Goal: Task Accomplishment & Management: Manage account settings

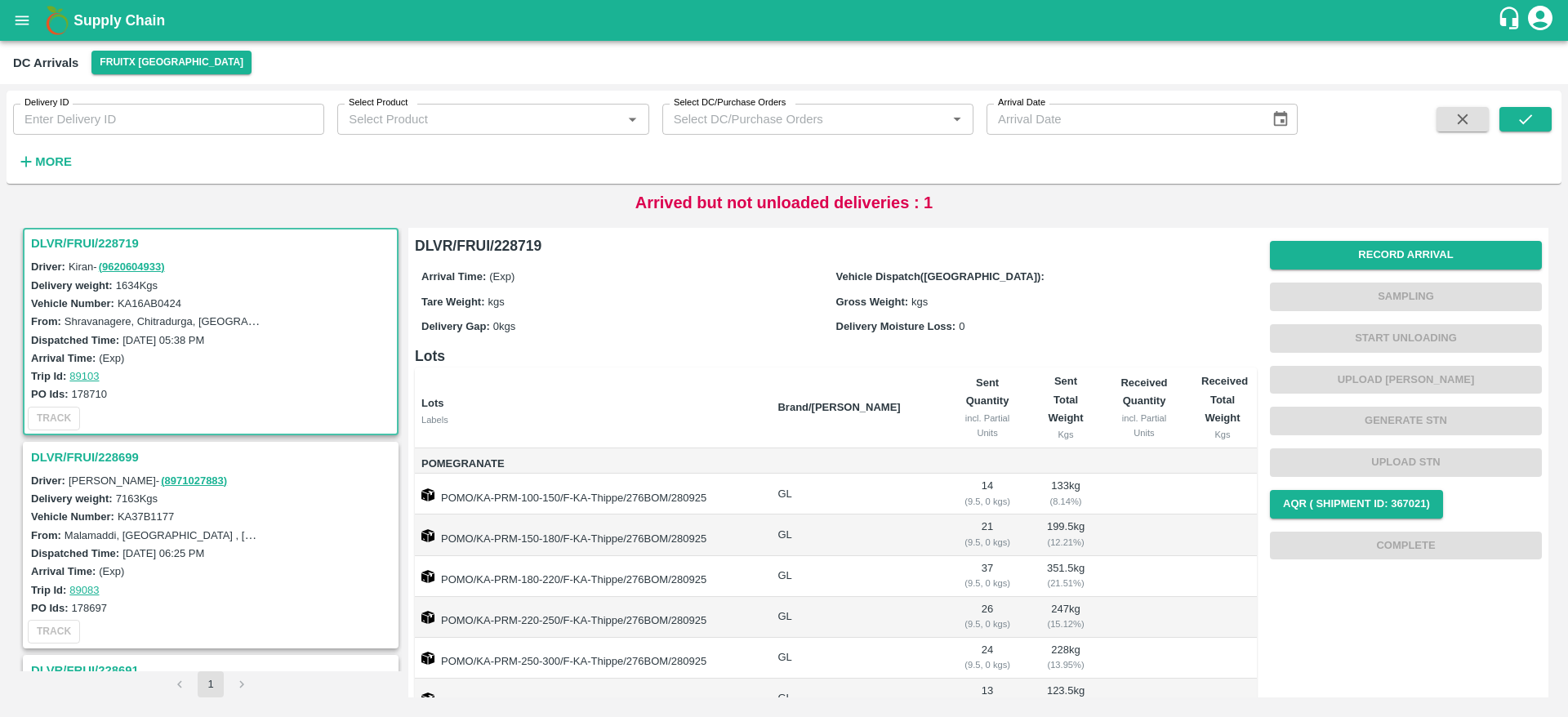
click at [764, 623] on td "POMO/KA-PRM-220-250/F-KA-Thippe/276BOM/280925" at bounding box center [589, 616] width 350 height 41
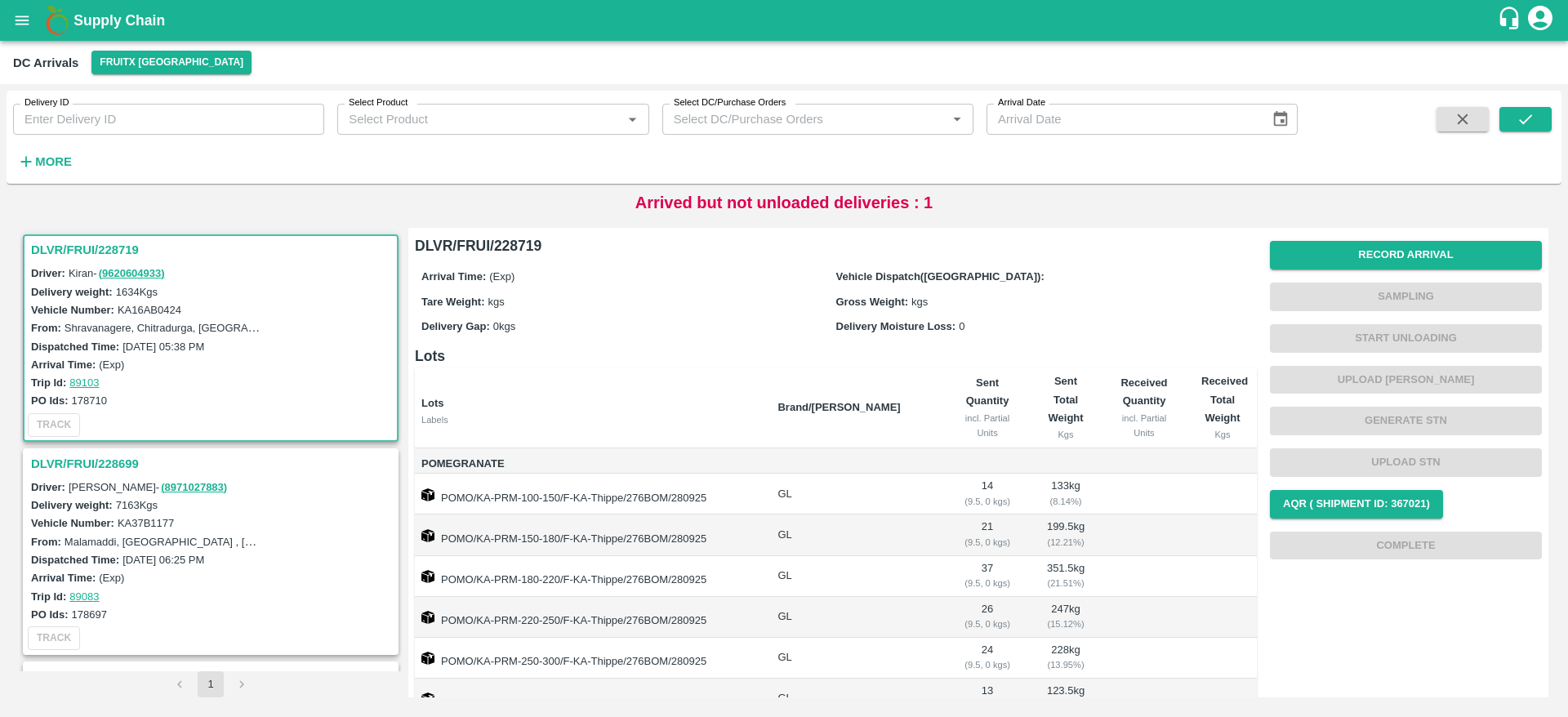
click at [83, 242] on h3 "DLVR/FRUI/228719" at bounding box center [213, 250] width 364 height 22
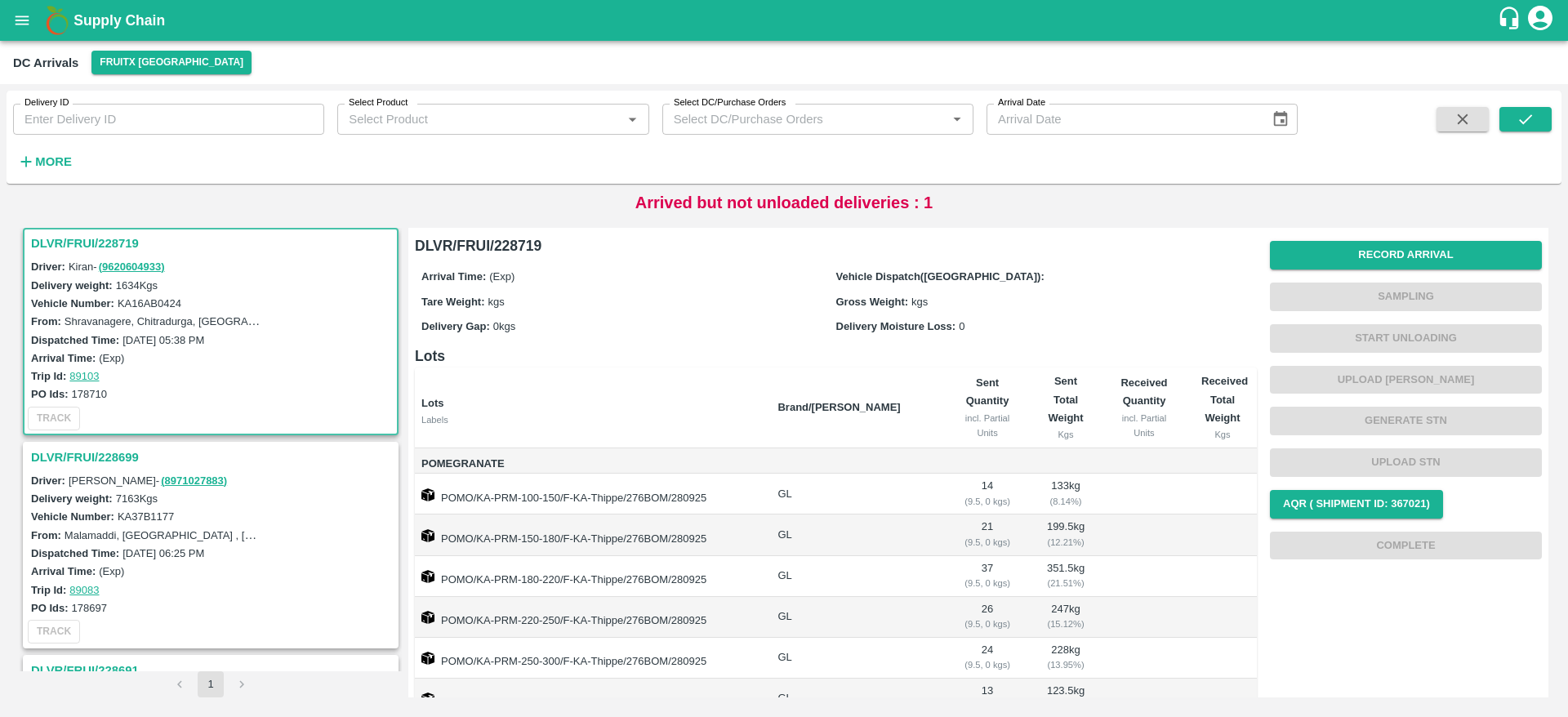
click at [64, 236] on h3 "DLVR/FRUI/228719" at bounding box center [213, 243] width 364 height 22
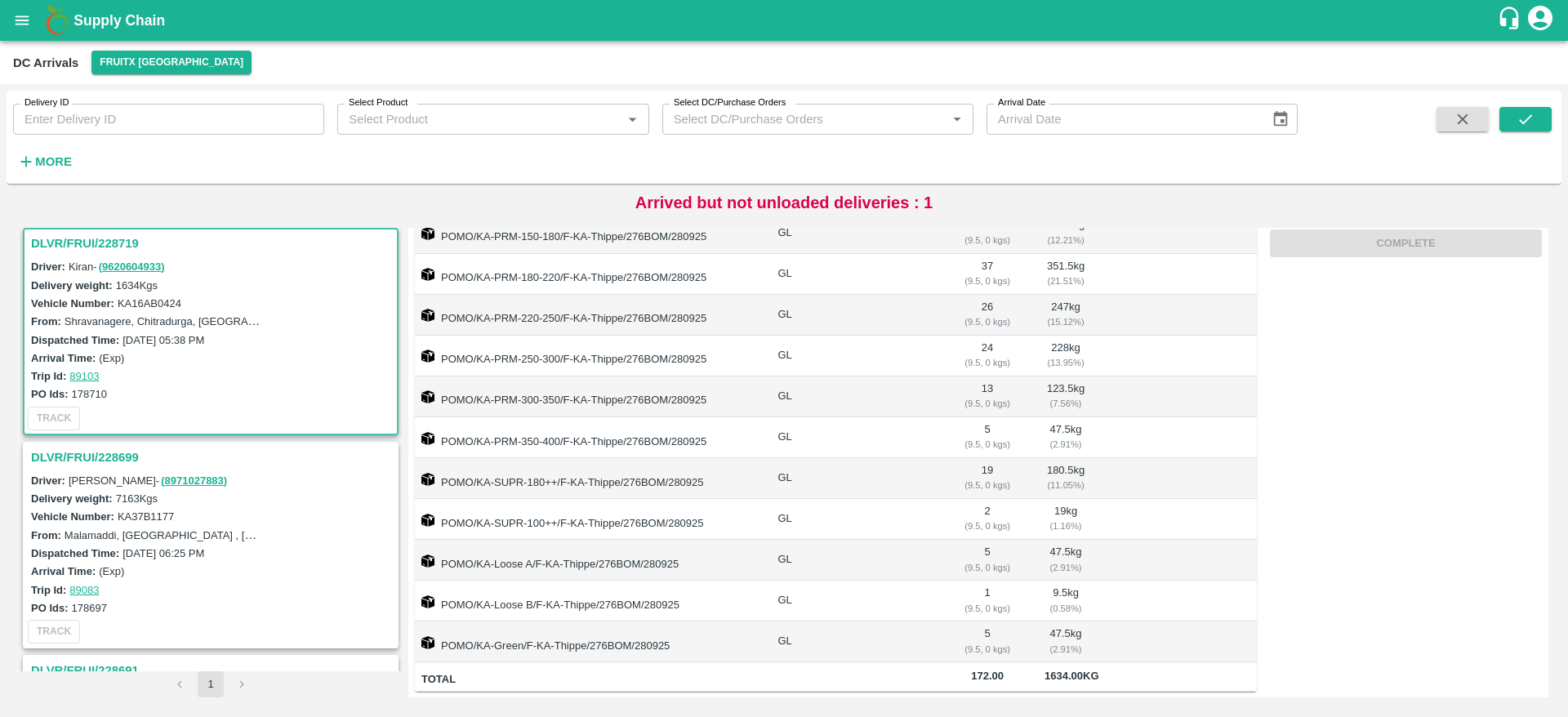
click at [75, 238] on h3 "DLVR/FRUI/228719" at bounding box center [213, 243] width 364 height 22
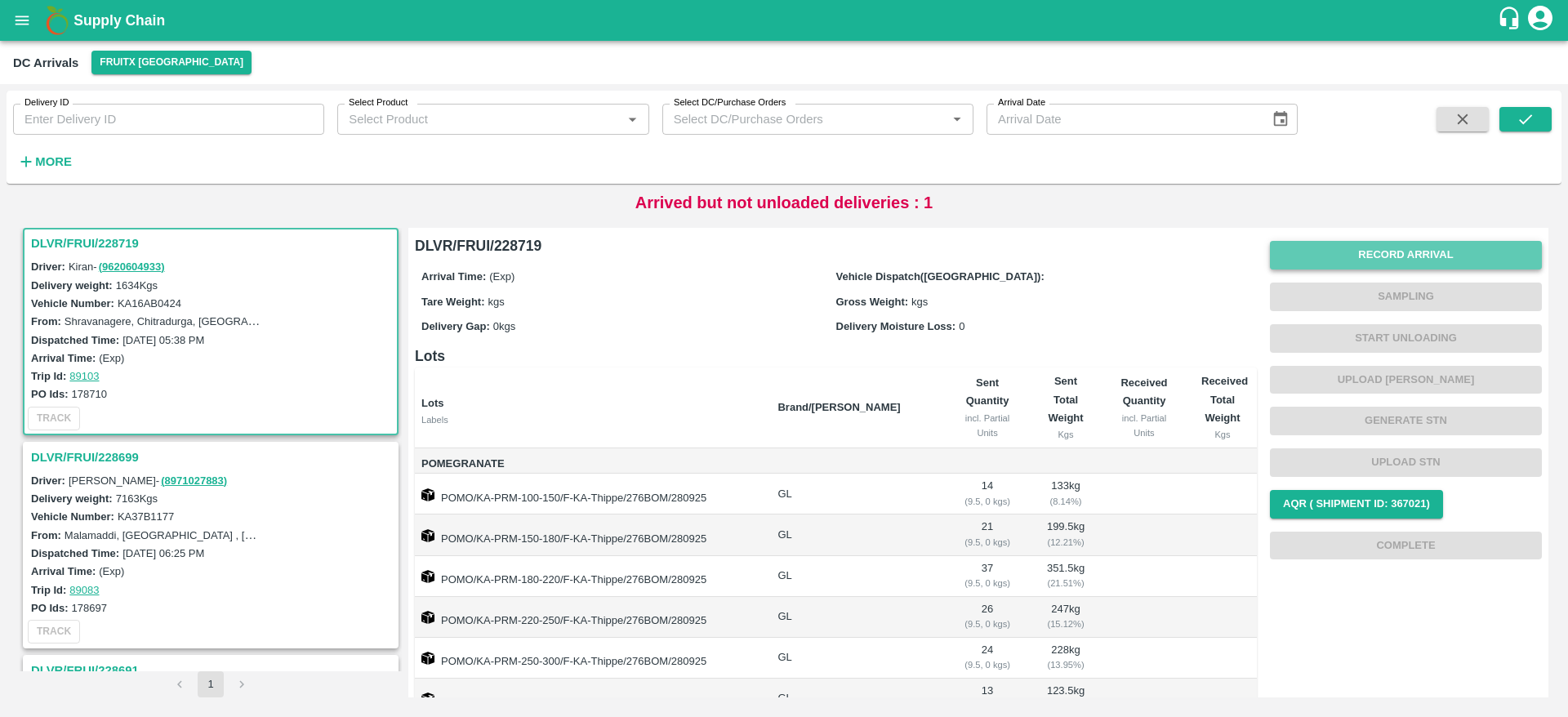
click at [1363, 252] on button "Record Arrival" at bounding box center [1405, 255] width 272 height 28
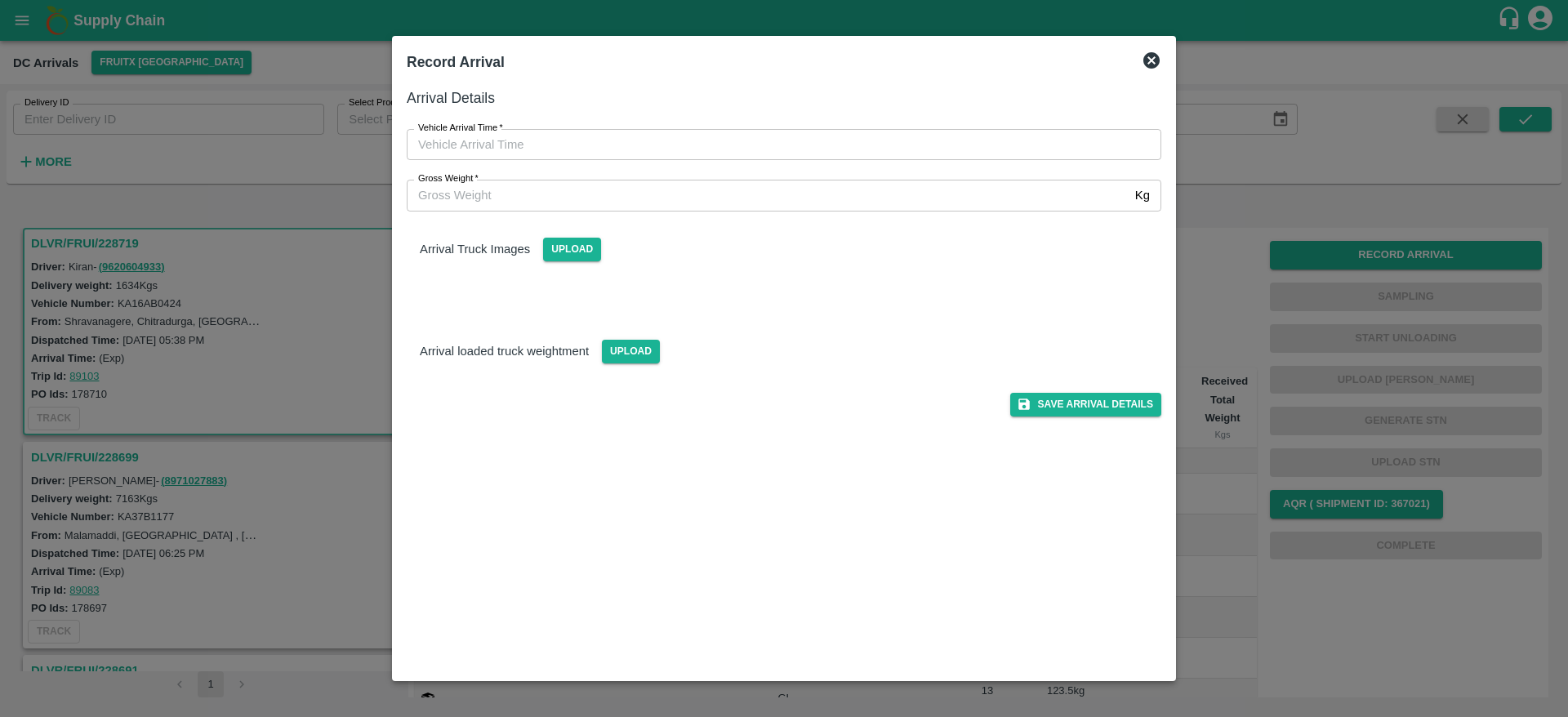
type input "DD/MM/YYYY hh:mm aa"
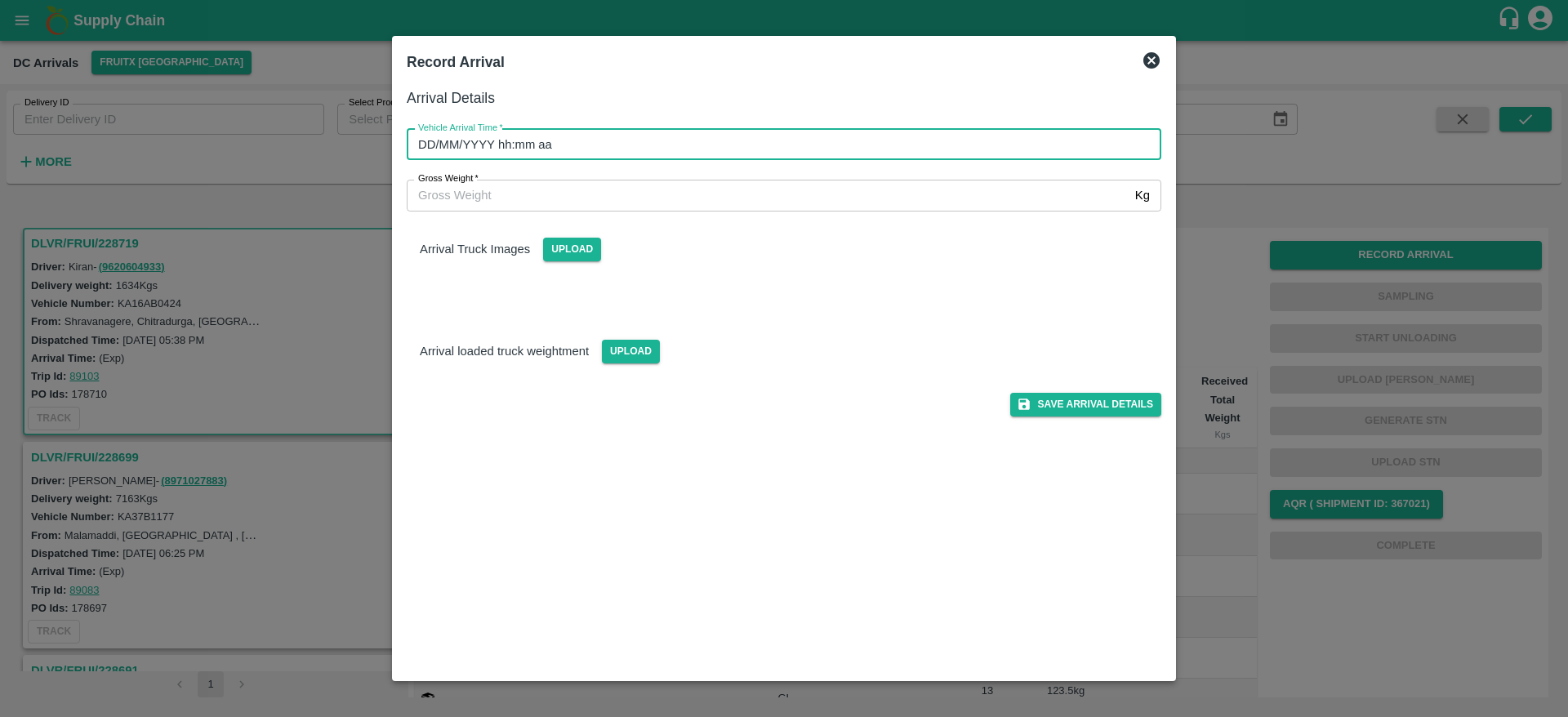
click at [657, 142] on input "DD/MM/YYYY hh:mm aa" at bounding box center [778, 144] width 743 height 31
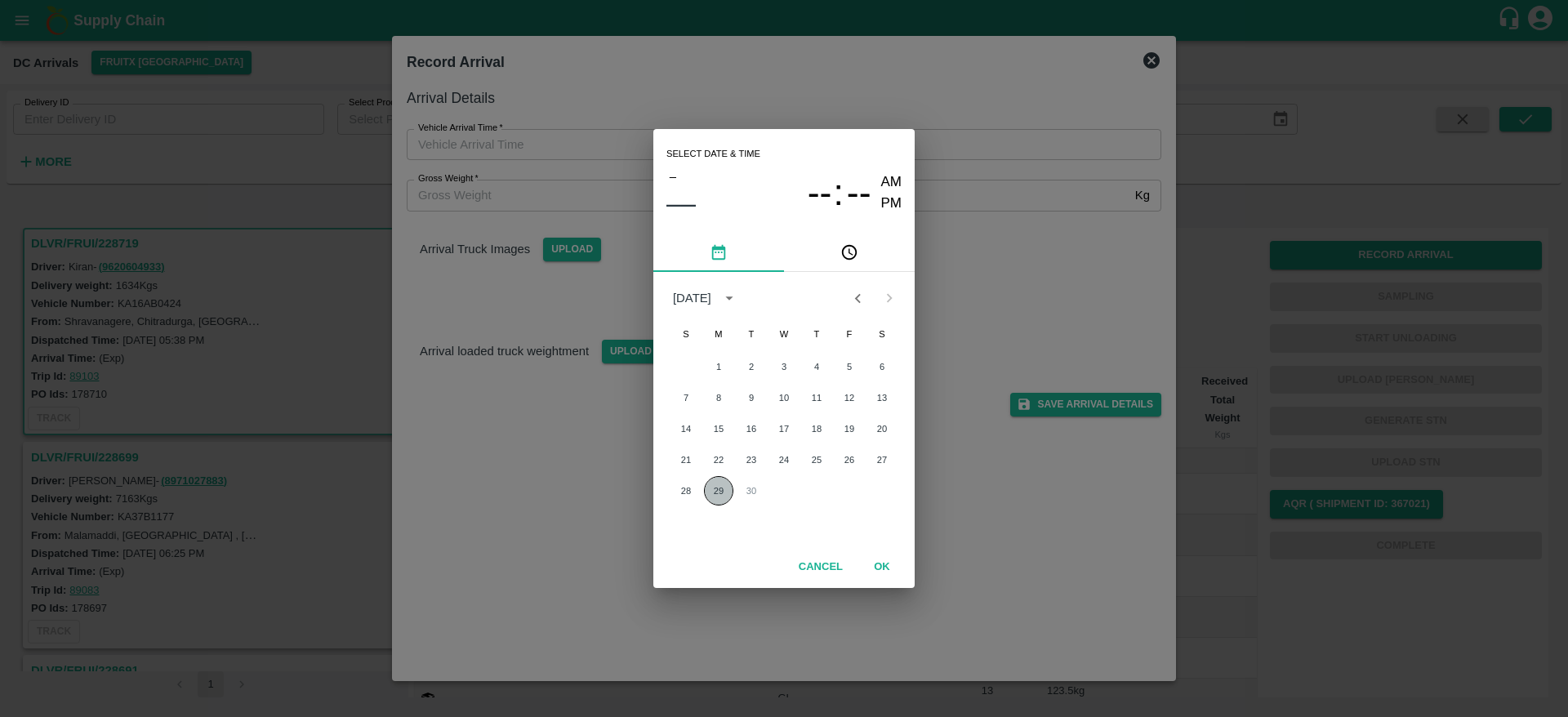
click at [718, 497] on button "29" at bounding box center [718, 490] width 29 height 29
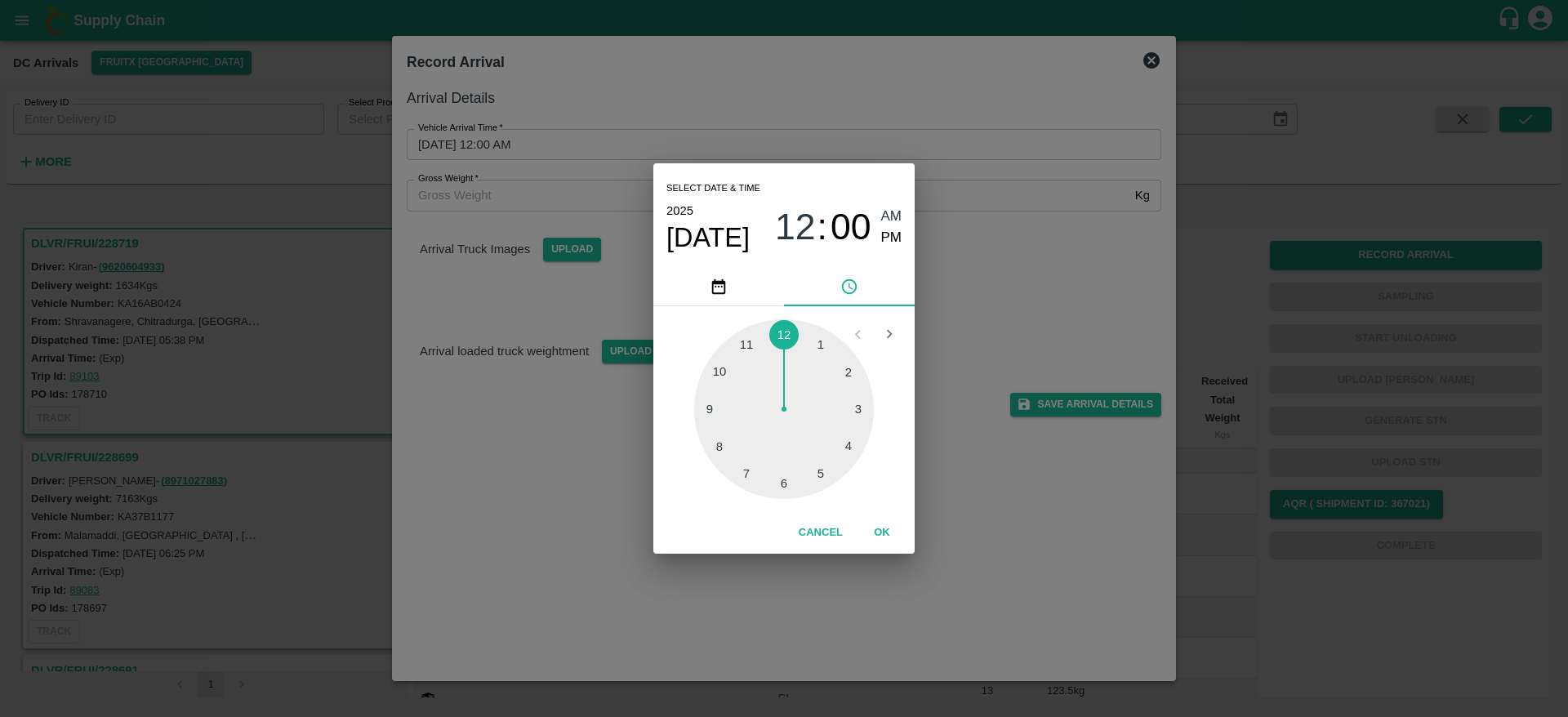
click at [860, 430] on div at bounding box center [784, 409] width 179 height 179
click at [789, 475] on div at bounding box center [784, 409] width 179 height 179
type input "29/09/2025 04:29 AM"
click at [885, 536] on button "OK" at bounding box center [882, 533] width 52 height 28
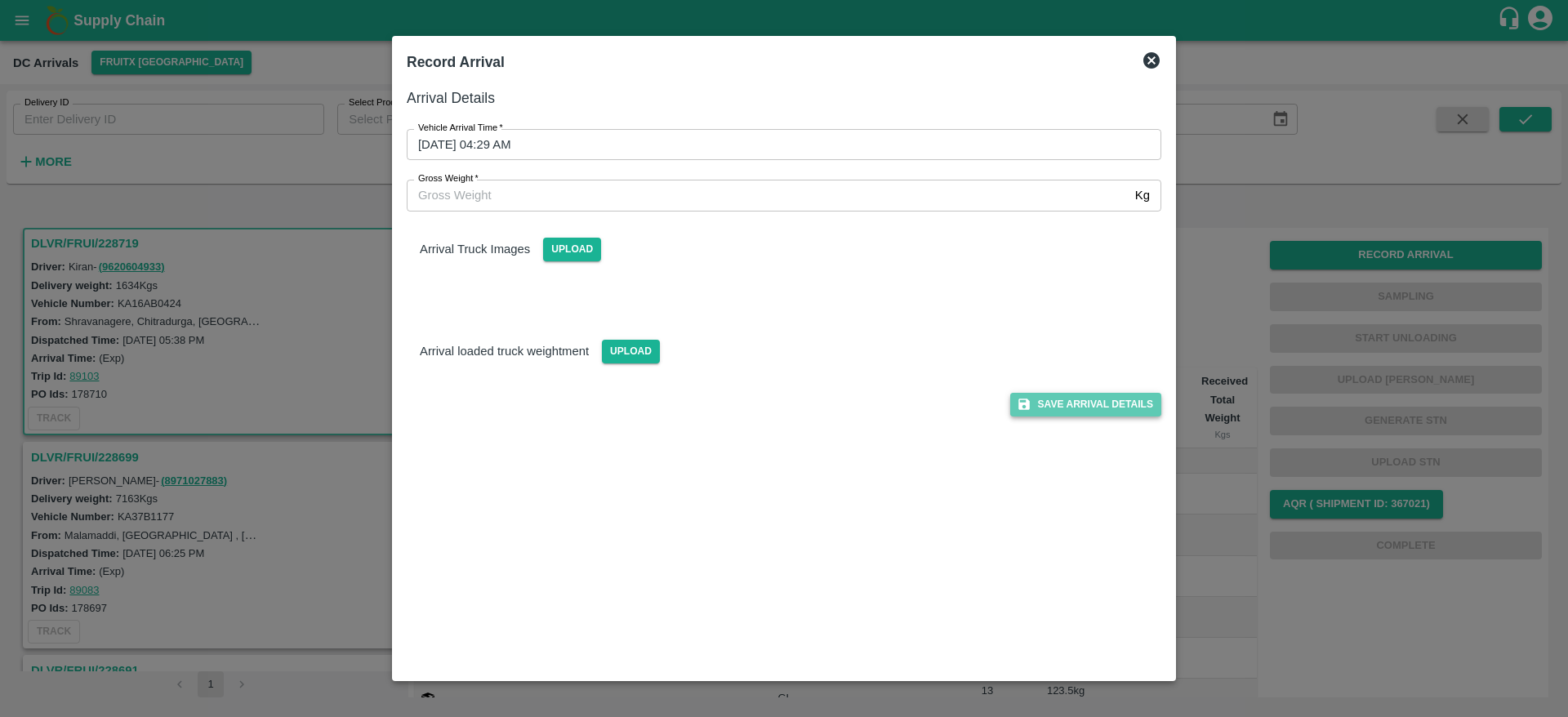
click at [1070, 415] on button "Save Arrival Details" at bounding box center [1086, 405] width 151 height 24
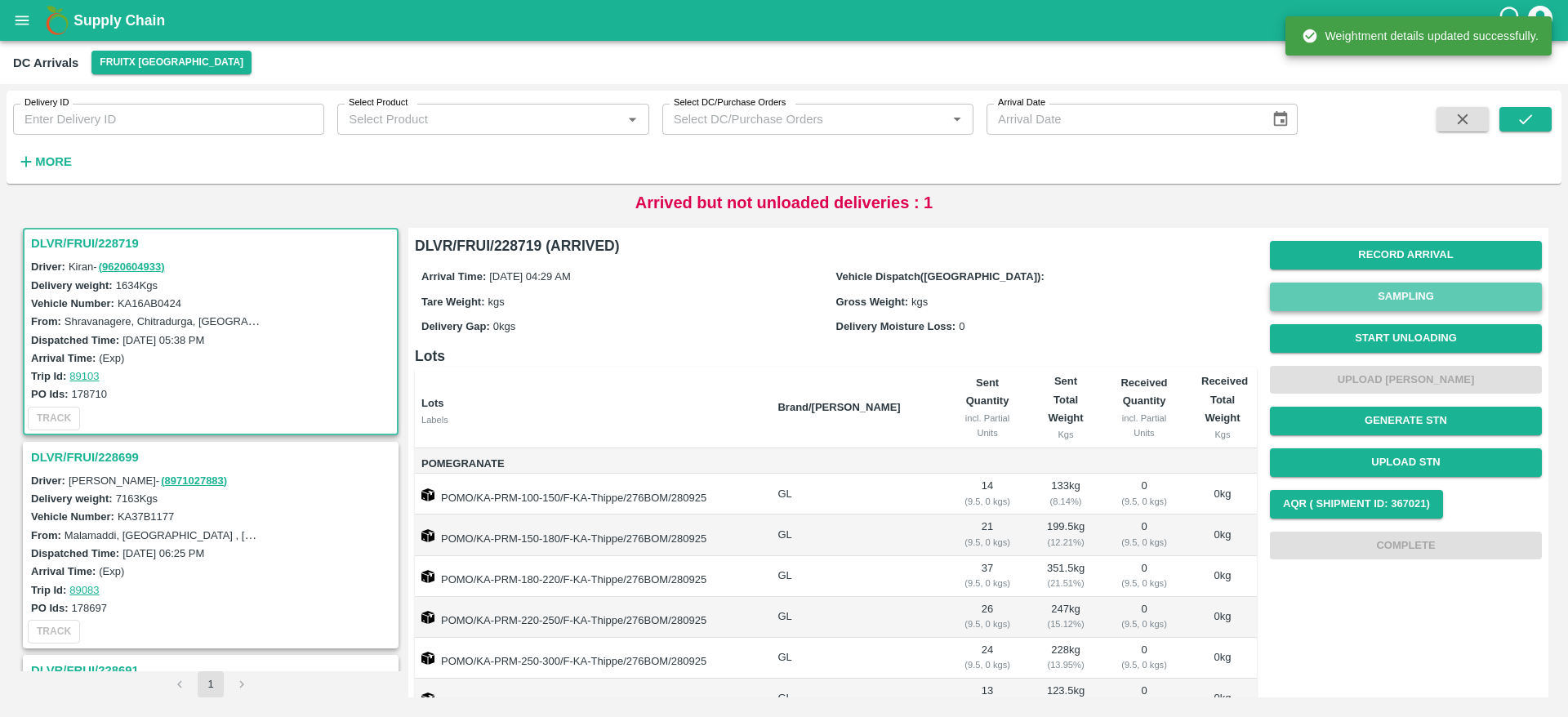
click at [1415, 295] on button "Sampling" at bounding box center [1405, 297] width 272 height 28
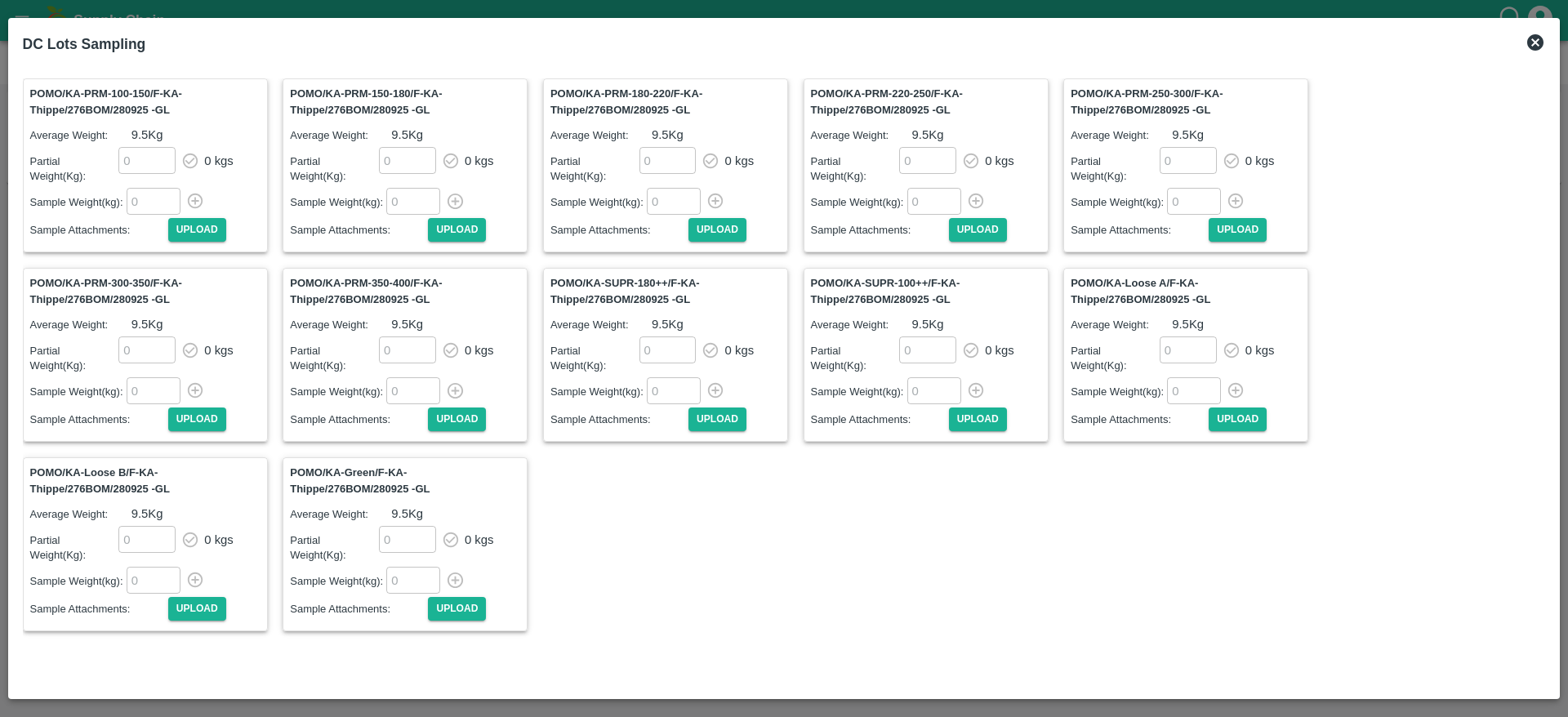
click at [1529, 53] on div "DC Lots Sampling" at bounding box center [784, 43] width 1536 height 36
click at [1533, 38] on icon at bounding box center [1536, 42] width 20 height 20
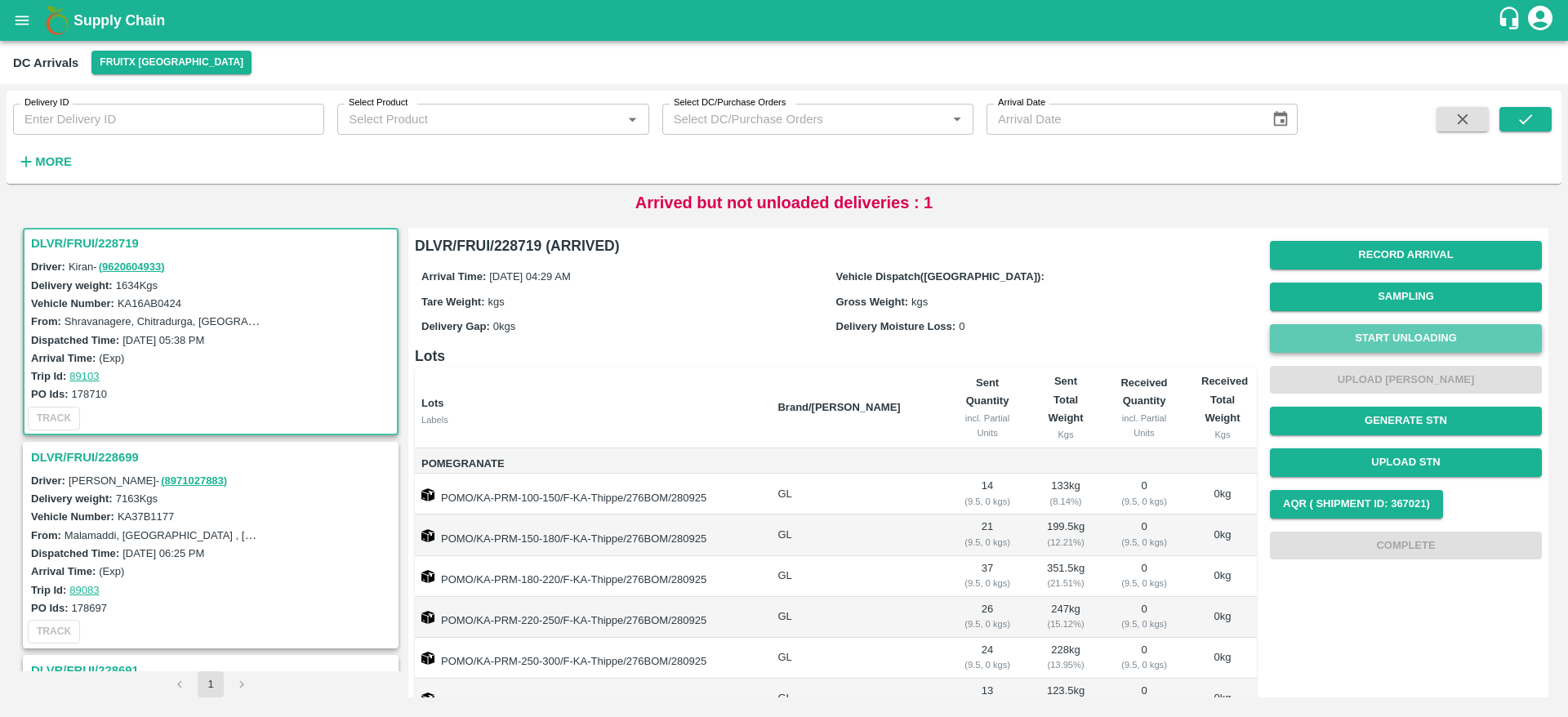
click at [1383, 333] on button "Start Unloading" at bounding box center [1405, 338] width 272 height 28
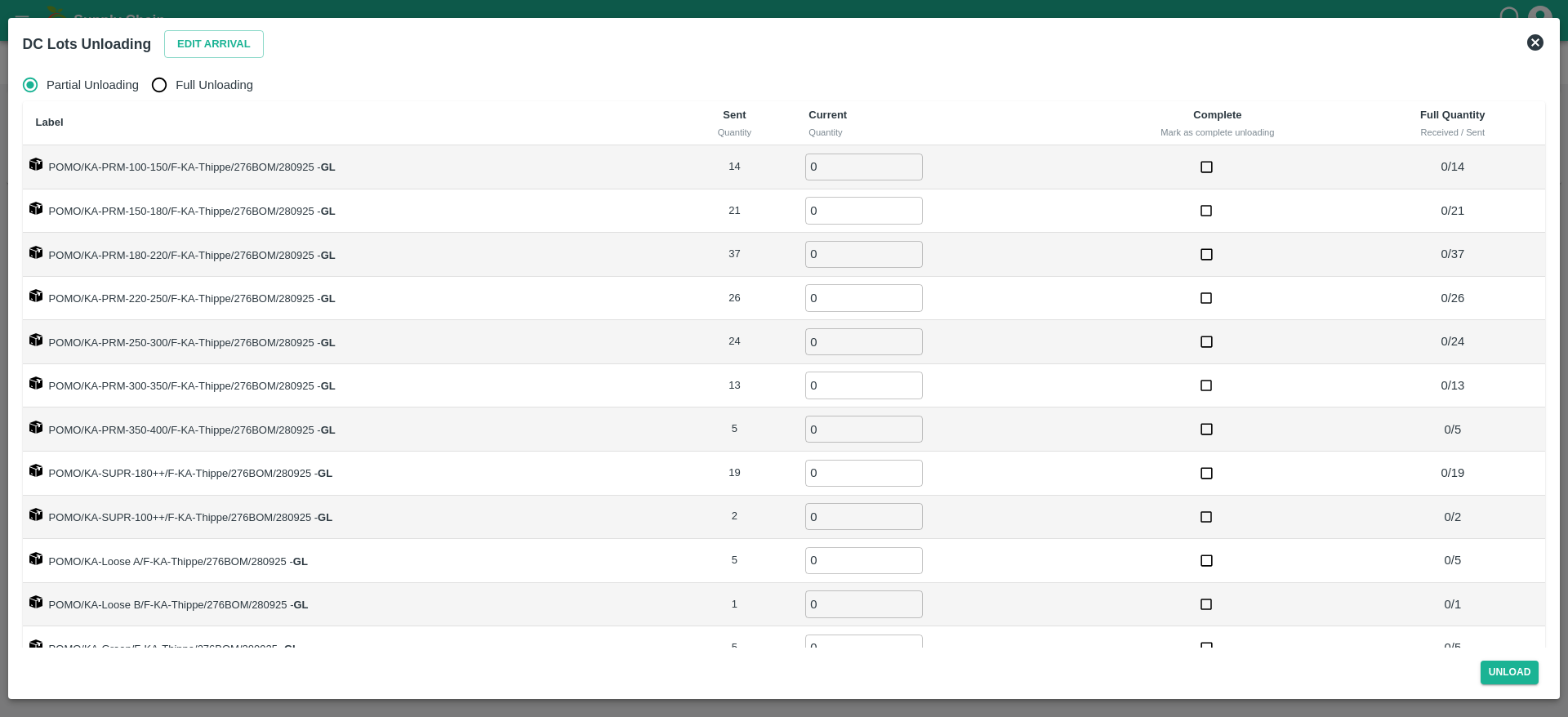
click at [184, 77] on span "Full Unloading" at bounding box center [214, 85] width 77 height 18
click at [175, 77] on input "Full Unloading" at bounding box center [159, 85] width 32 height 32
radio input "true"
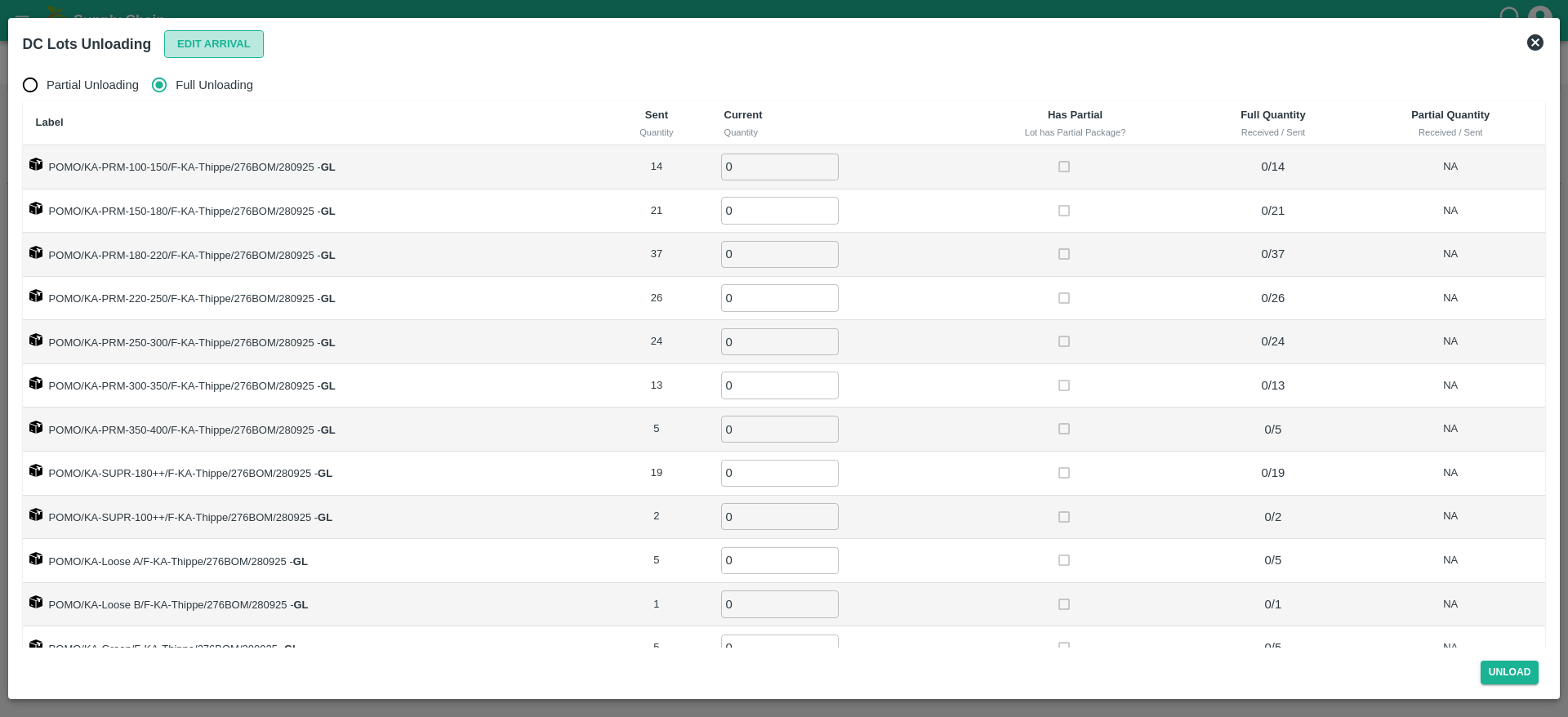
click at [214, 46] on button "Edit Arrival" at bounding box center [214, 44] width 100 height 28
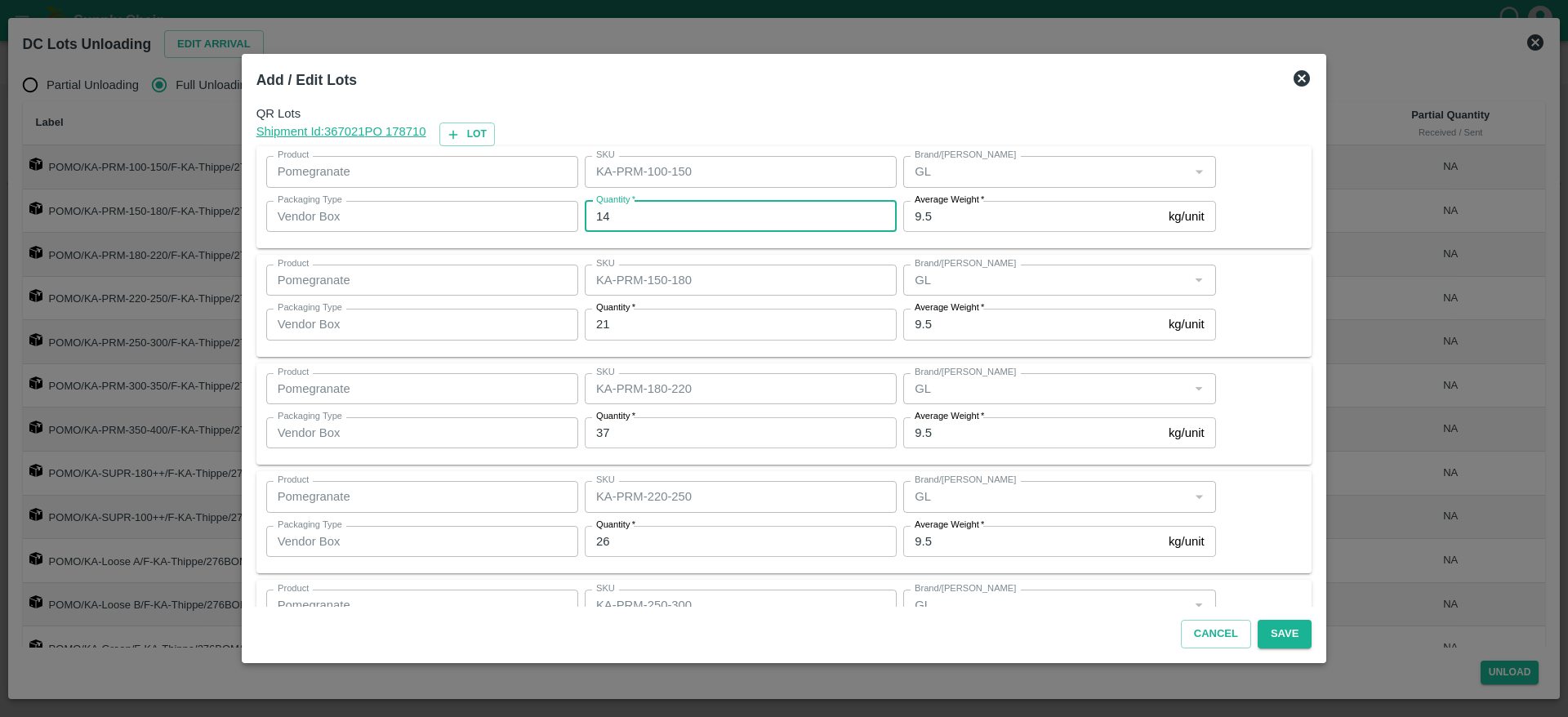
click at [634, 223] on input "14" at bounding box center [740, 216] width 312 height 31
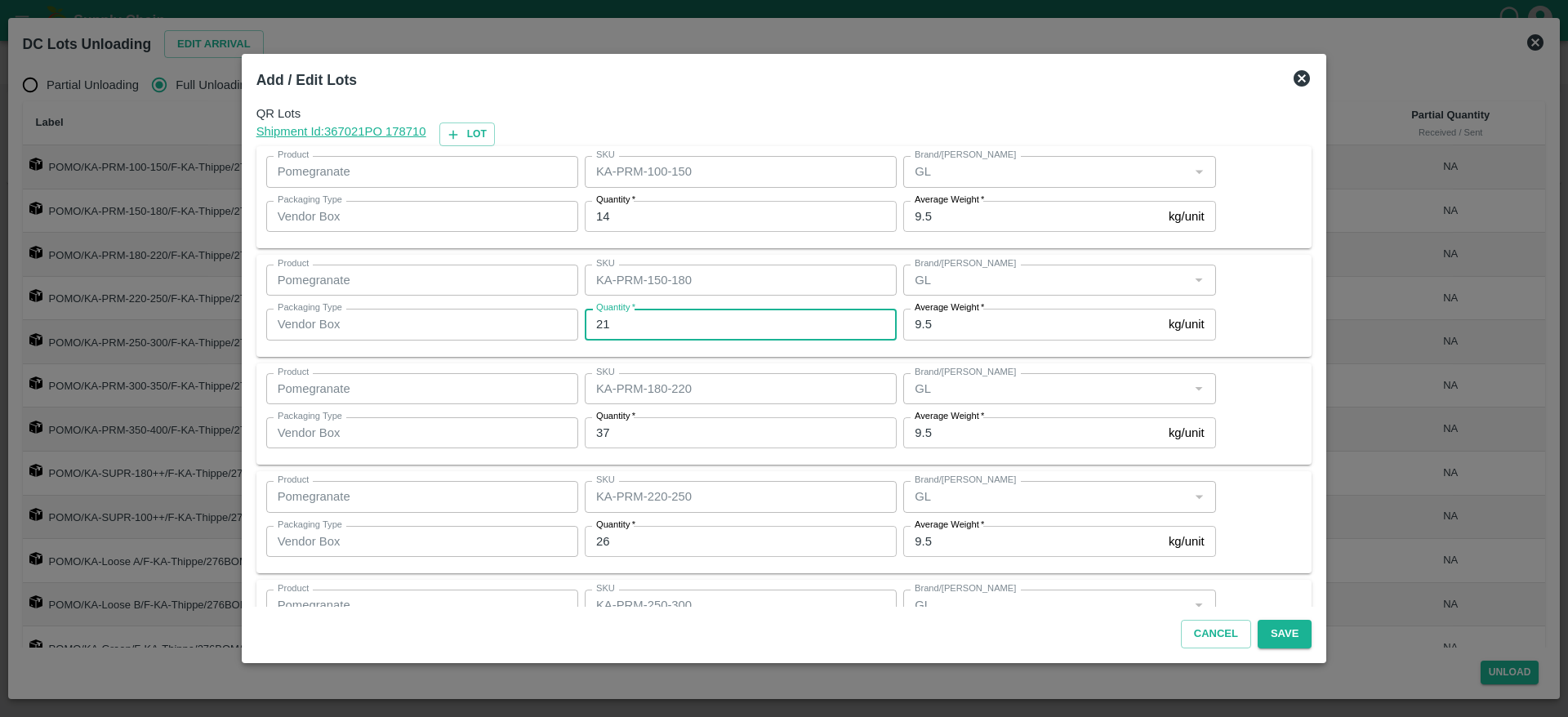
scroll to position [17, 0]
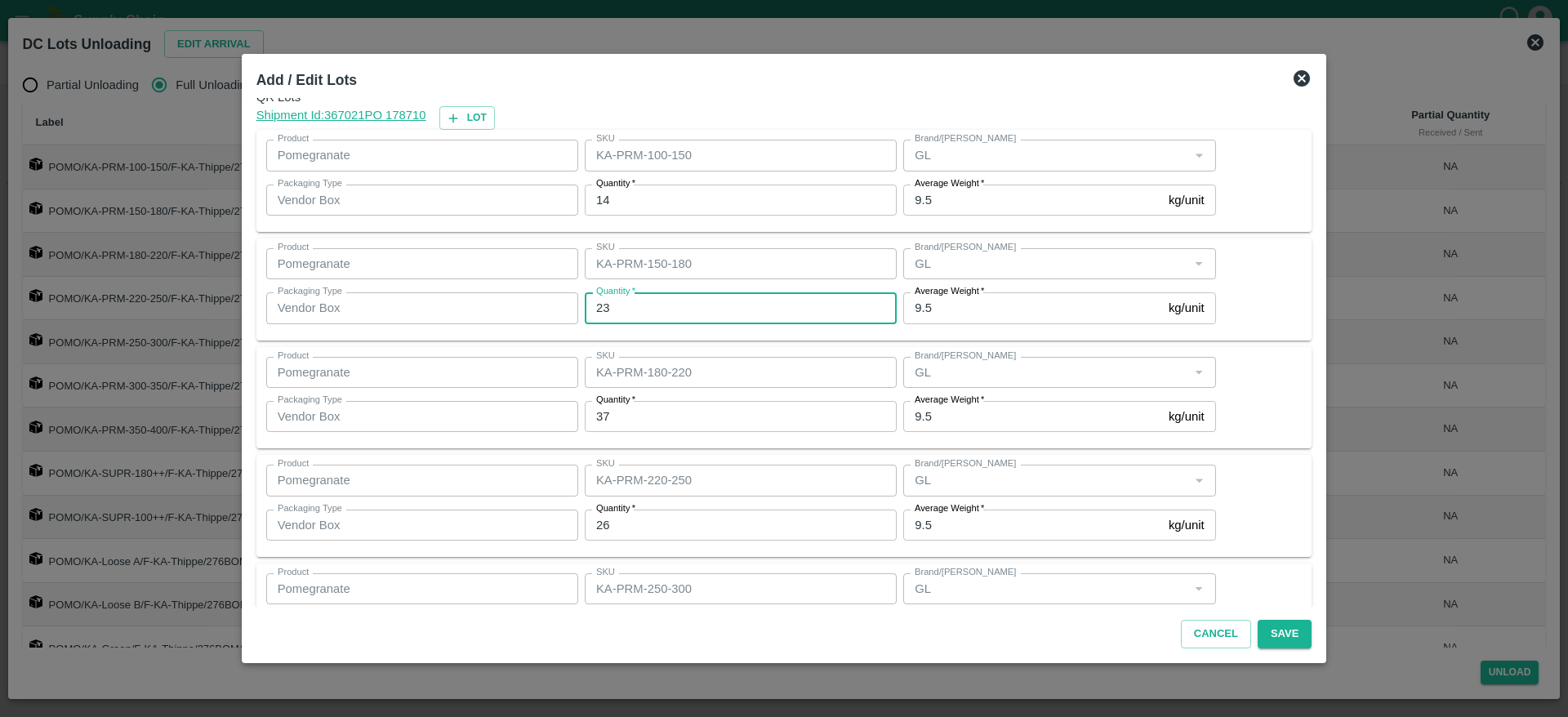
type input "23"
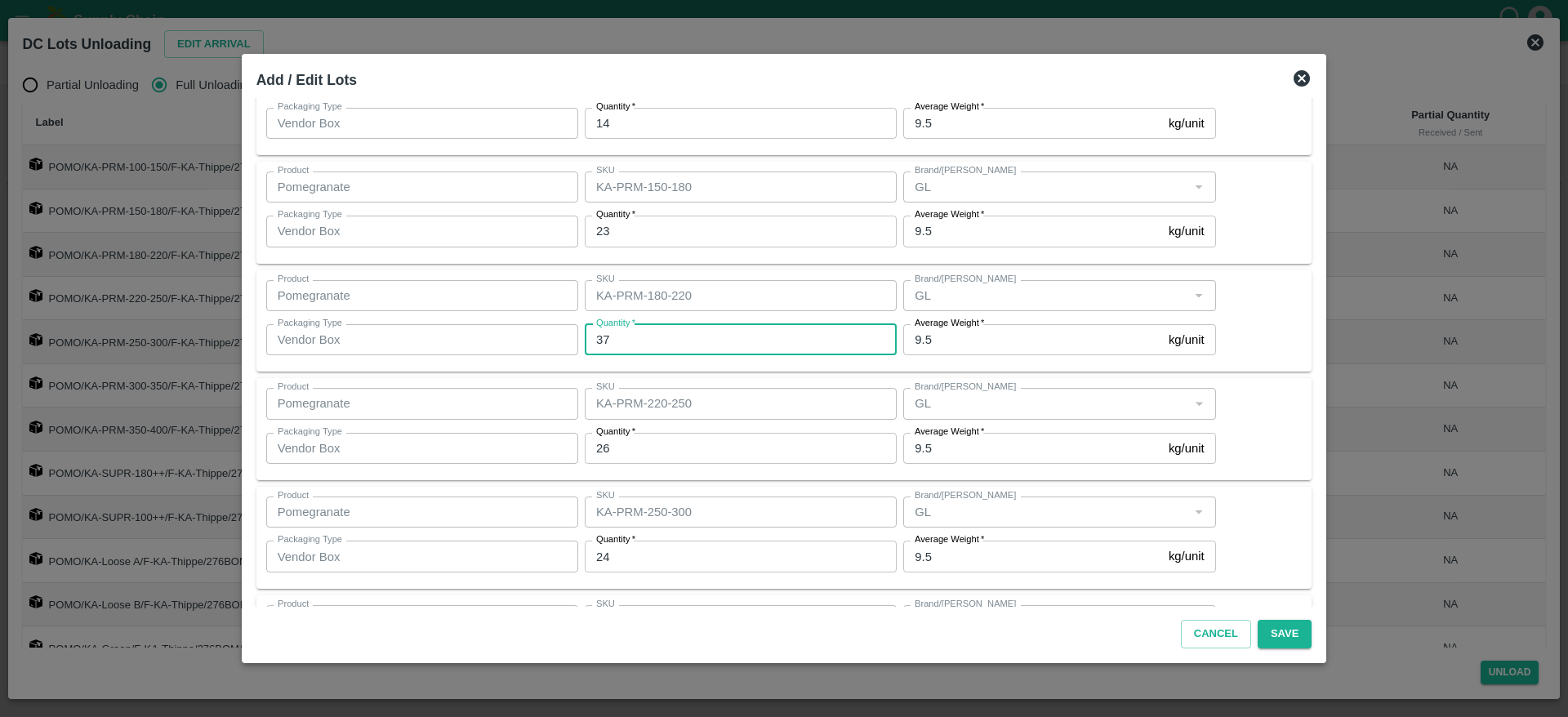
scroll to position [102, 0]
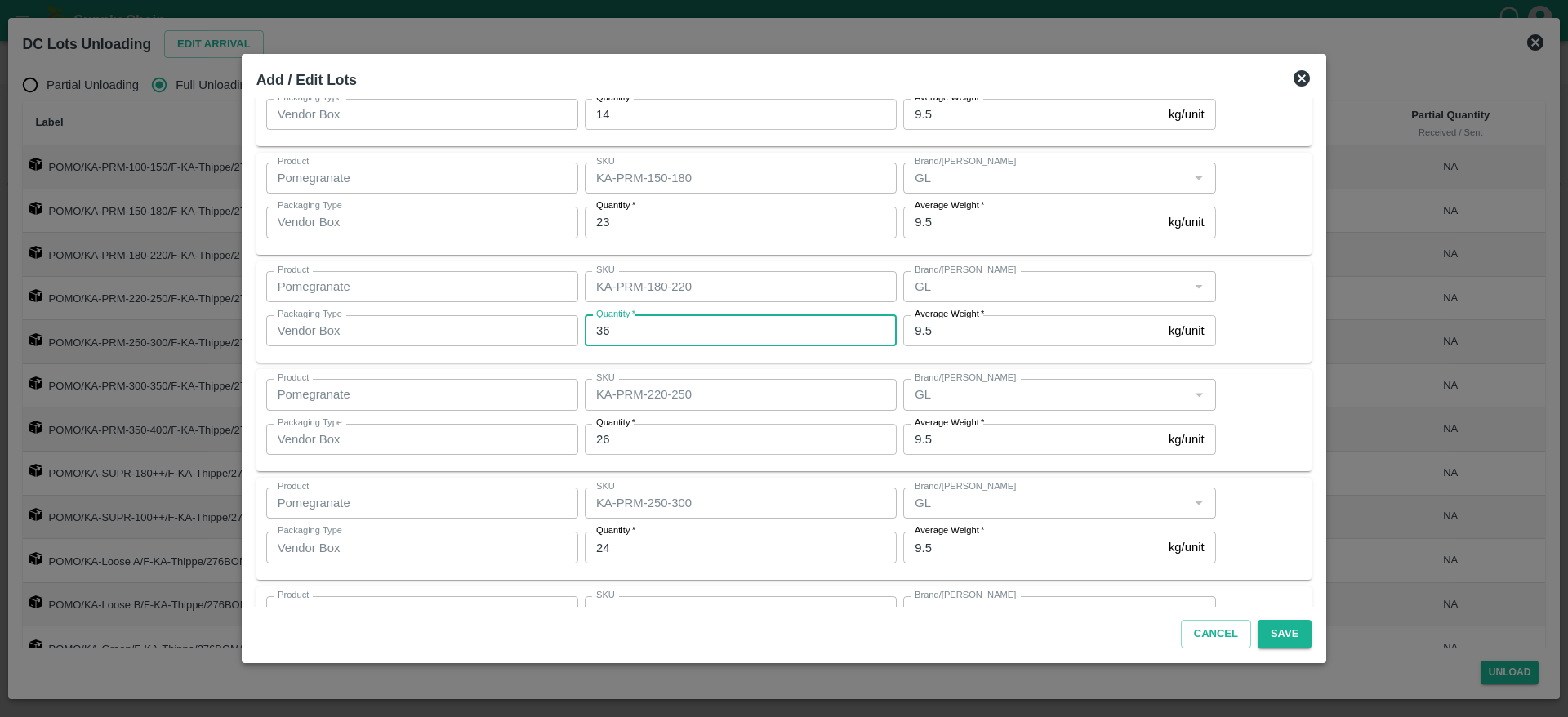
type input "36"
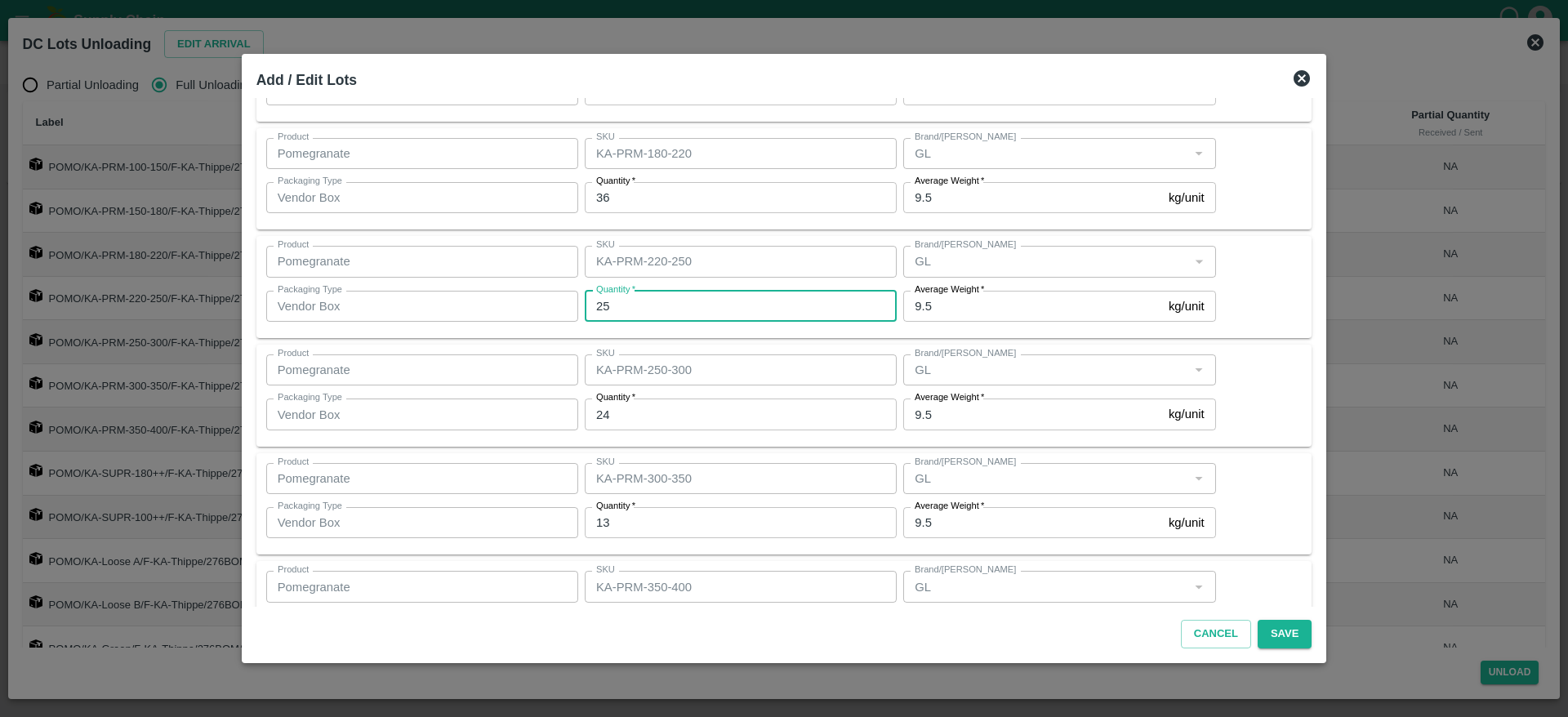
scroll to position [237, 0]
type input "2"
type input "26"
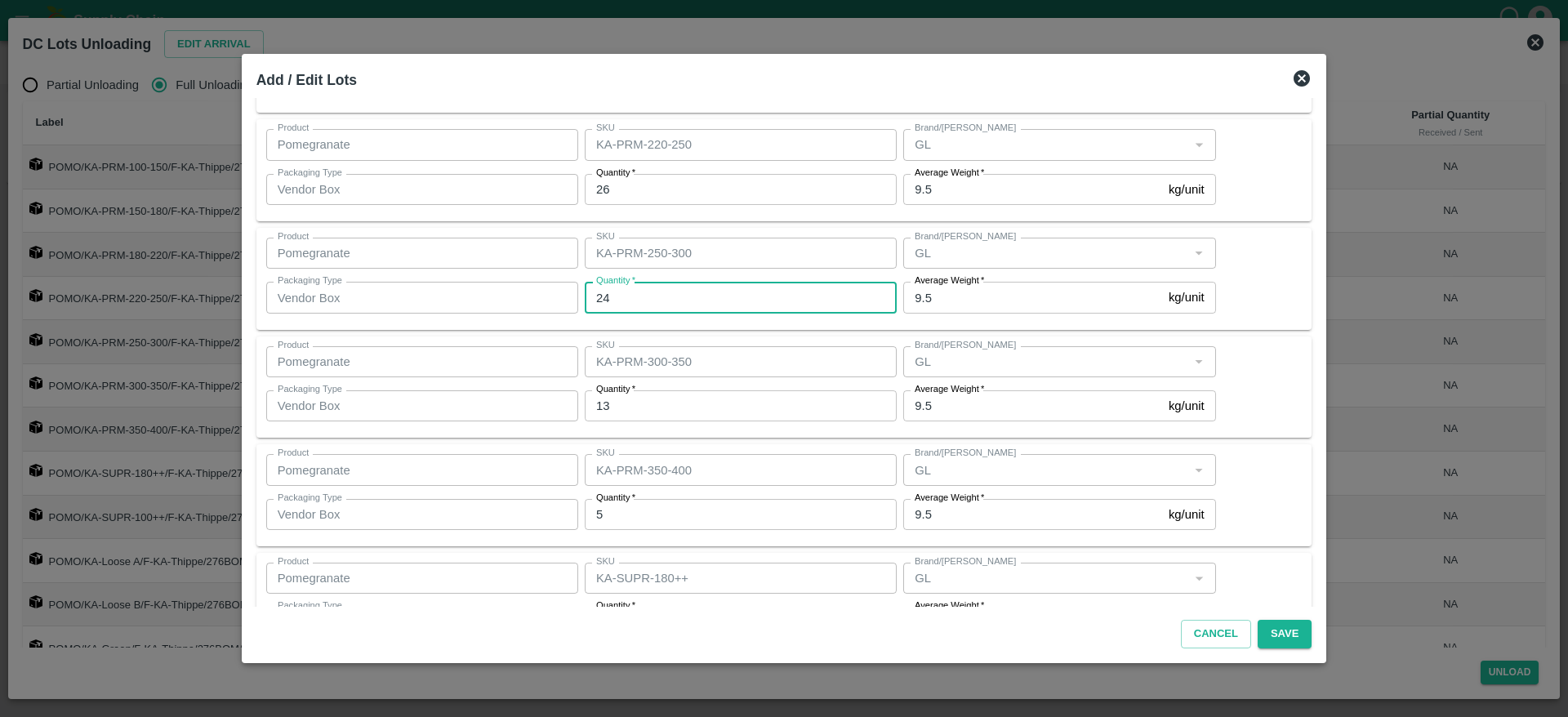
scroll to position [379, 0]
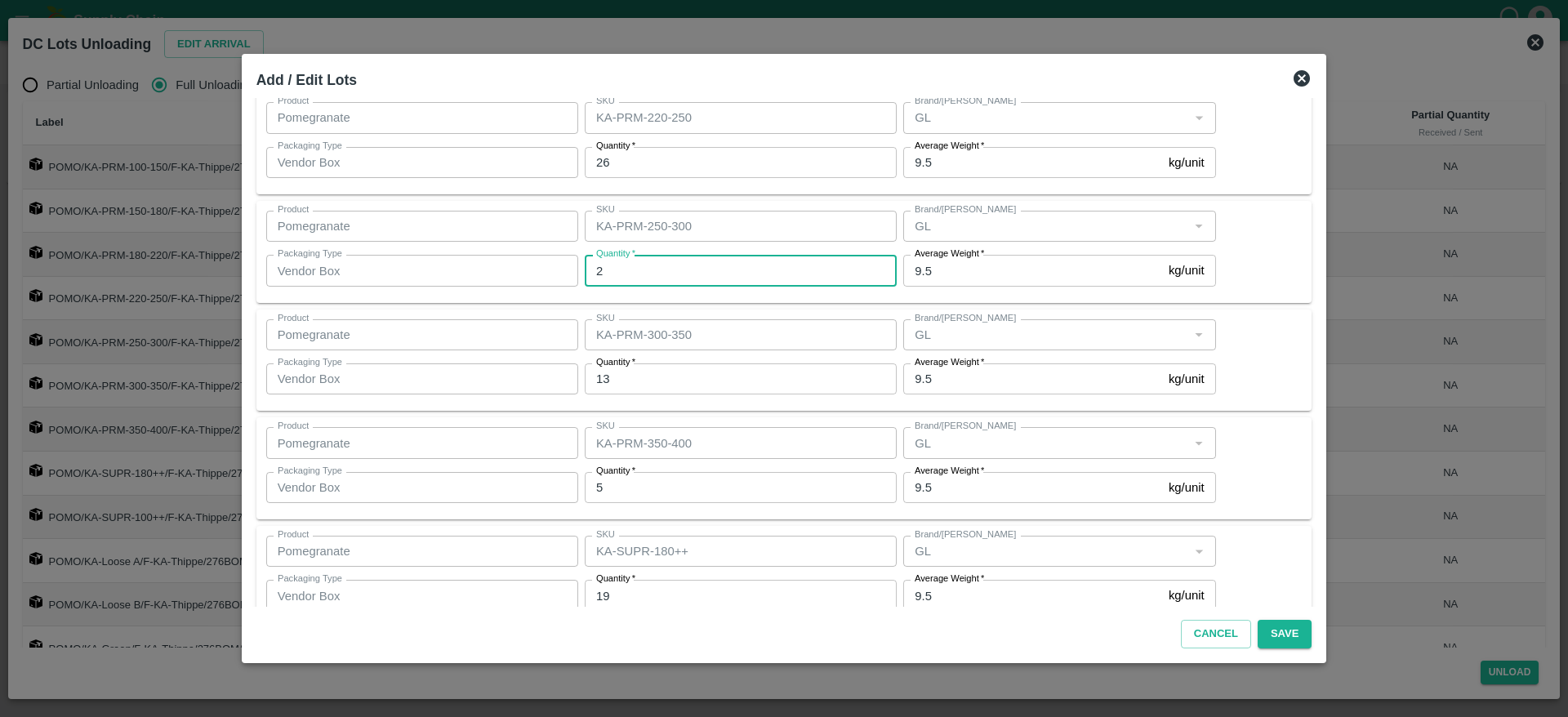
type input "24"
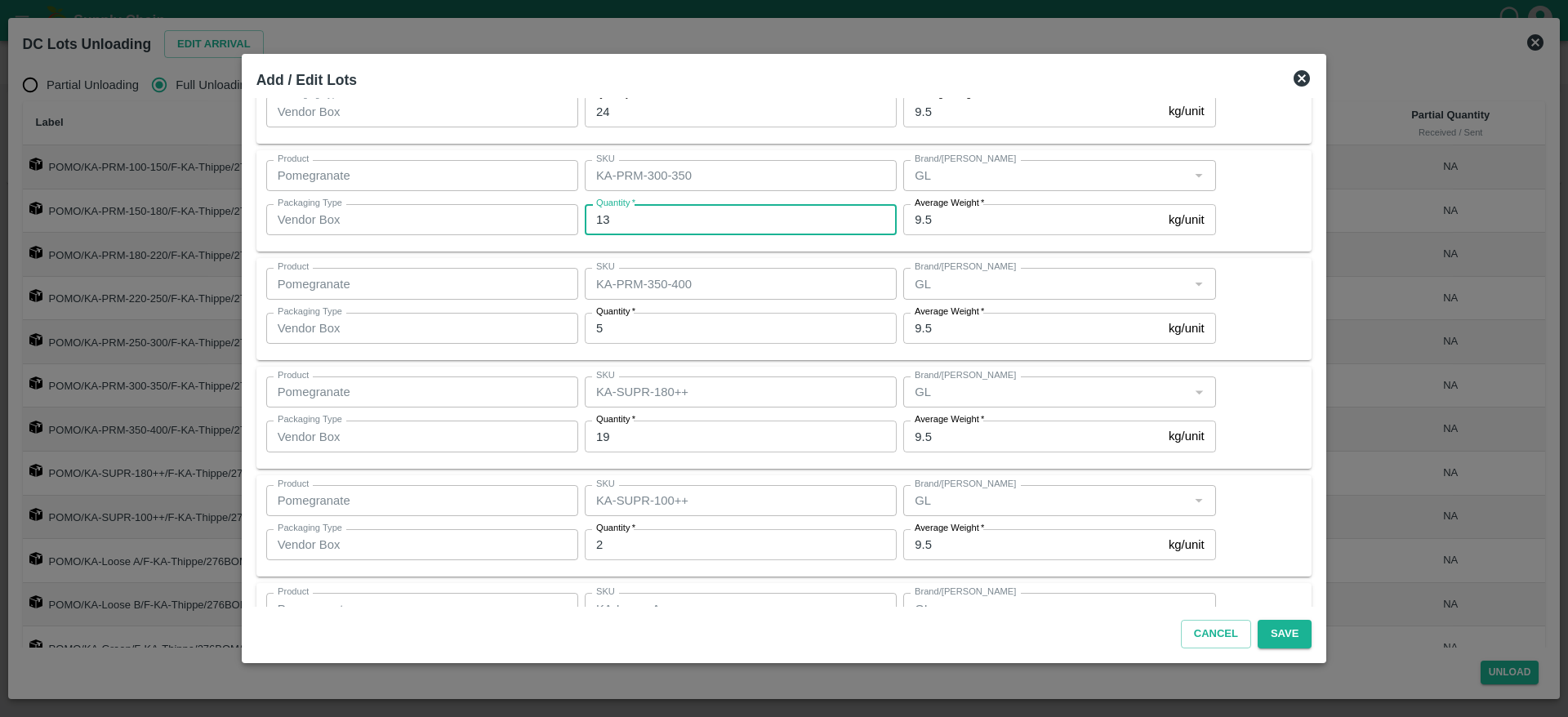
scroll to position [541, 0]
type input "13"
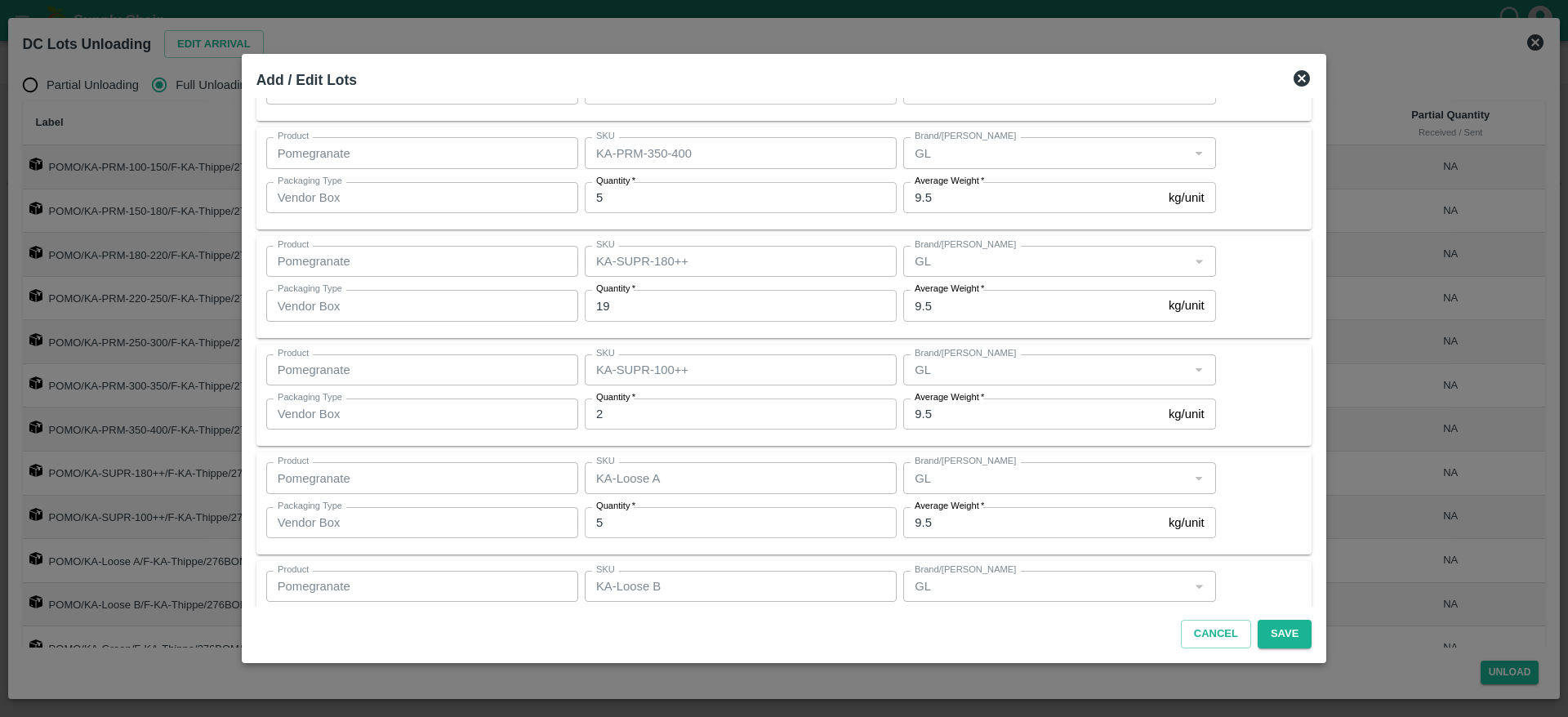
scroll to position [667, 0]
click at [652, 306] on input "19" at bounding box center [740, 307] width 312 height 31
type input "1"
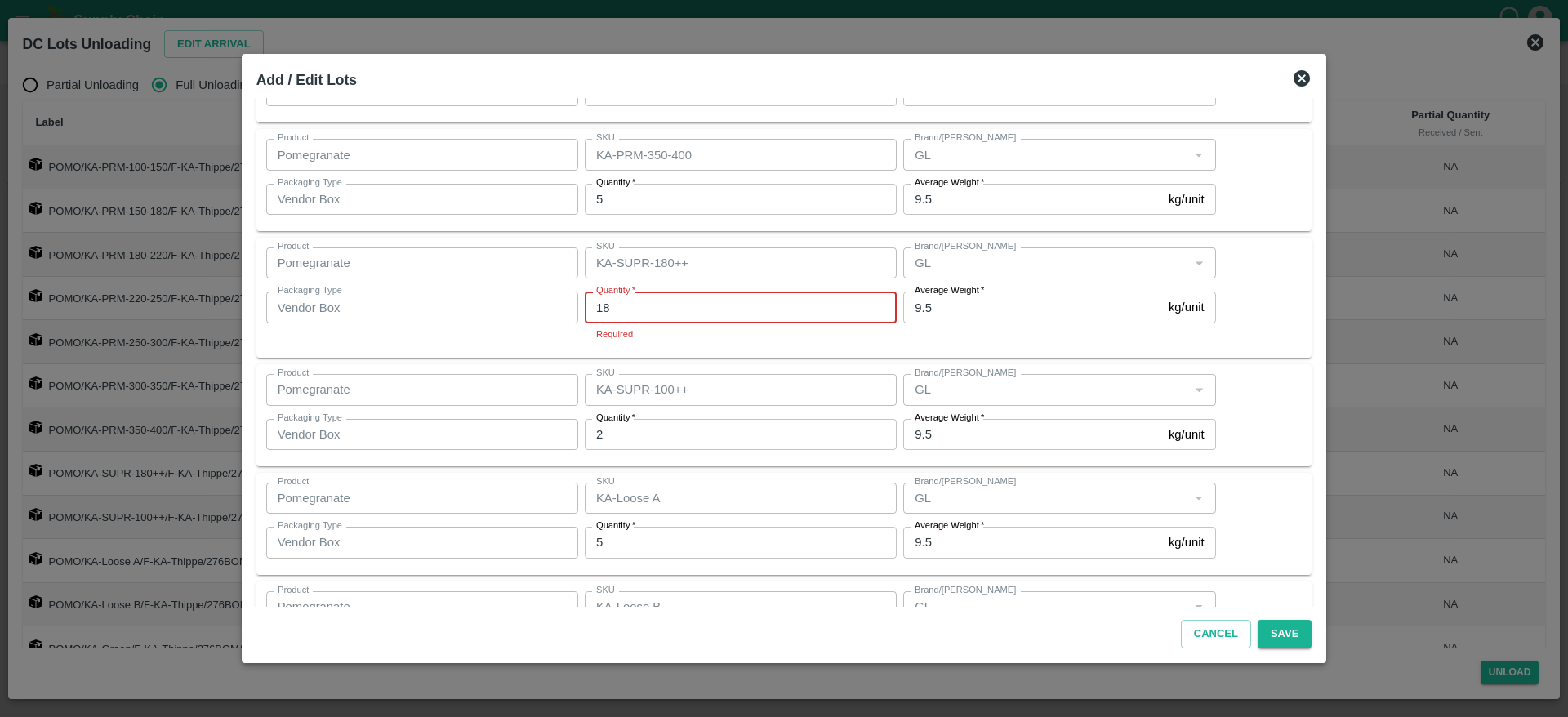
type input "18"
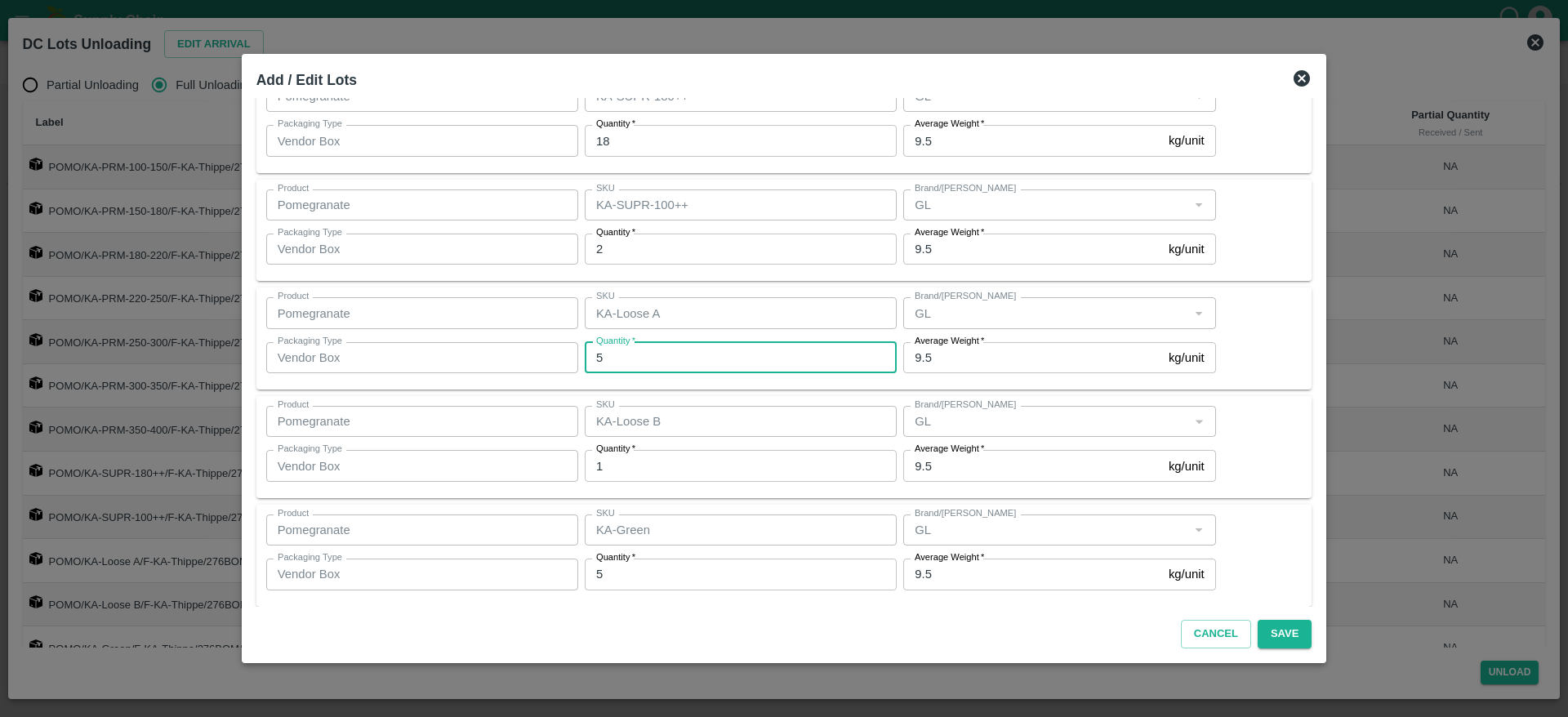
scroll to position [846, 0]
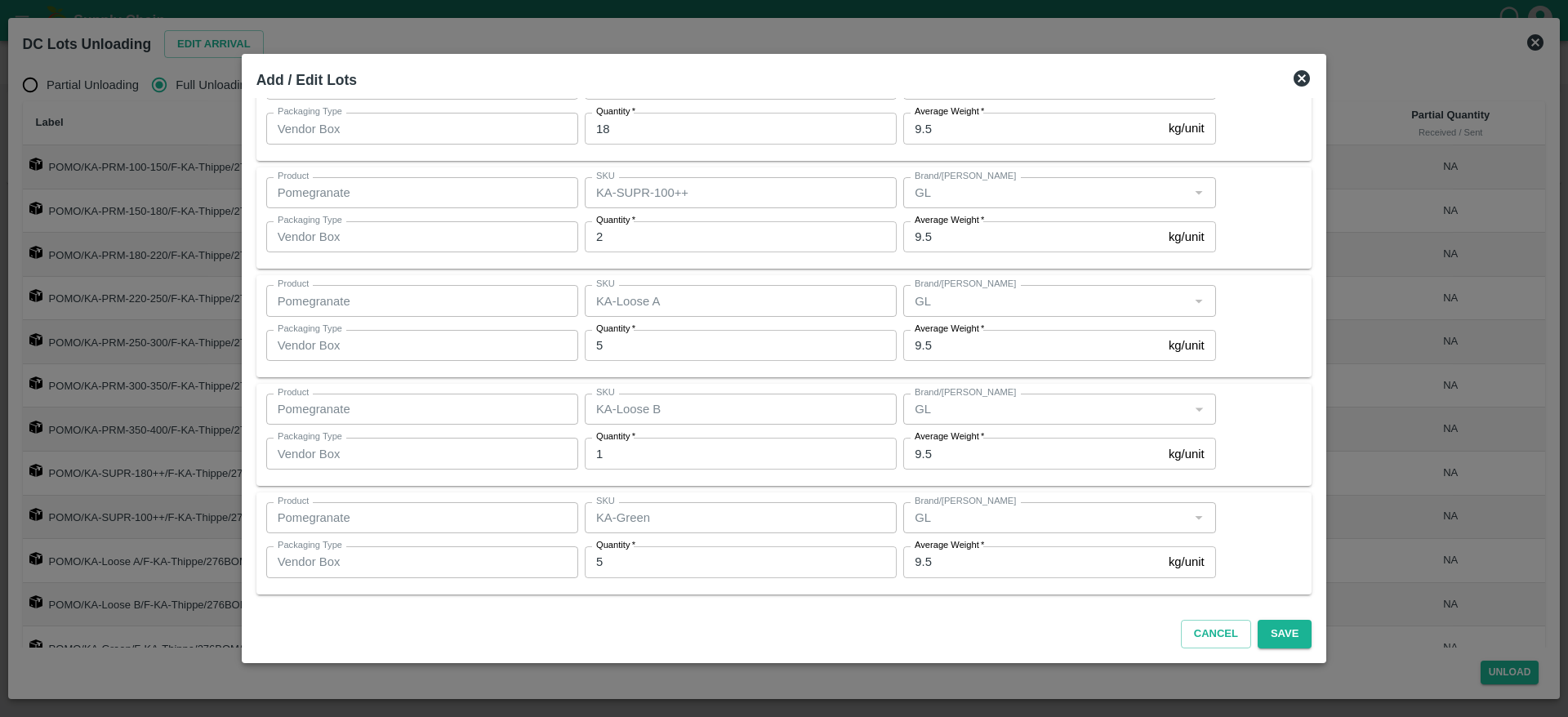
click at [1236, 415] on div "Product Pomegranate Product SKU KA-Loose B SKU Brand/Marka Brand/Marka Packagin…" at bounding box center [784, 435] width 1036 height 82
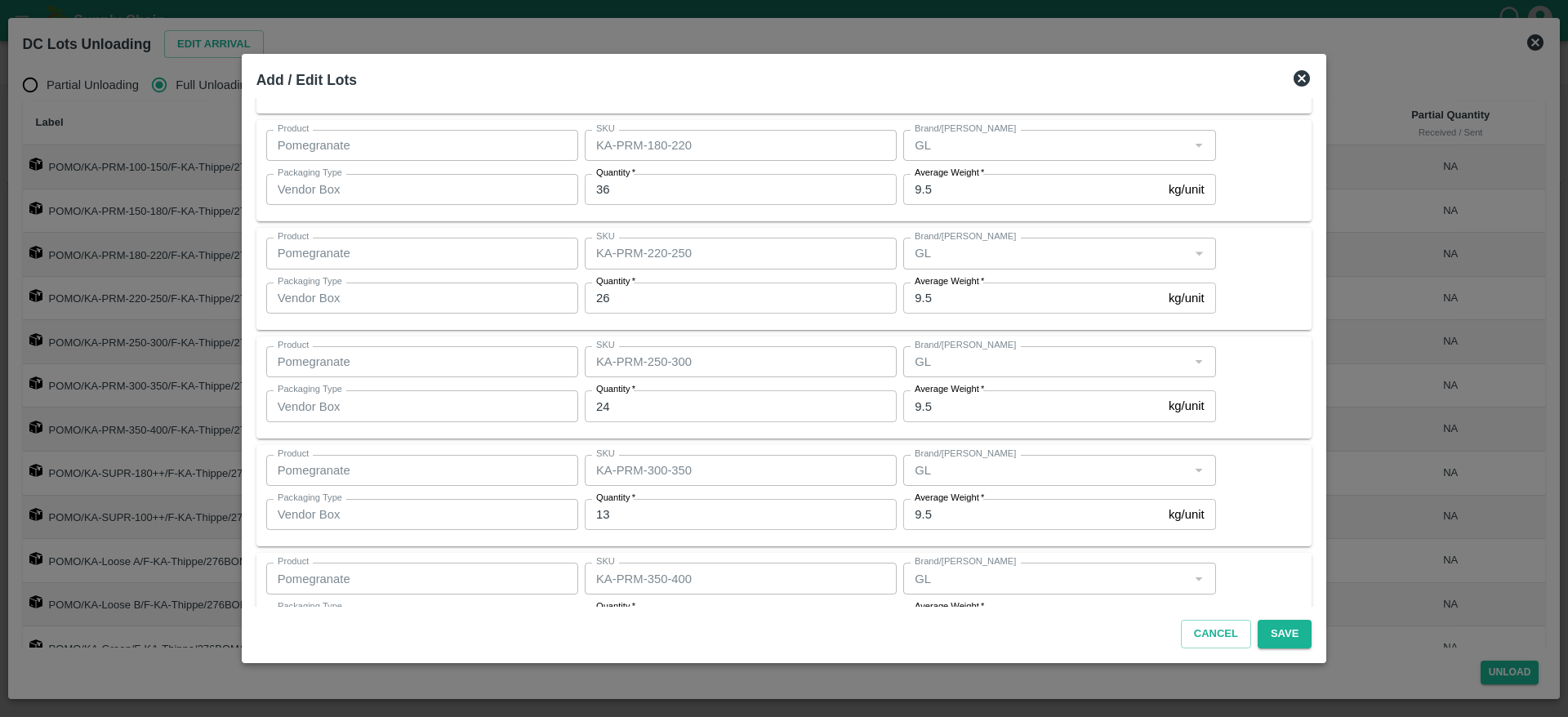
scroll to position [190, 0]
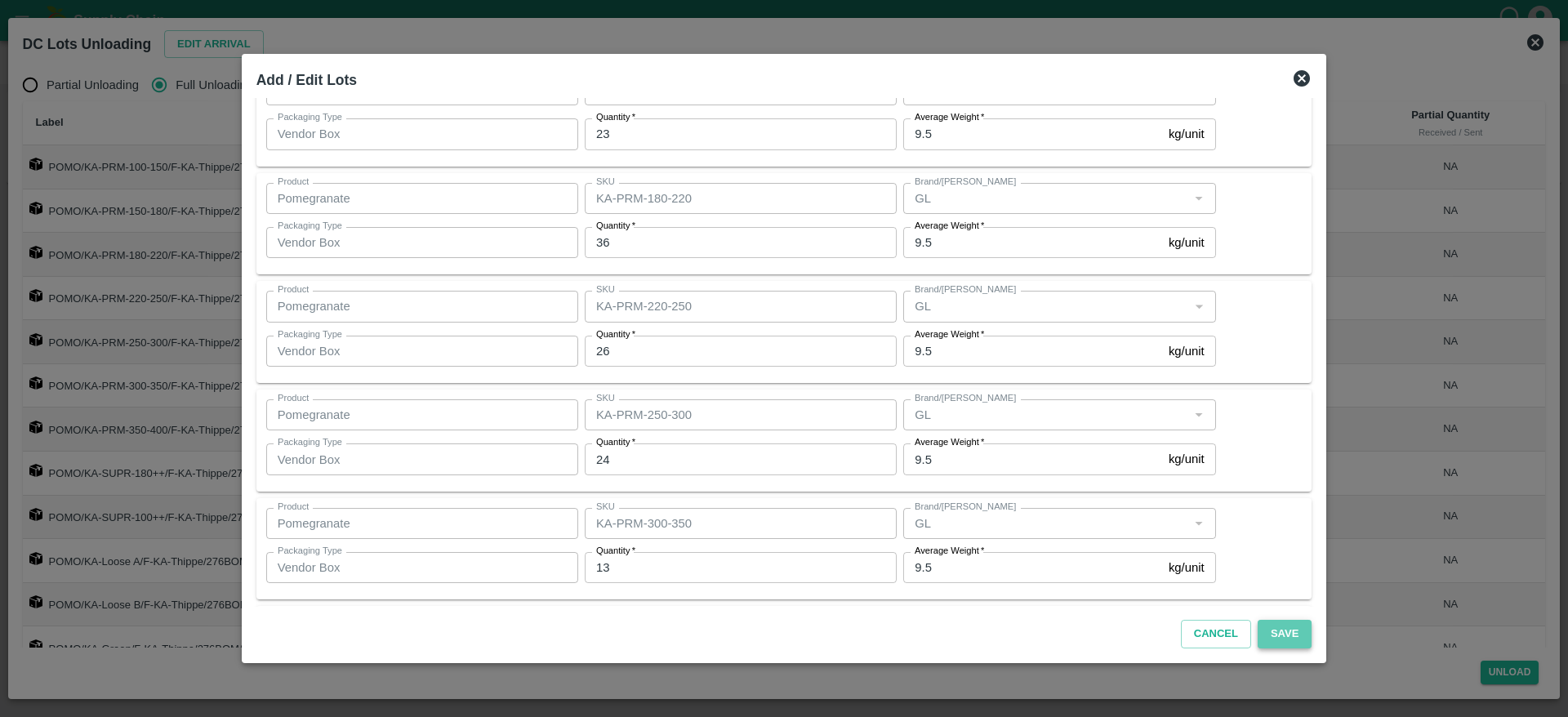
click at [1261, 631] on button "Save" at bounding box center [1285, 634] width 54 height 28
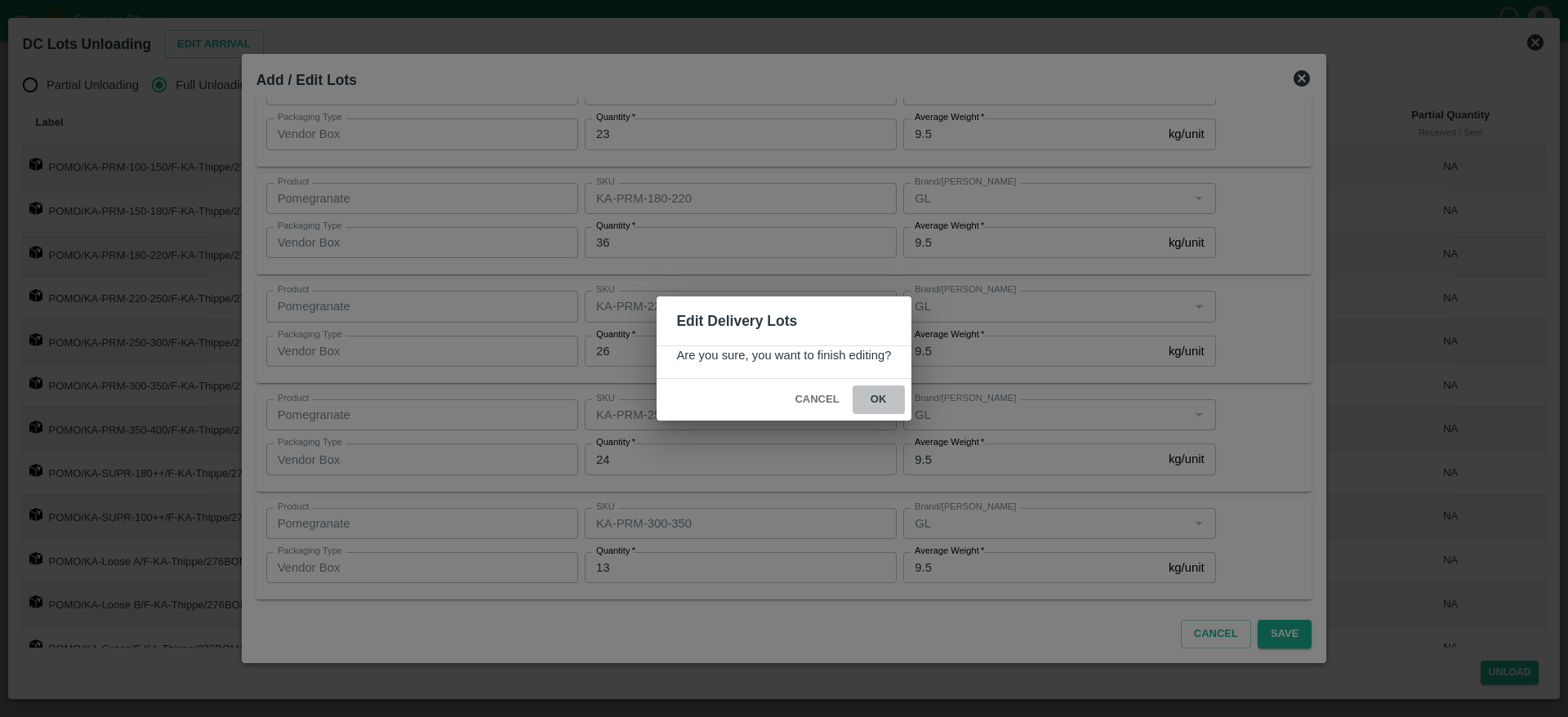
click at [887, 395] on button "ok" at bounding box center [878, 400] width 52 height 28
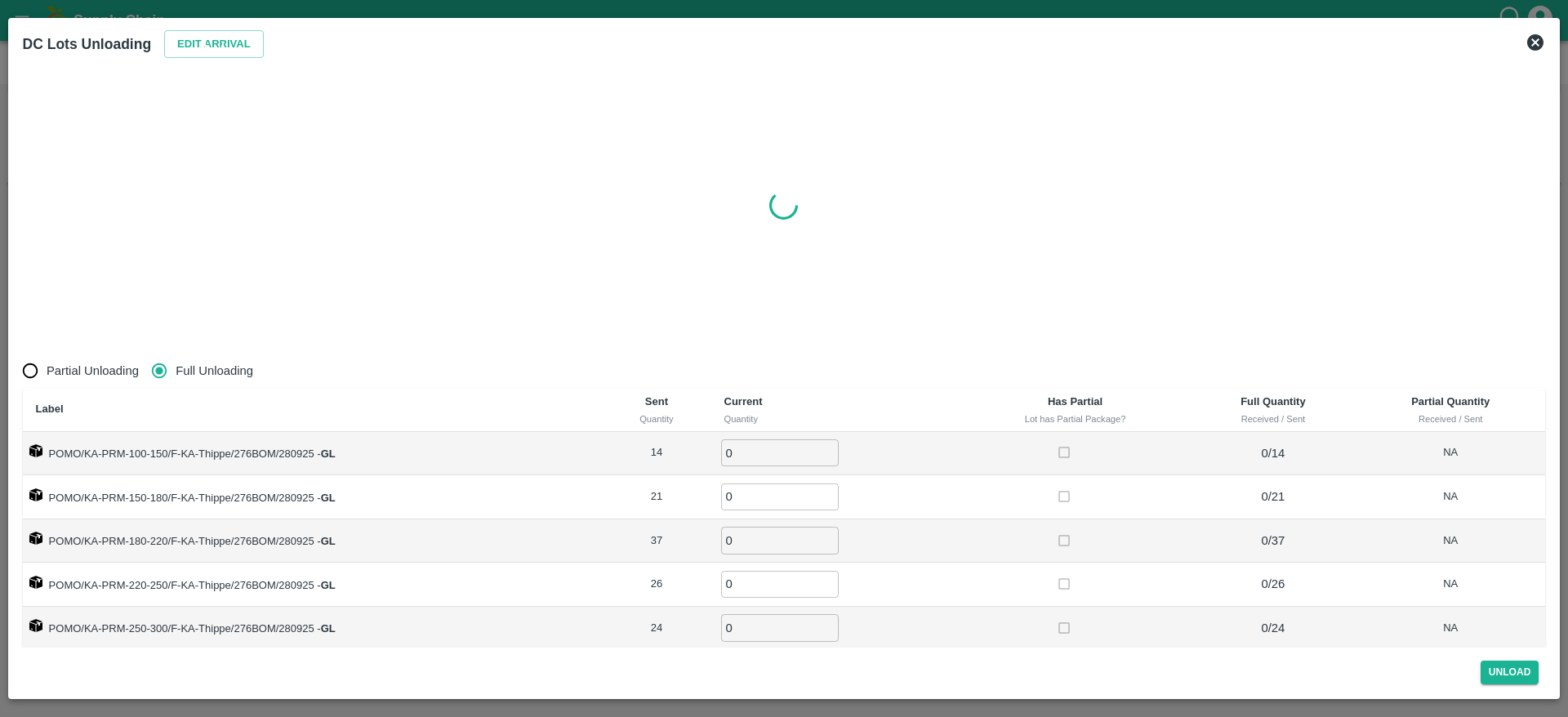
radio input "true"
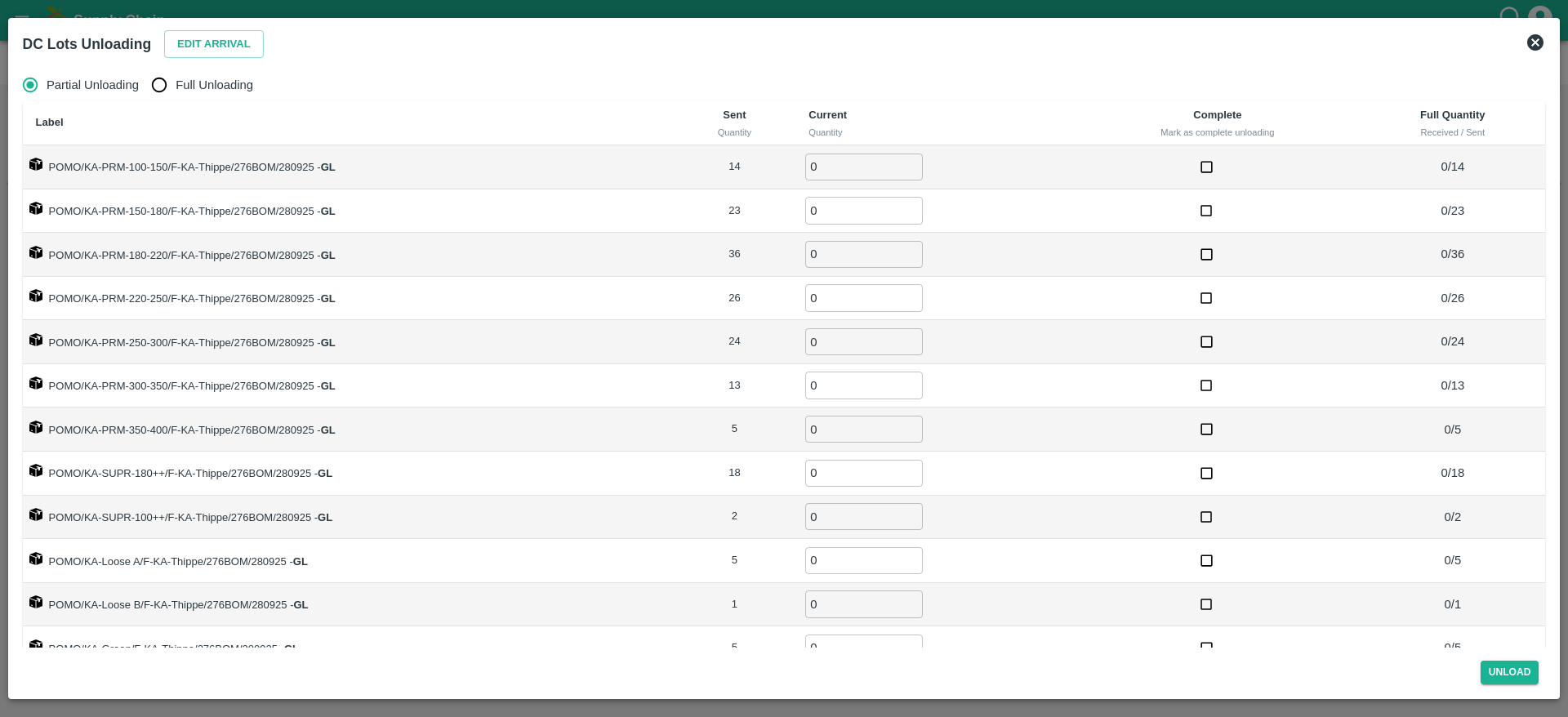
click at [214, 85] on span "Full Unloading" at bounding box center [214, 85] width 77 height 18
click at [175, 85] on input "Full Unloading" at bounding box center [159, 85] width 32 height 32
radio input "true"
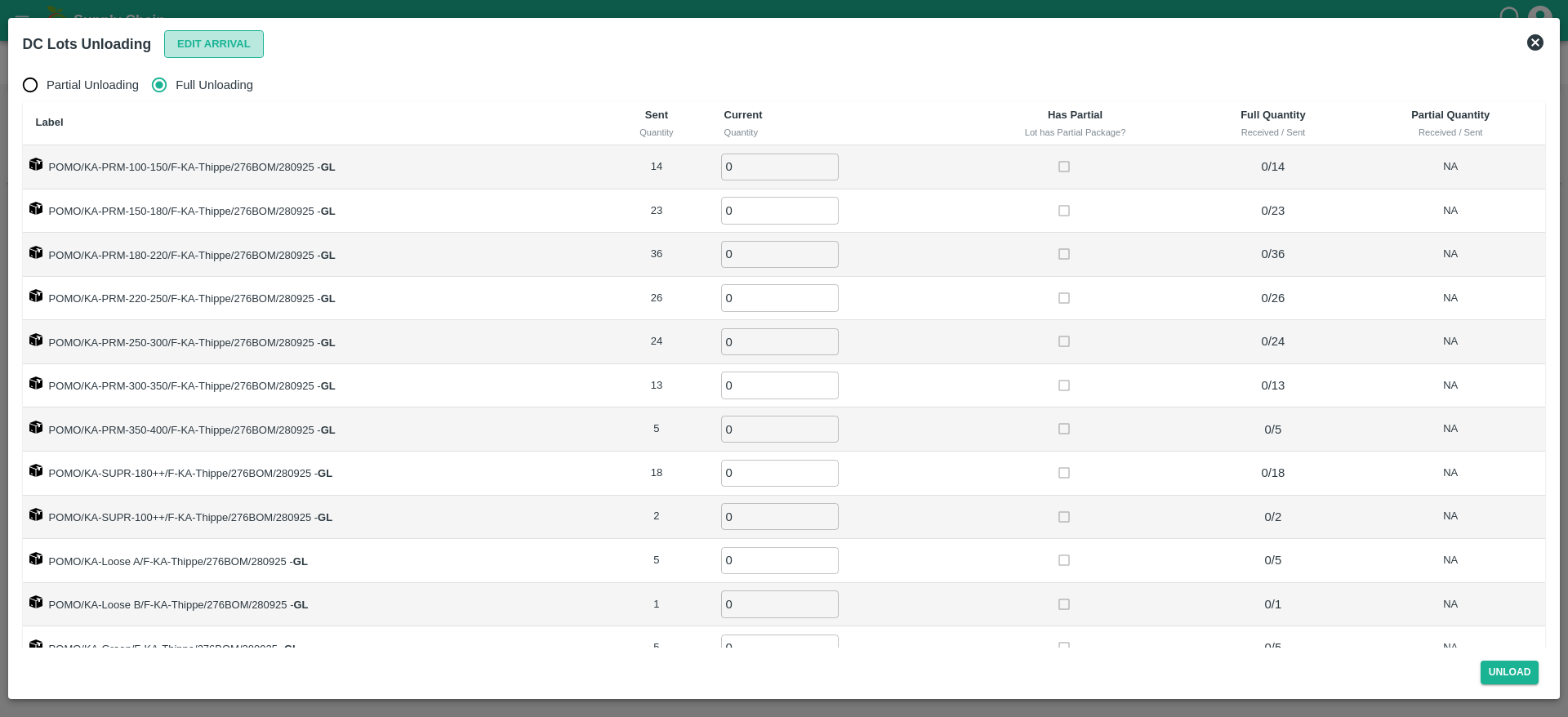
click at [206, 49] on button "Edit Arrival" at bounding box center [214, 44] width 100 height 28
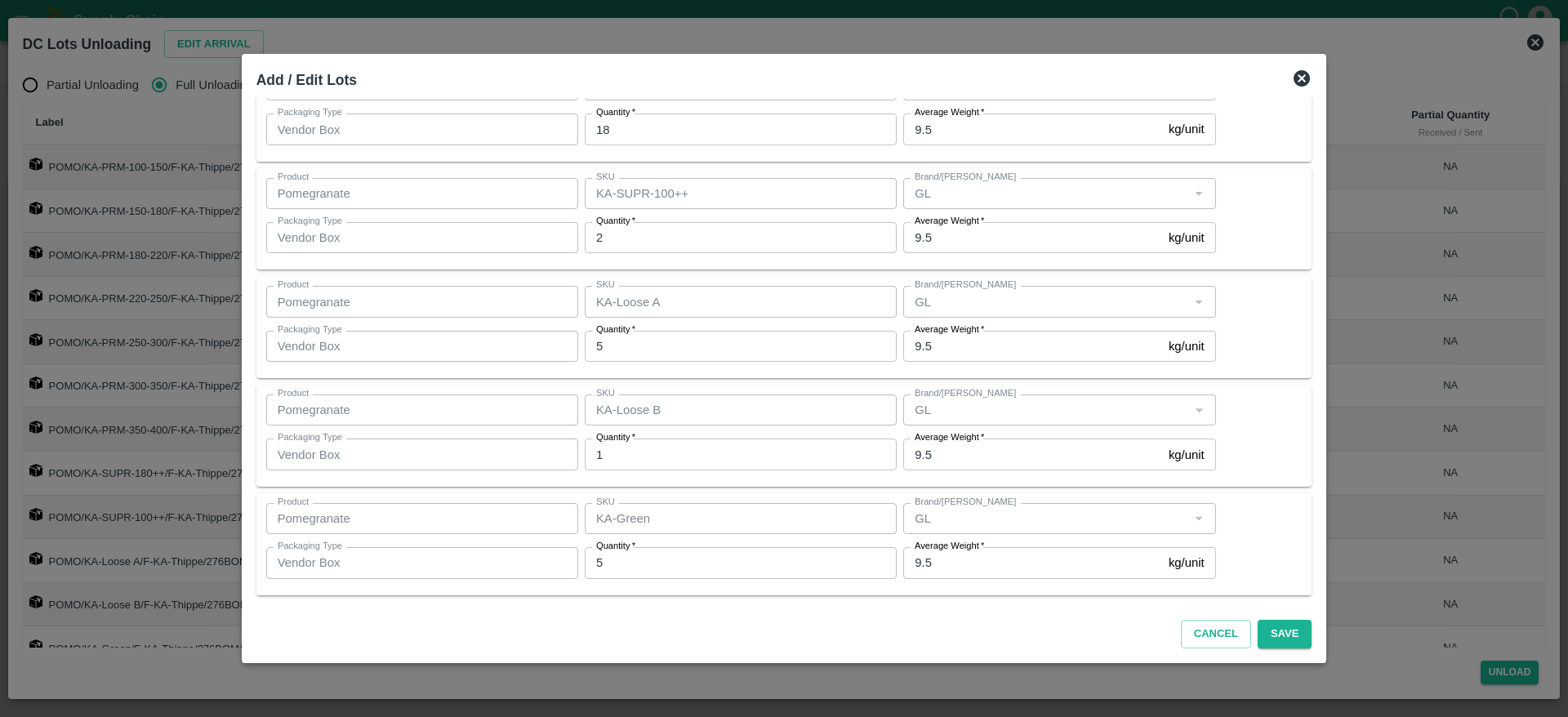
scroll to position [846, 0]
click at [642, 561] on input "5" at bounding box center [740, 562] width 312 height 31
type input "3"
click at [638, 448] on input "1" at bounding box center [740, 453] width 312 height 31
type input "2"
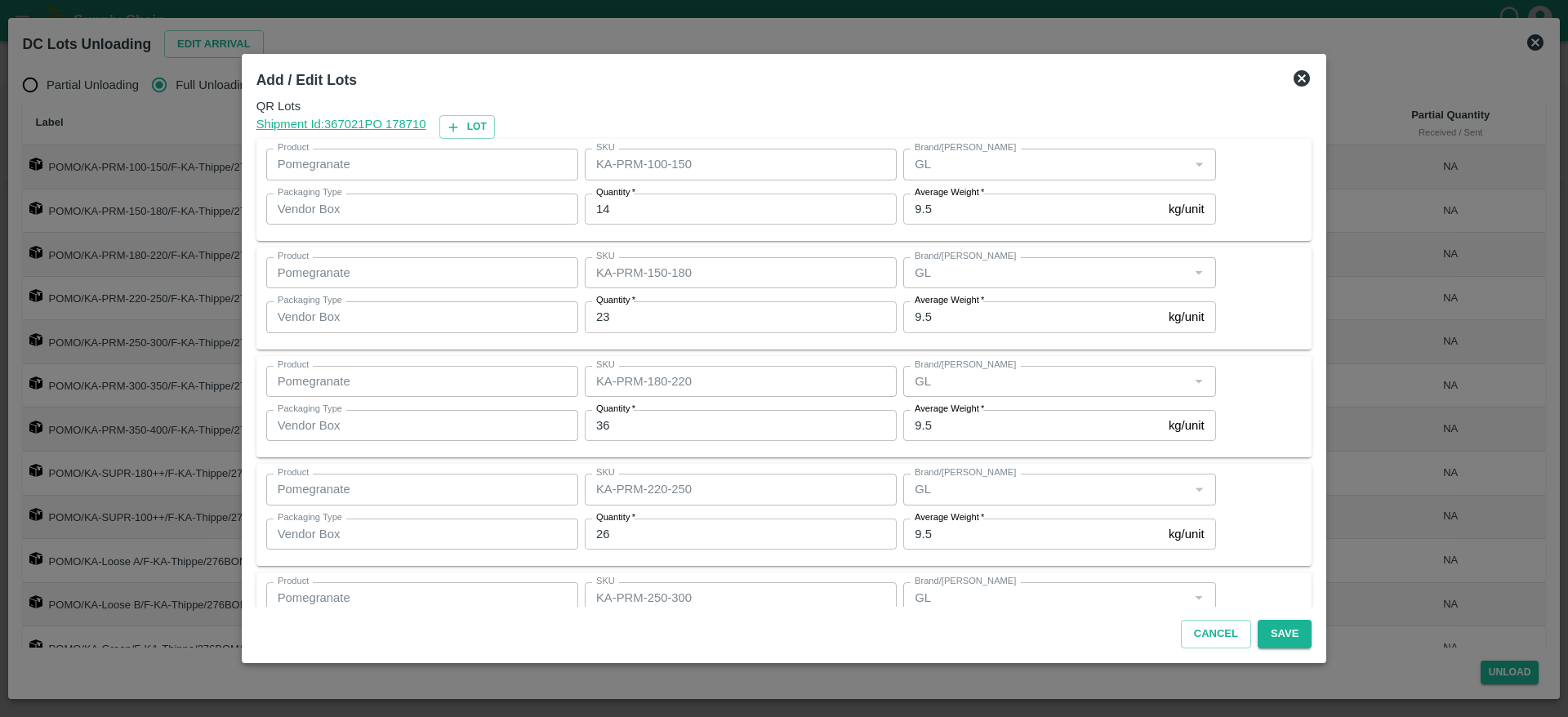
scroll to position [0, 0]
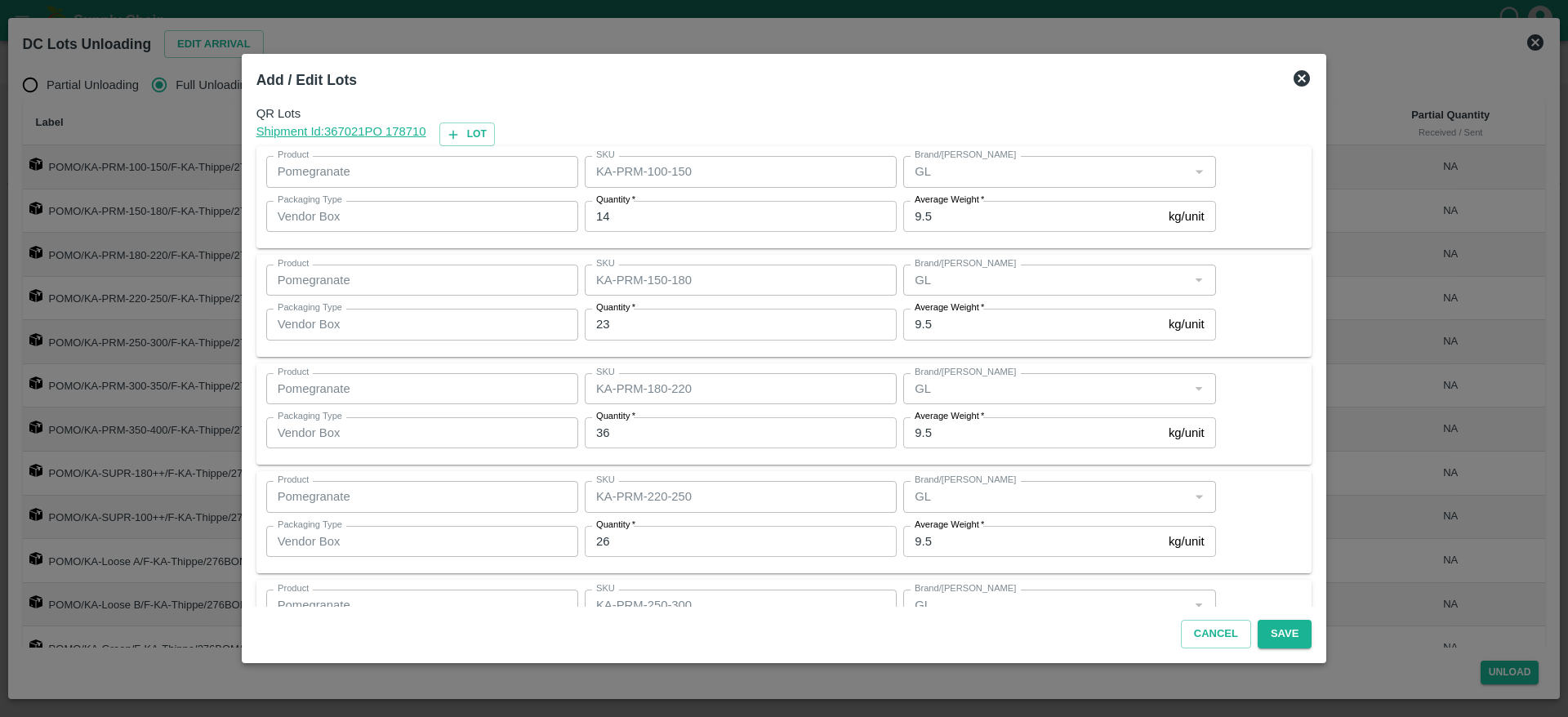
click at [658, 326] on input "23" at bounding box center [740, 324] width 312 height 31
type input "24"
click at [1261, 638] on button "Save" at bounding box center [1285, 634] width 54 height 28
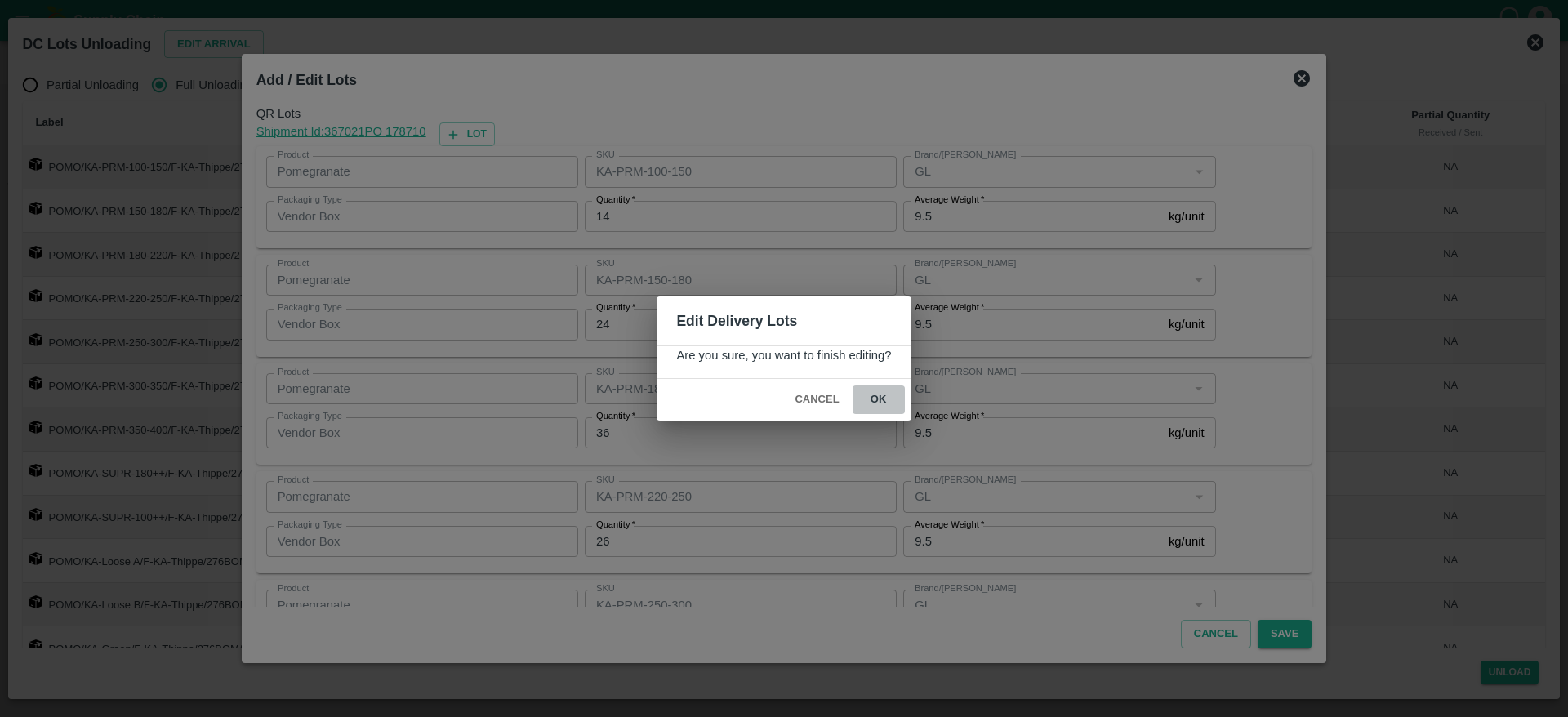
click at [876, 400] on button "ok" at bounding box center [878, 400] width 52 height 28
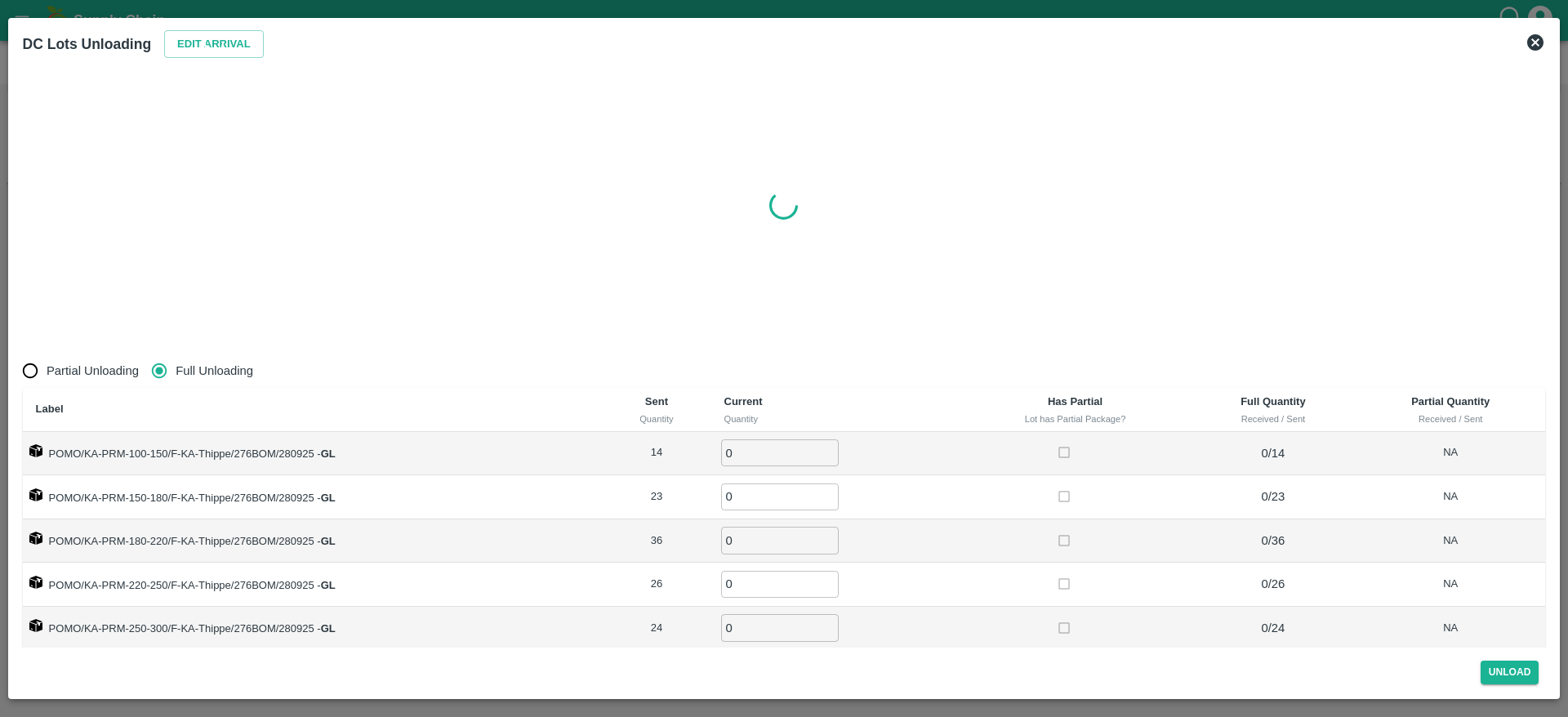
radio input "true"
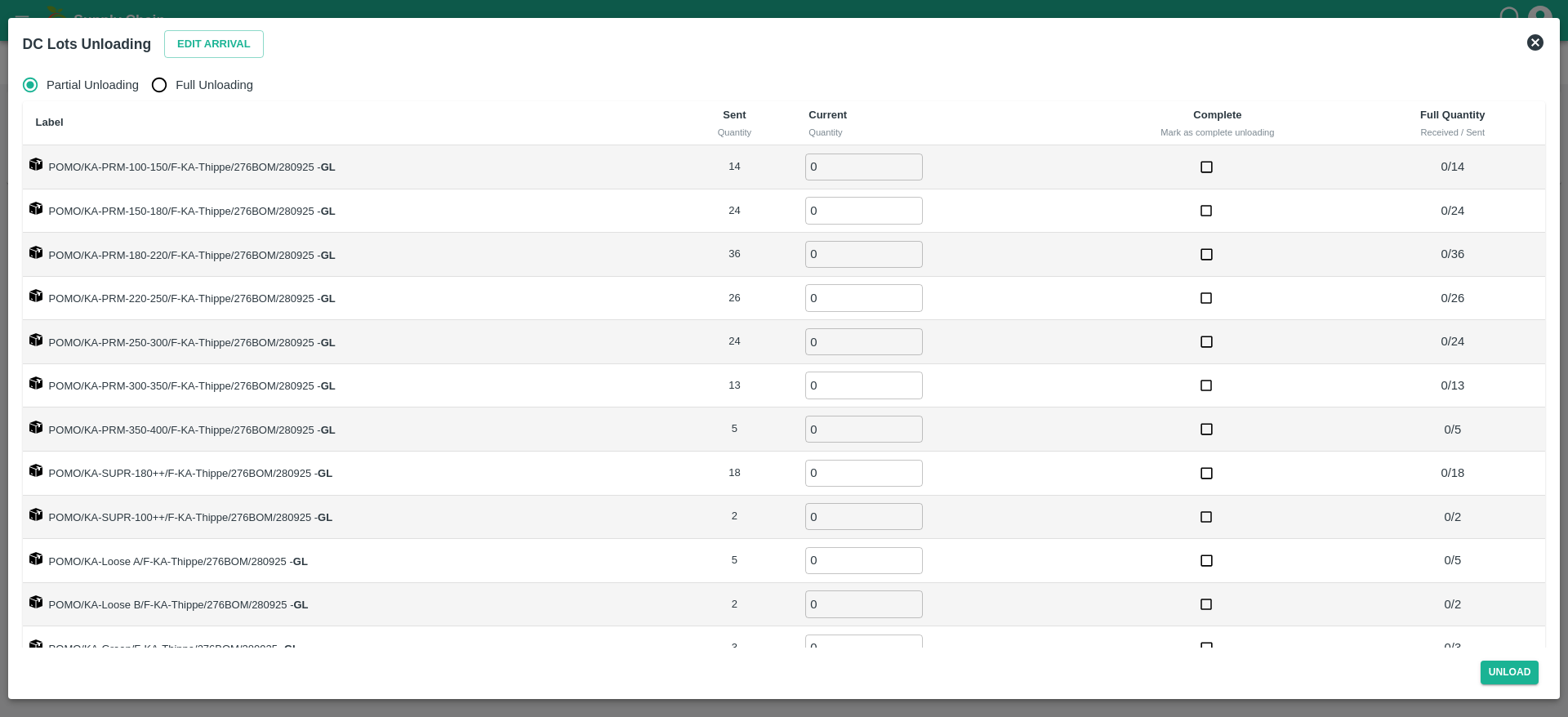
click at [183, 77] on span "Full Unloading" at bounding box center [214, 85] width 77 height 18
click at [175, 77] on input "Full Unloading" at bounding box center [159, 85] width 32 height 32
radio input "true"
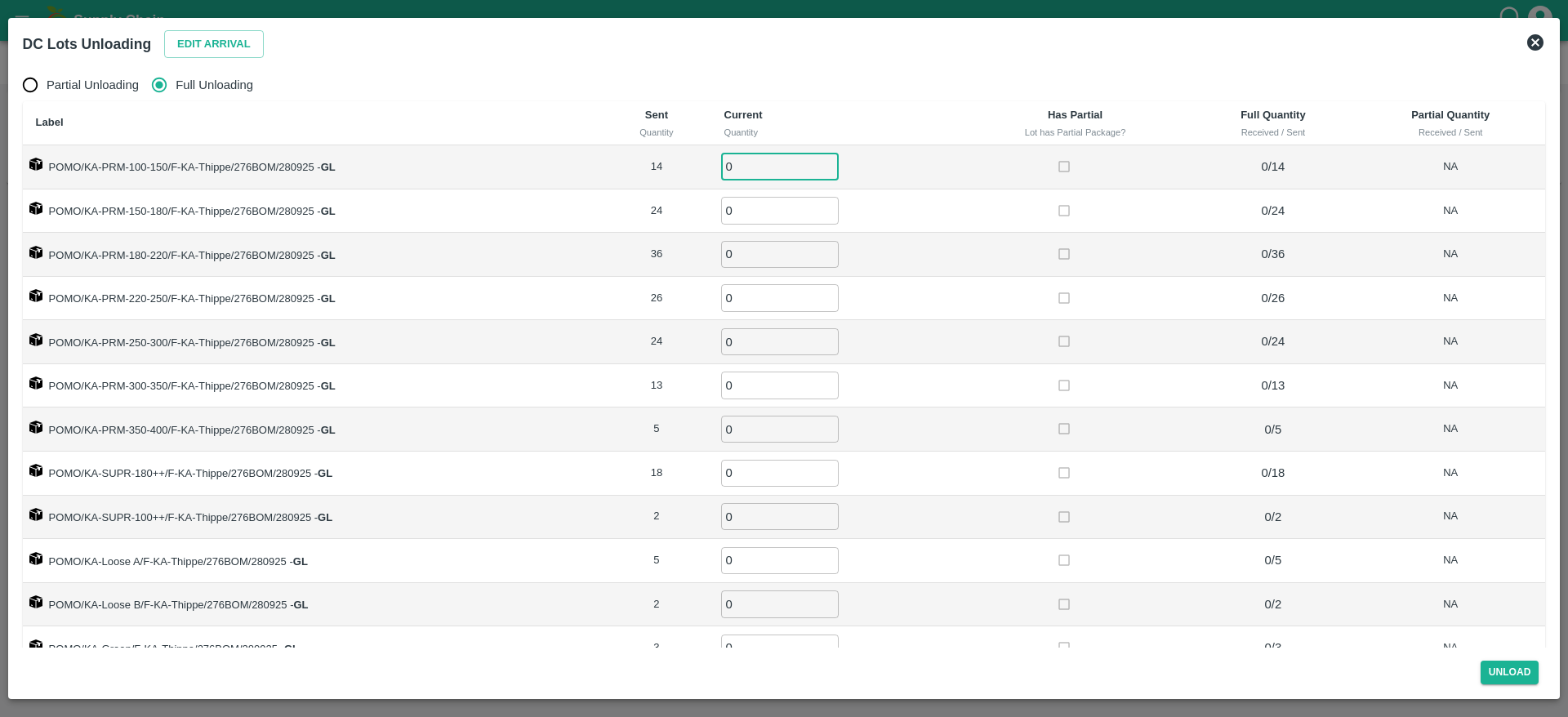
click at [760, 160] on input "0" at bounding box center [780, 167] width 118 height 27
type input "14"
type input "24"
type input "36"
type input "26"
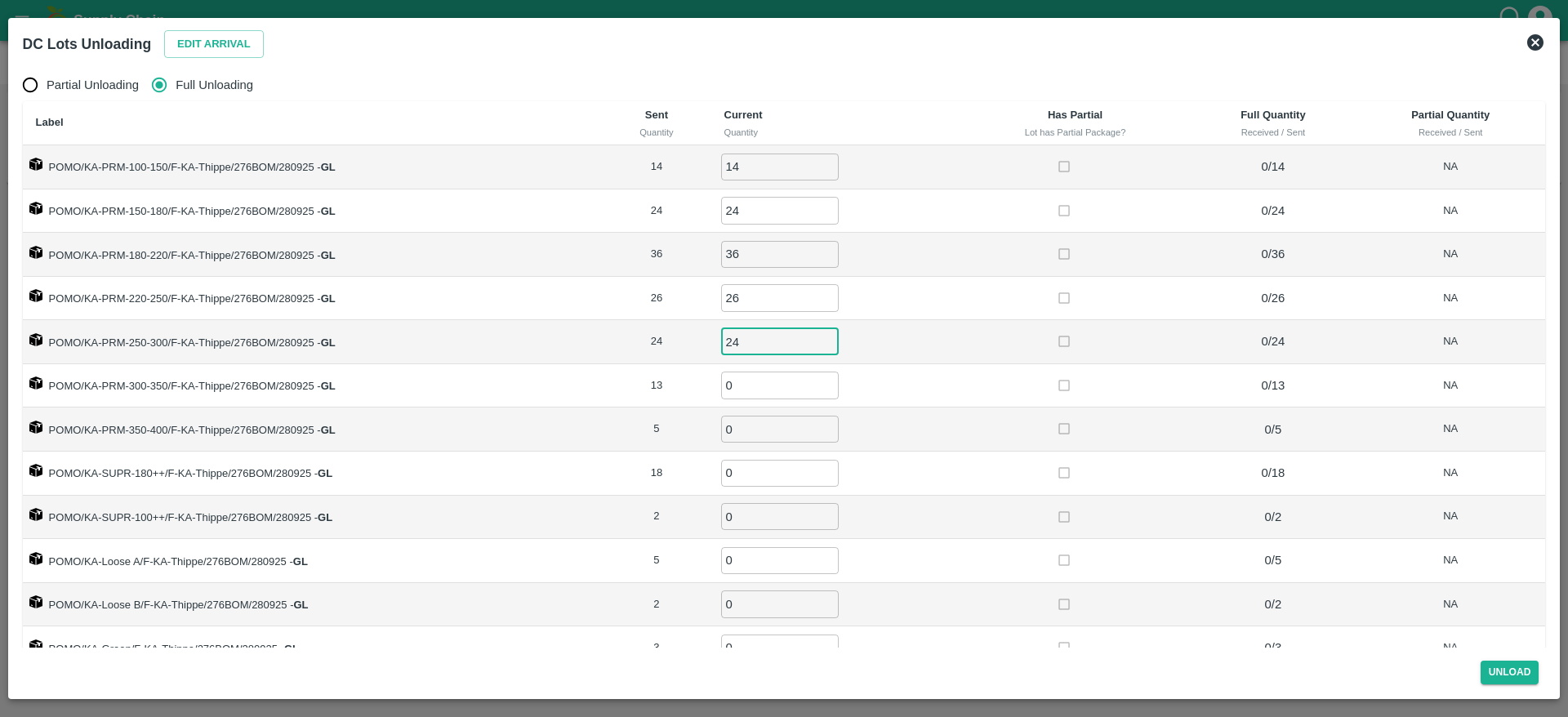
type input "24"
type input "13"
type input "5"
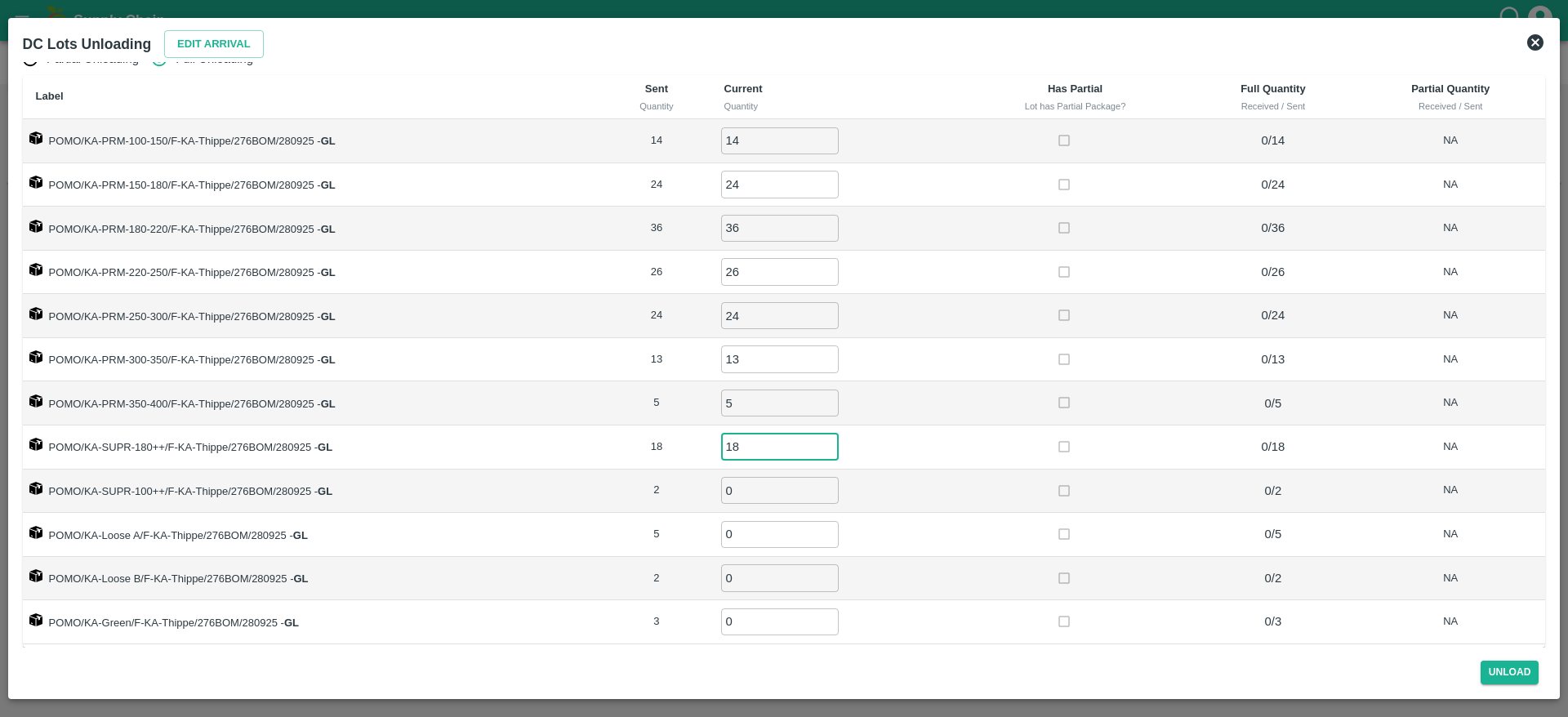
type input "18"
type input "2"
type input "5"
type input "2"
type input "3"
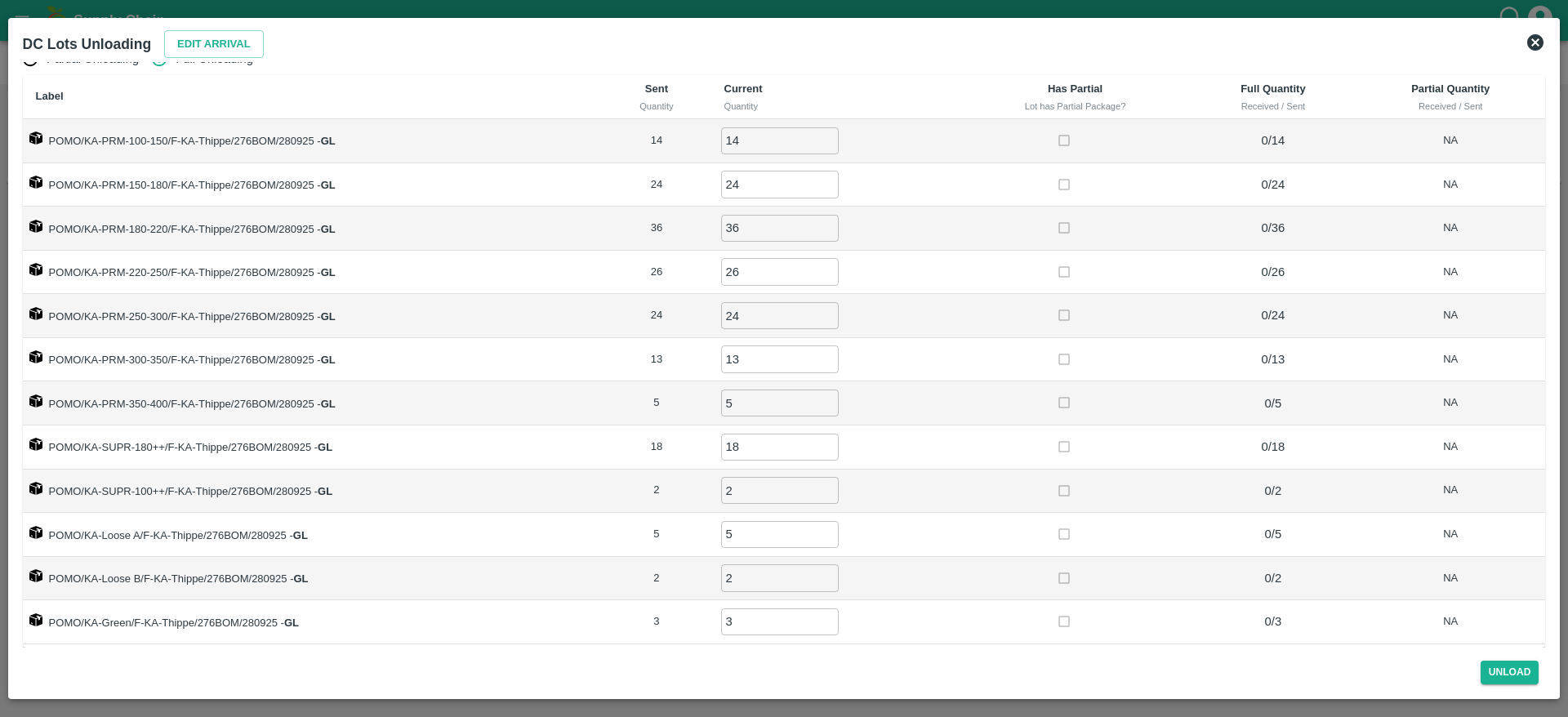
click at [906, 498] on td "2 ​" at bounding box center [836, 491] width 249 height 44
click at [1506, 679] on button "Unload" at bounding box center [1510, 672] width 59 height 24
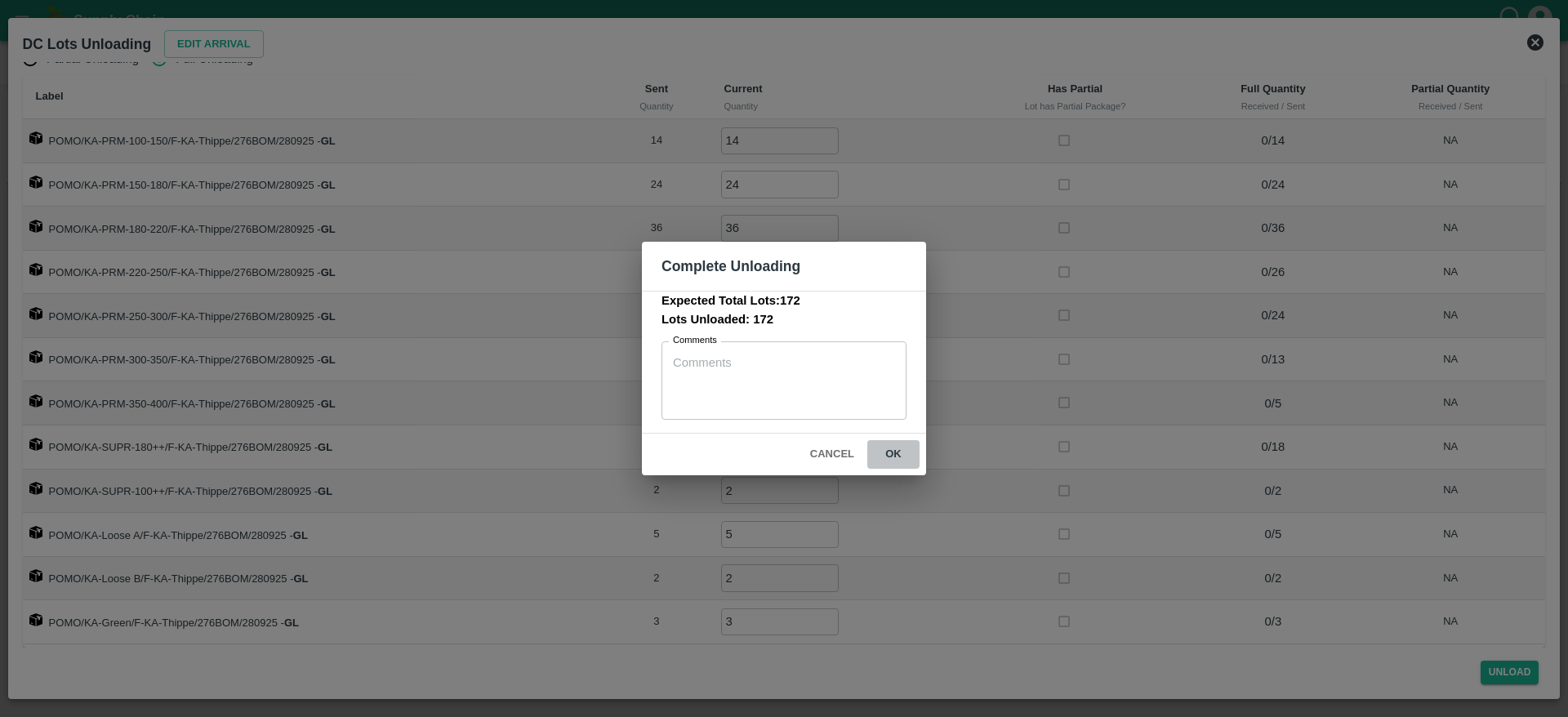
click at [892, 462] on button "ok" at bounding box center [893, 454] width 52 height 28
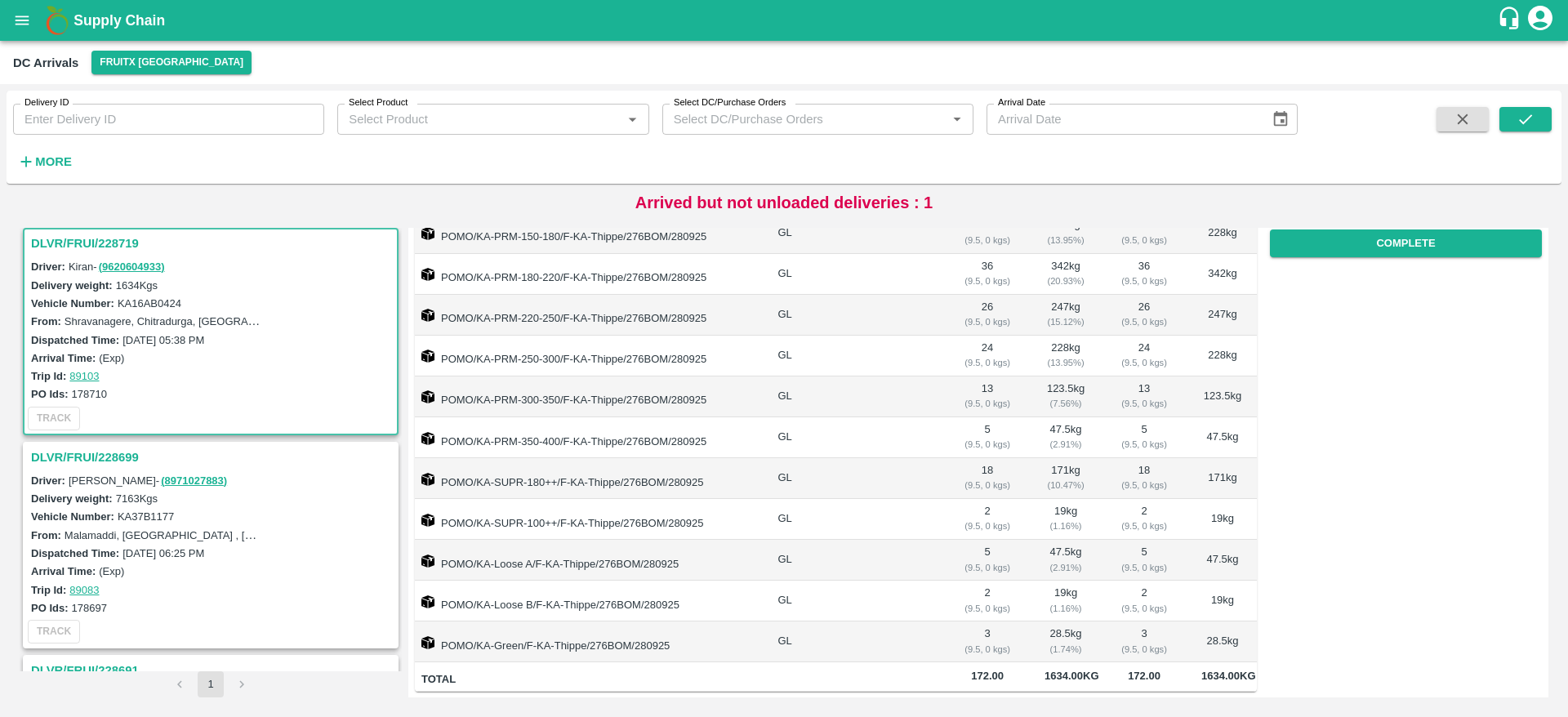
scroll to position [0, 0]
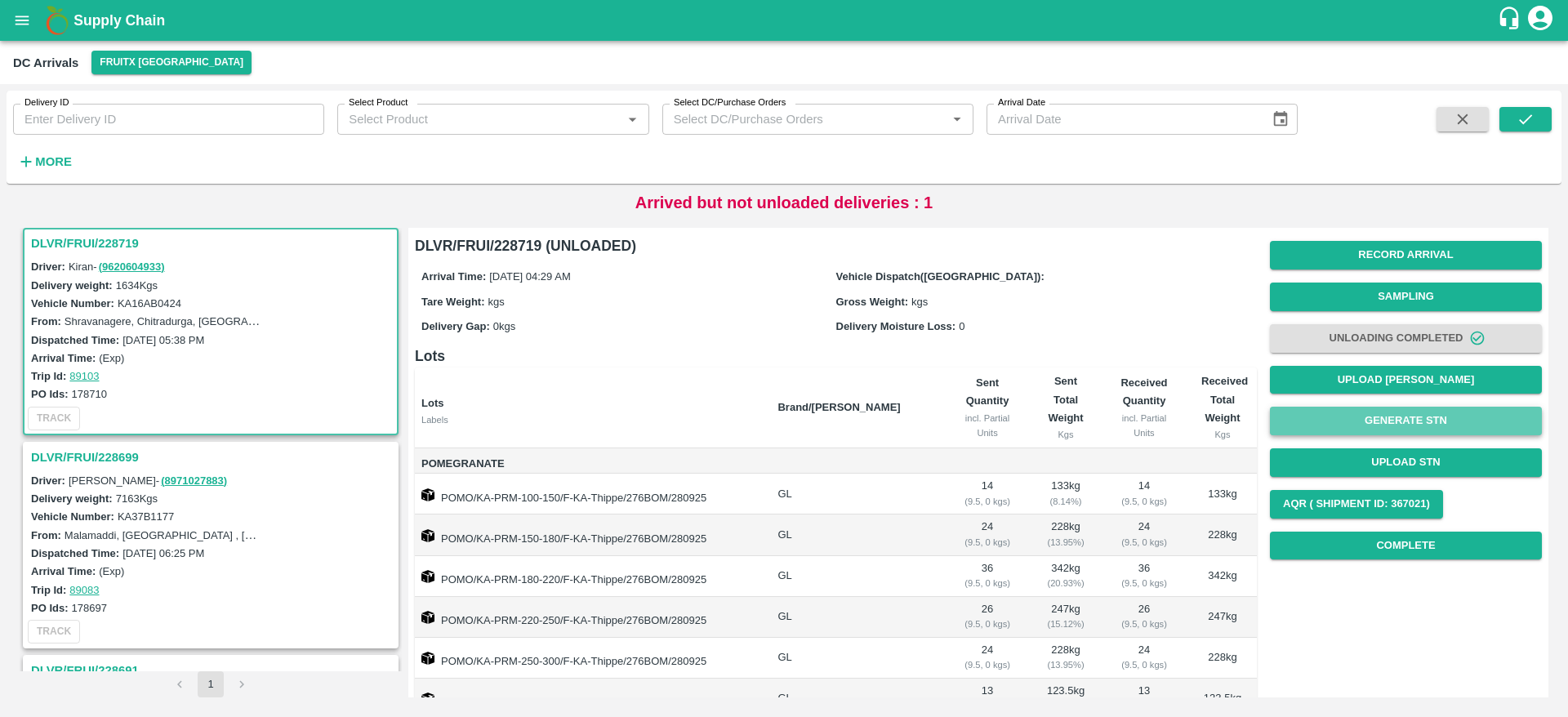
click at [1361, 416] on button "Generate STN" at bounding box center [1405, 420] width 272 height 28
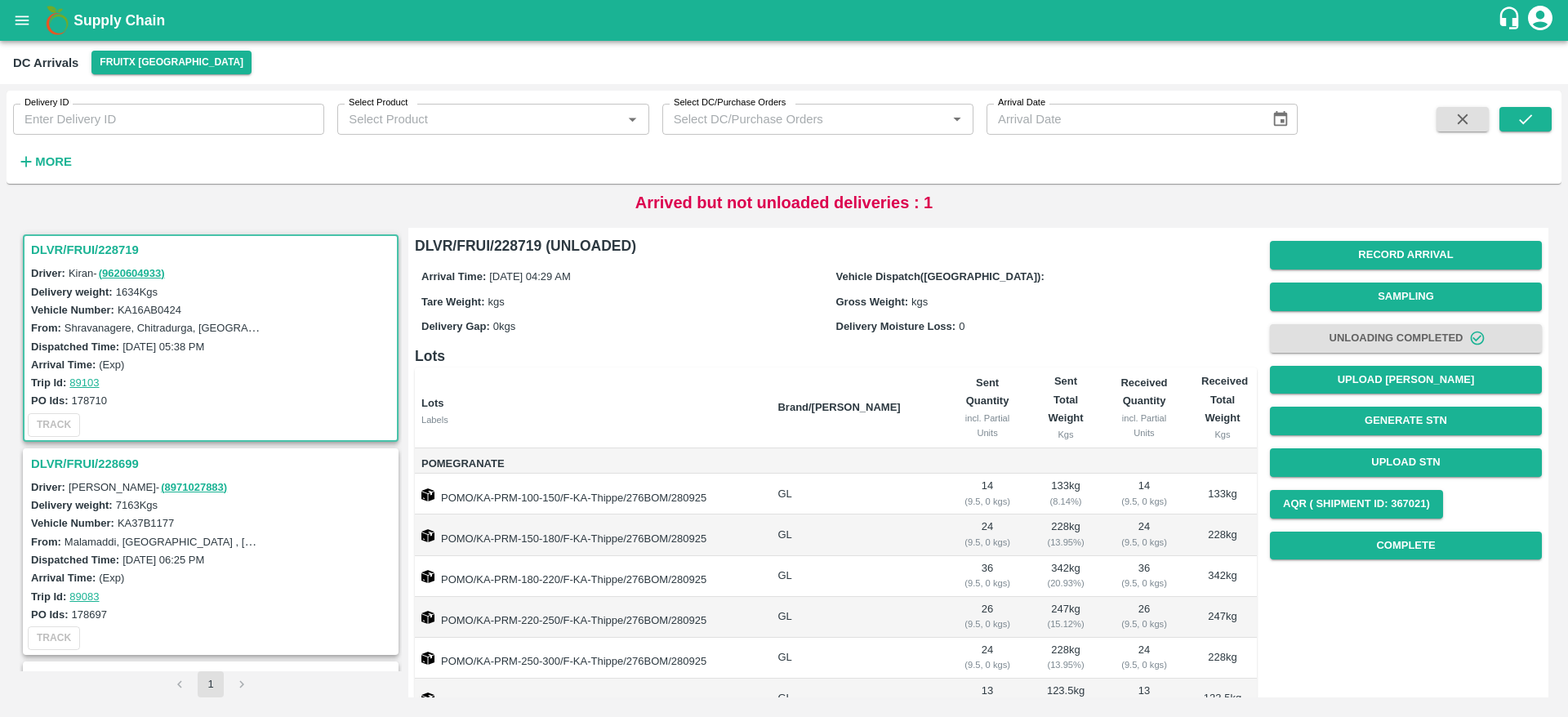
click at [76, 454] on h3 "DLVR/FRUI/228699" at bounding box center [213, 464] width 364 height 22
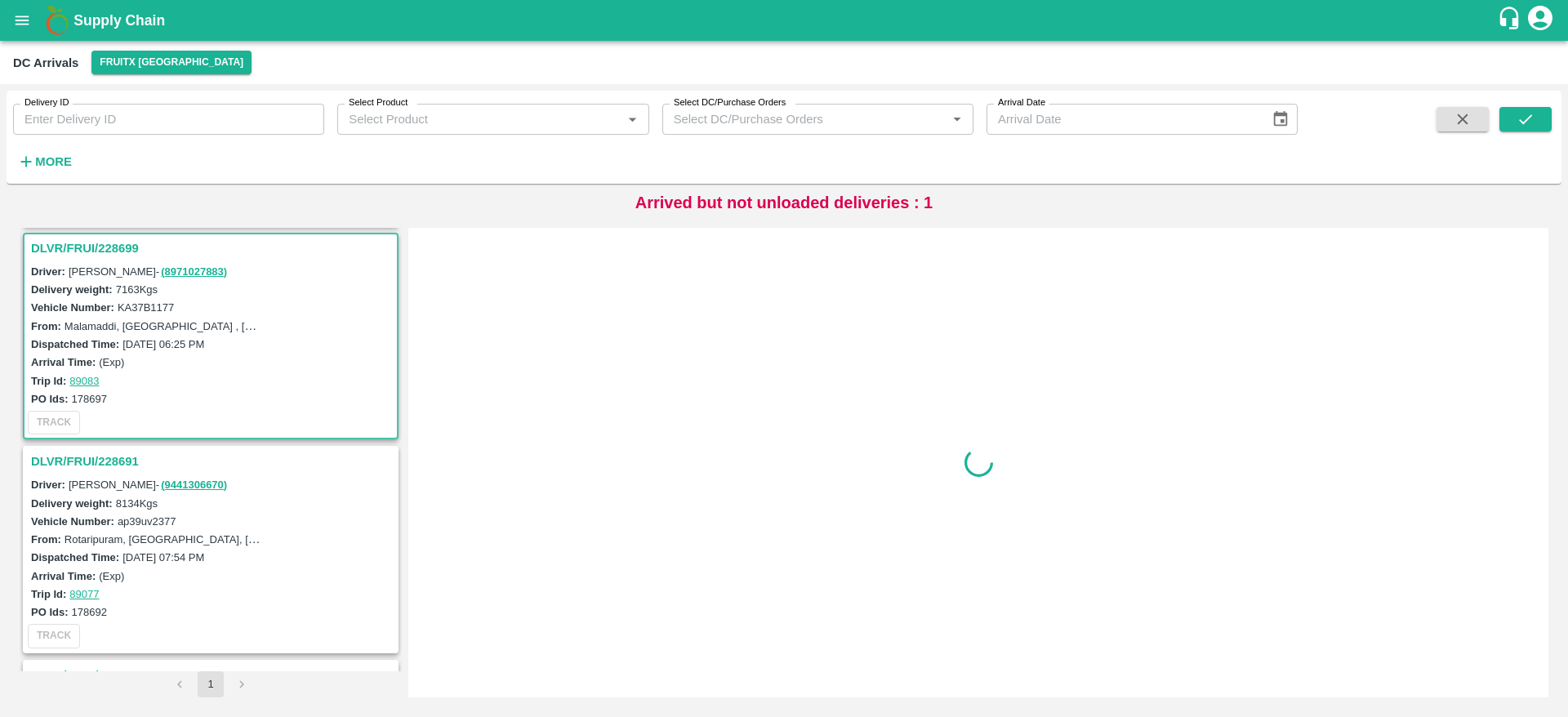
scroll to position [219, 0]
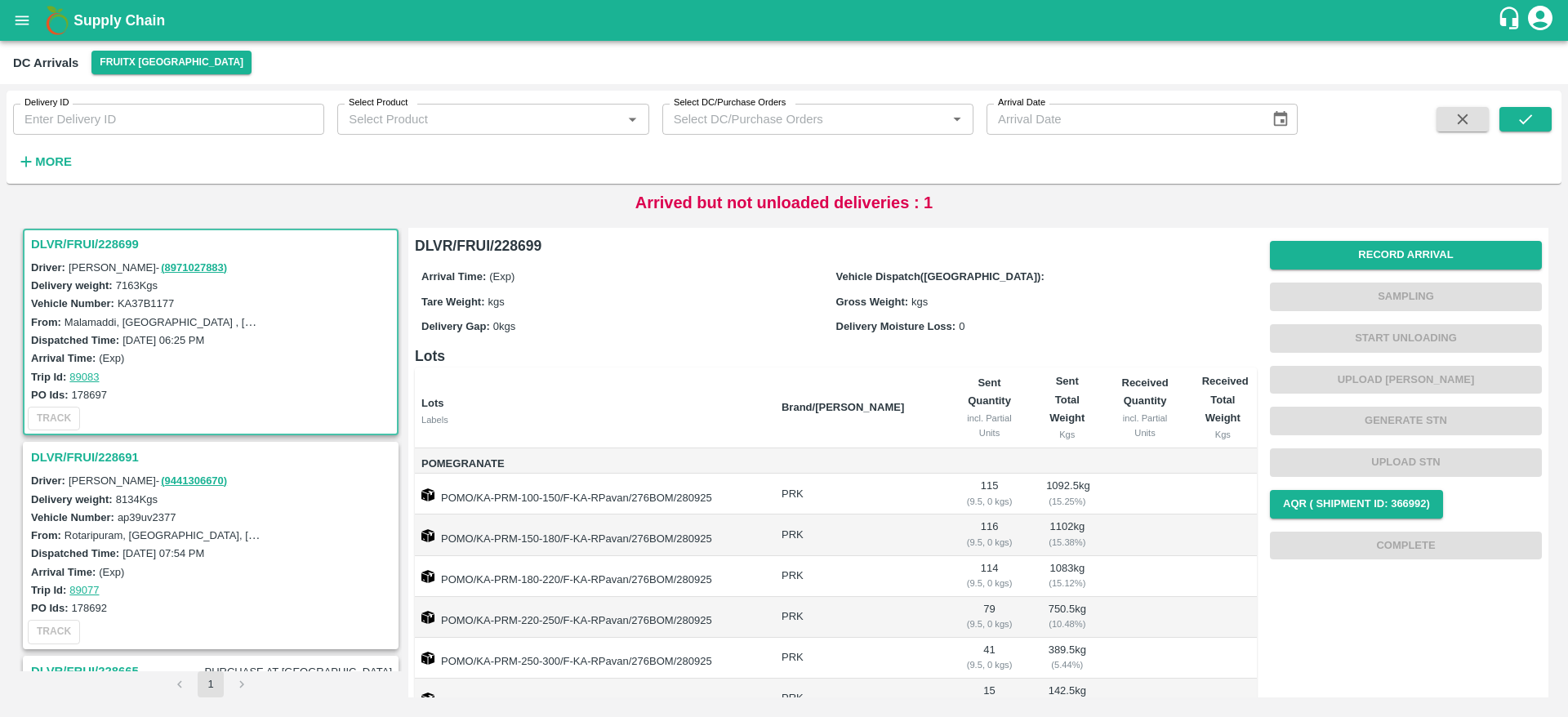
click at [112, 248] on h3 "DLVR/FRUI/228699" at bounding box center [213, 244] width 364 height 22
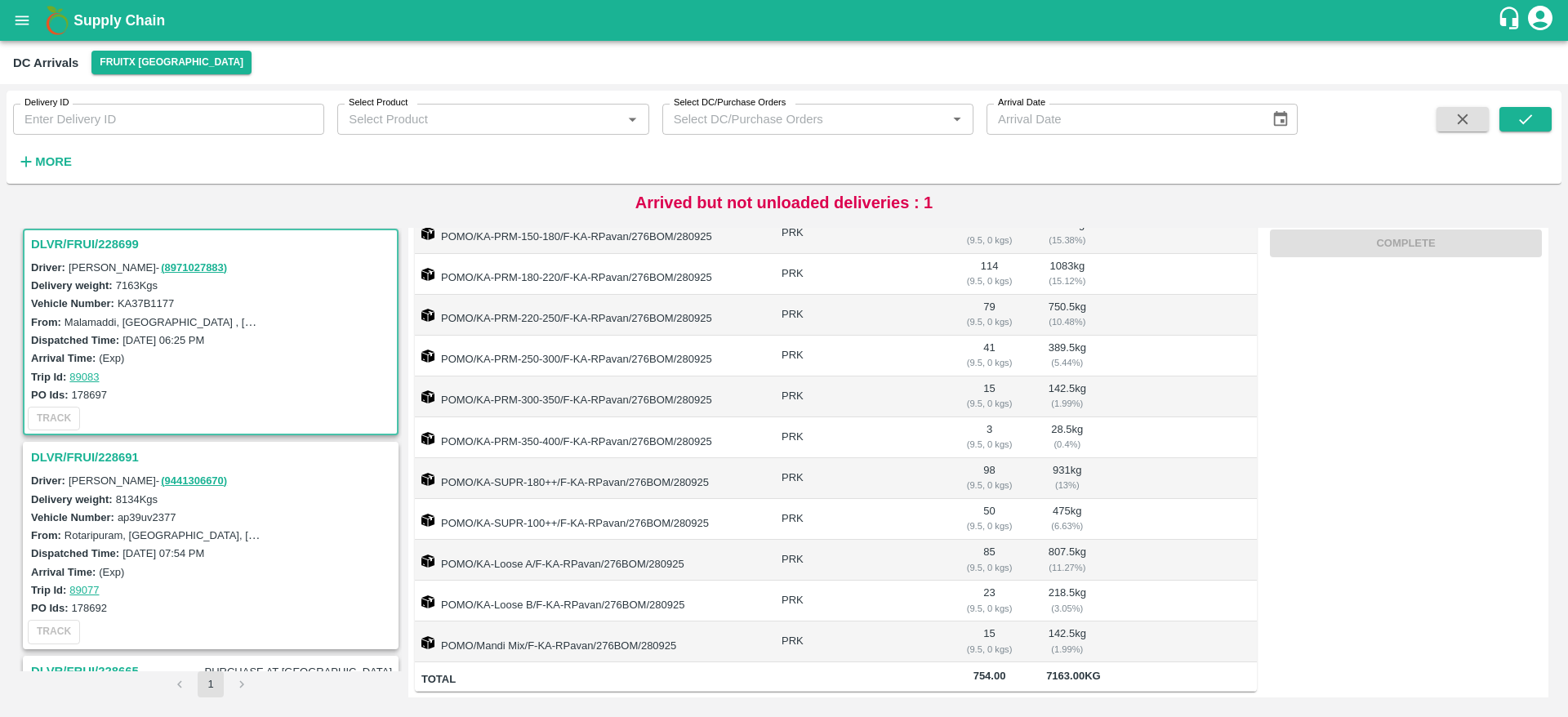
scroll to position [0, 0]
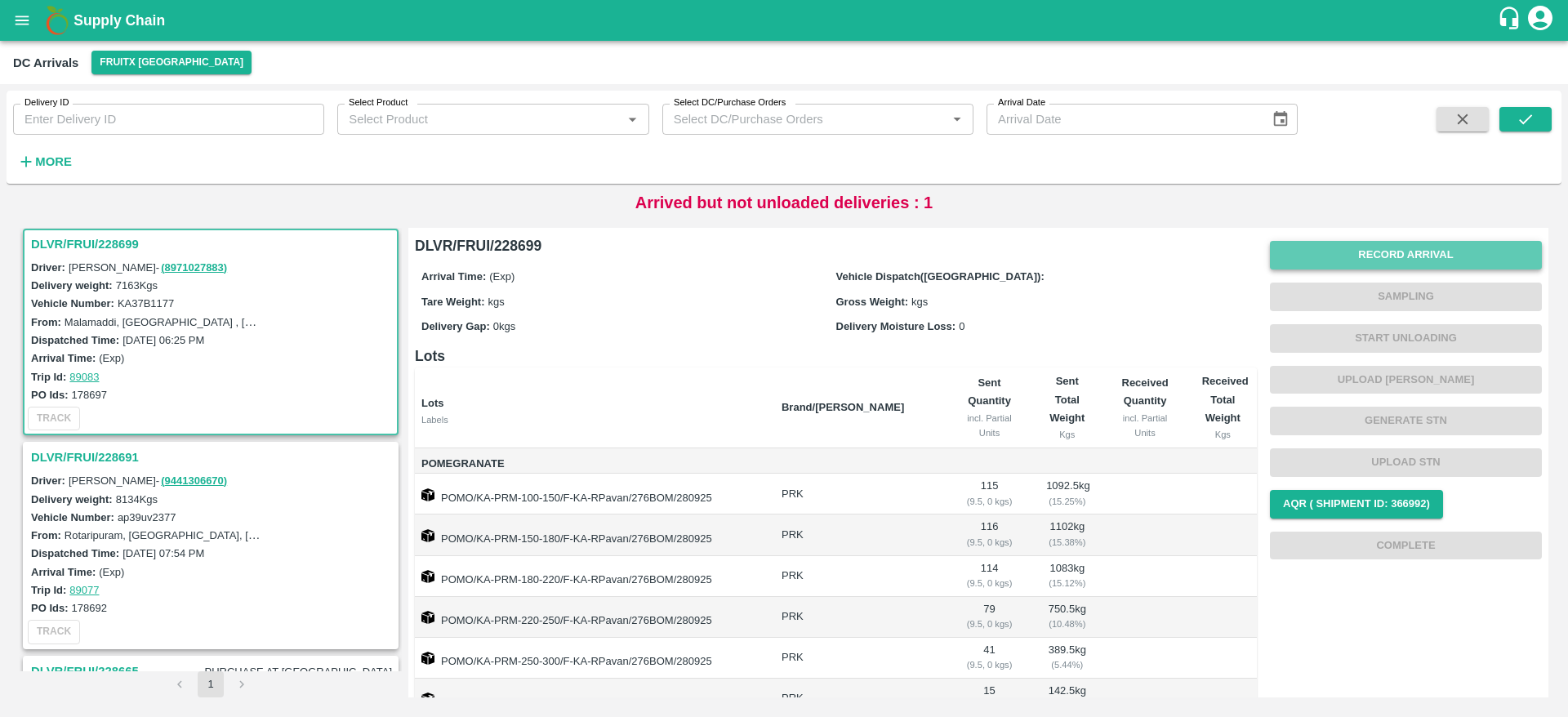
click at [1362, 264] on button "Record Arrival" at bounding box center [1405, 255] width 272 height 28
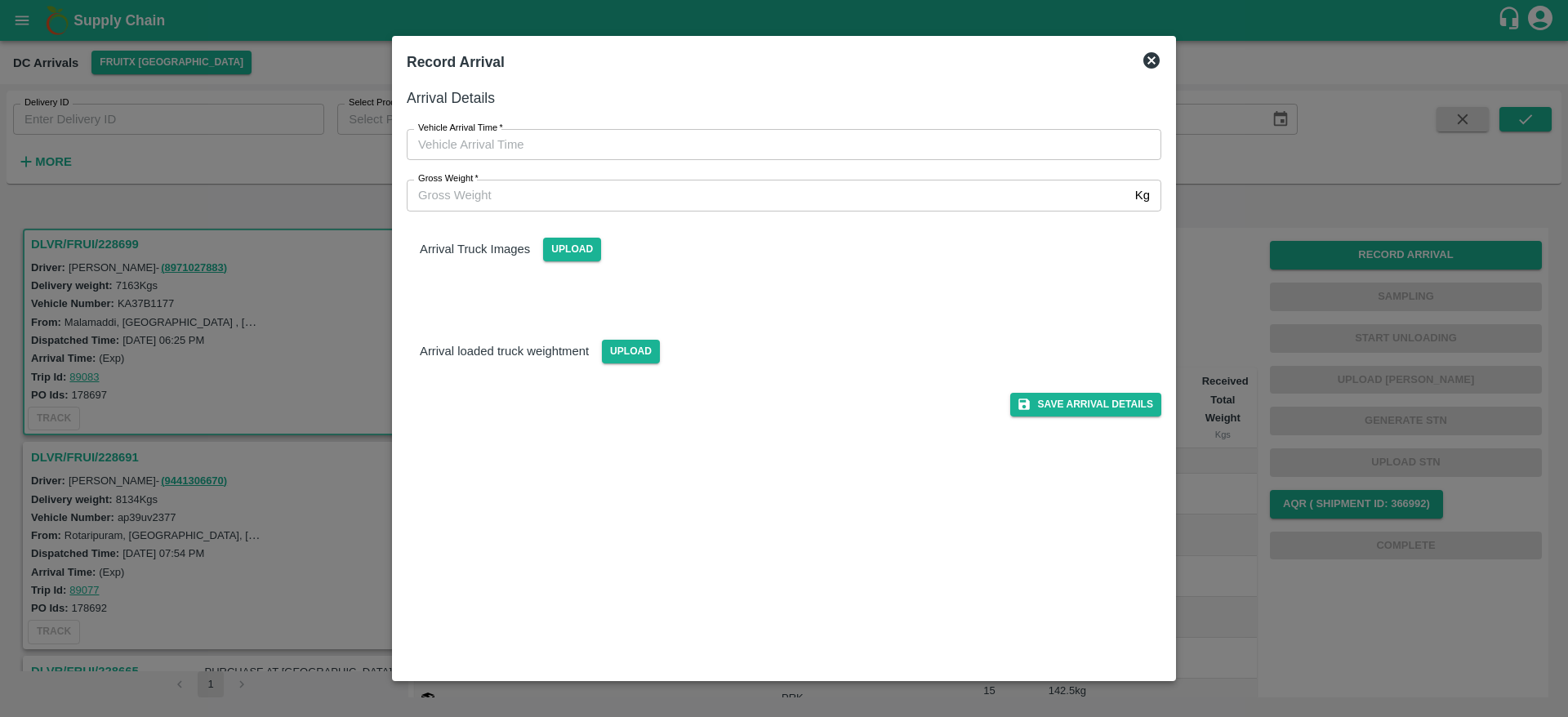
type input "DD/MM/YYYY hh:mm aa"
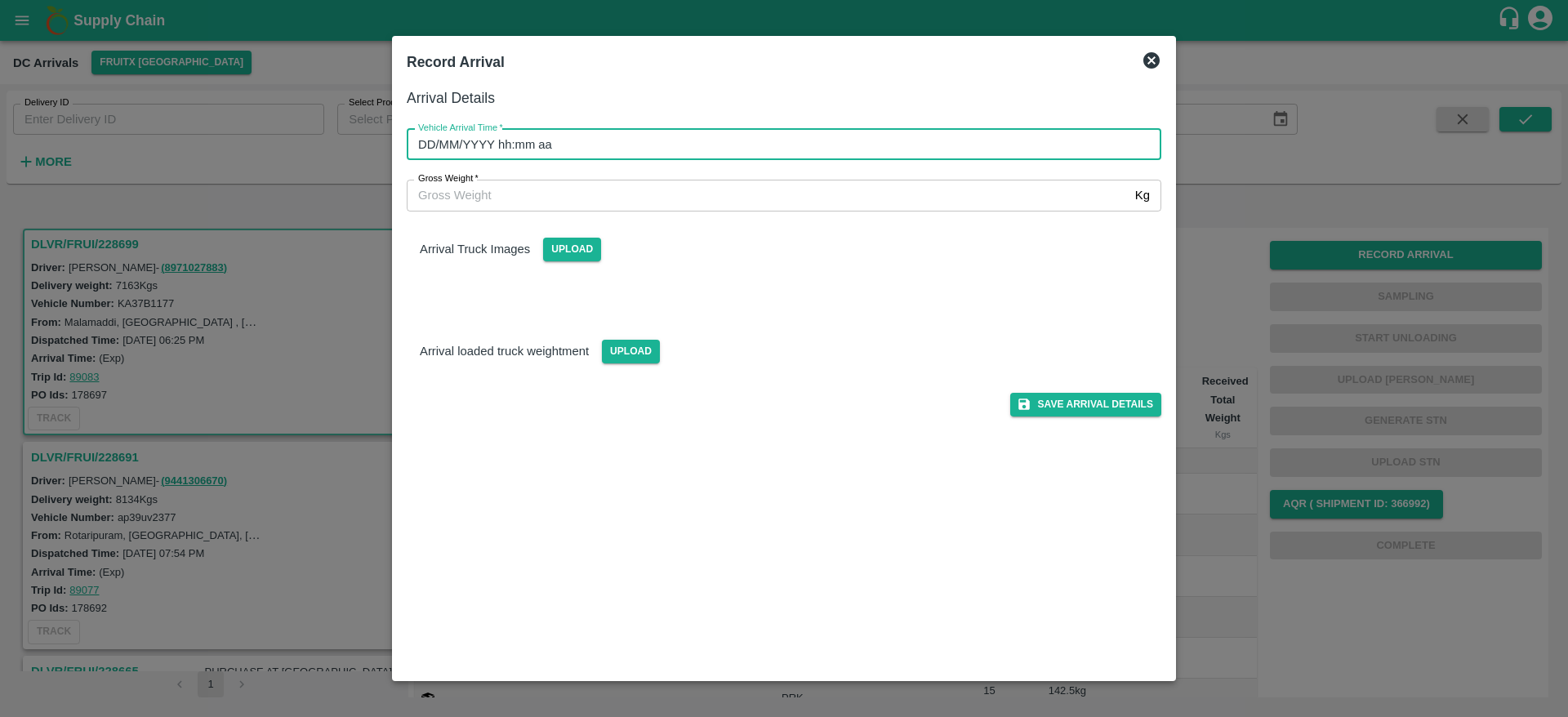
click at [613, 129] on input "DD/MM/YYYY hh:mm aa" at bounding box center [778, 144] width 743 height 31
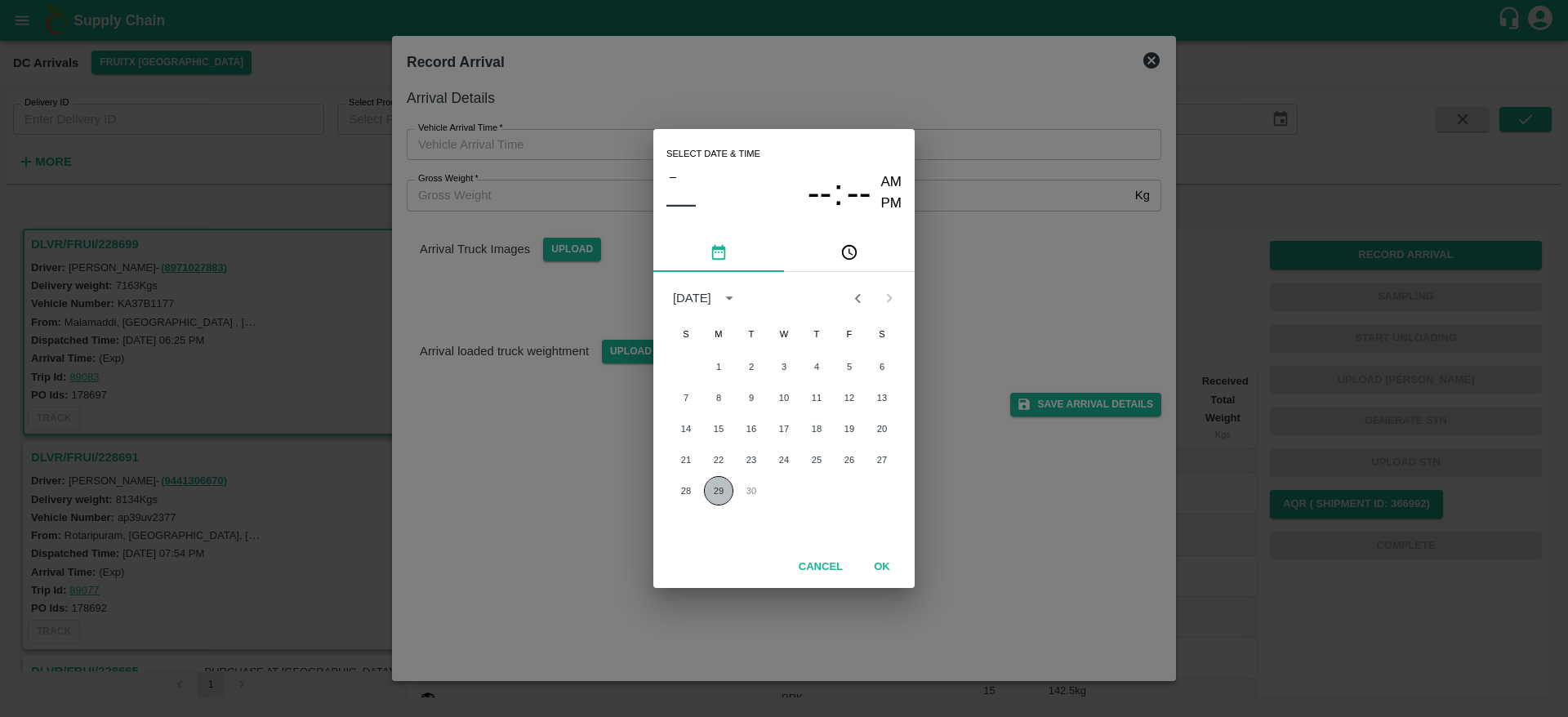
click at [717, 496] on button "29" at bounding box center [718, 490] width 29 height 29
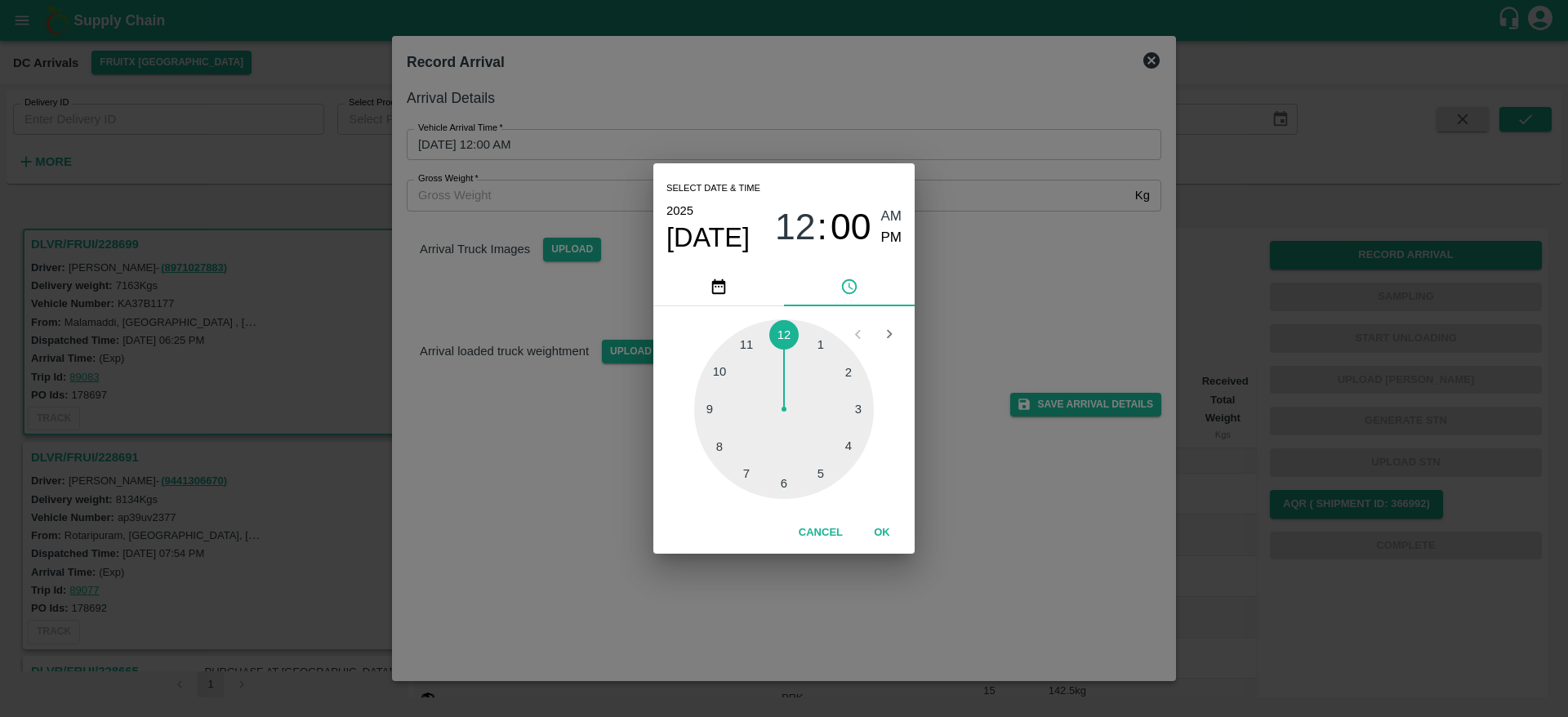
click at [787, 536] on div "Cancel OK" at bounding box center [784, 533] width 262 height 42
click at [808, 534] on button "Cancel" at bounding box center [820, 533] width 57 height 28
type input "DD/MM/YYYY hh:mm aa"
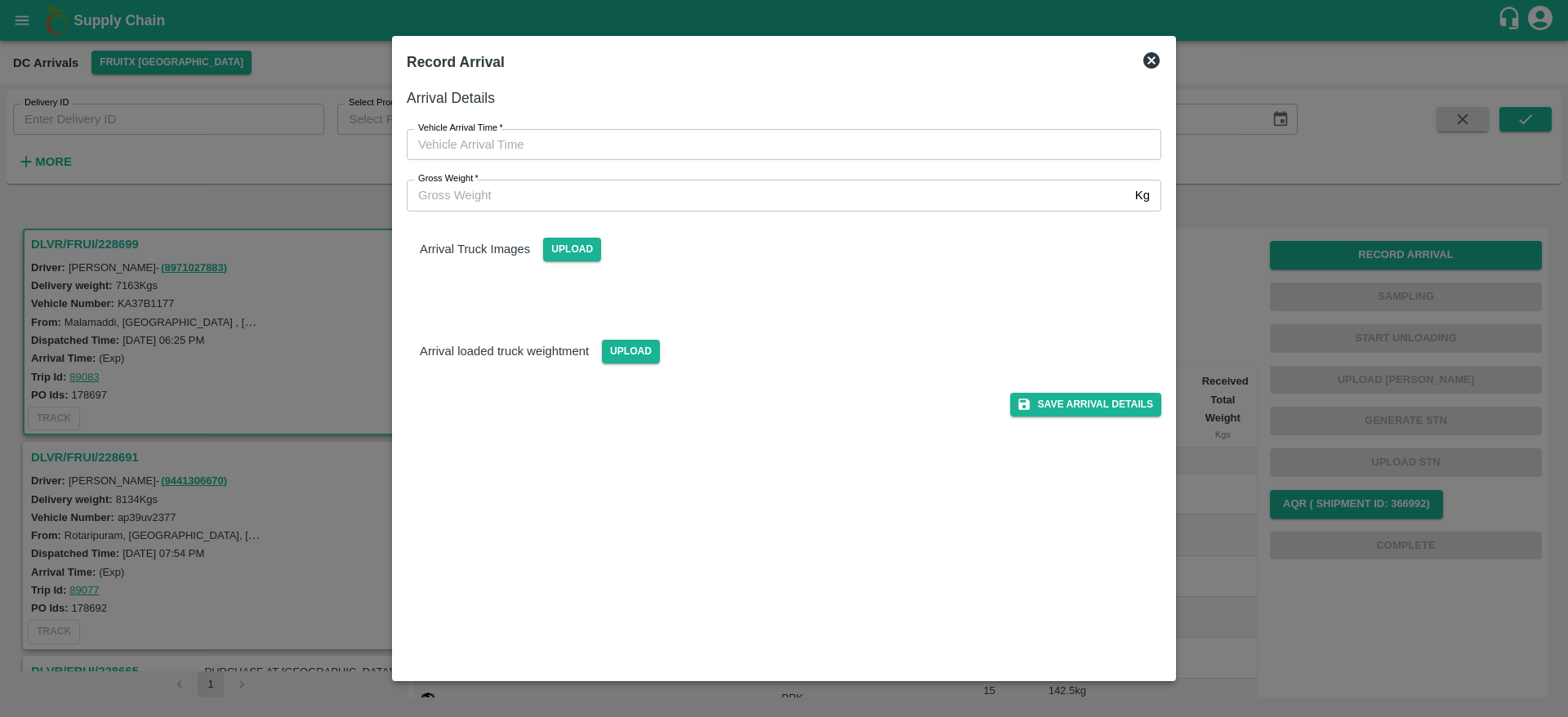
click at [1161, 51] on icon at bounding box center [1152, 61] width 20 height 20
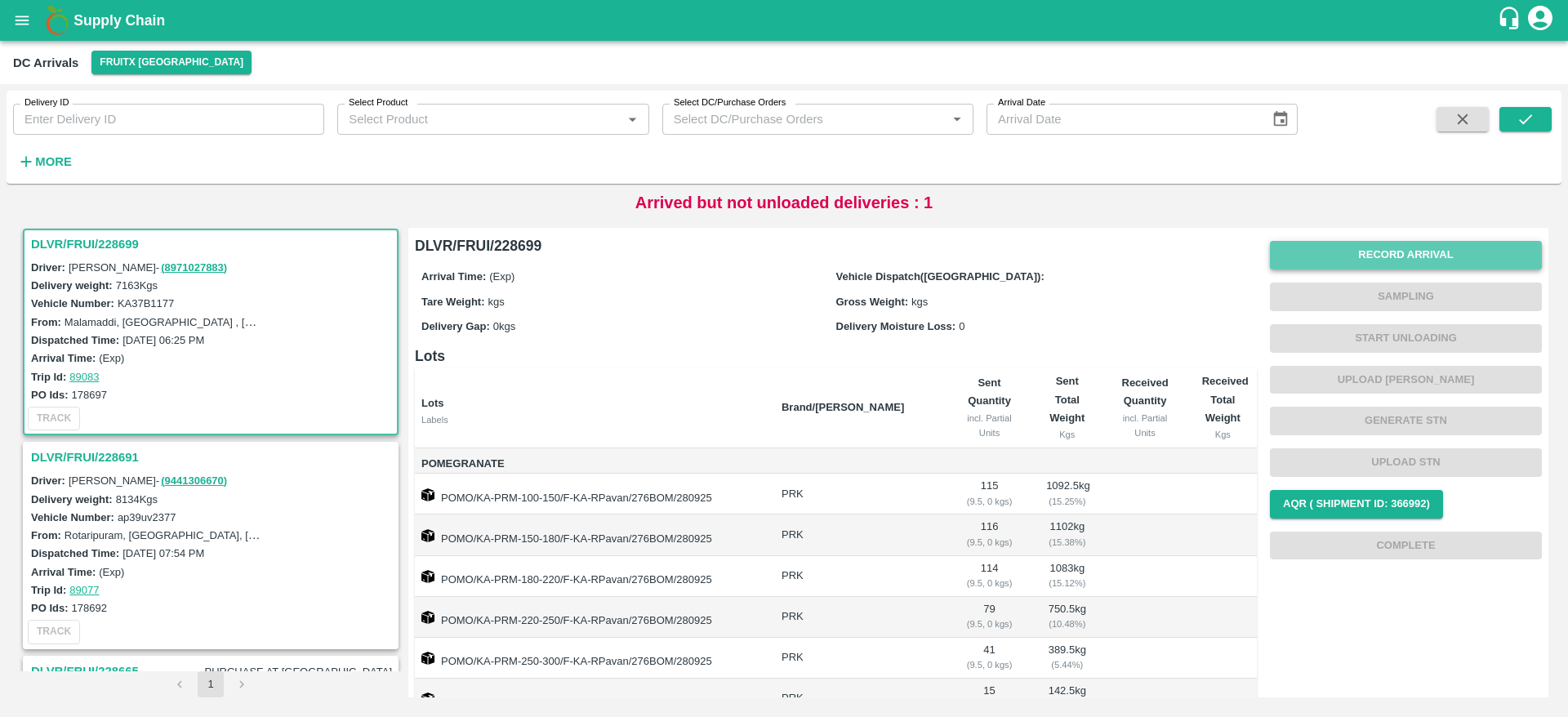
click at [1378, 256] on button "Record Arrival" at bounding box center [1405, 255] width 272 height 28
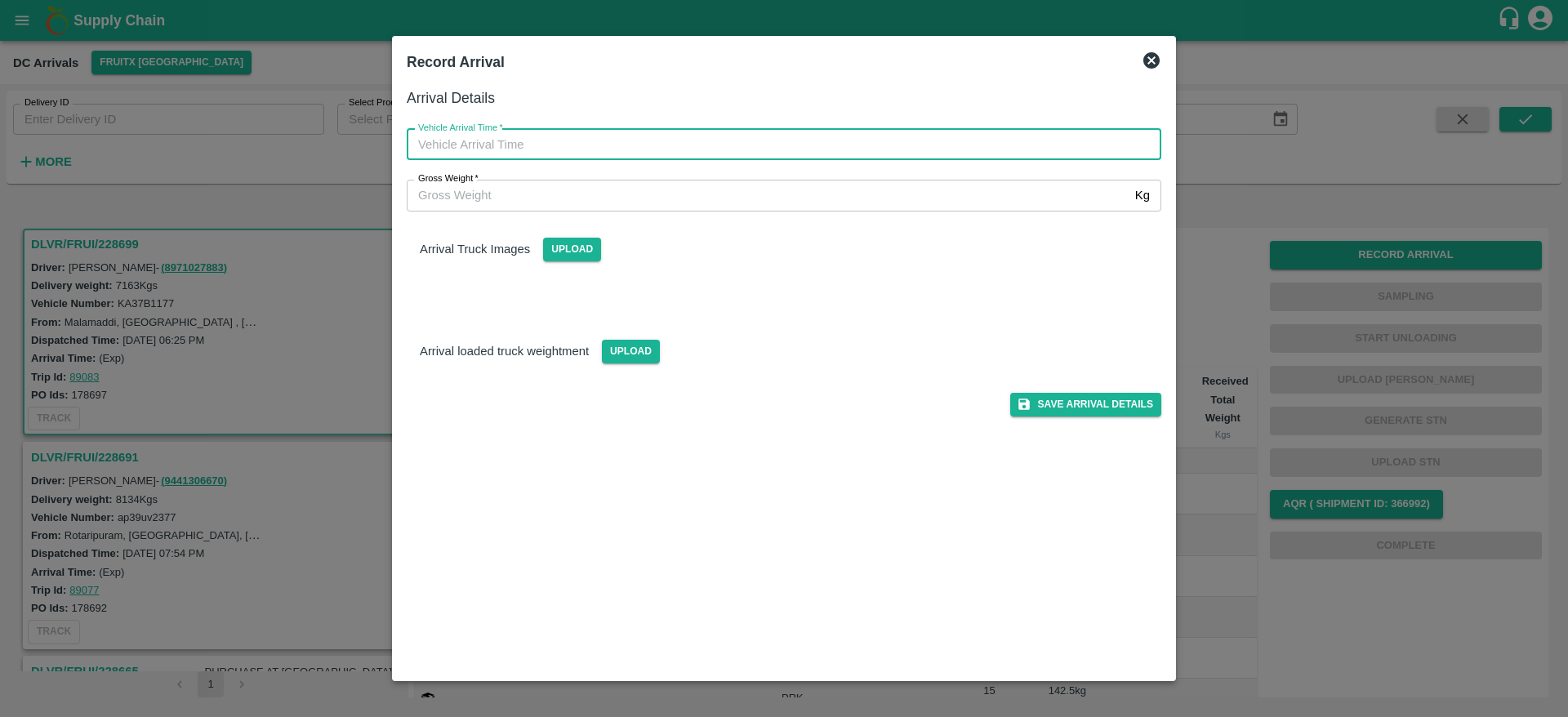
type input "DD/MM/YYYY hh:mm aa"
click at [791, 144] on input "DD/MM/YYYY hh:mm aa" at bounding box center [778, 144] width 743 height 31
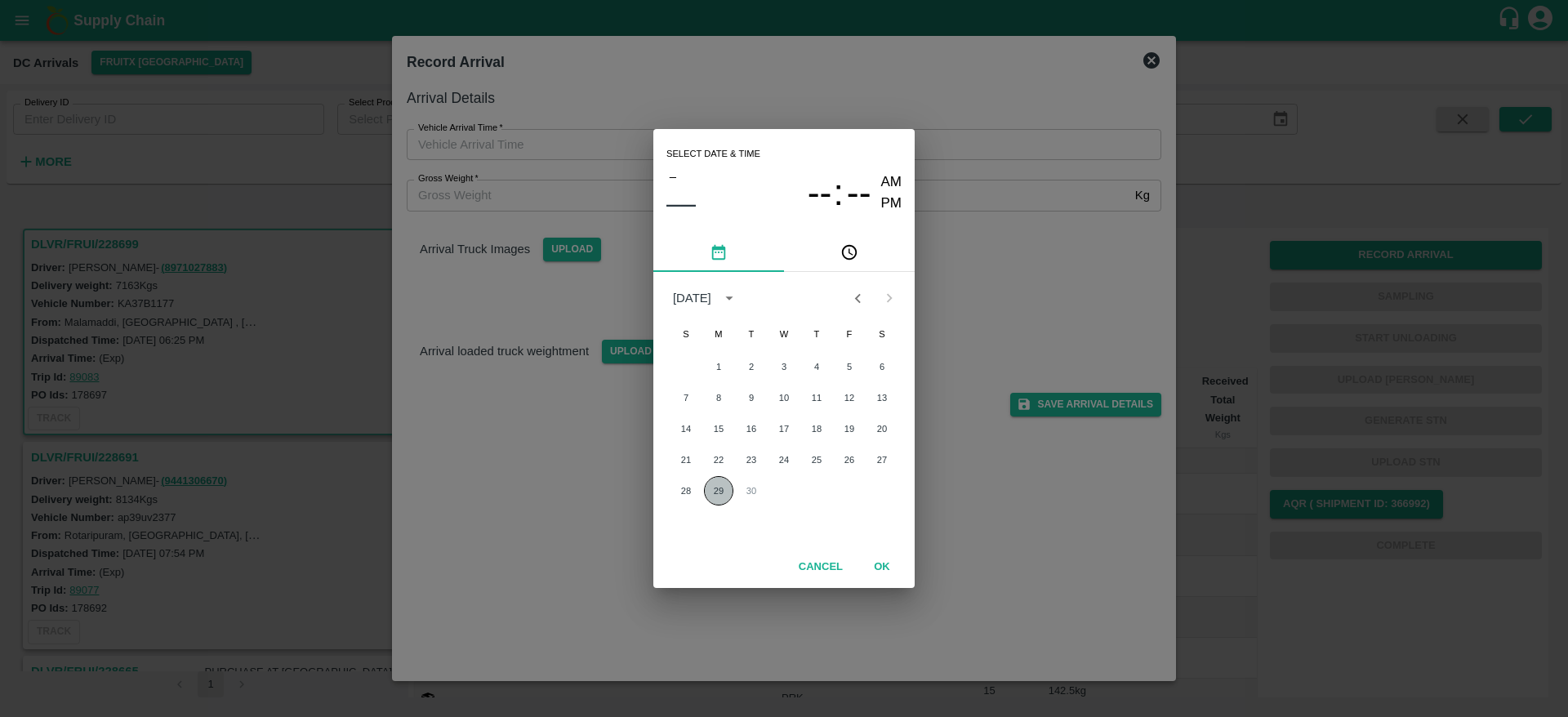
click at [715, 492] on button "29" at bounding box center [718, 490] width 29 height 29
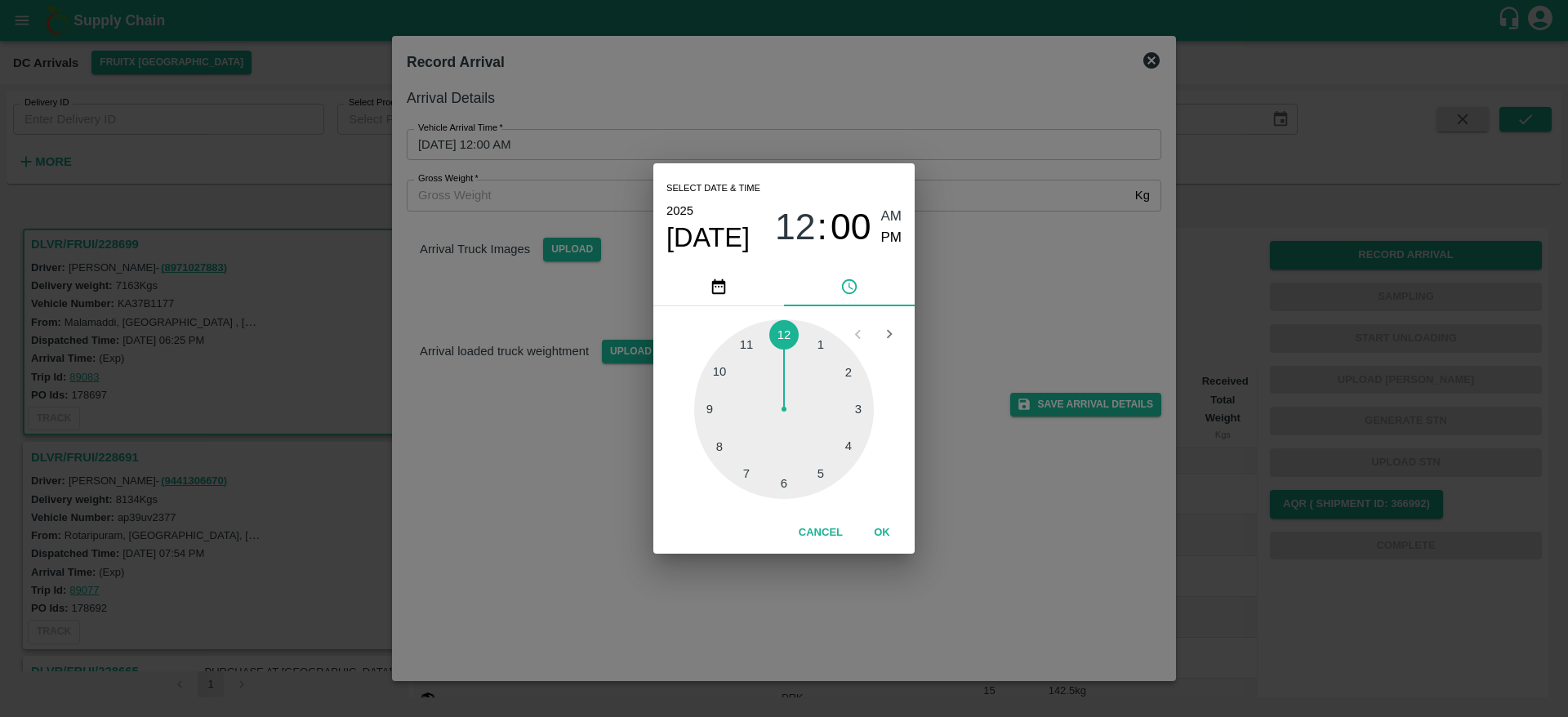
click at [720, 444] on div at bounding box center [784, 409] width 179 height 179
click at [785, 488] on div at bounding box center [784, 409] width 179 height 179
type input "29/09/2025 08:30 AM"
click at [892, 539] on button "OK" at bounding box center [882, 533] width 52 height 28
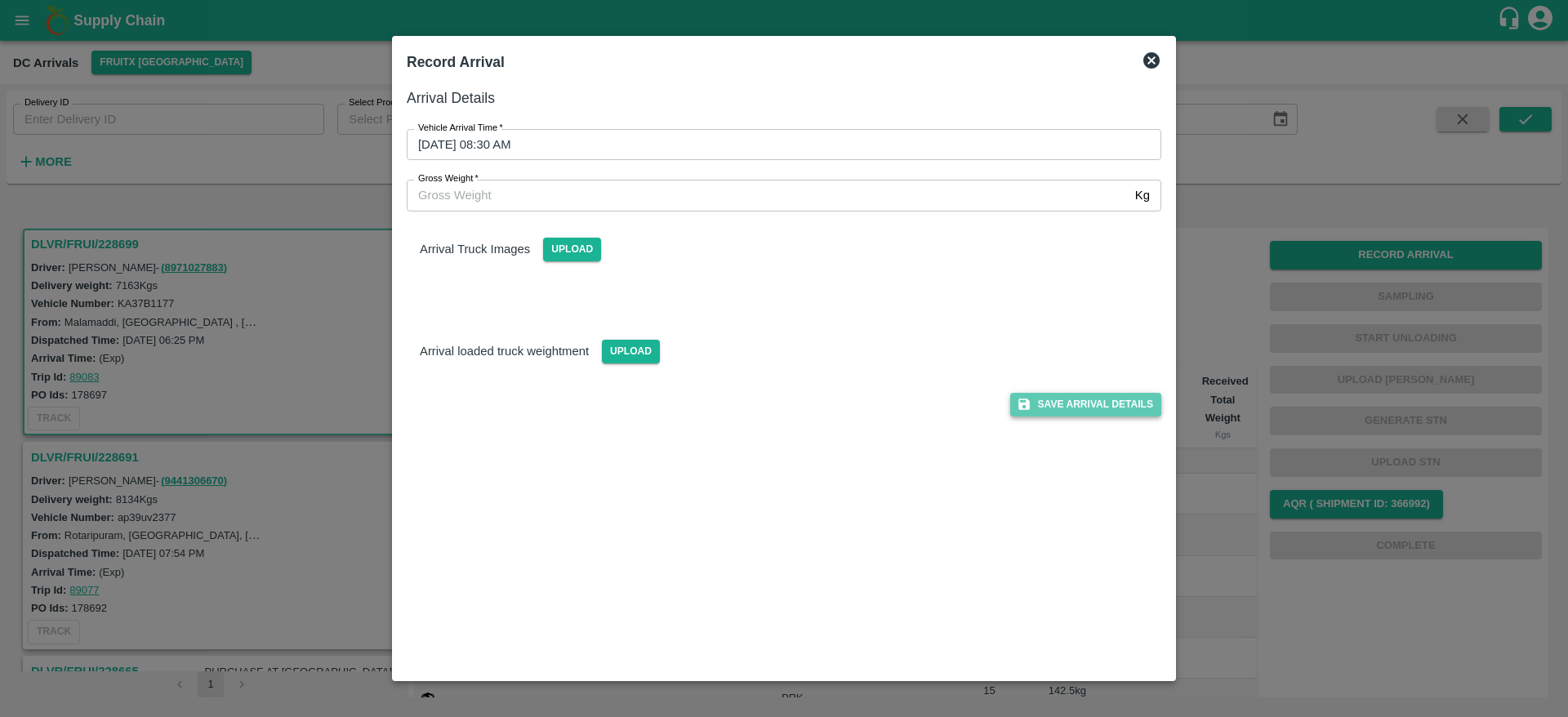
click at [1054, 404] on button "Save Arrival Details" at bounding box center [1086, 405] width 151 height 24
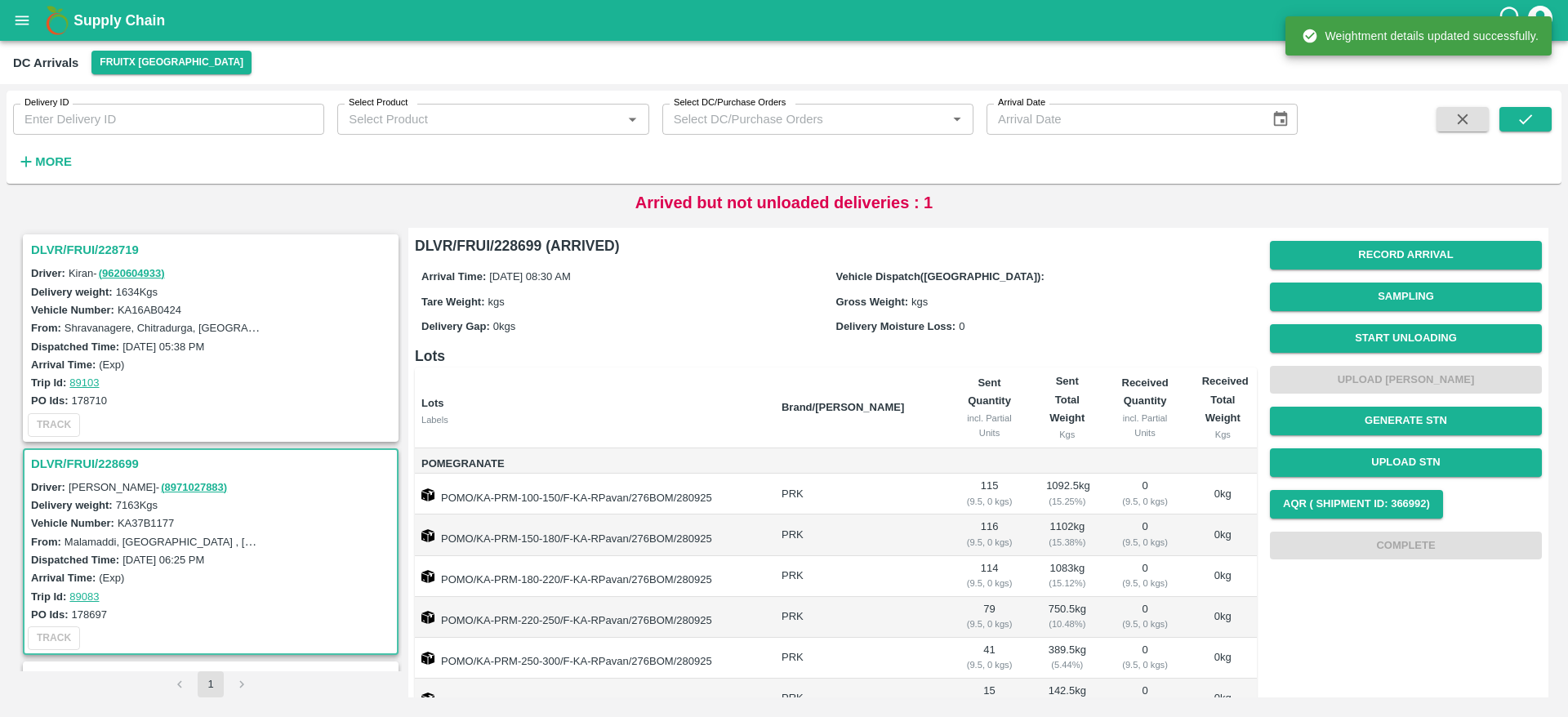
click at [107, 469] on h3 "DLVR/FRUI/228699" at bounding box center [213, 464] width 364 height 22
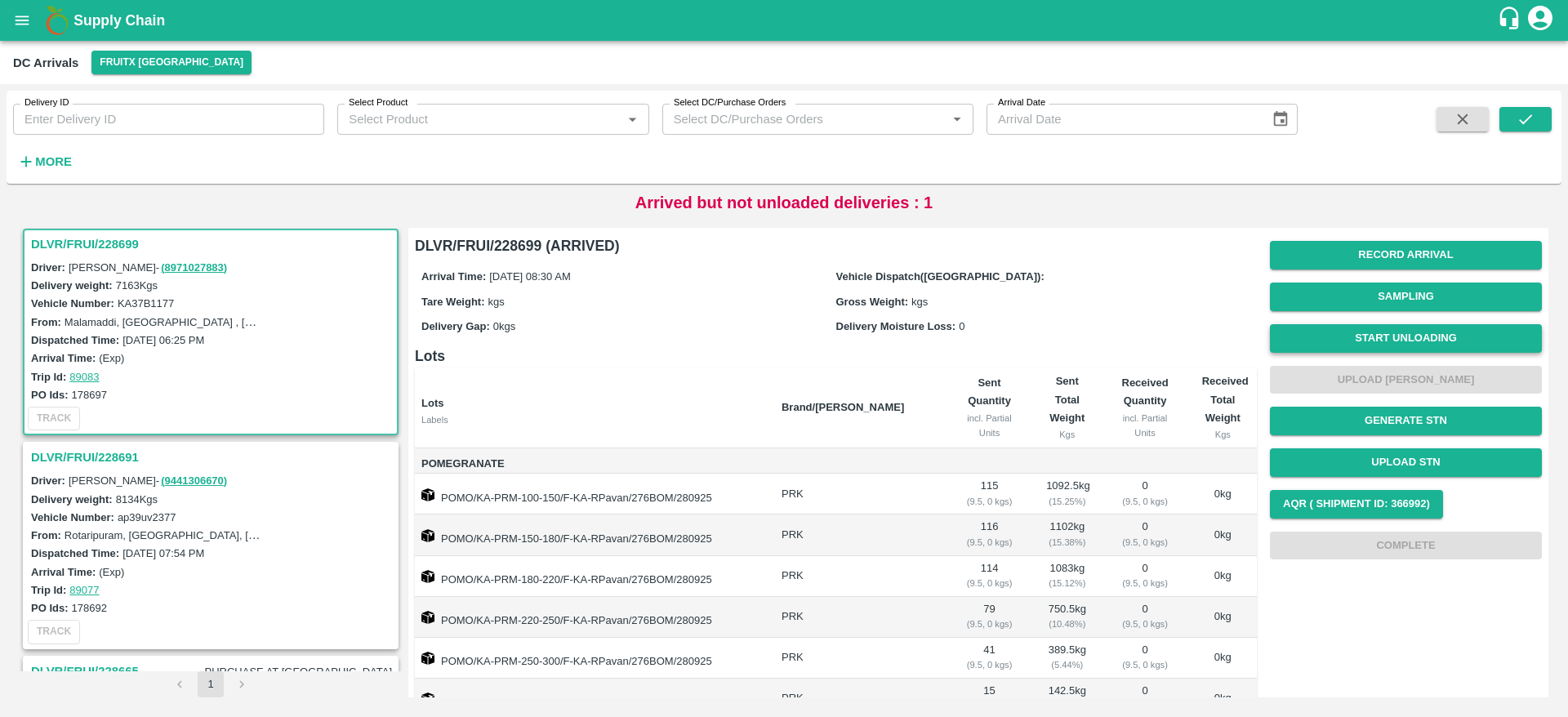
click at [1409, 341] on button "Start Unloading" at bounding box center [1405, 338] width 272 height 28
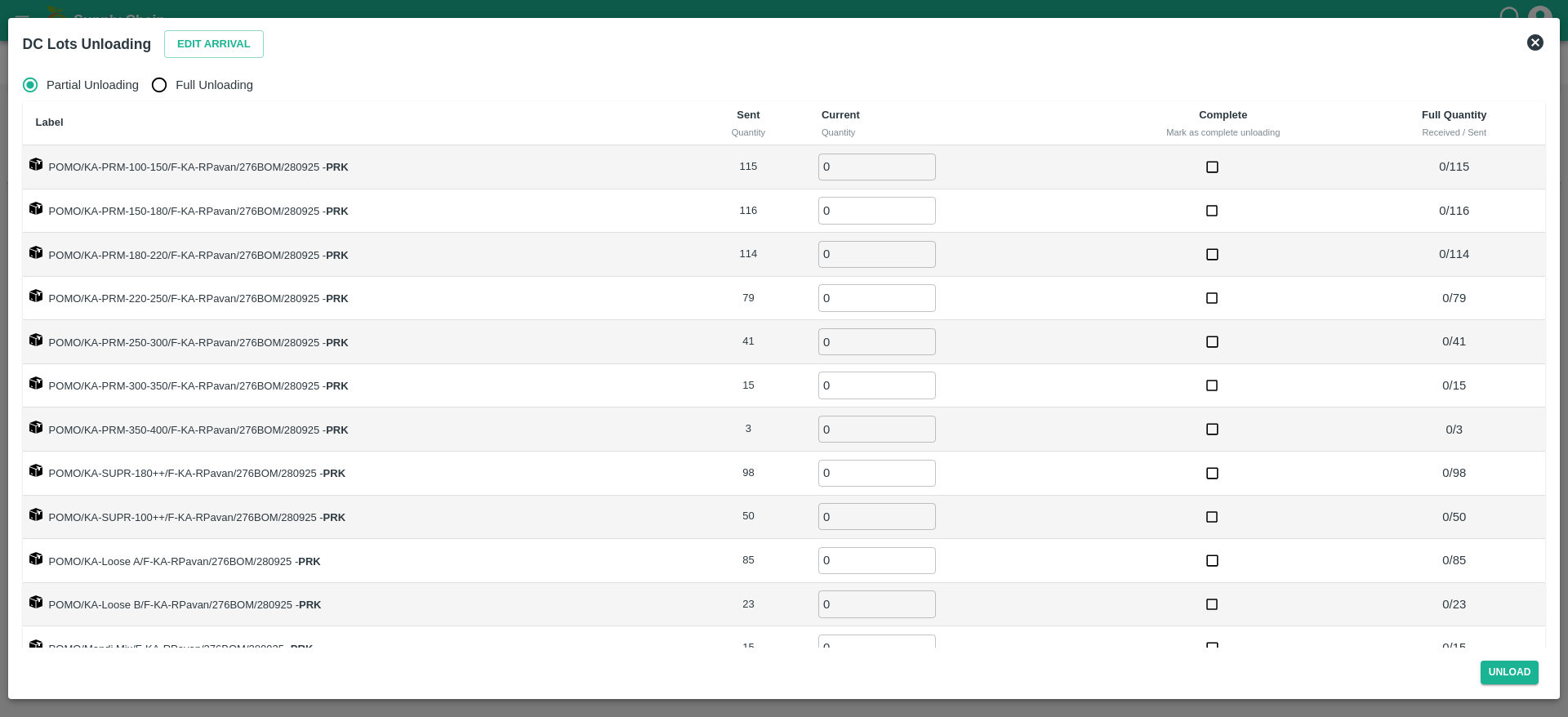
click at [184, 87] on span "Full Unloading" at bounding box center [214, 85] width 77 height 18
click at [175, 87] on input "Full Unloading" at bounding box center [159, 85] width 32 height 32
radio input "true"
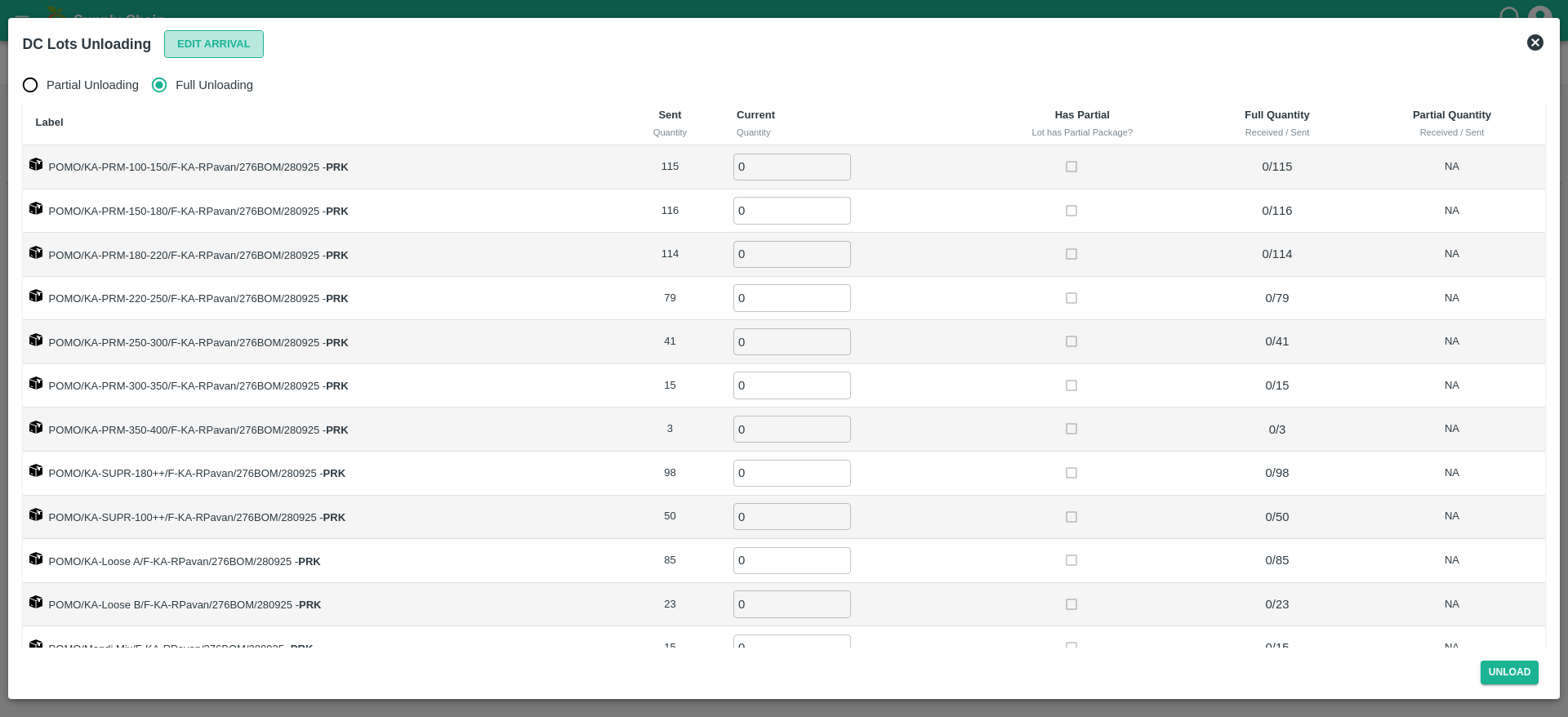
click at [235, 47] on button "Edit Arrival" at bounding box center [214, 44] width 100 height 28
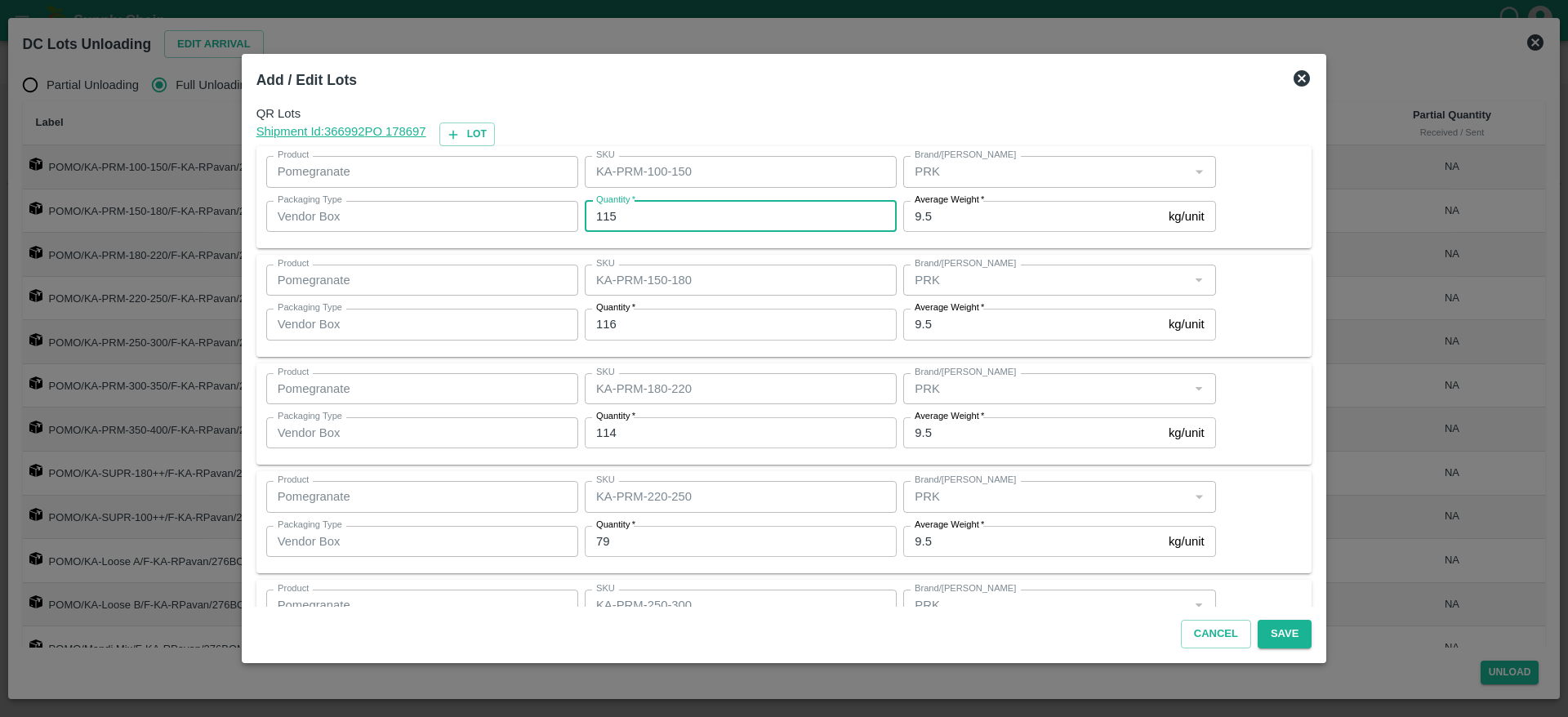
click at [666, 210] on input "115" at bounding box center [740, 216] width 312 height 31
type input "1"
type input "116"
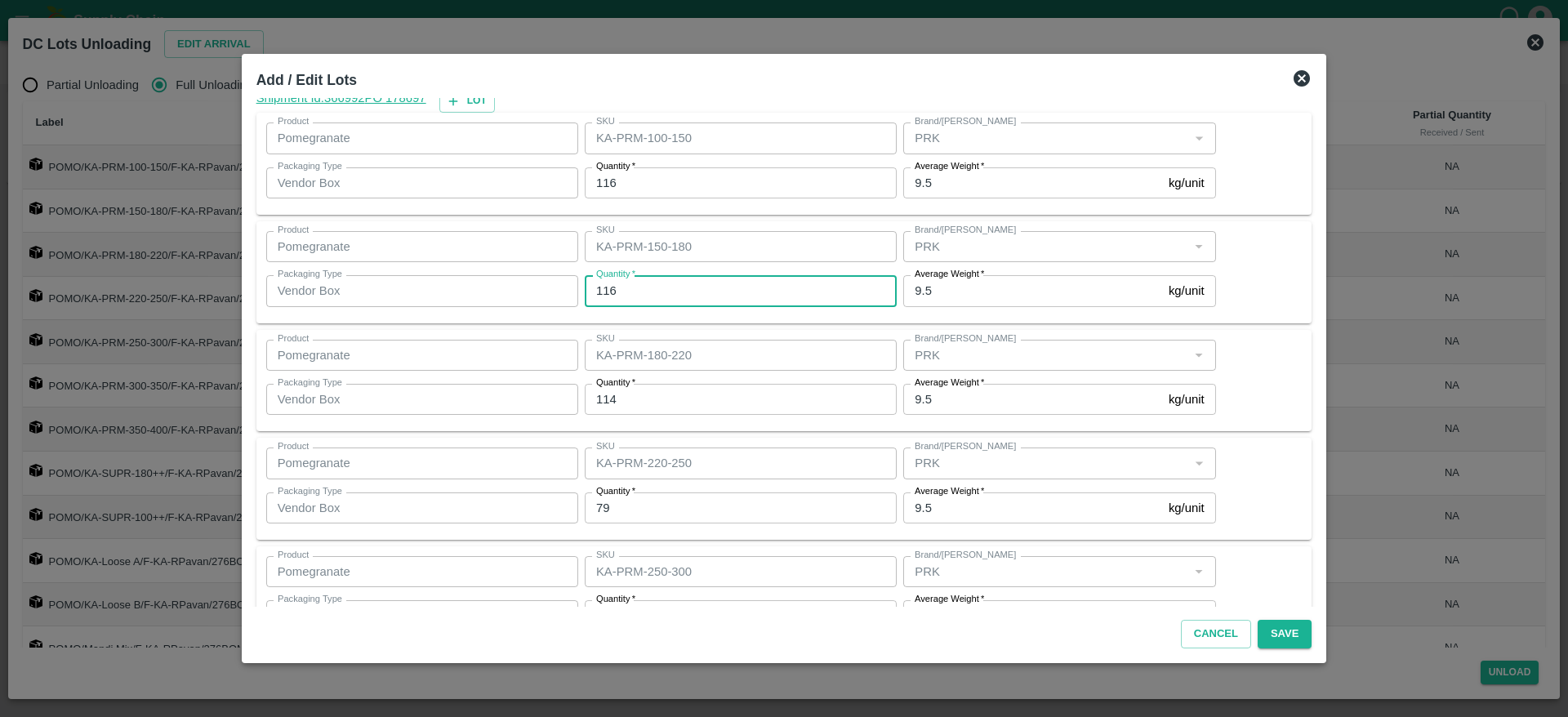
scroll to position [37, 0]
type input "114"
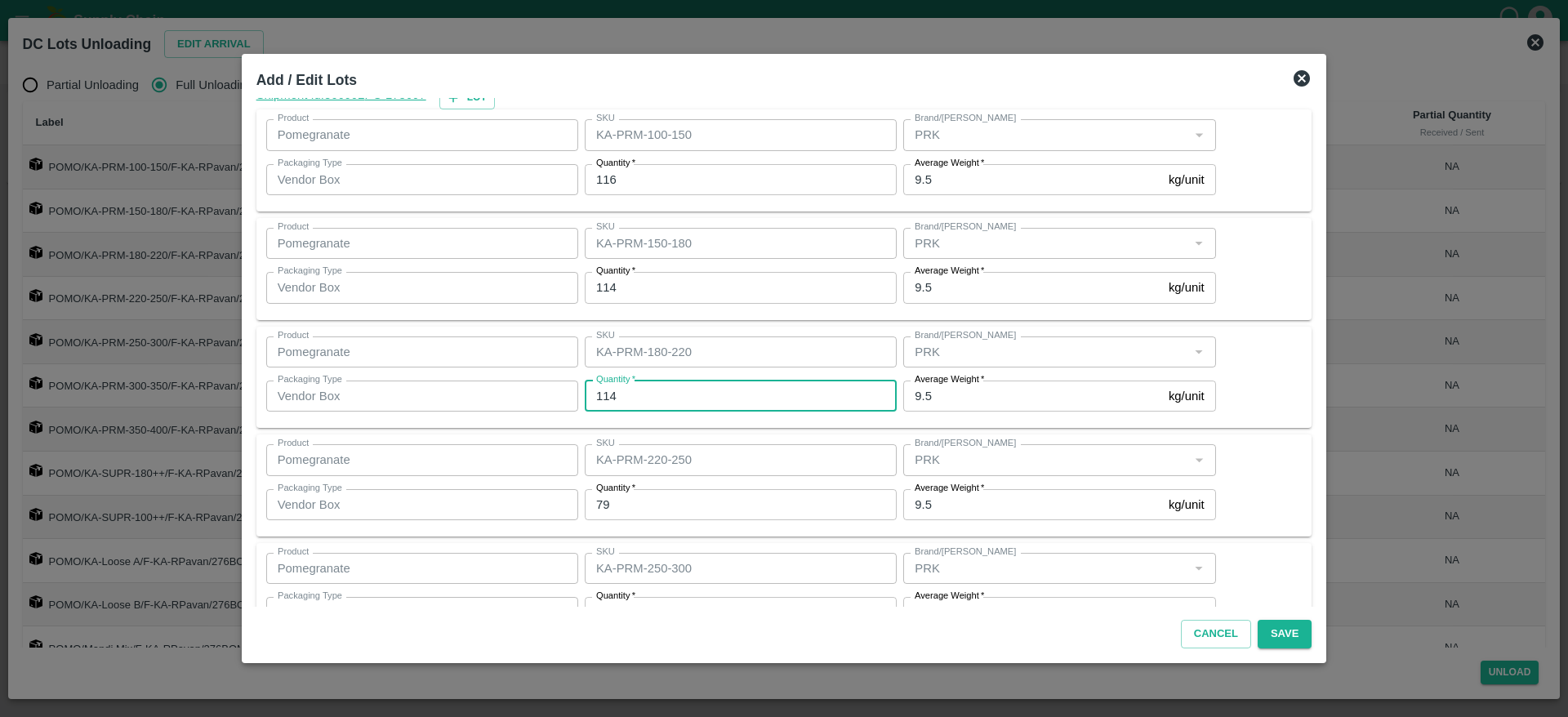
scroll to position [78, 0]
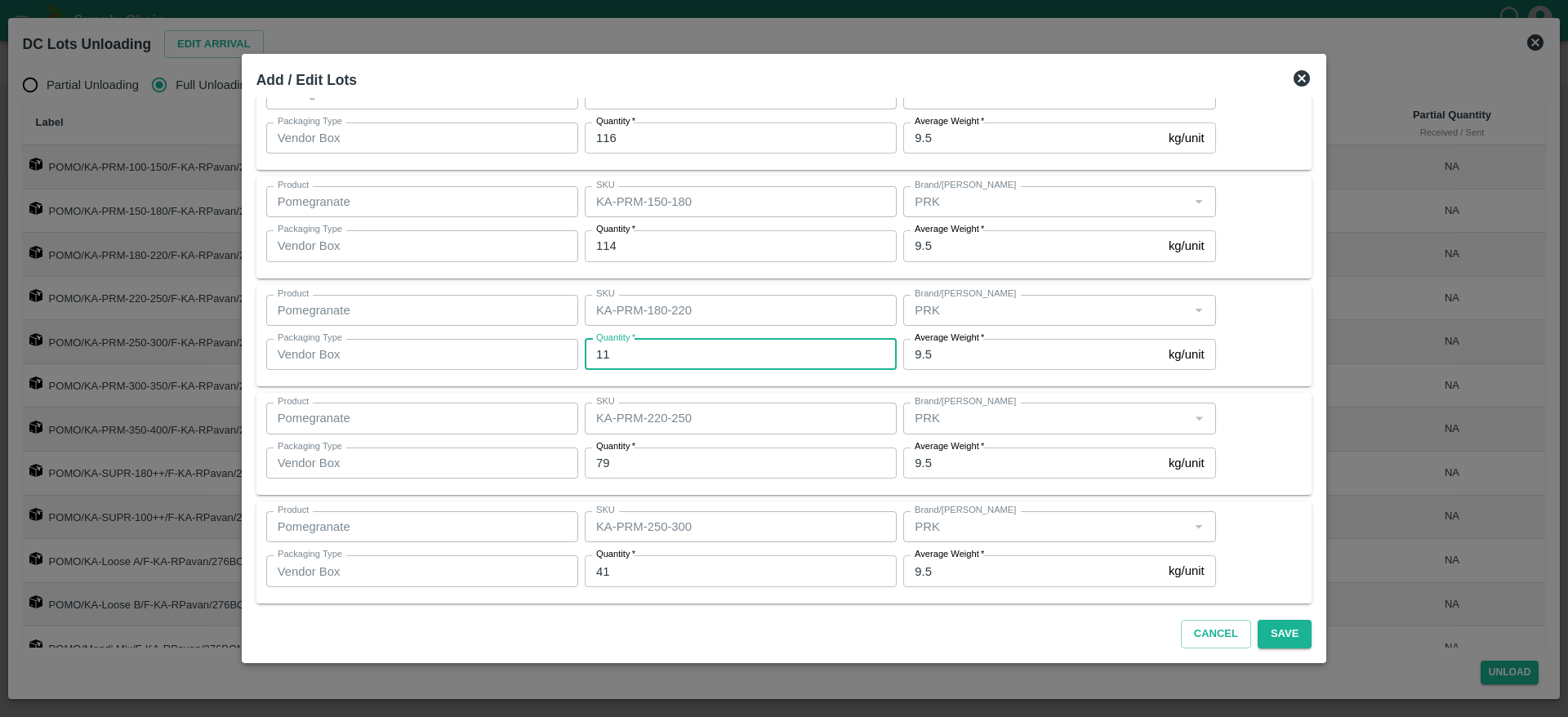
type input "114"
type input "7"
type input "78"
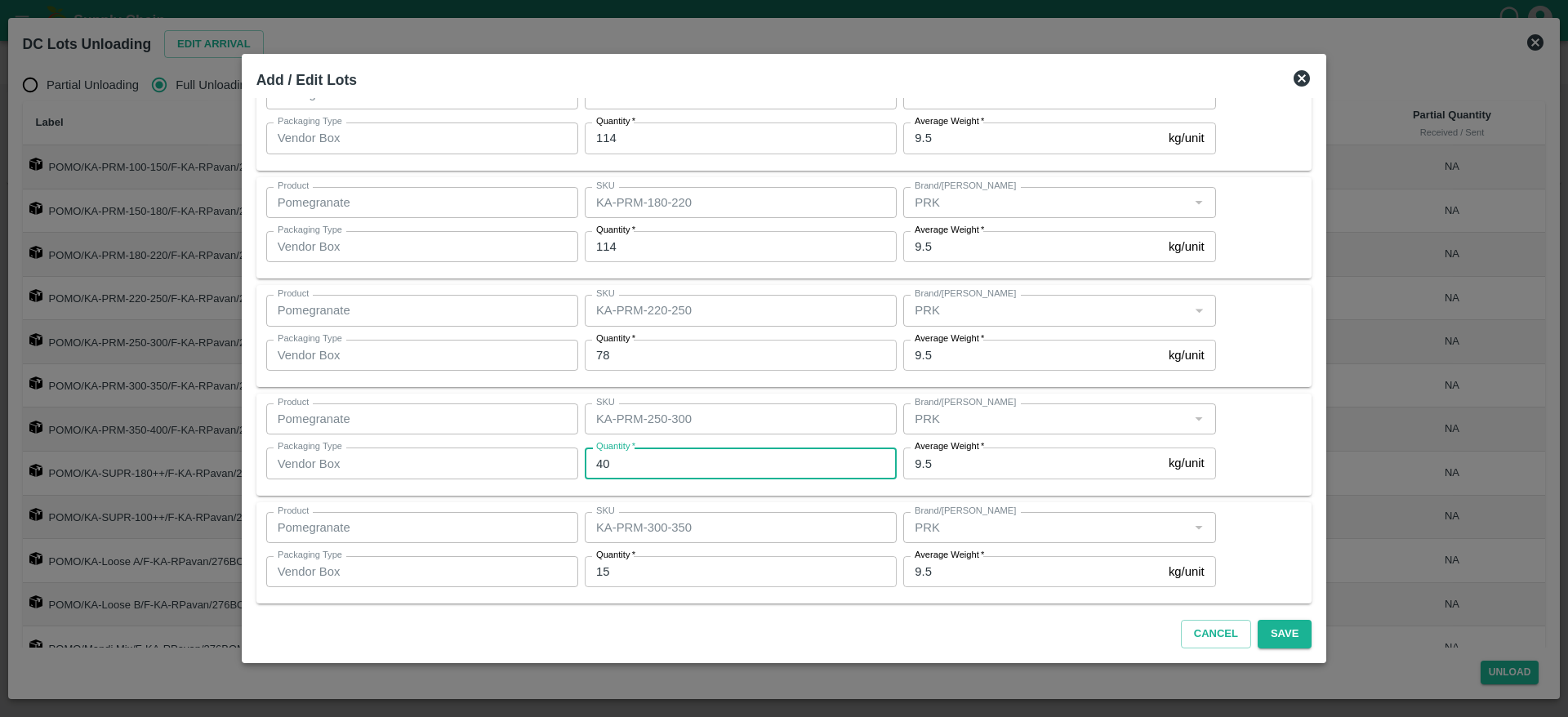
scroll to position [269, 0]
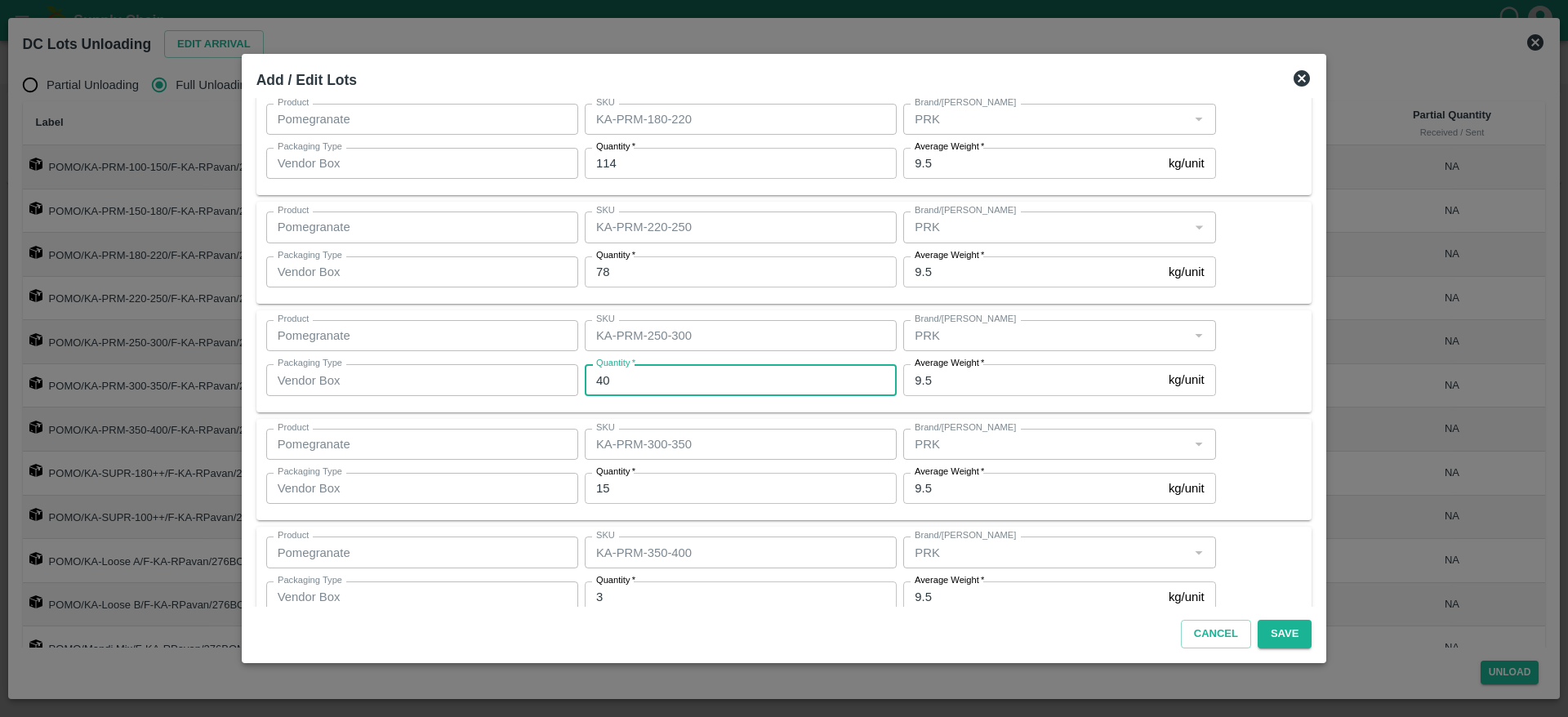
type input "4"
type input "41"
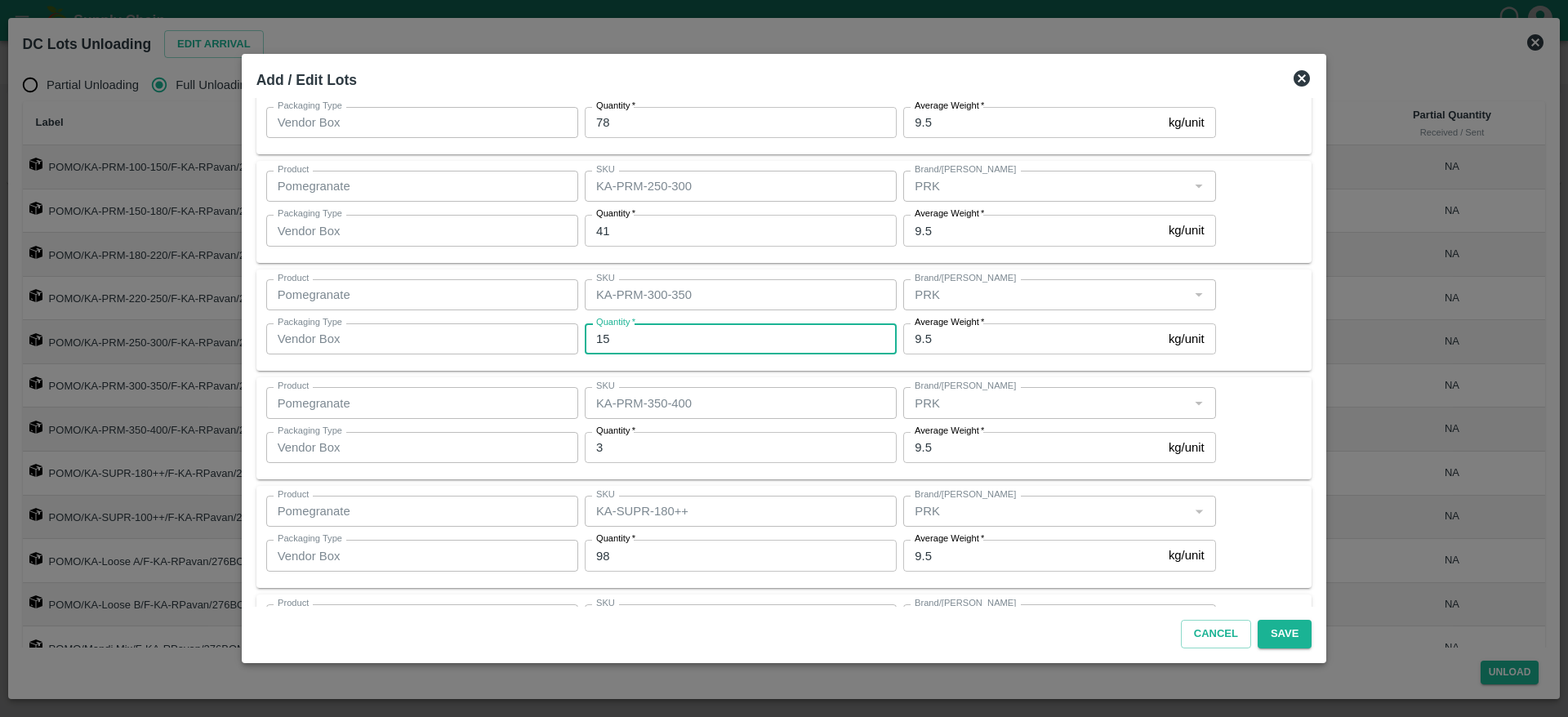
scroll to position [421, 0]
type input "16"
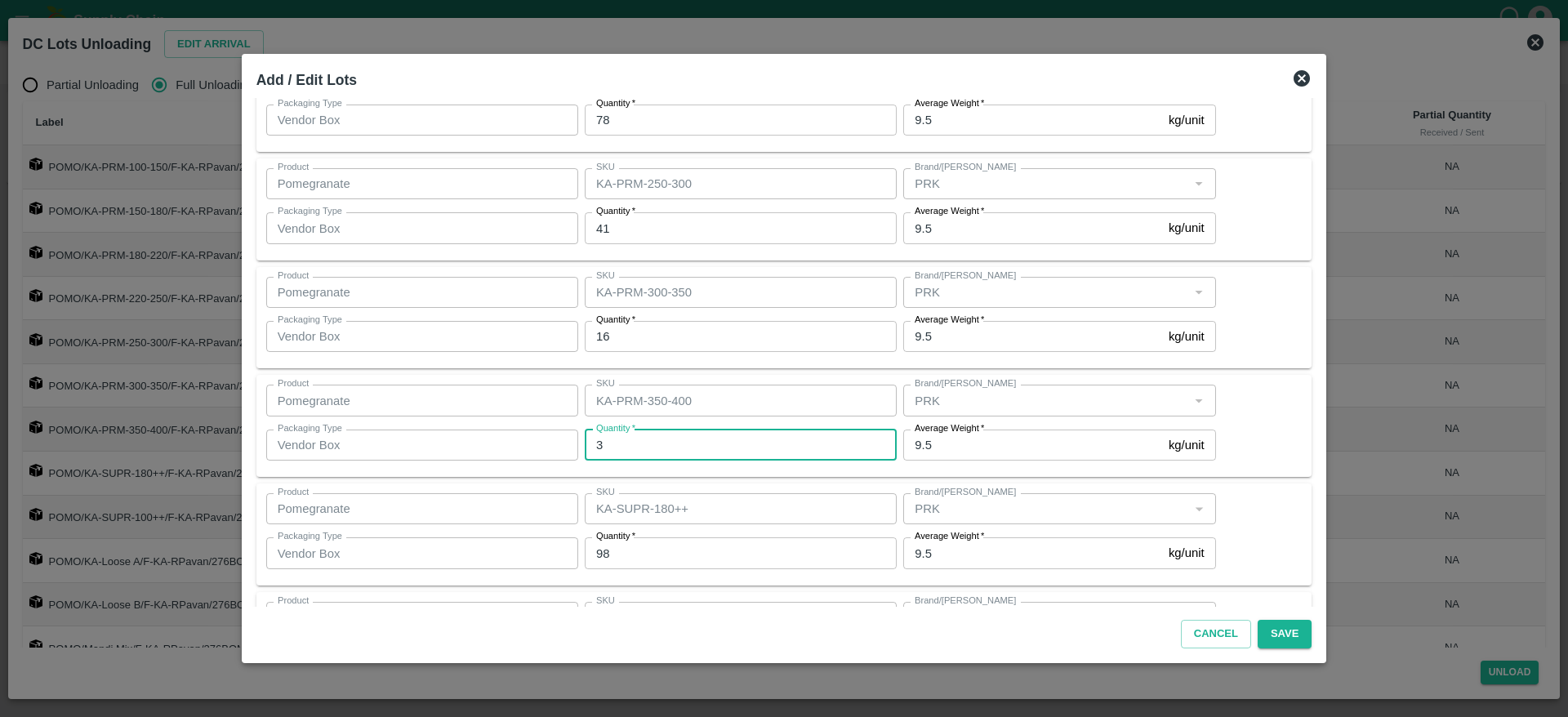
type input "2"
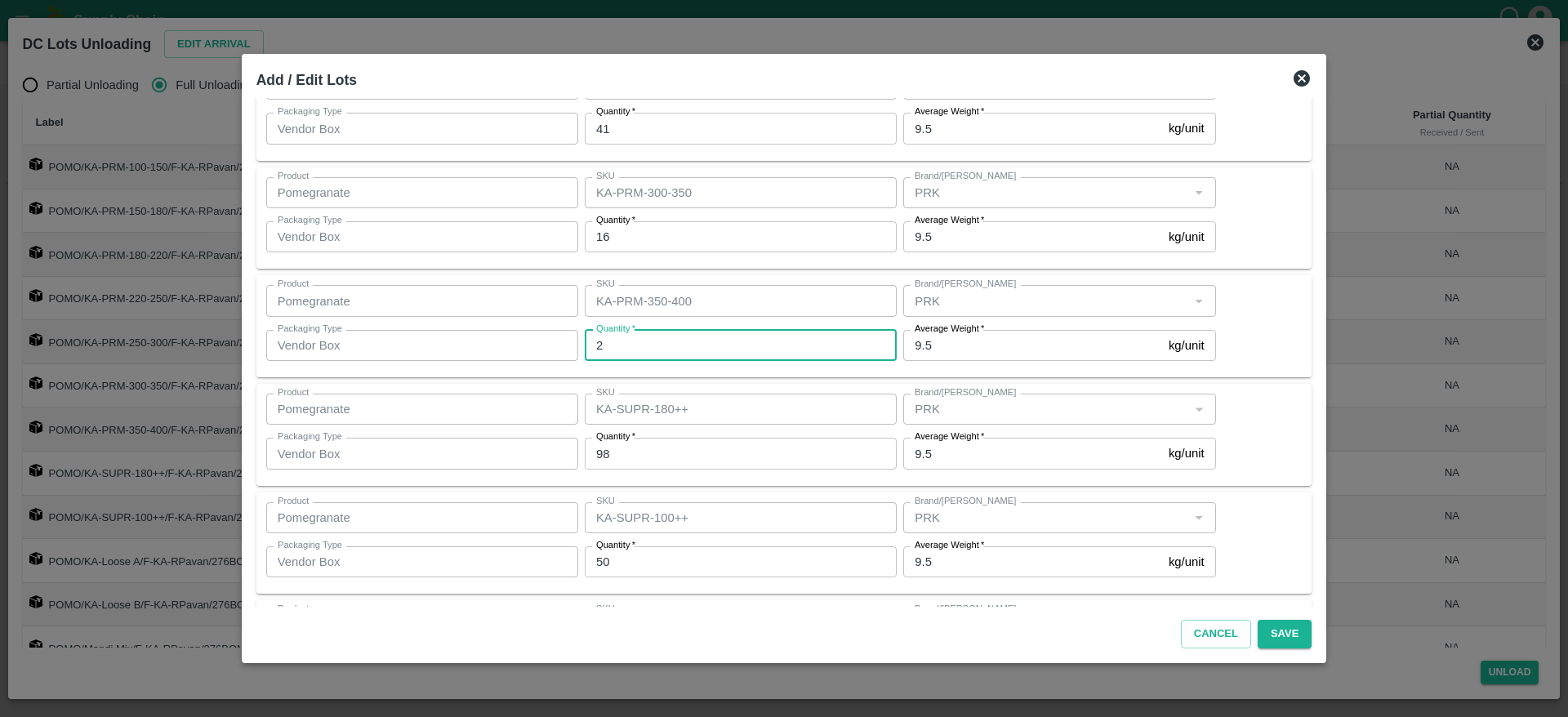
scroll to position [533, 0]
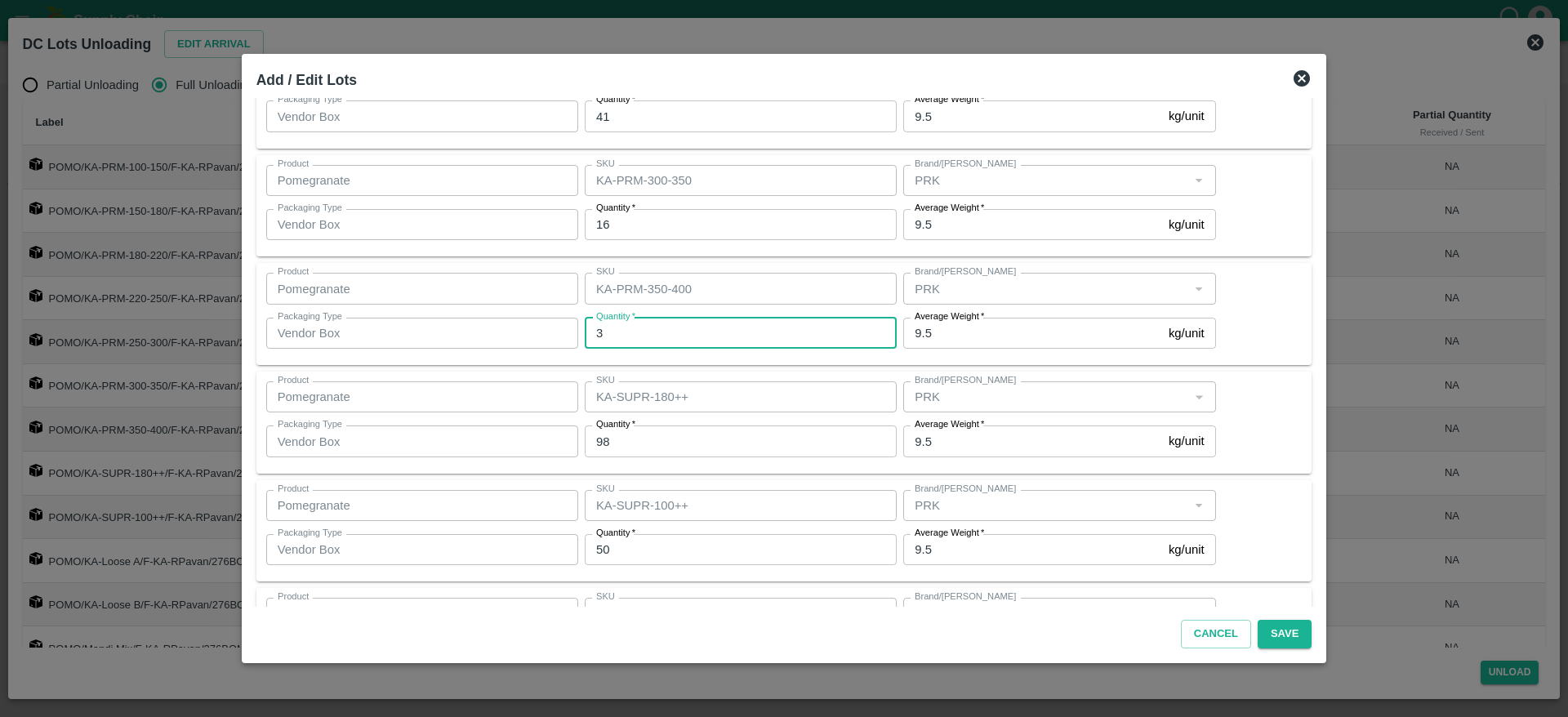
type input "3"
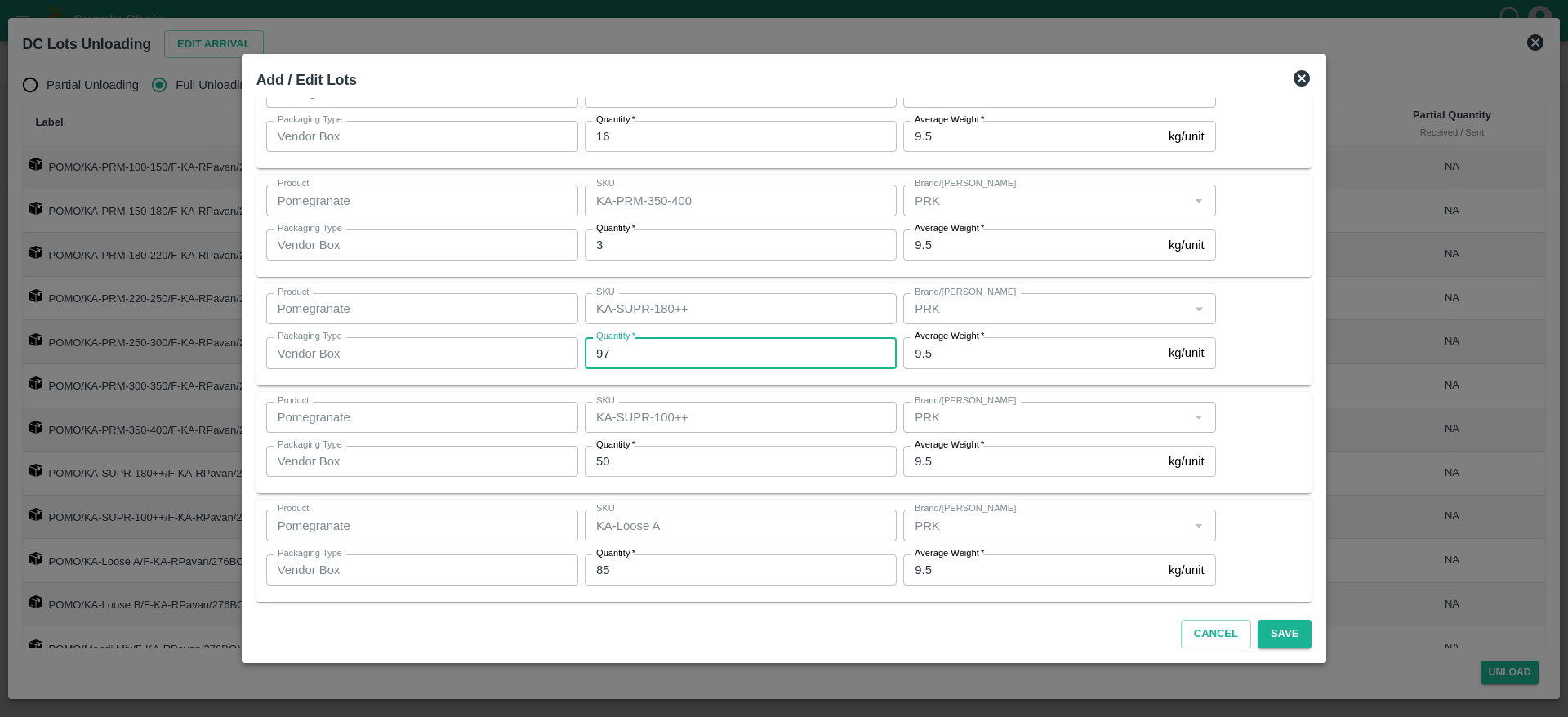
scroll to position [621, 0]
click at [658, 355] on input "97" at bounding box center [740, 352] width 312 height 31
type input "9"
type input "99"
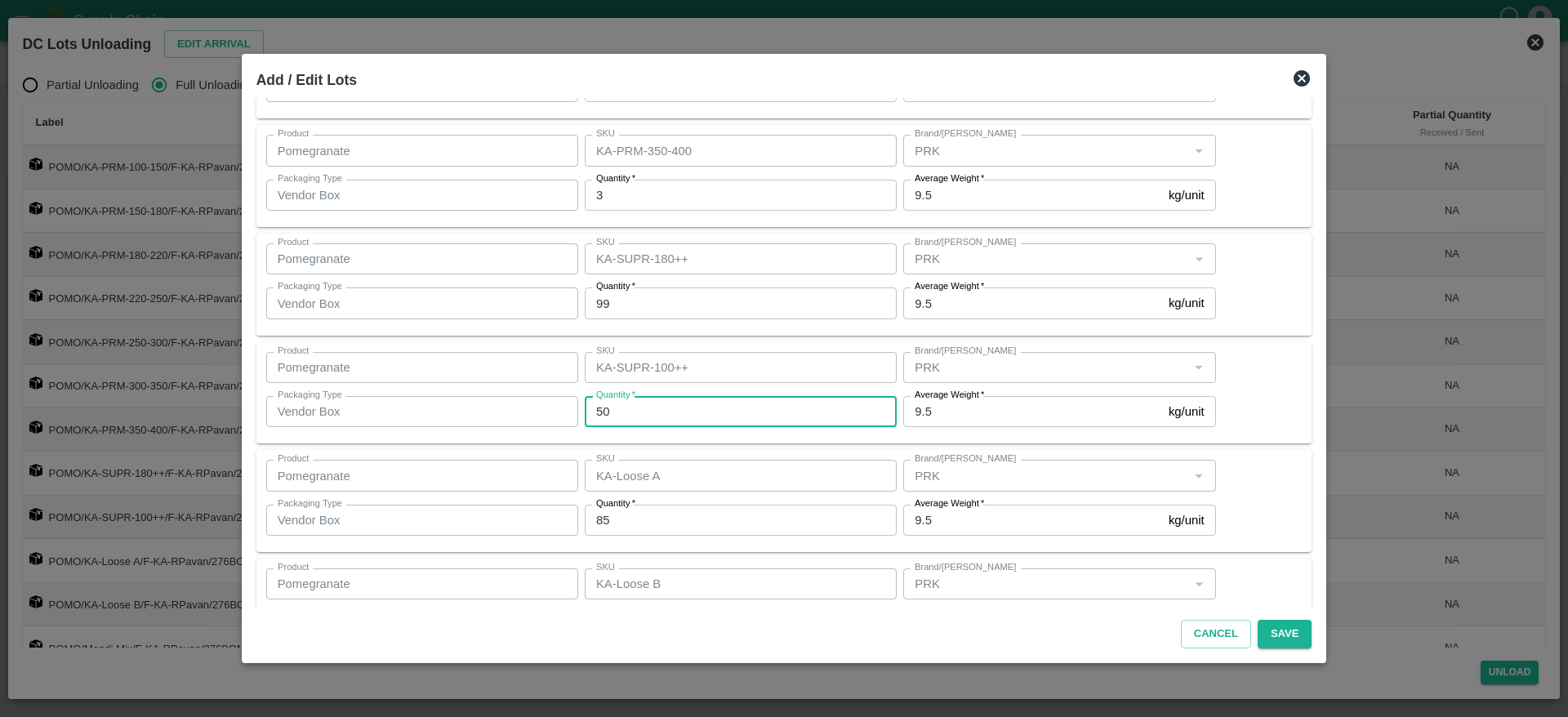
scroll to position [673, 0]
type input "48"
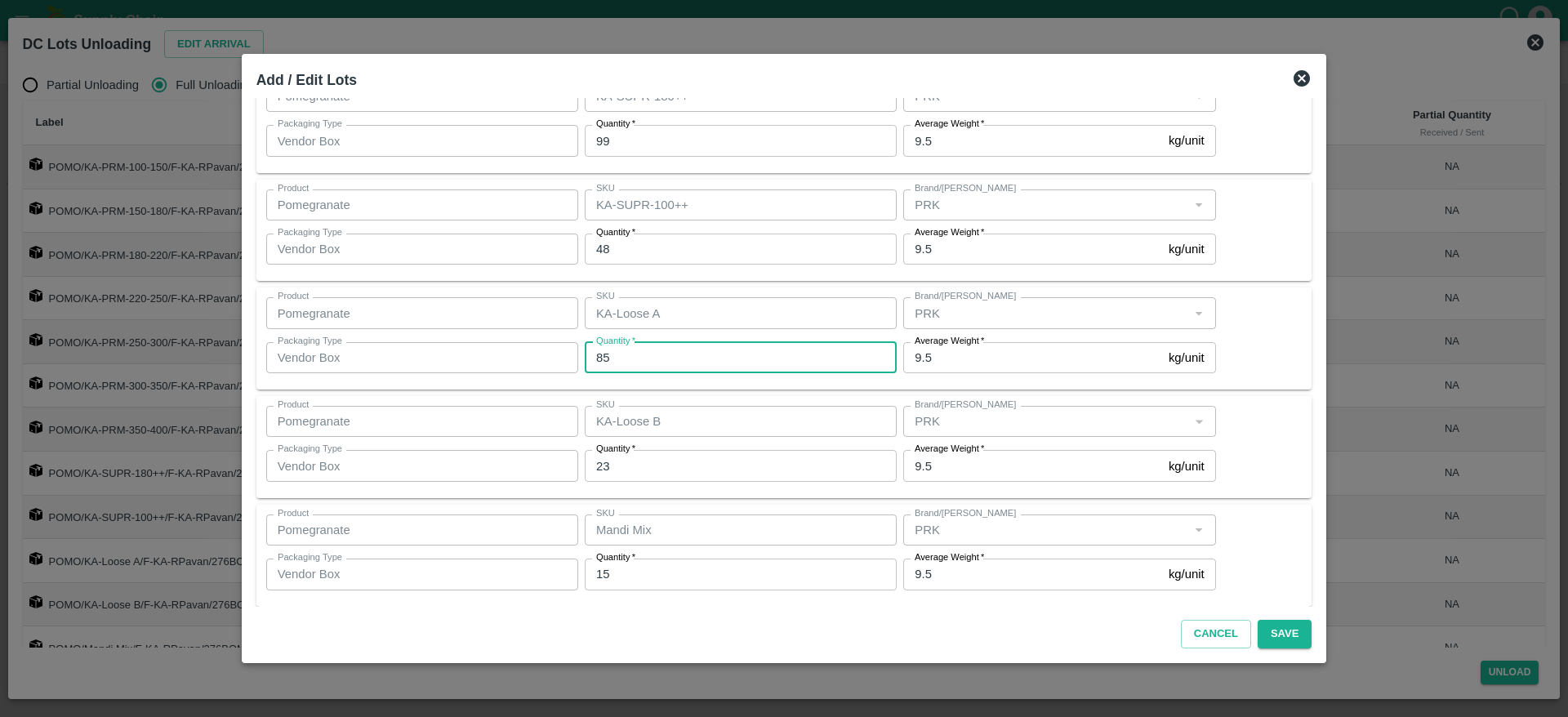
scroll to position [846, 0]
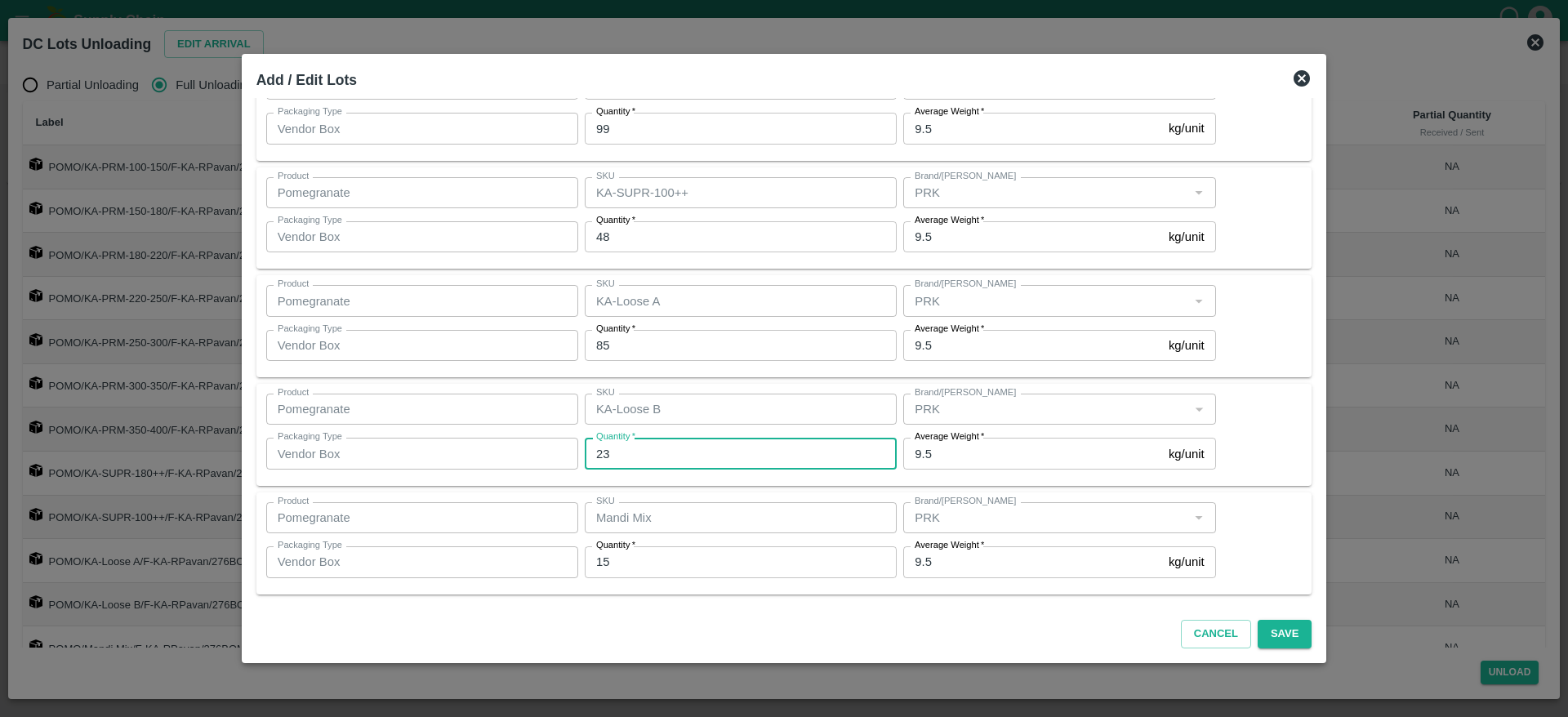
click at [691, 454] on input "23" at bounding box center [740, 453] width 312 height 31
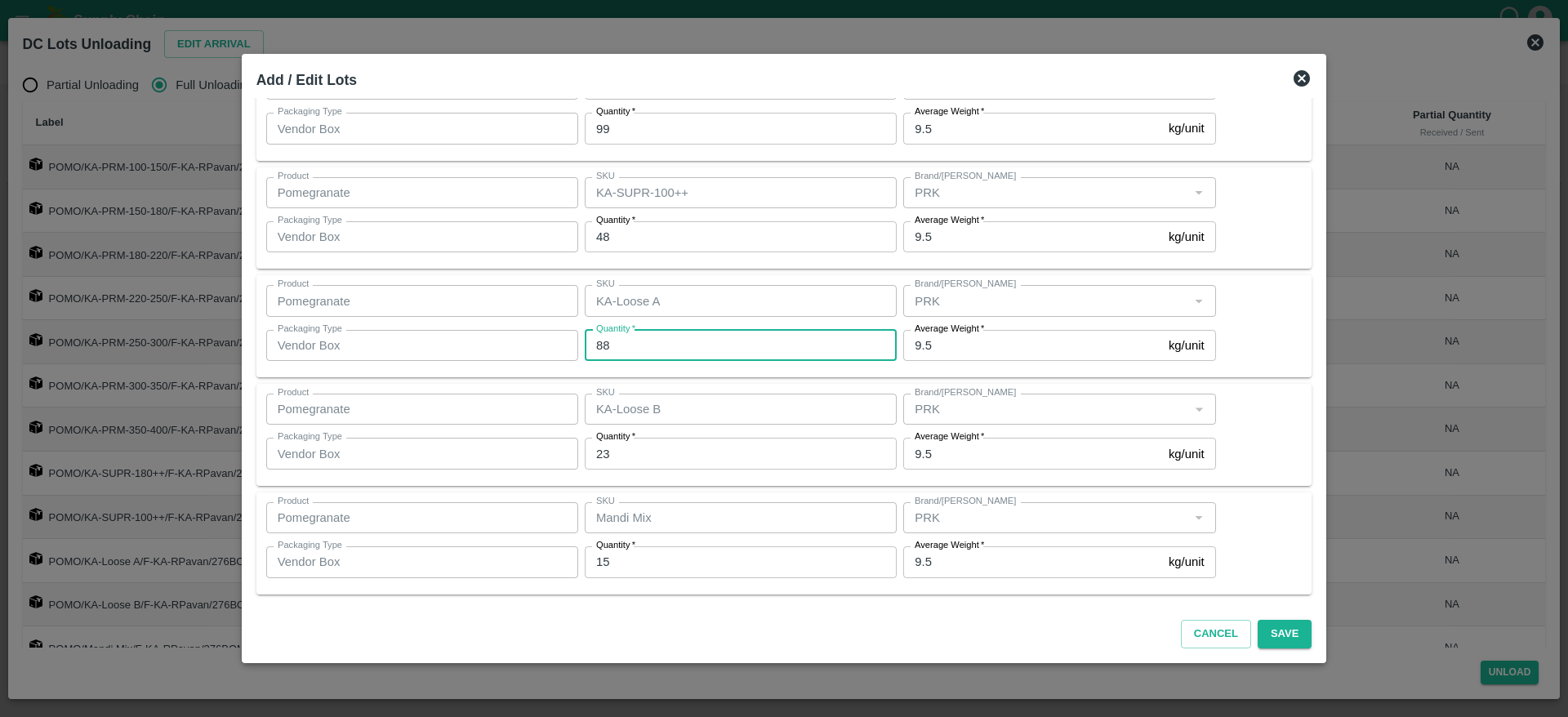
type input "88"
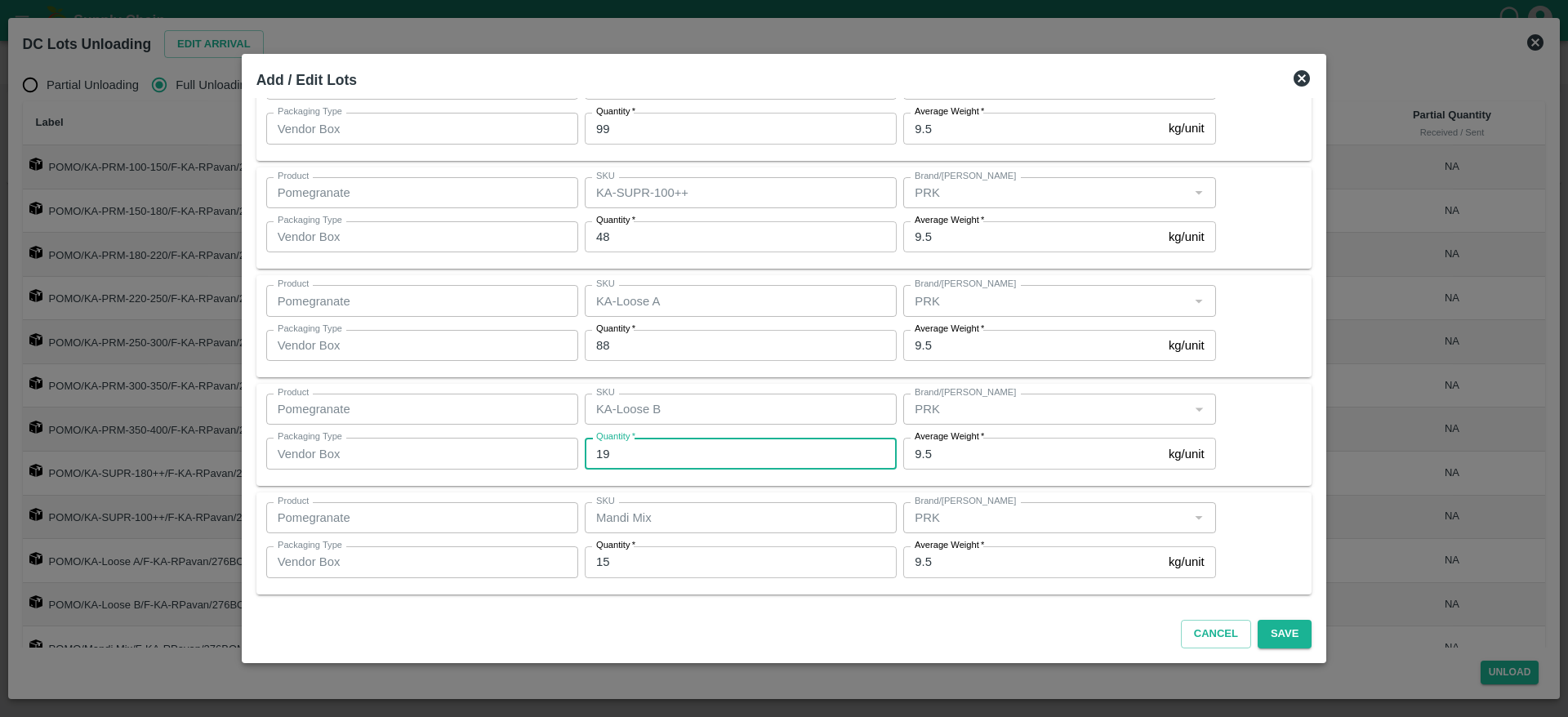
type input "1"
type input "22"
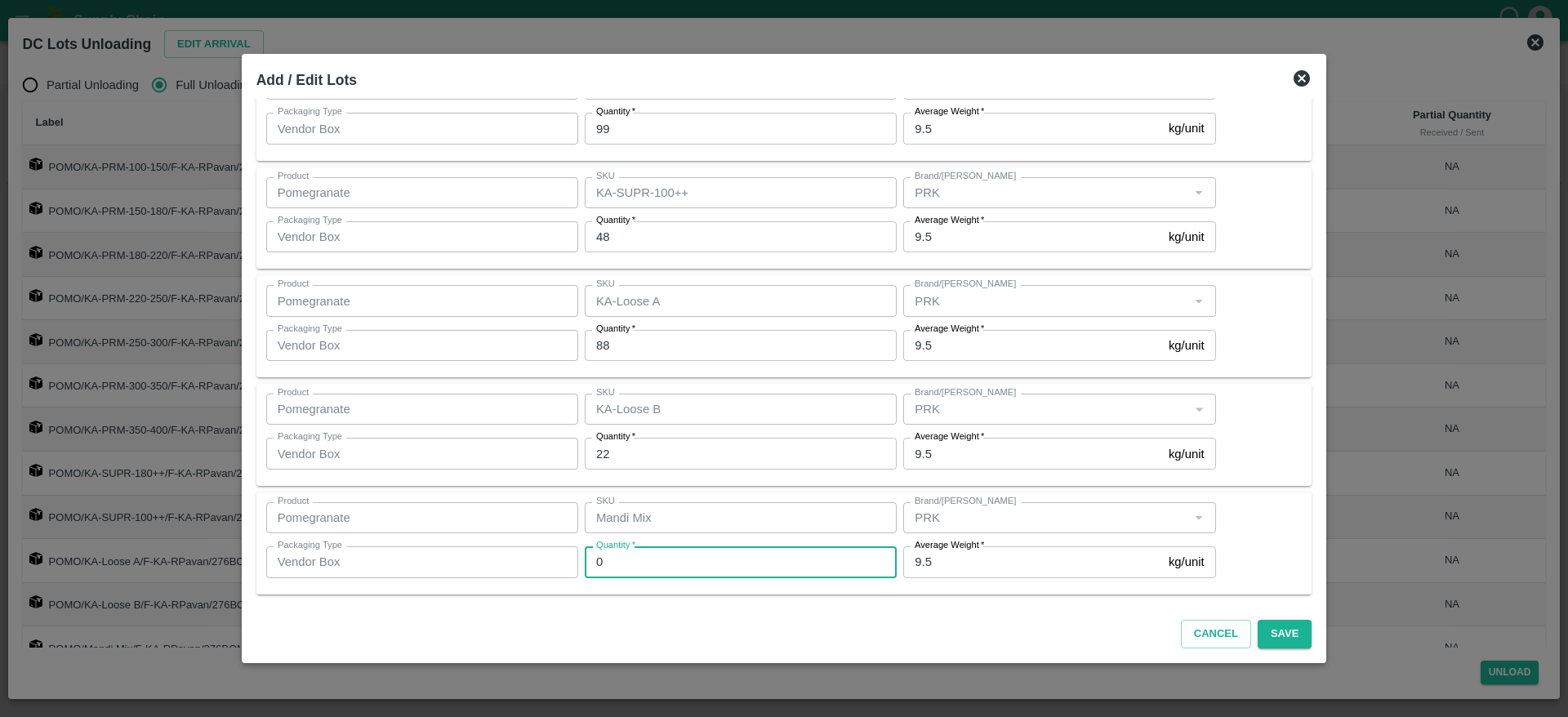
type input "0"
click at [1249, 559] on div "Product Pomegranate Product SKU Mandi Mix SKU Brand/Marka Brand/Marka Packaging…" at bounding box center [784, 543] width 1036 height 82
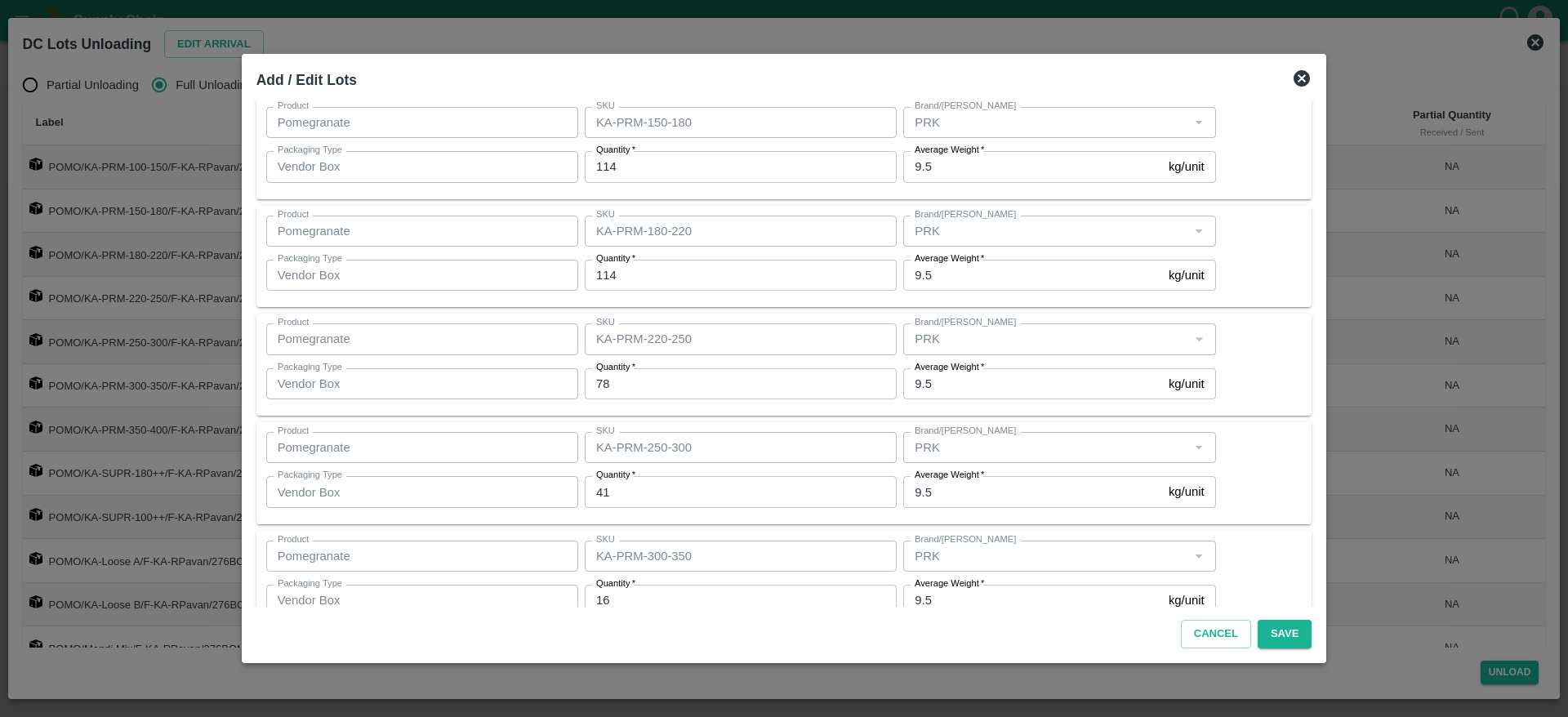
scroll to position [0, 0]
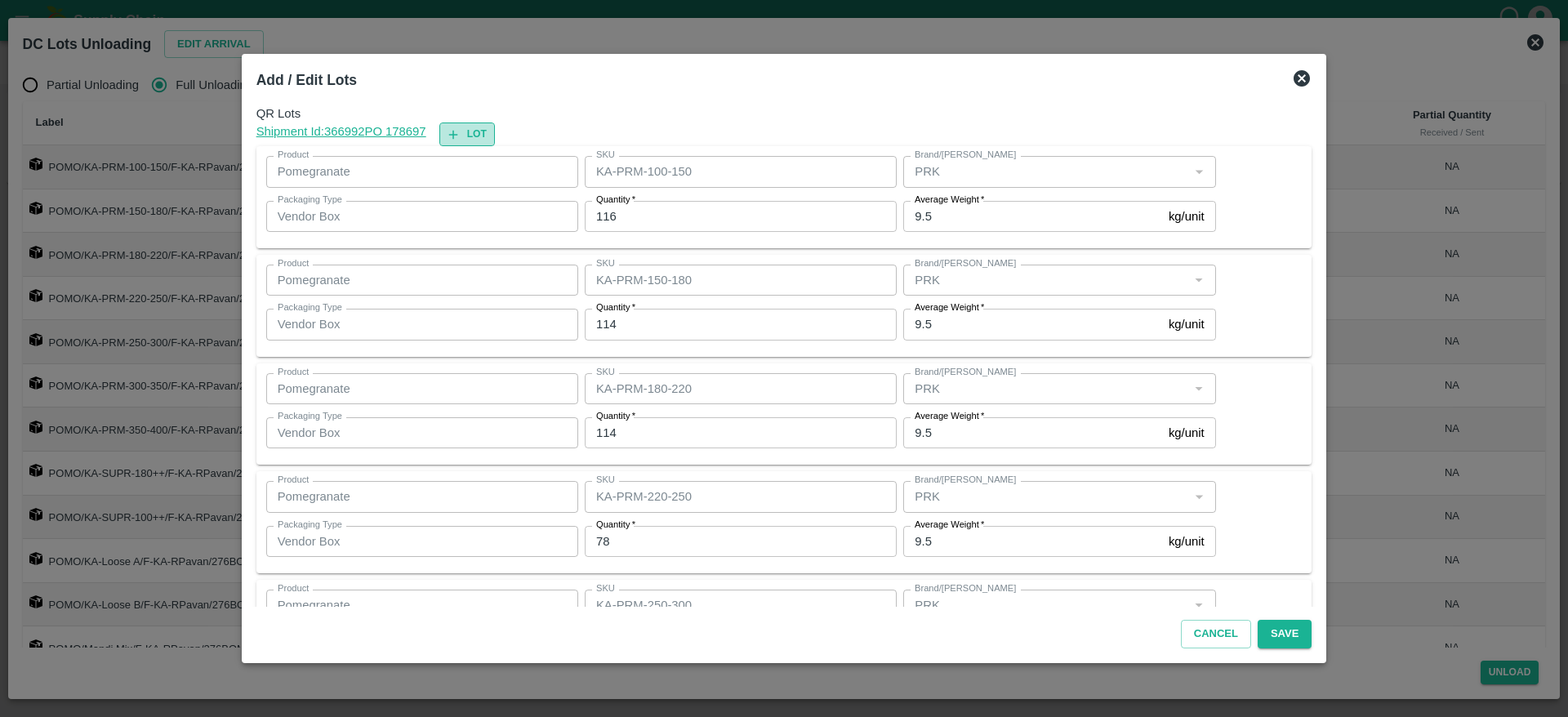
click at [485, 136] on button "Lot" at bounding box center [467, 134] width 56 height 24
type input "KA-PRM-100-150"
type input "116"
type input "KA-PRM-150-180"
type input "KA-PRM-180-220"
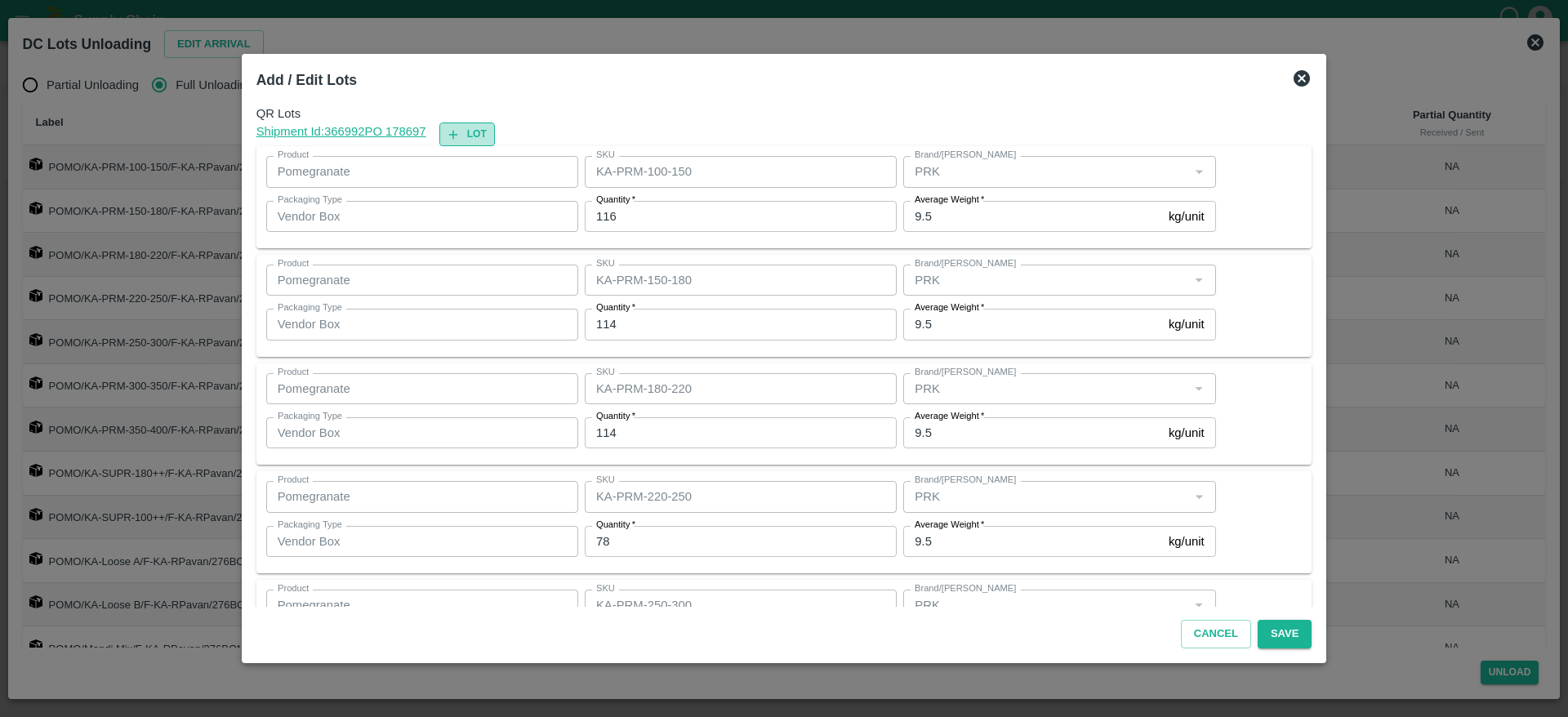
type input "114"
type input "KA-PRM-220-250"
type input "78"
type input "KA-PRM-250-300"
type input "41"
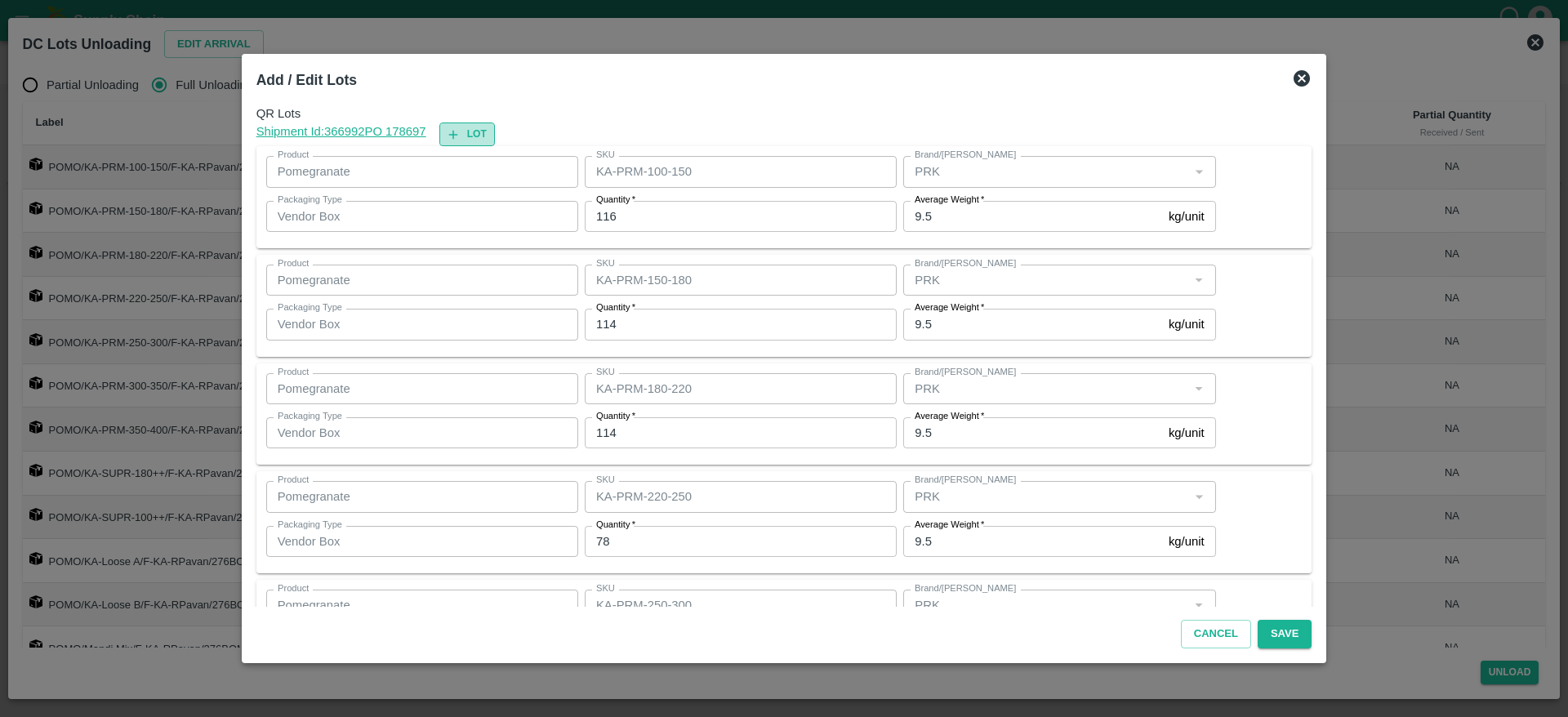
type input "KA-PRM-300-350"
type input "16"
type input "KA-PRM-350-400"
type input "3"
type input "KA-SUPR-180++"
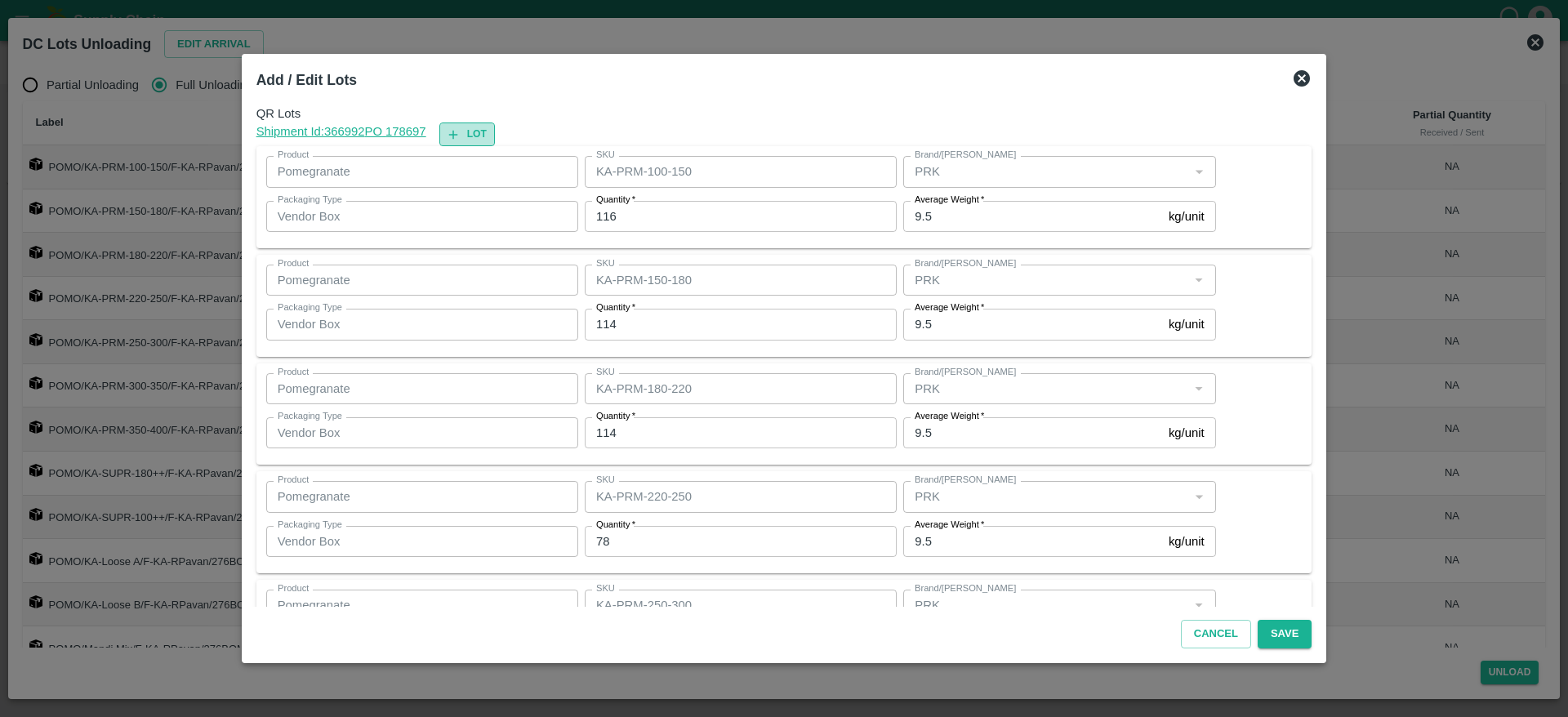
type input "99"
type input "KA-SUPR-100++"
type input "48"
type input "KA-Loose A"
type input "88"
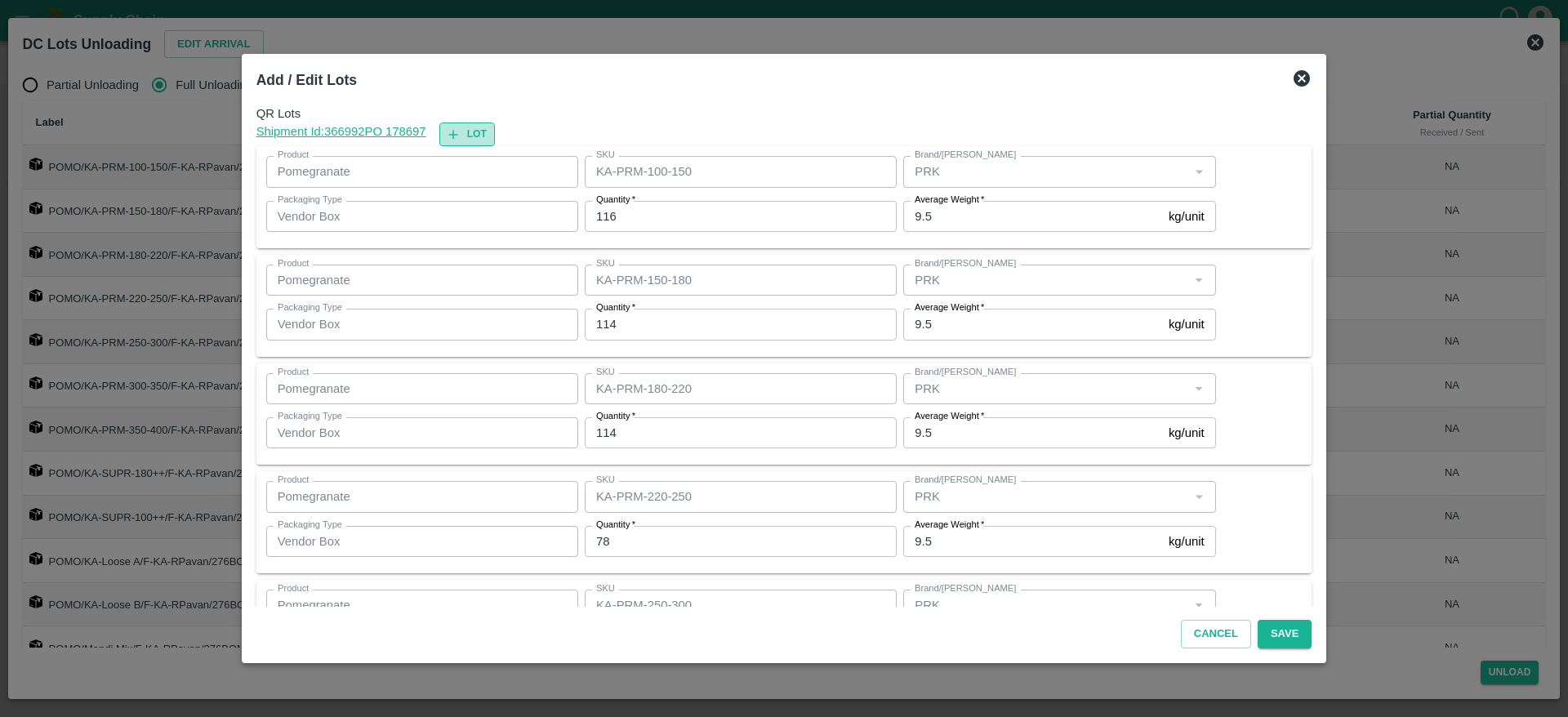
type input "KA-Loose B"
type input "22"
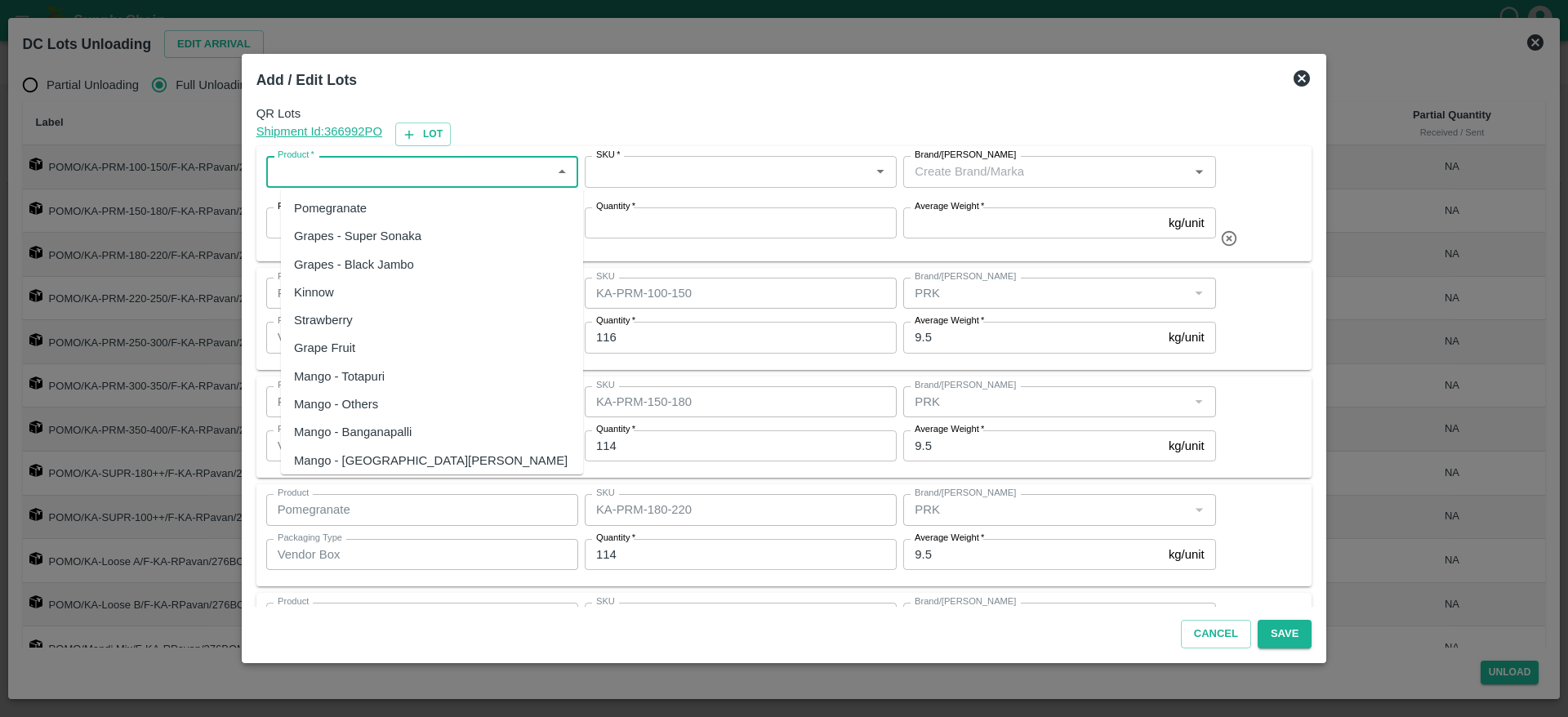
click at [367, 167] on input "Product   *" at bounding box center [408, 172] width 275 height 22
click at [372, 214] on div "Pomegranate" at bounding box center [432, 208] width 302 height 27
type input "Pomegranate"
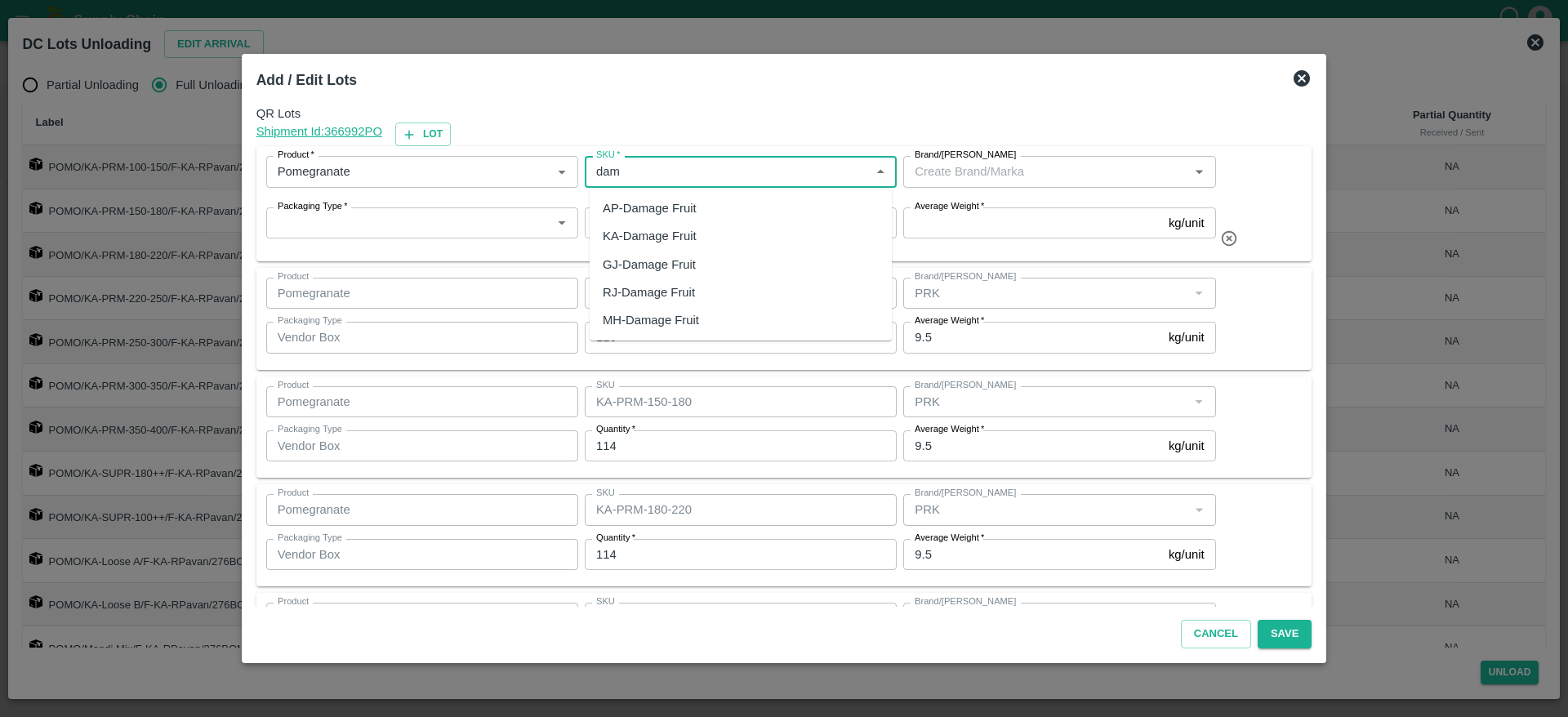
click at [629, 246] on div "KA-Damage Fruit" at bounding box center [741, 235] width 302 height 27
type input "KA-Damage Fruit"
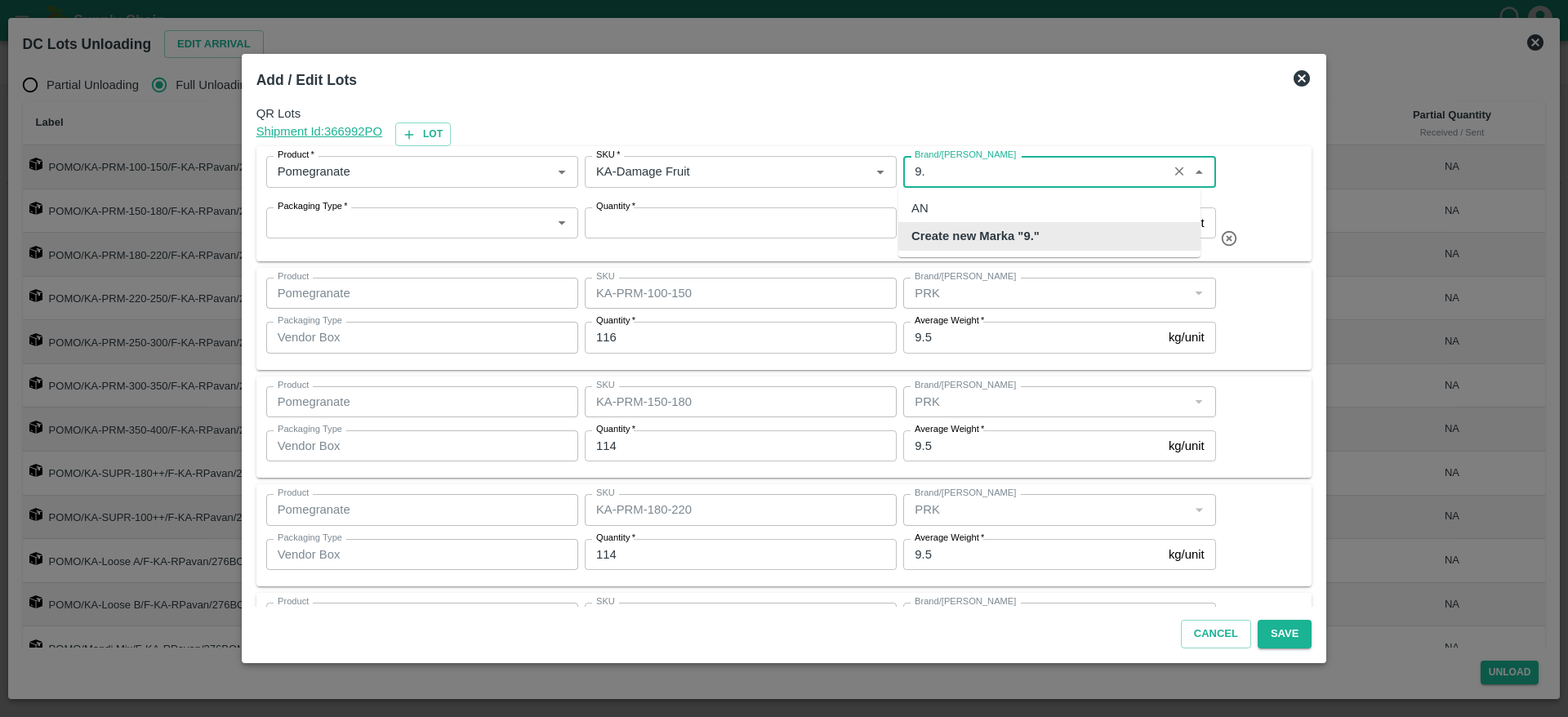
type input "9"
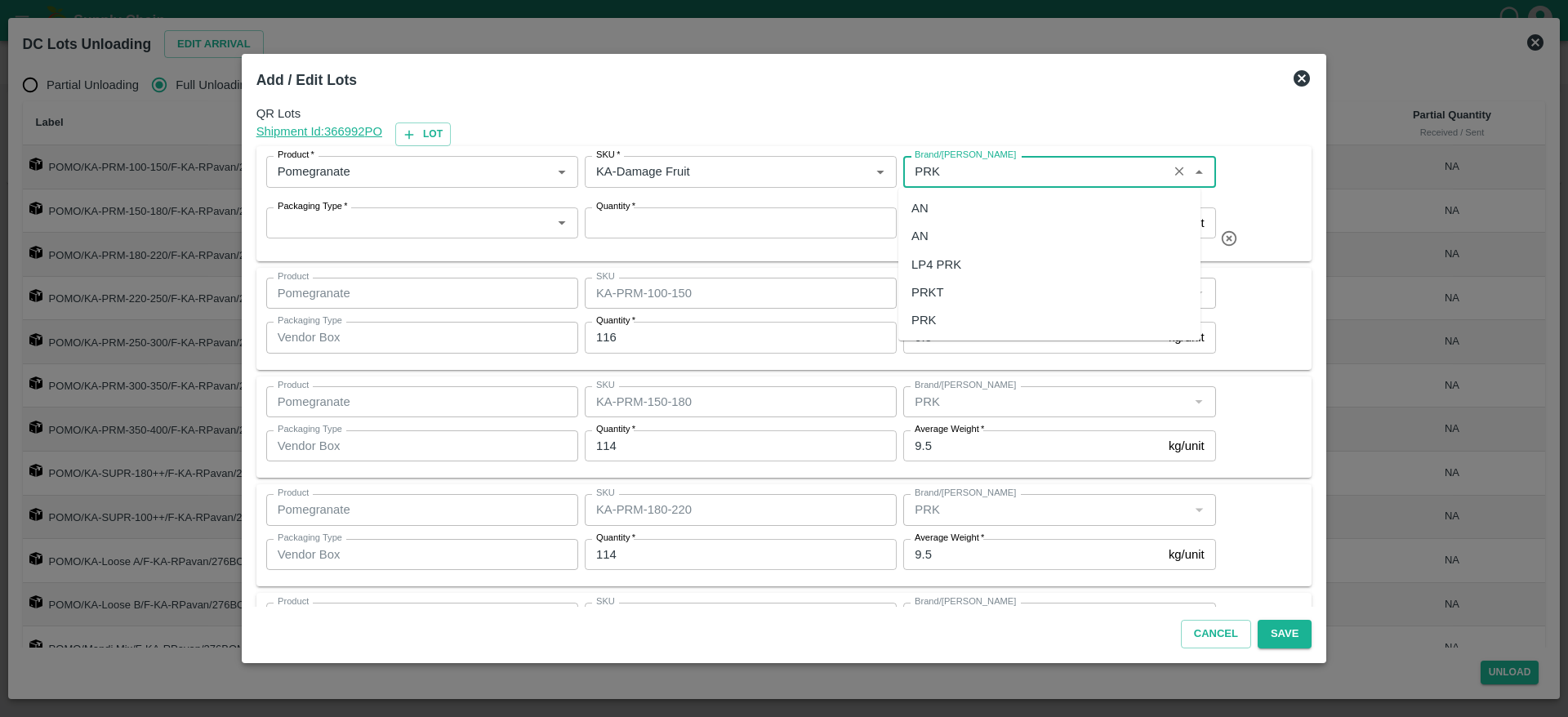
click at [949, 315] on div "PRK" at bounding box center [1049, 320] width 302 height 27
type input "PRK"
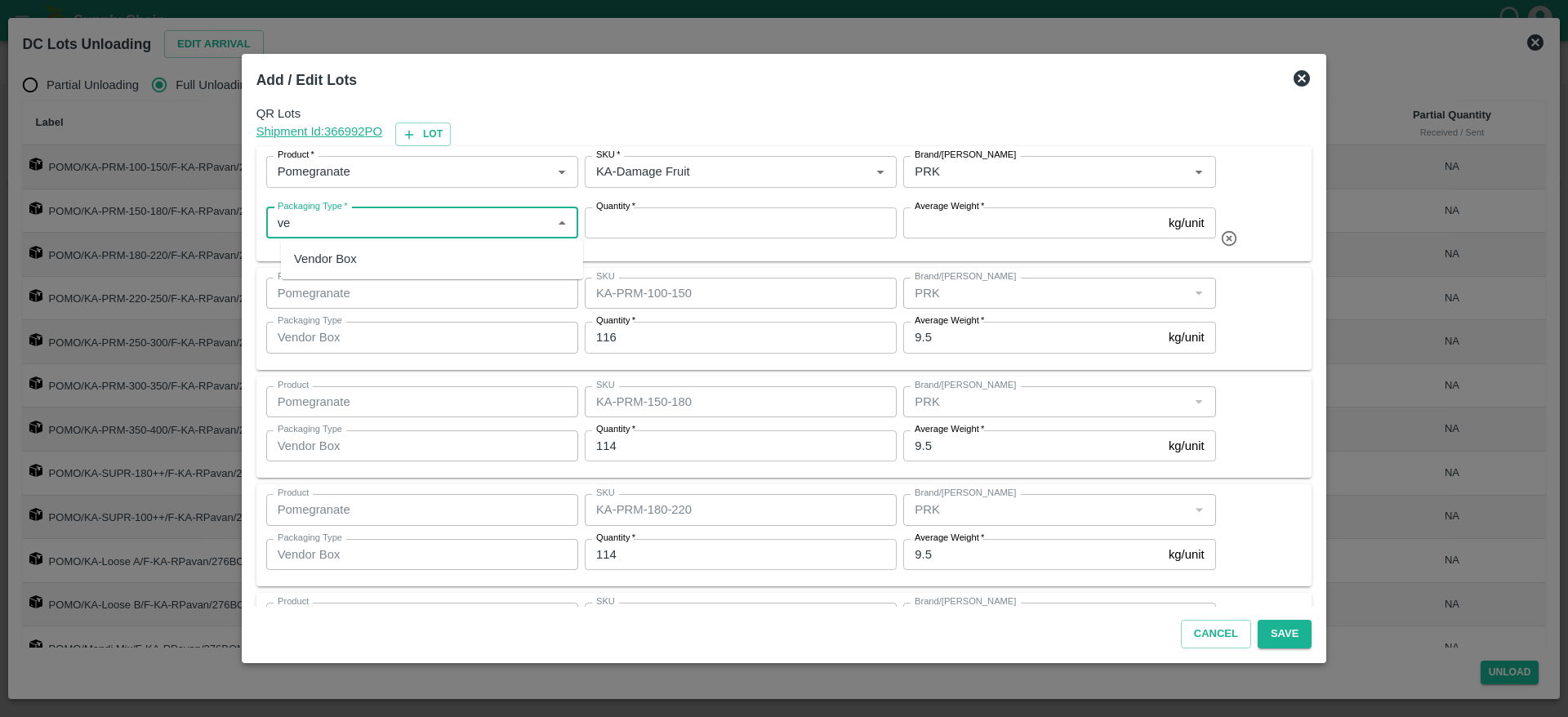
click at [401, 257] on div "Vendor Box" at bounding box center [432, 258] width 302 height 27
type input "Vendor Box"
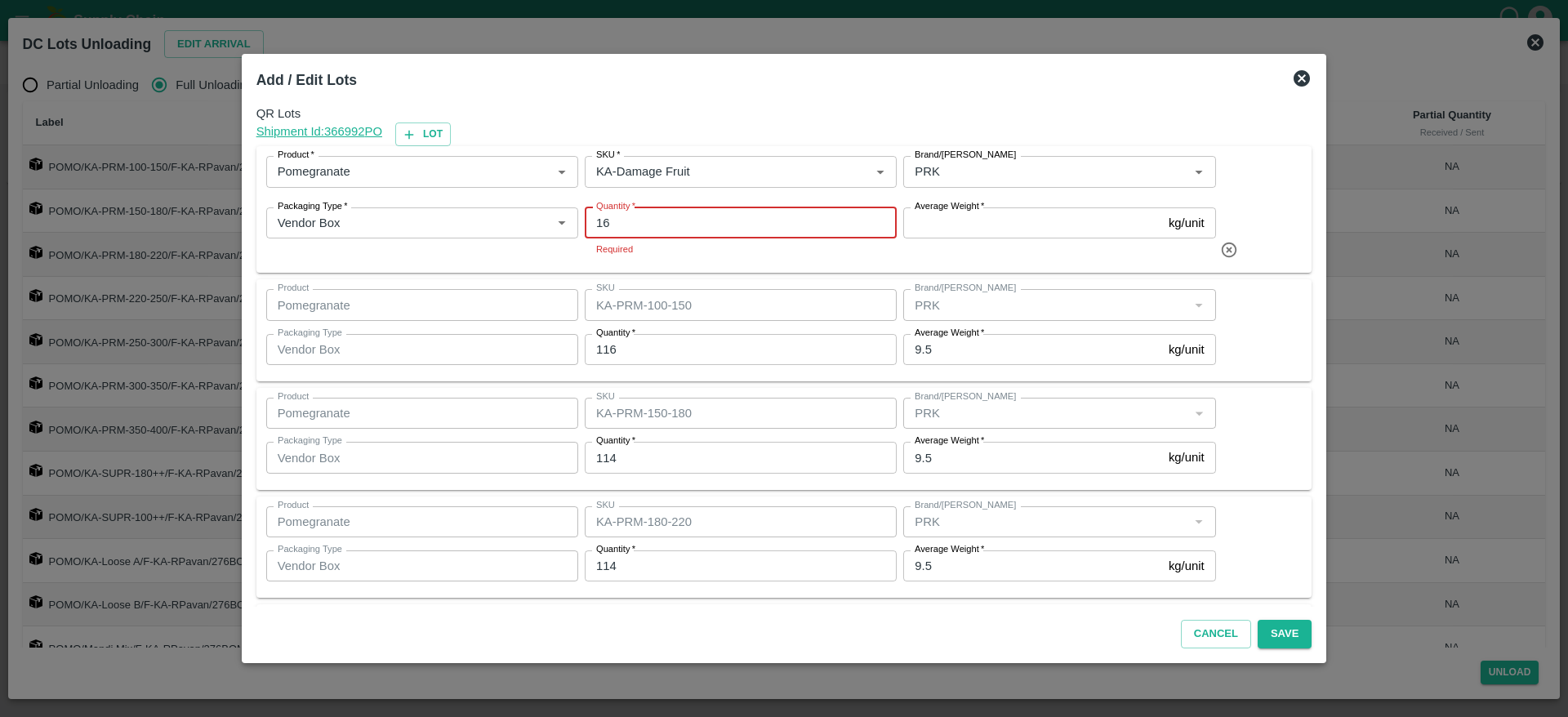
type input "16"
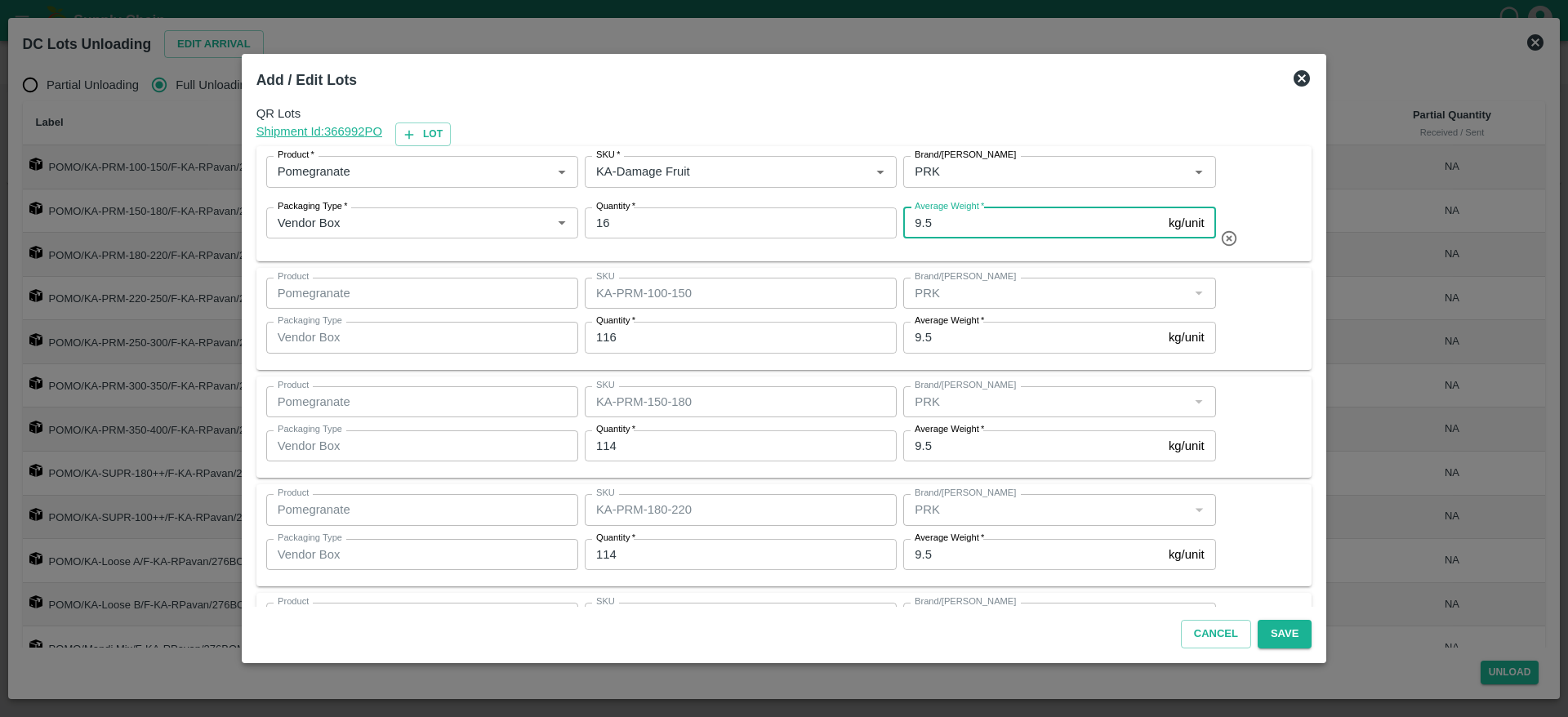
type input "9.5"
click at [1233, 344] on div "Product Pomegranate Product SKU KA-PRM-100-150 SKU Brand/Marka Brand/Marka Pack…" at bounding box center [784, 318] width 1036 height 82
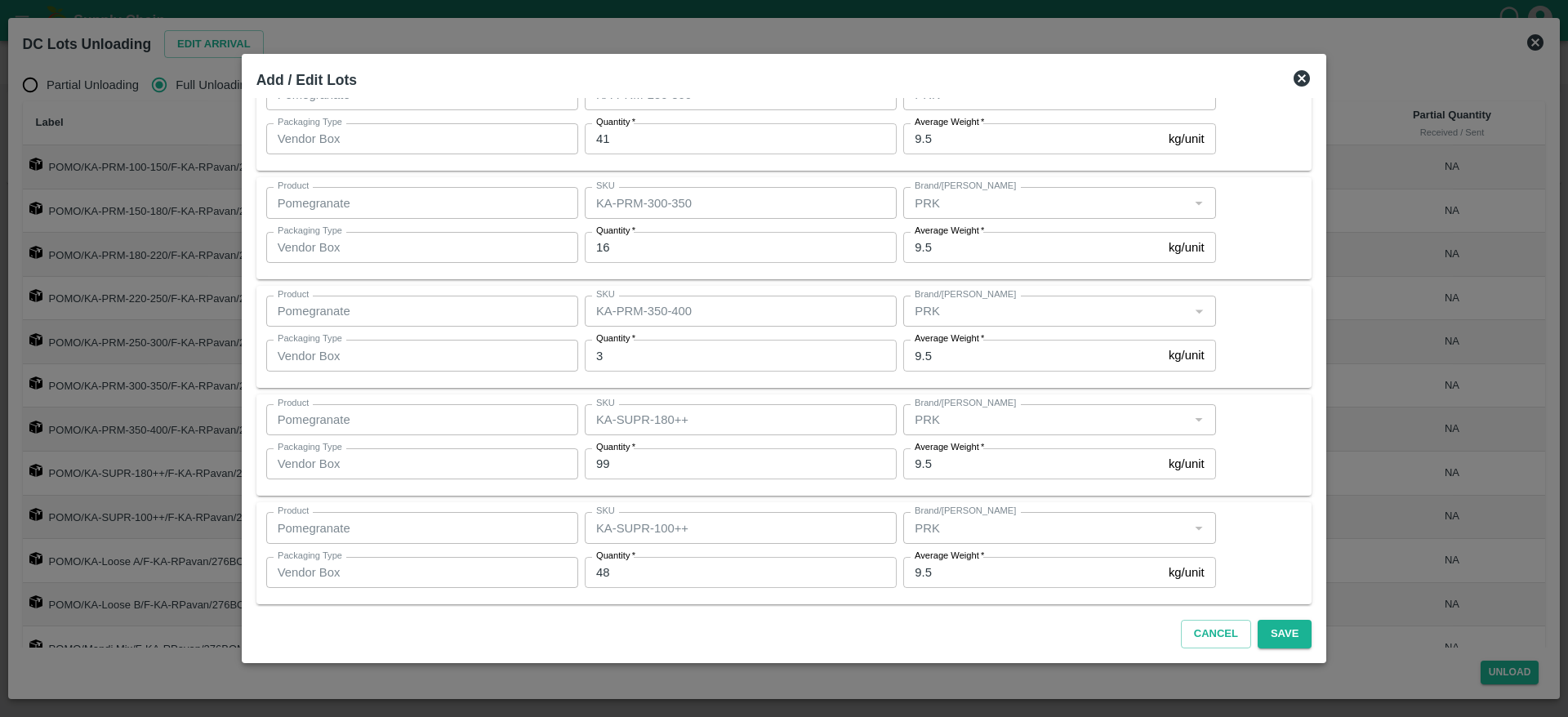
scroll to position [566, 0]
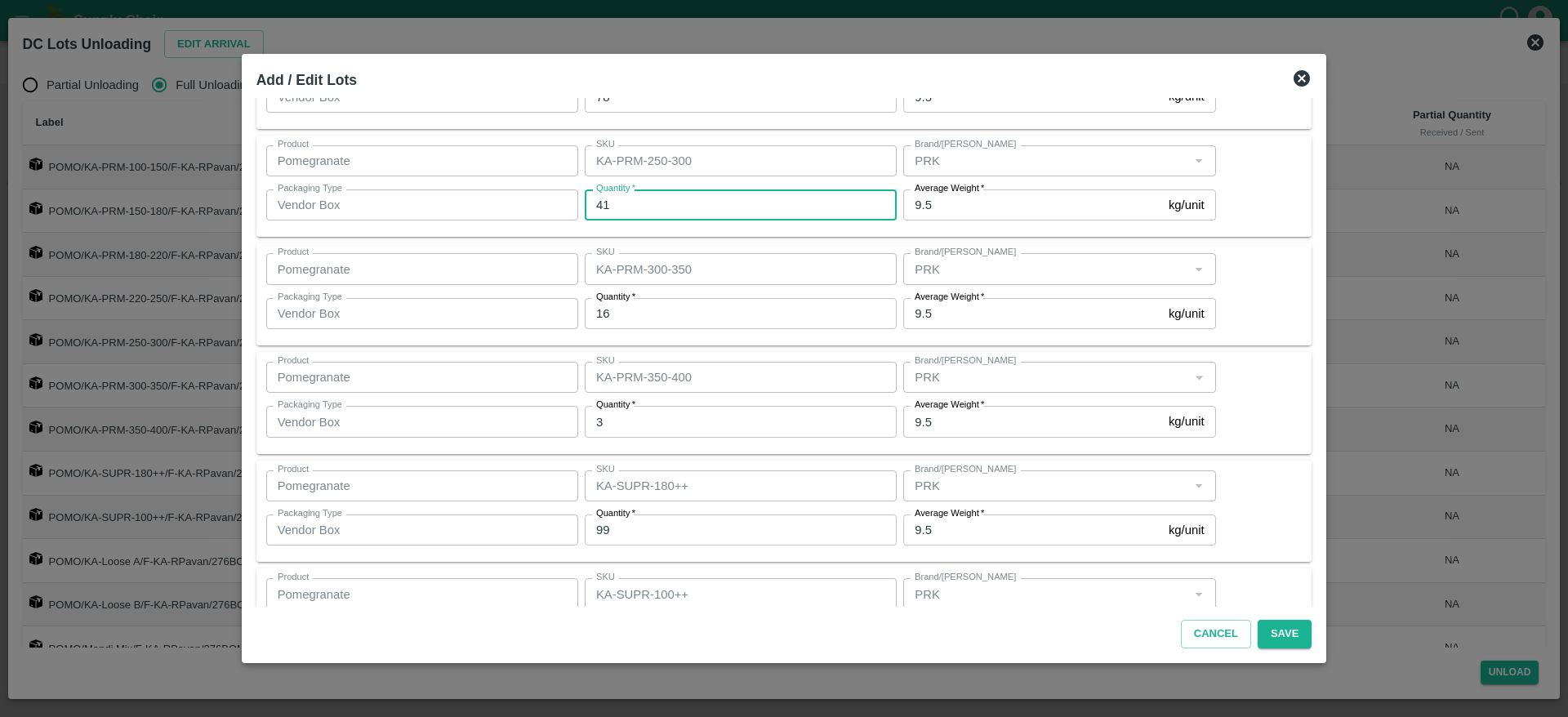
click at [650, 209] on input "41" at bounding box center [740, 204] width 312 height 31
type input "40"
click at [1258, 204] on div "Product Pomegranate Product SKU KA-PRM-250-300 SKU Brand/Marka Brand/Marka Pack…" at bounding box center [784, 186] width 1036 height 82
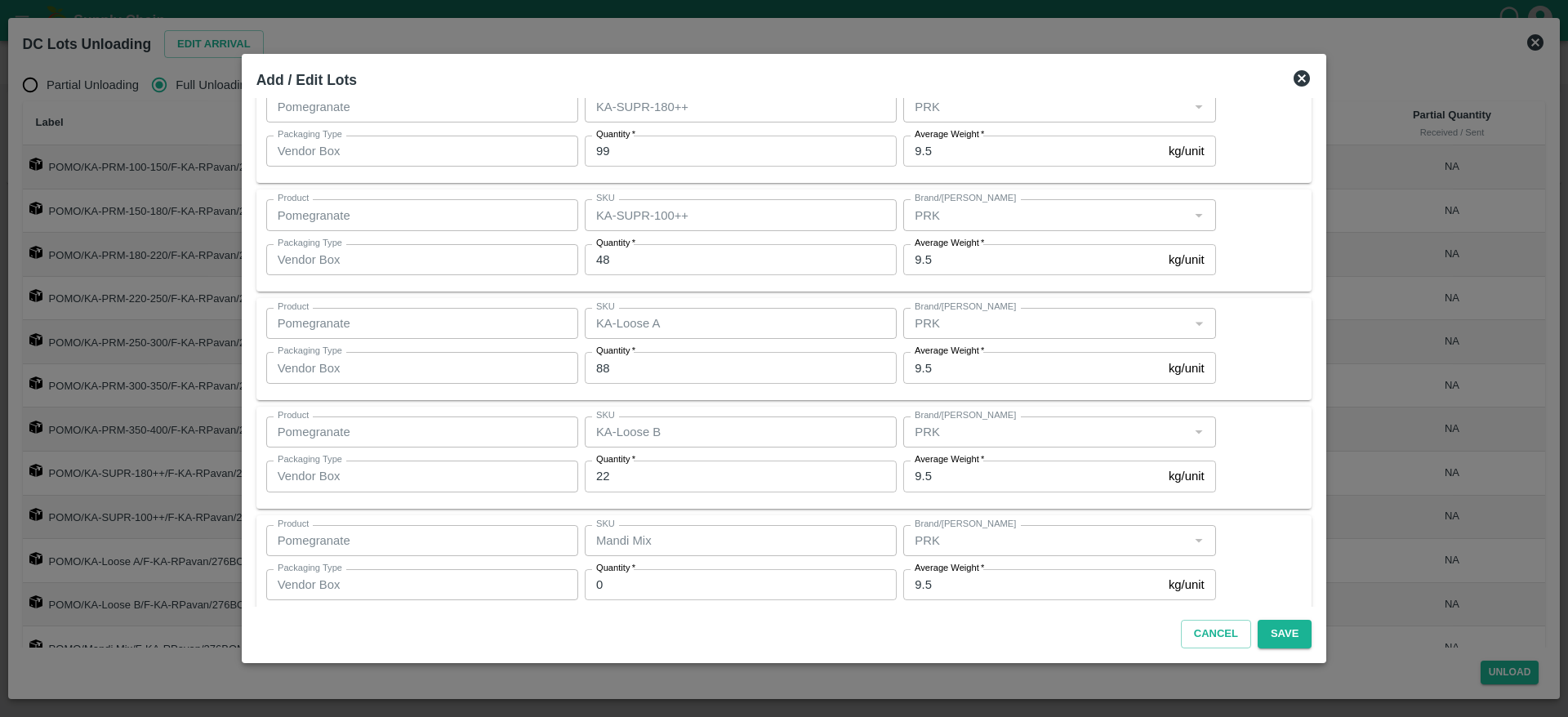
scroll to position [967, 0]
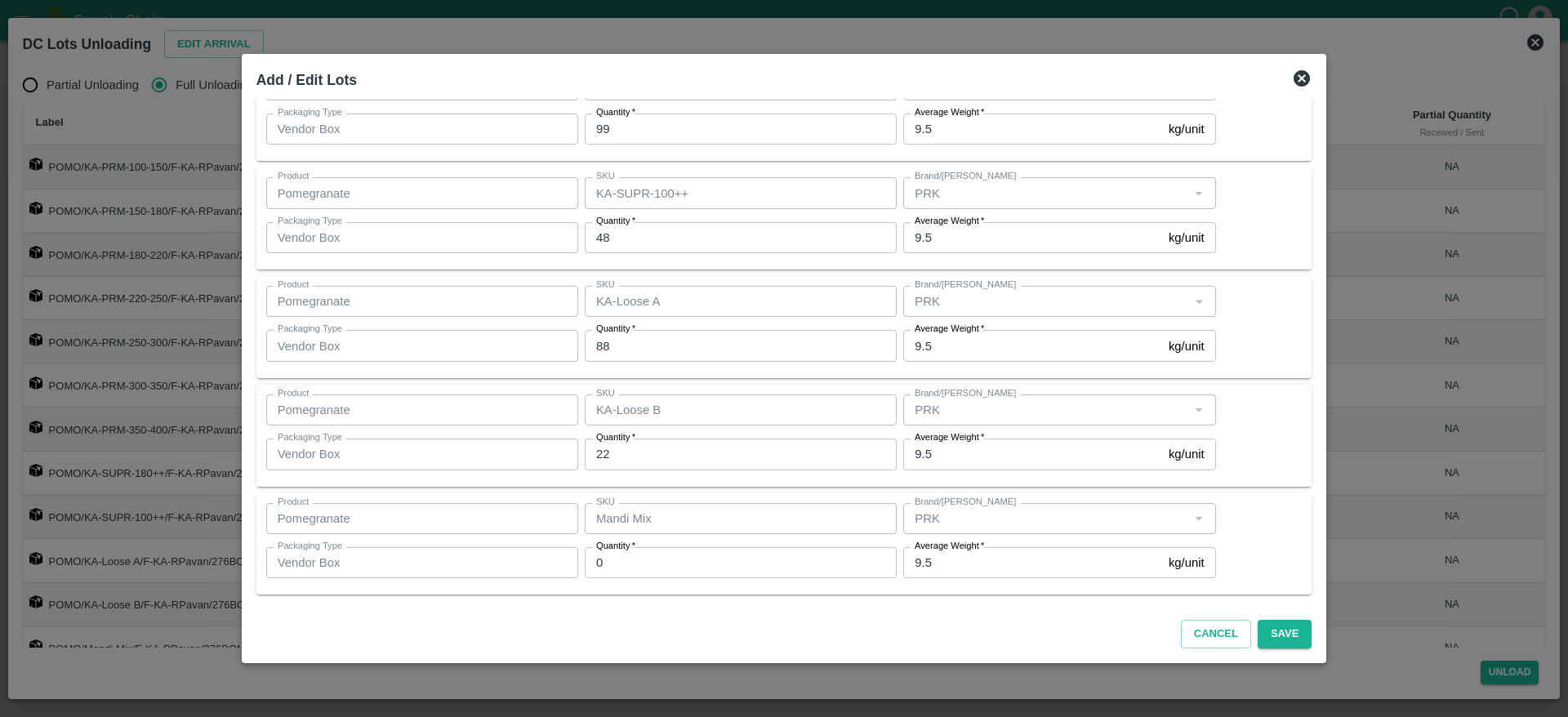
click at [1251, 611] on div "Cancel Save" at bounding box center [784, 631] width 1069 height 48
click at [1258, 620] on button "Save" at bounding box center [1285, 634] width 54 height 28
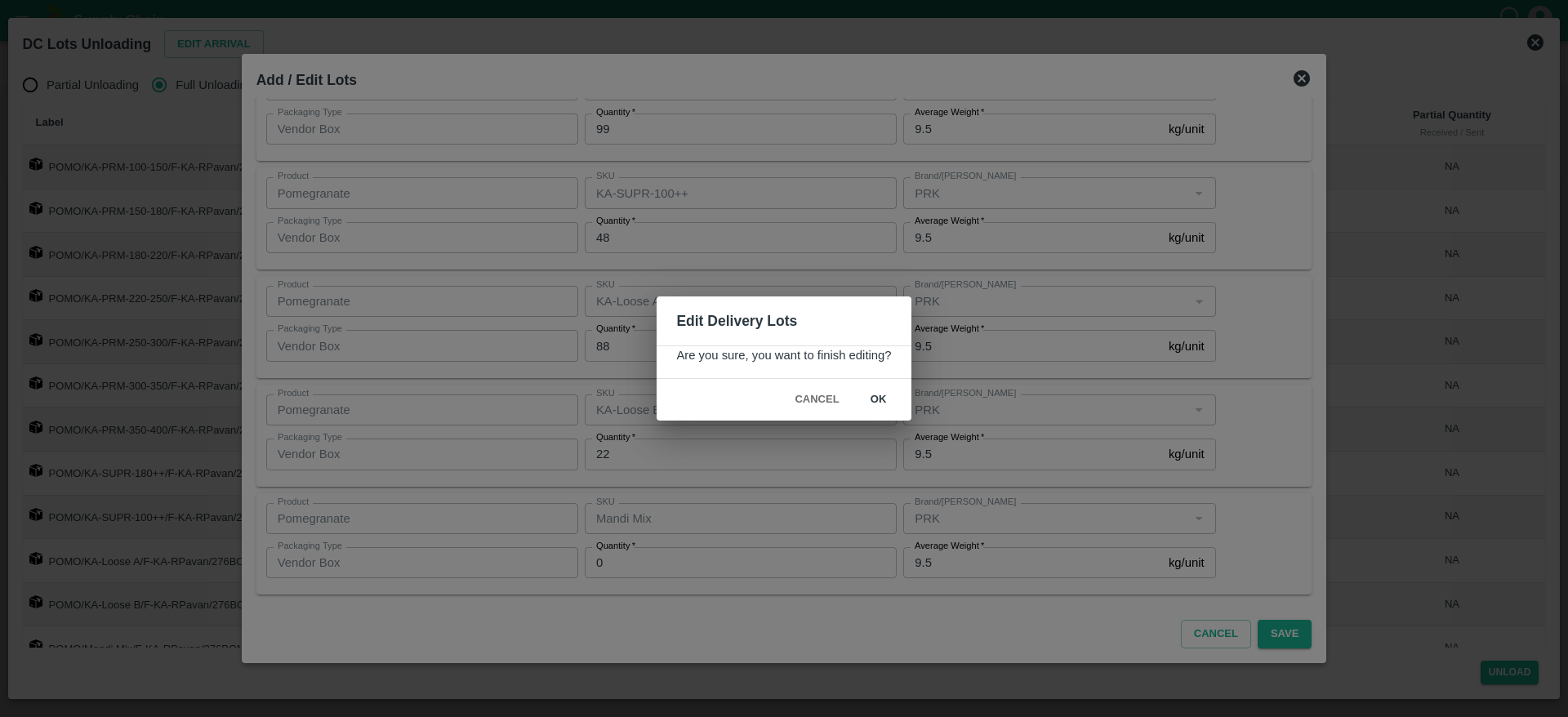
click at [889, 407] on button "ok" at bounding box center [878, 400] width 52 height 28
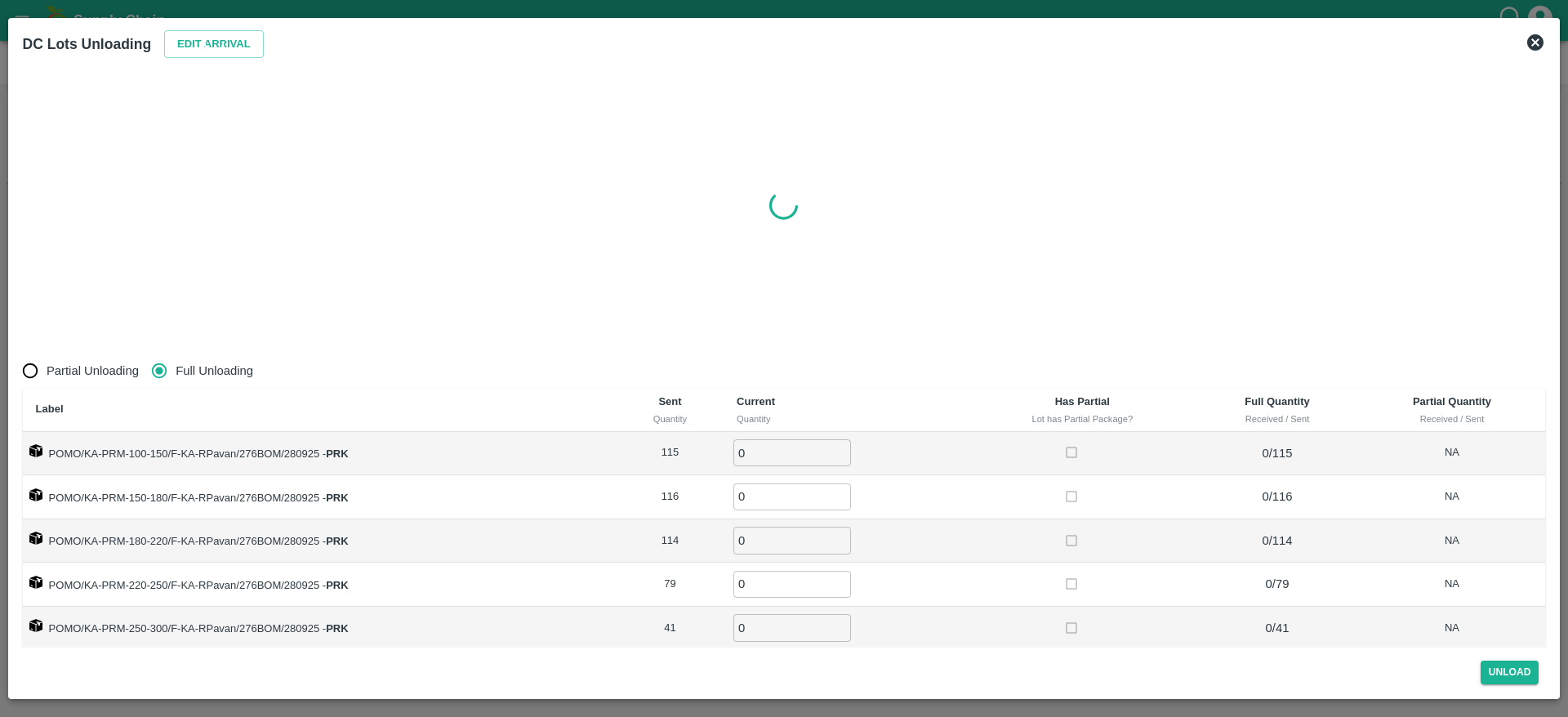
radio input "true"
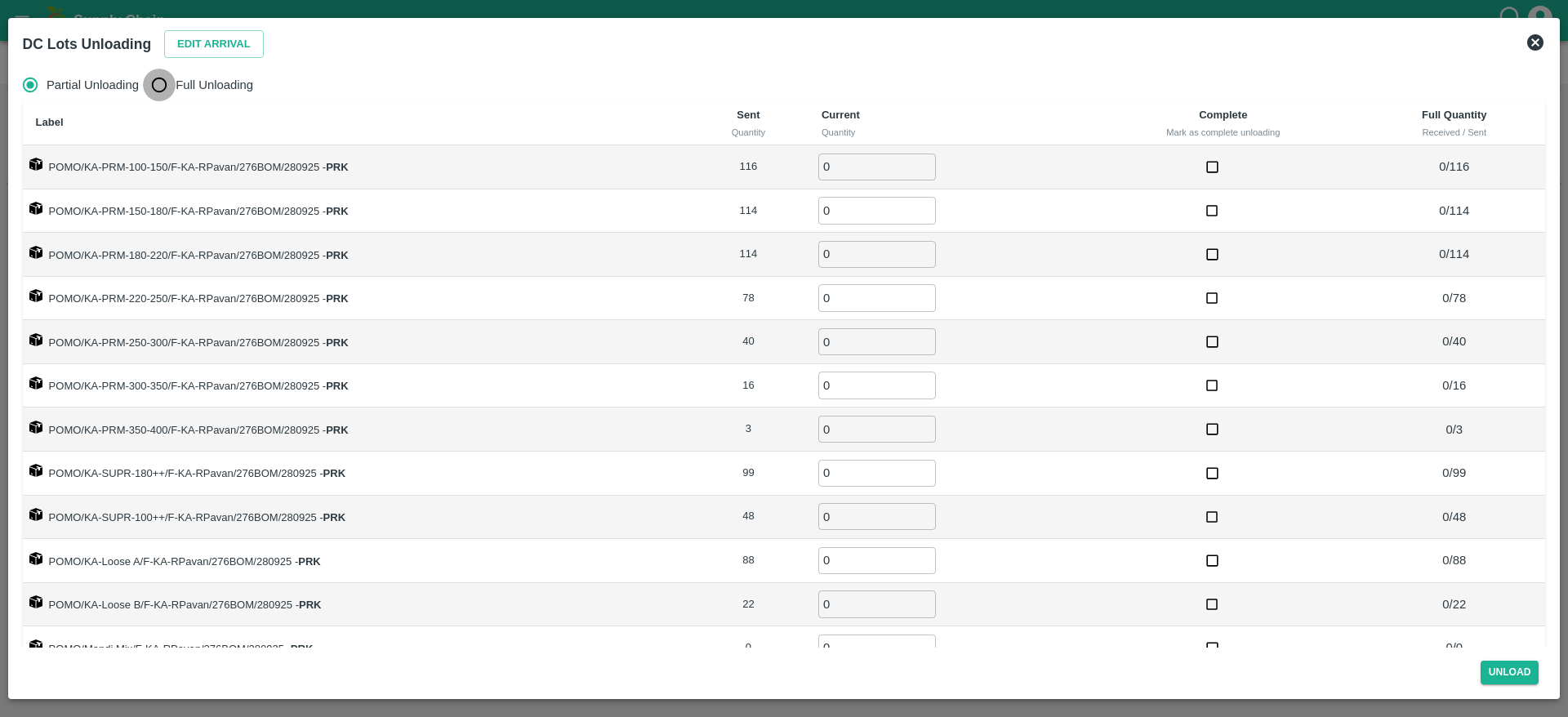
click at [163, 81] on input "Full Unloading" at bounding box center [159, 85] width 32 height 32
radio input "true"
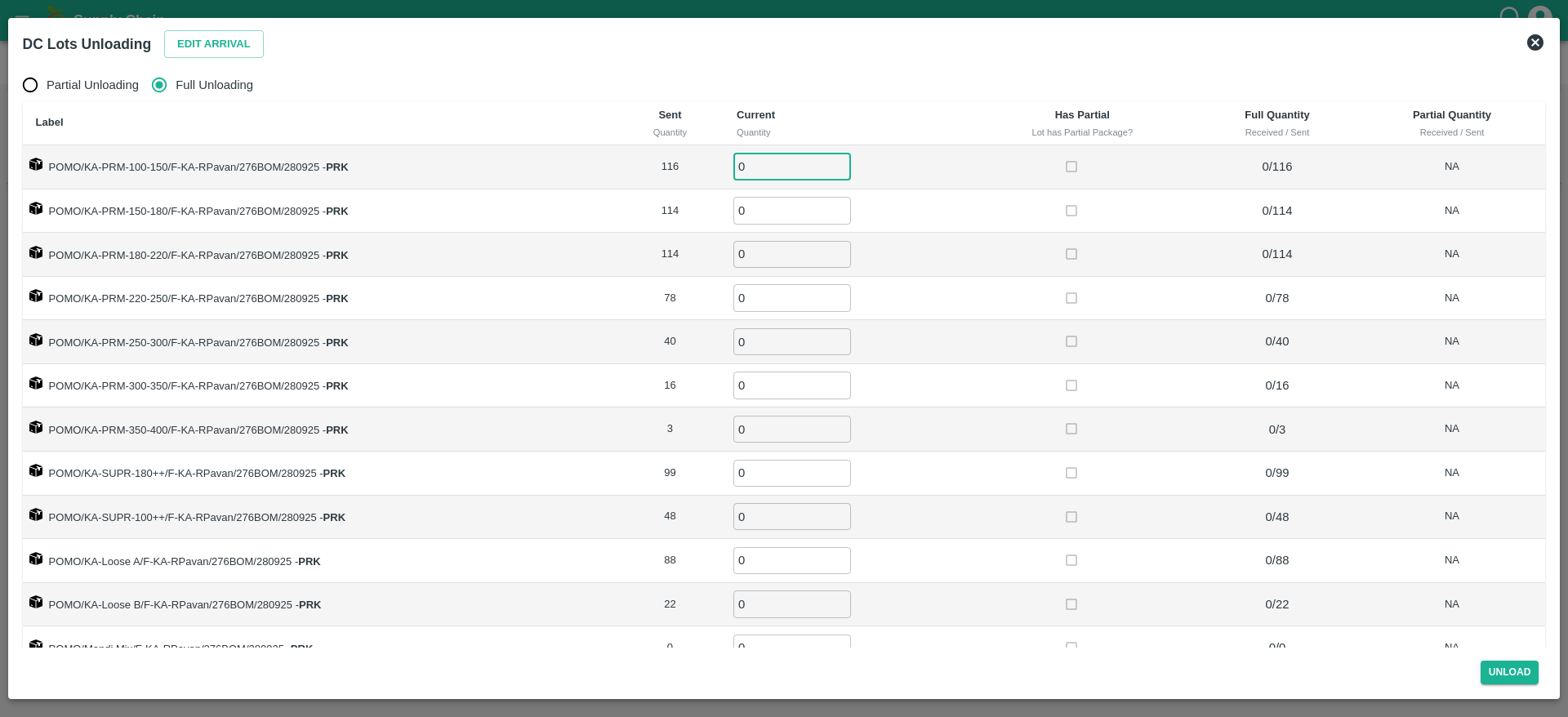
click at [757, 168] on input "0" at bounding box center [793, 167] width 118 height 27
type input "116"
type input "114"
type input "78"
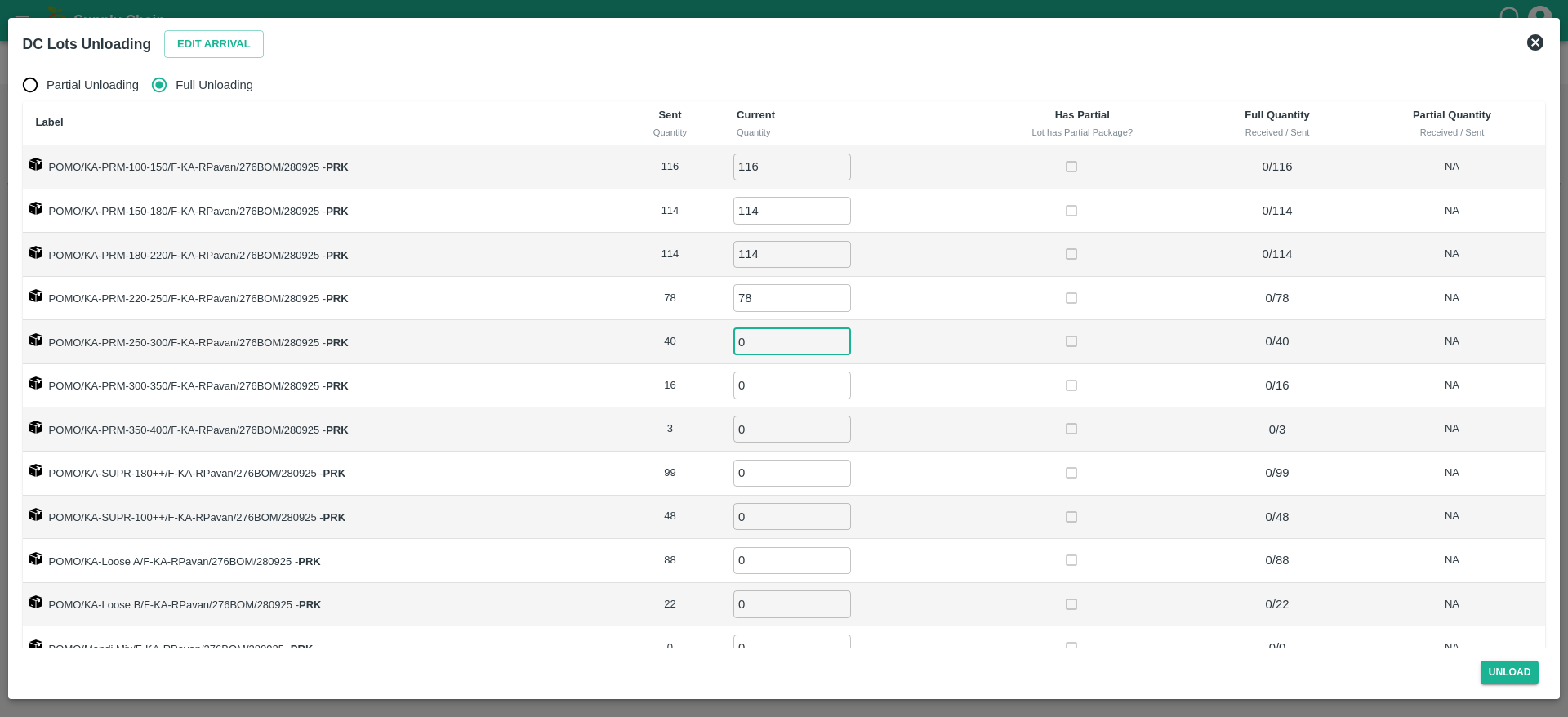
type input "5"
type input "40"
type input "16"
type input "3"
type input "99"
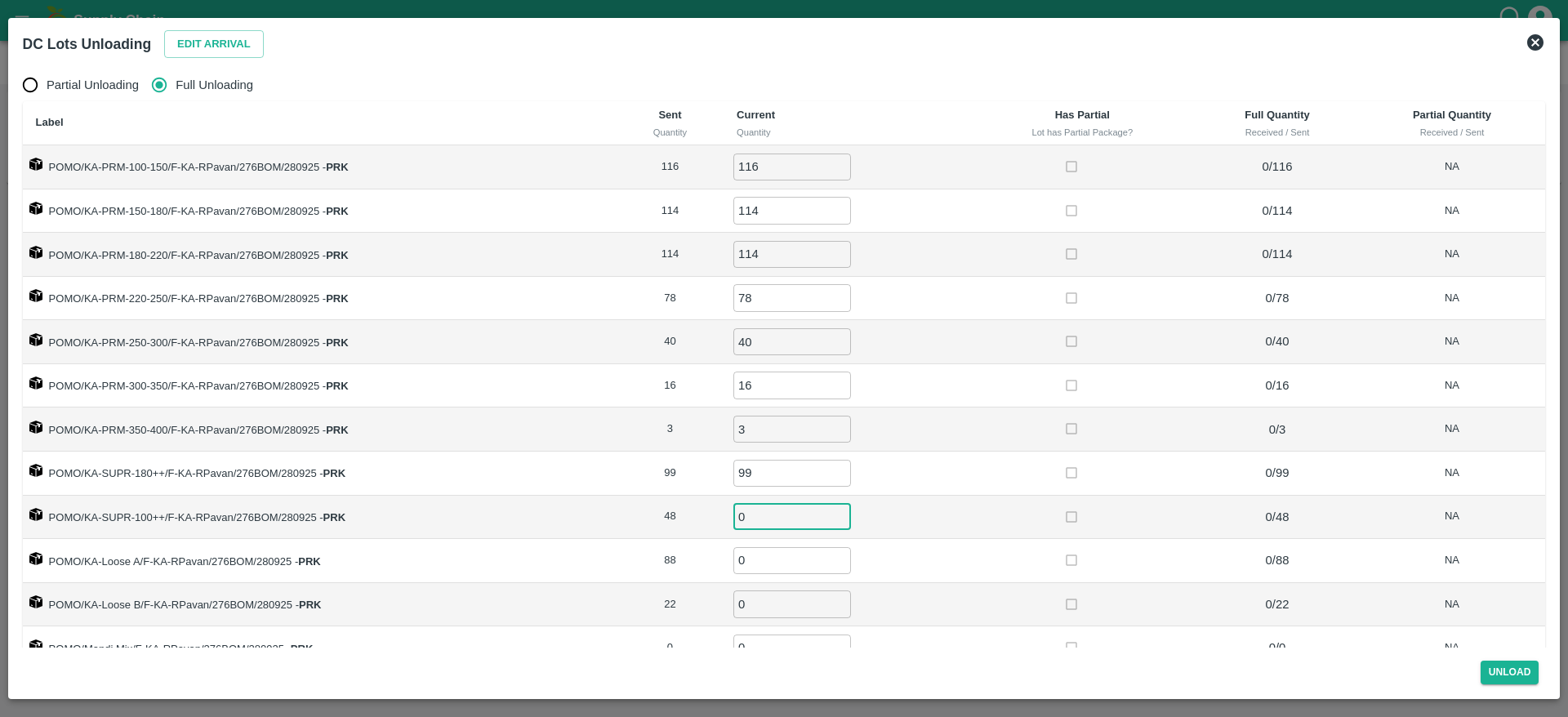
scroll to position [40, 0]
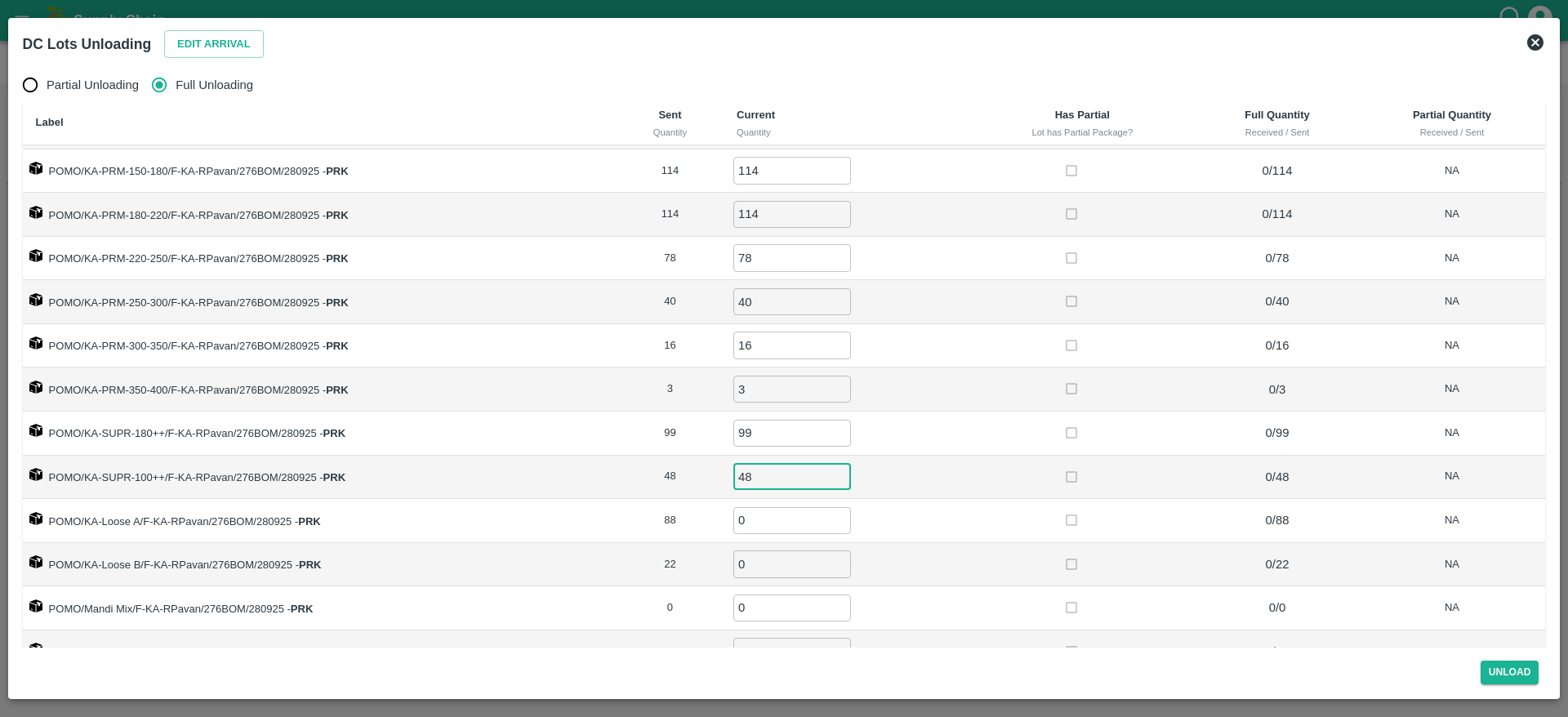
type input "48"
type input "88"
type input "22"
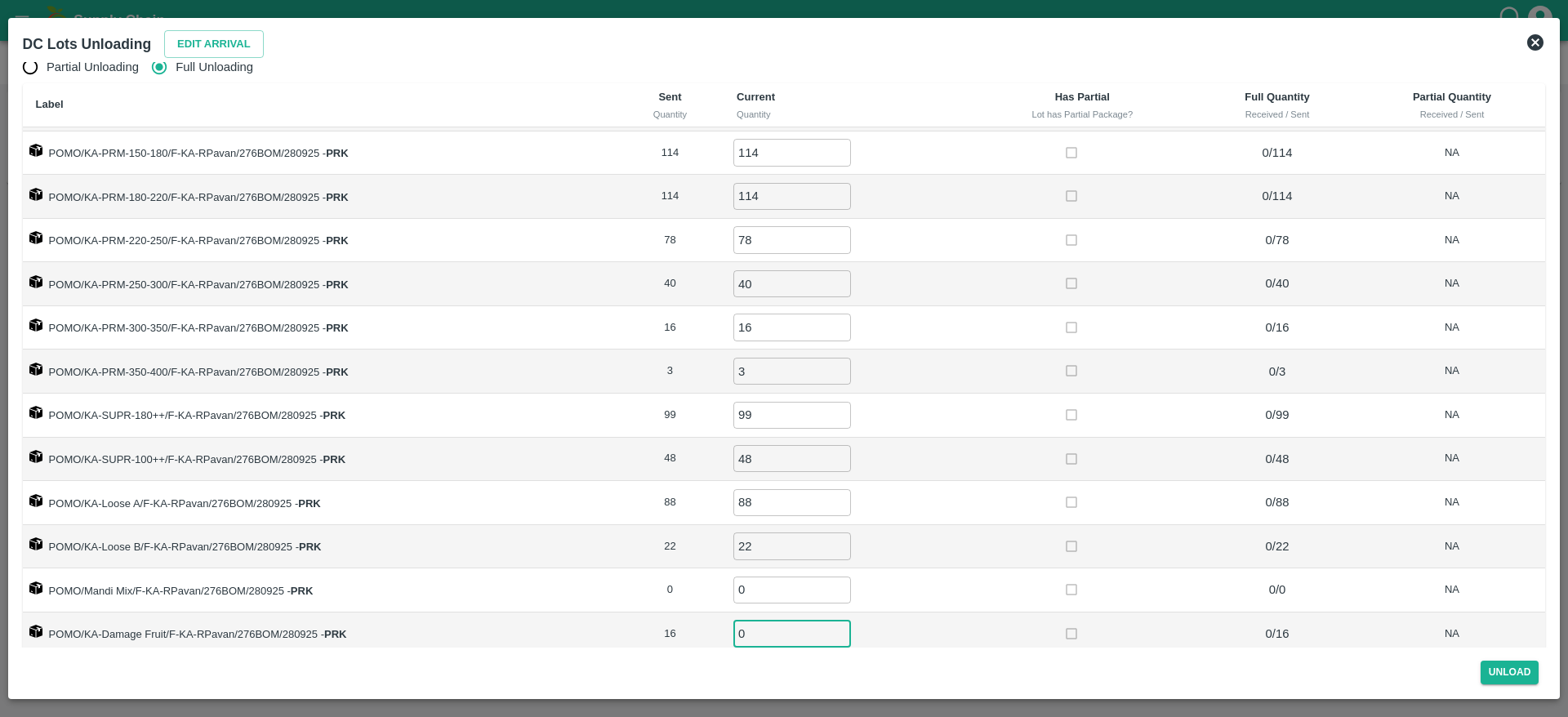
scroll to position [26, 0]
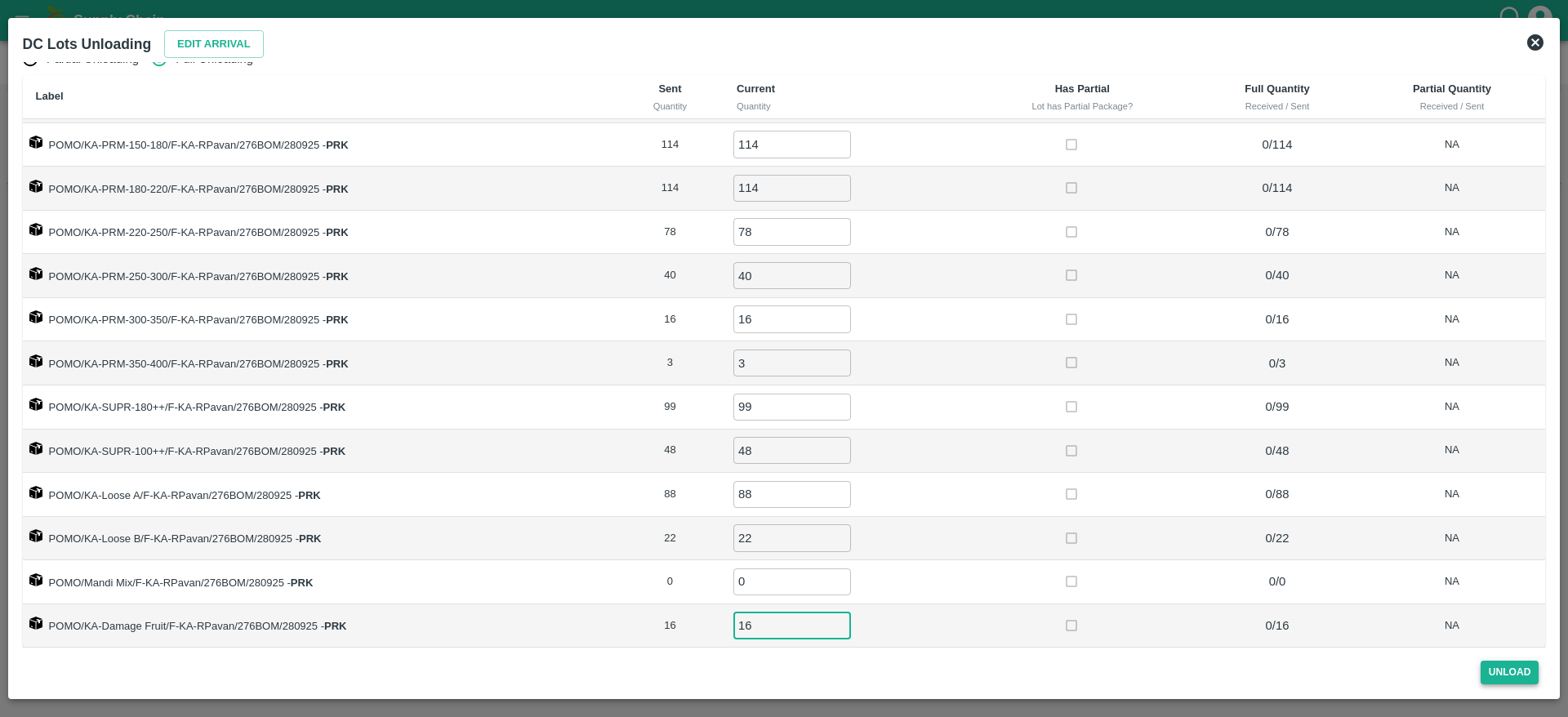
type input "16"
click at [1505, 680] on button "Unload" at bounding box center [1510, 672] width 59 height 24
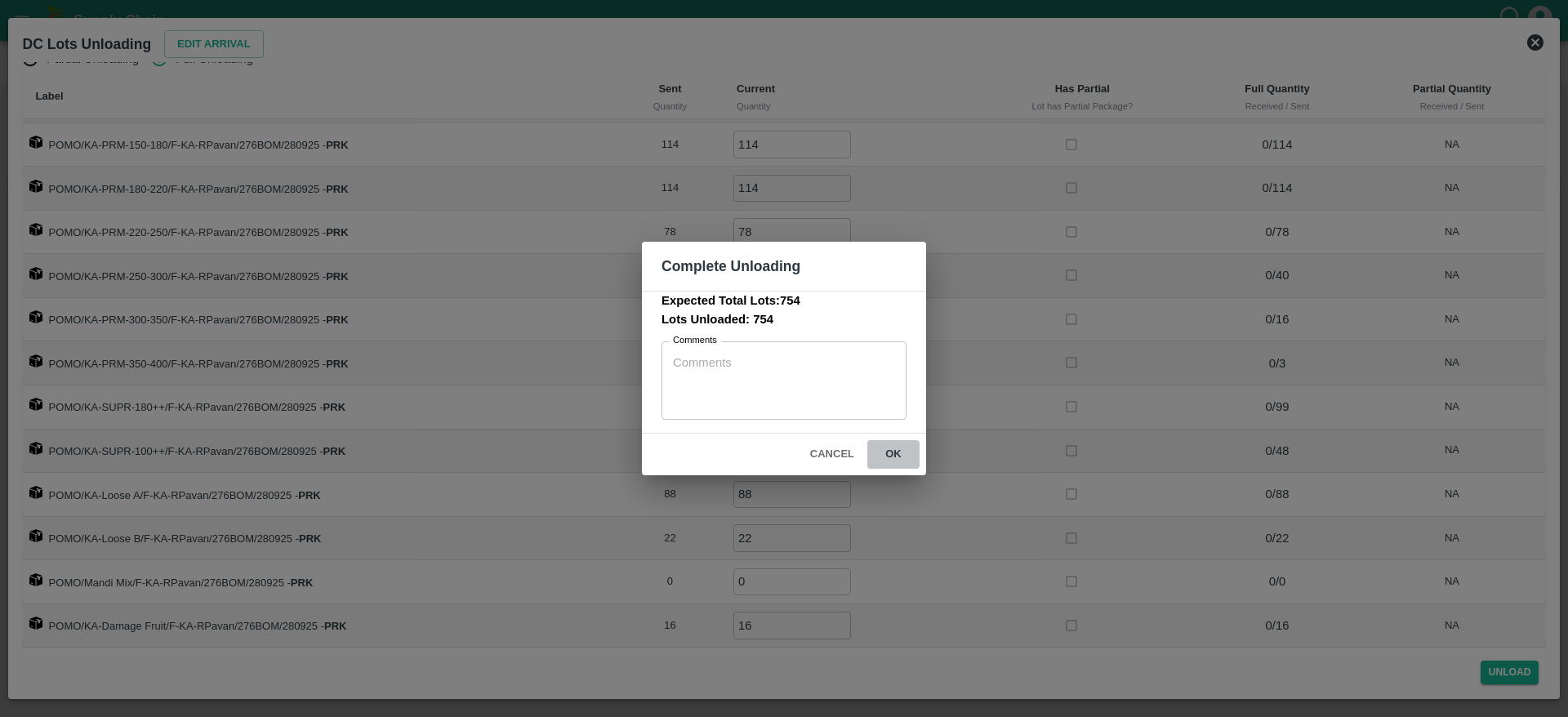
click at [897, 440] on button "ok" at bounding box center [893, 454] width 52 height 28
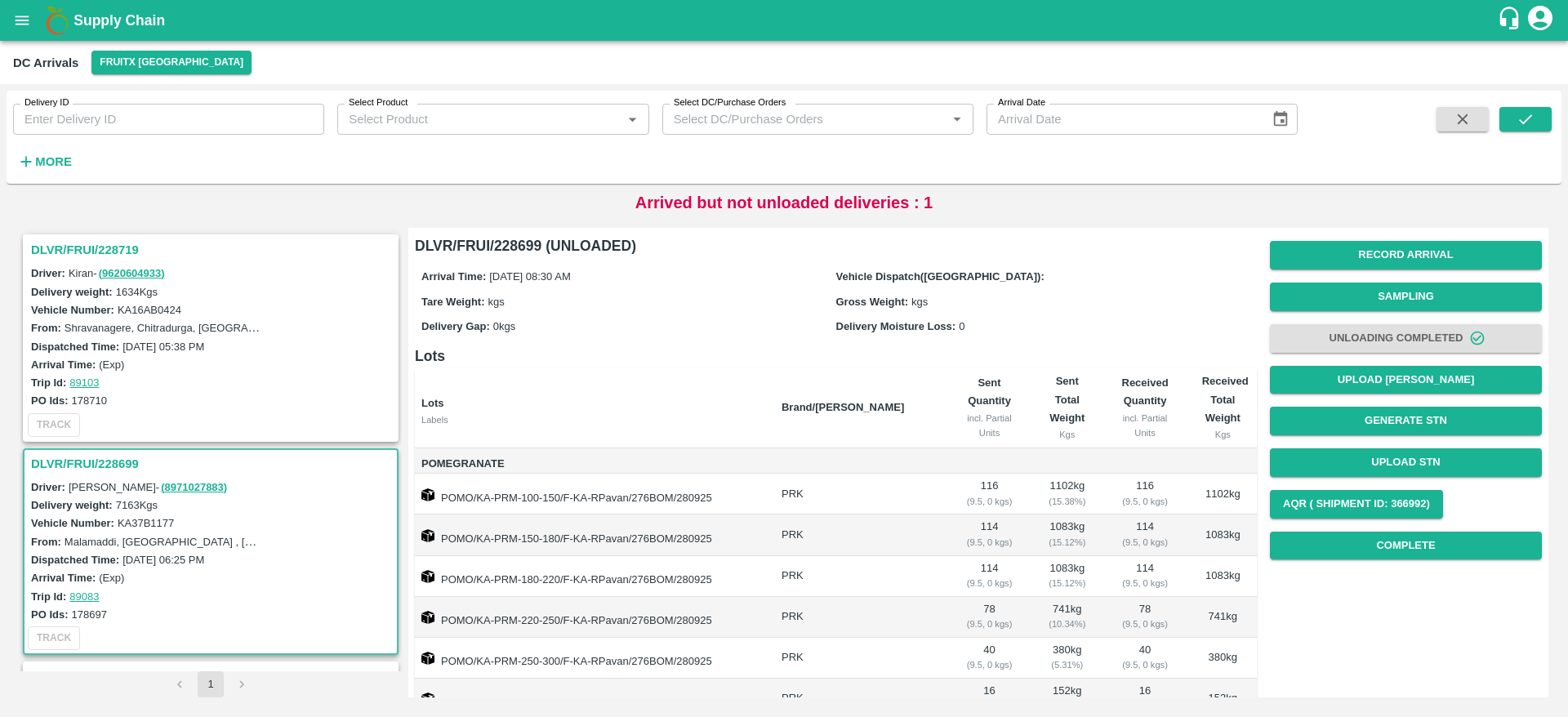
scroll to position [86, 0]
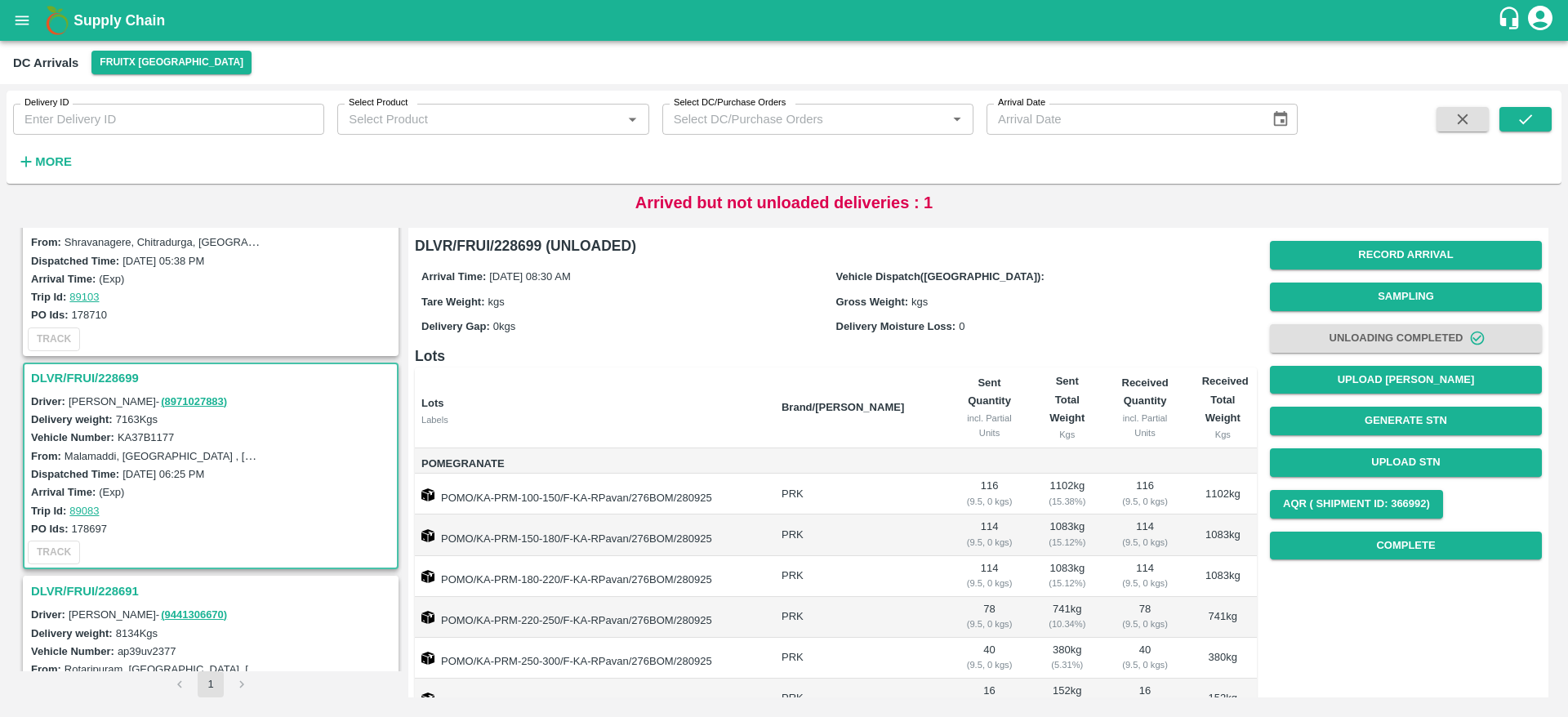
click at [102, 384] on h3 "DLVR/FRUI/228699" at bounding box center [213, 378] width 364 height 22
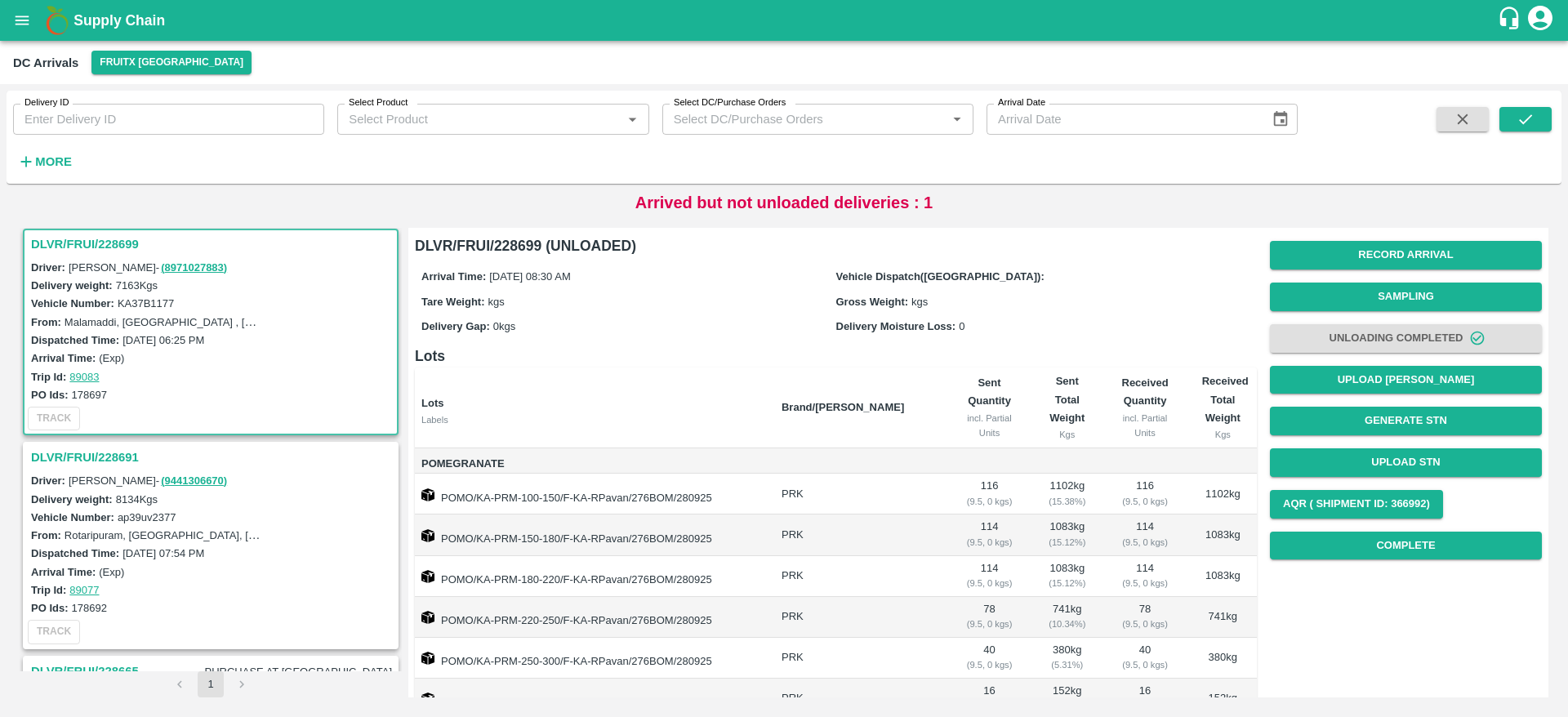
click at [83, 243] on h3 "DLVR/FRUI/228699" at bounding box center [213, 244] width 364 height 22
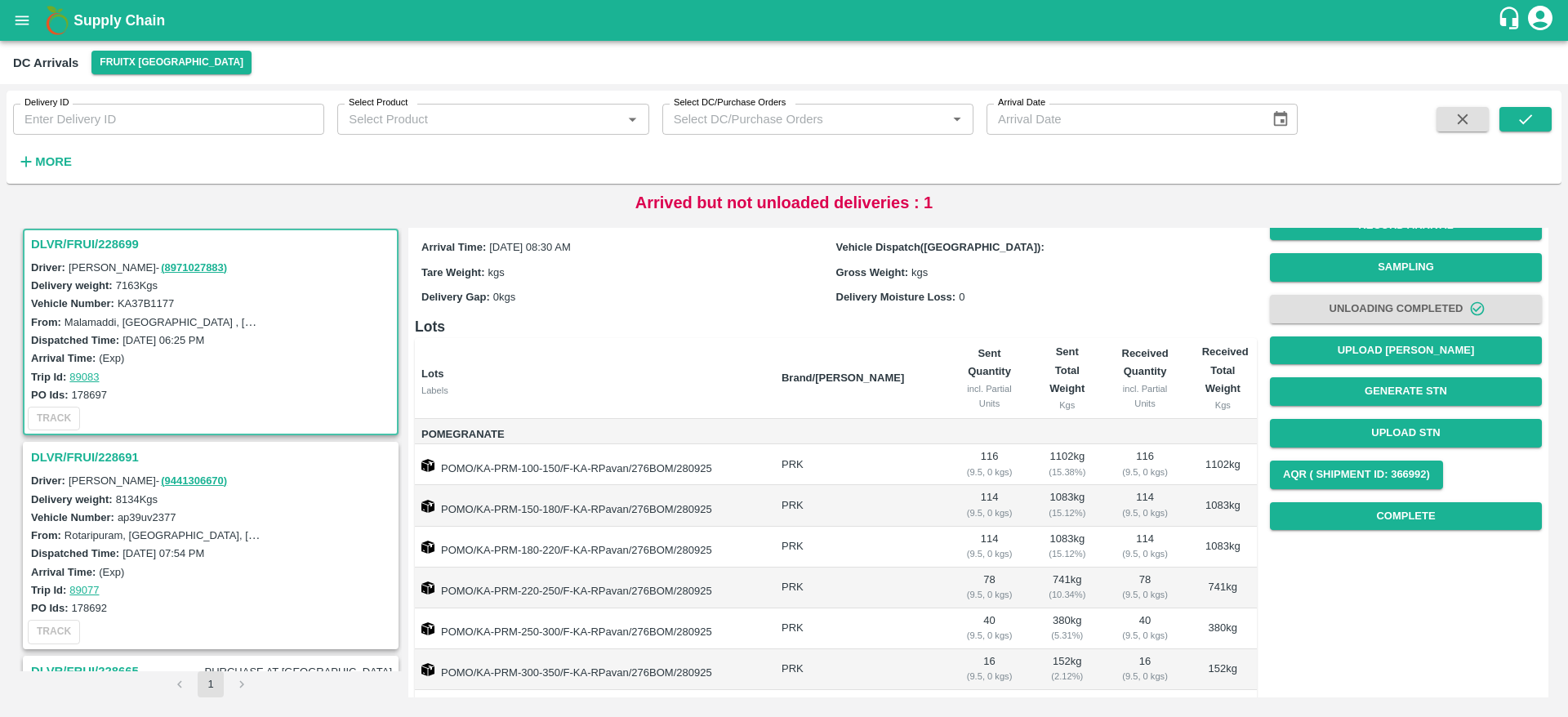
scroll to position [0, 0]
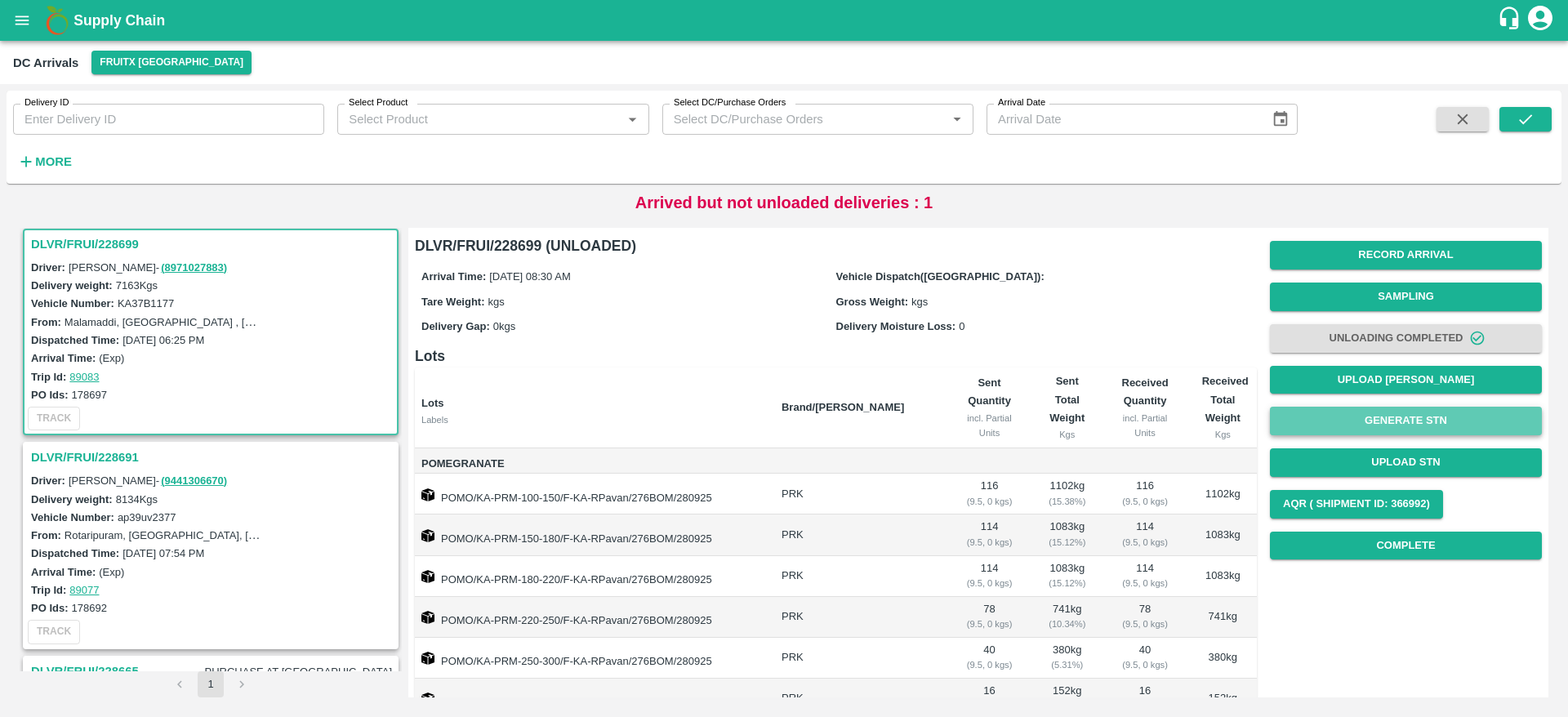
click at [1403, 418] on button "Generate STN" at bounding box center [1405, 420] width 272 height 28
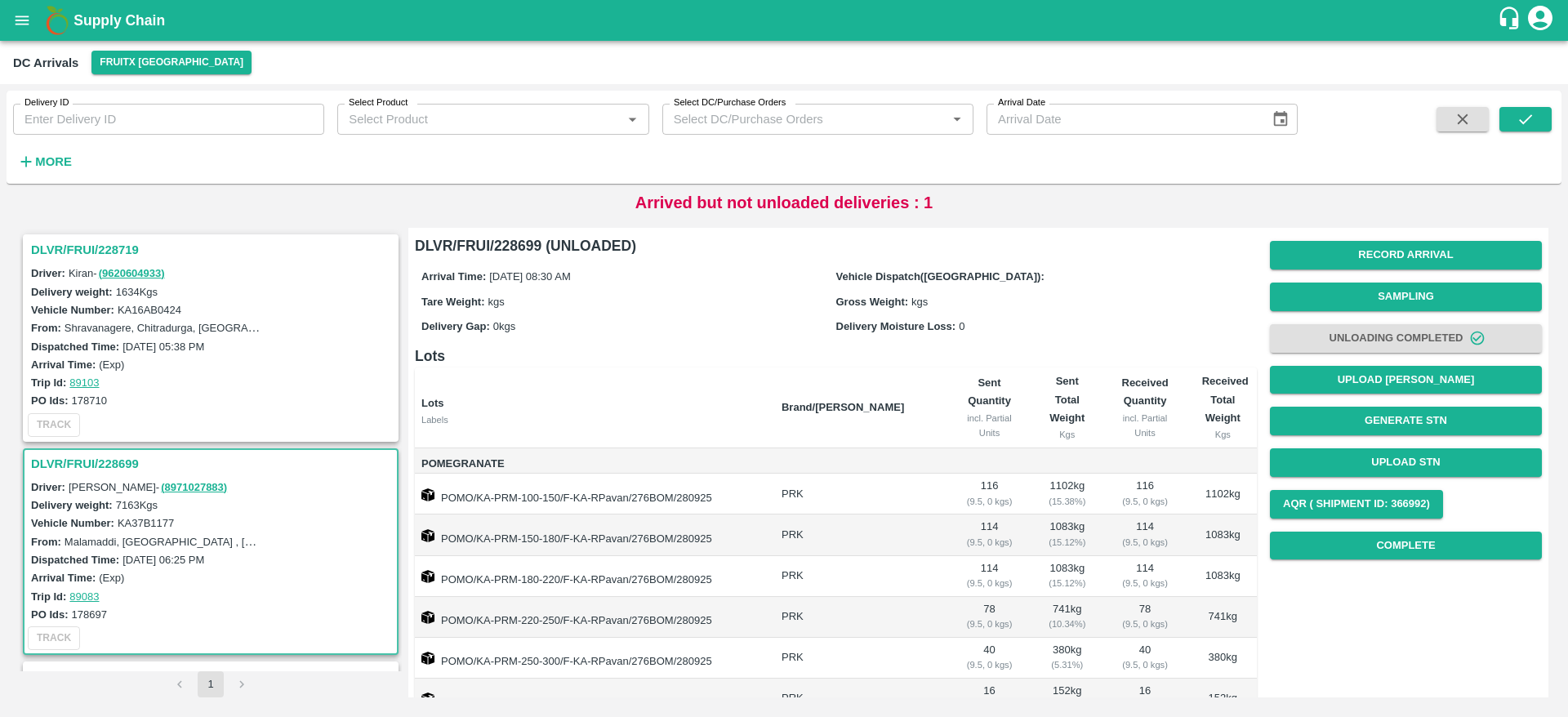
click at [88, 464] on h3 "DLVR/FRUI/228699" at bounding box center [213, 464] width 364 height 22
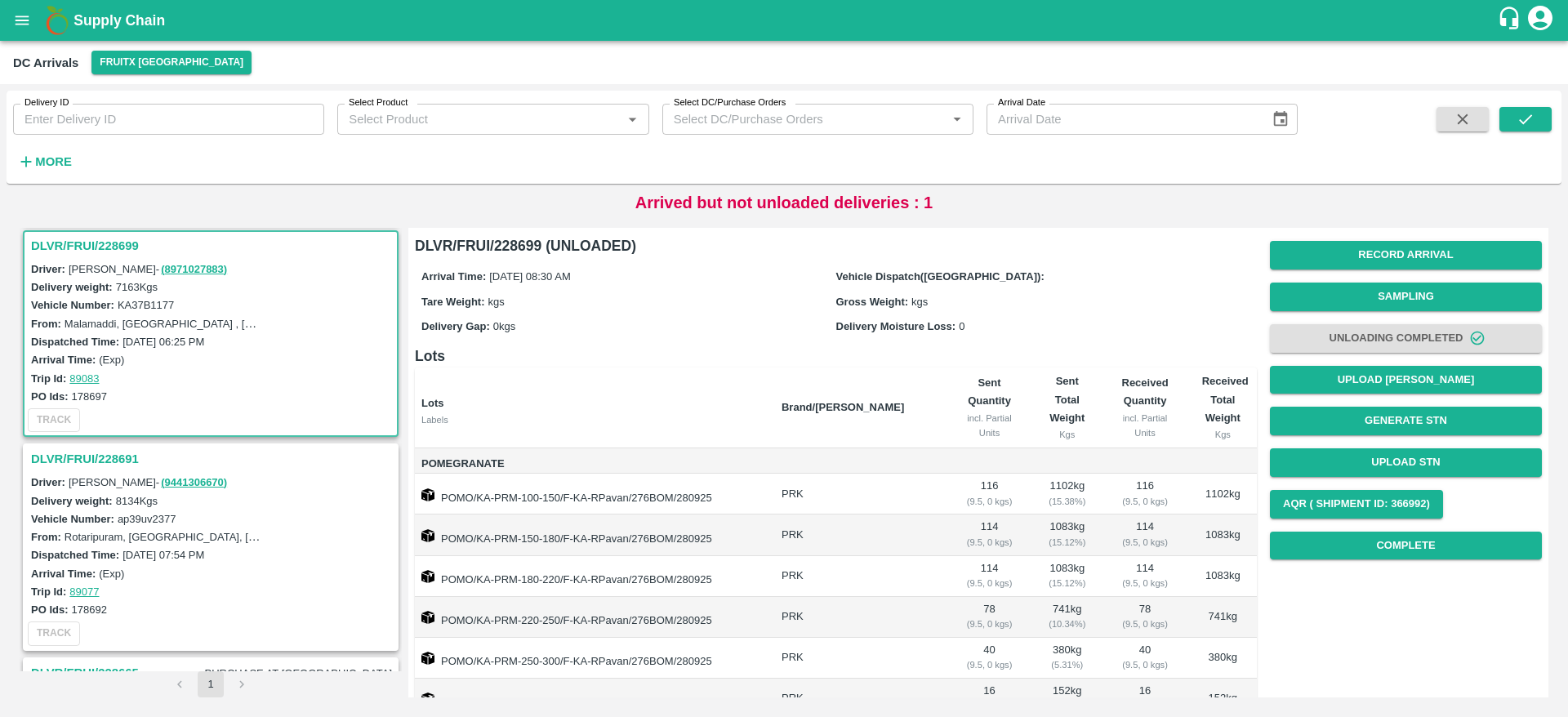
scroll to position [219, 0]
click at [97, 228] on div "DLVR/FRUI/228699 Driver: Parushuram - ( 8971027883 ) Delivery weight: 7163 Kgs …" at bounding box center [211, 331] width 376 height 207
click at [95, 232] on div "DLVR/FRUI/228699" at bounding box center [210, 243] width 372 height 27
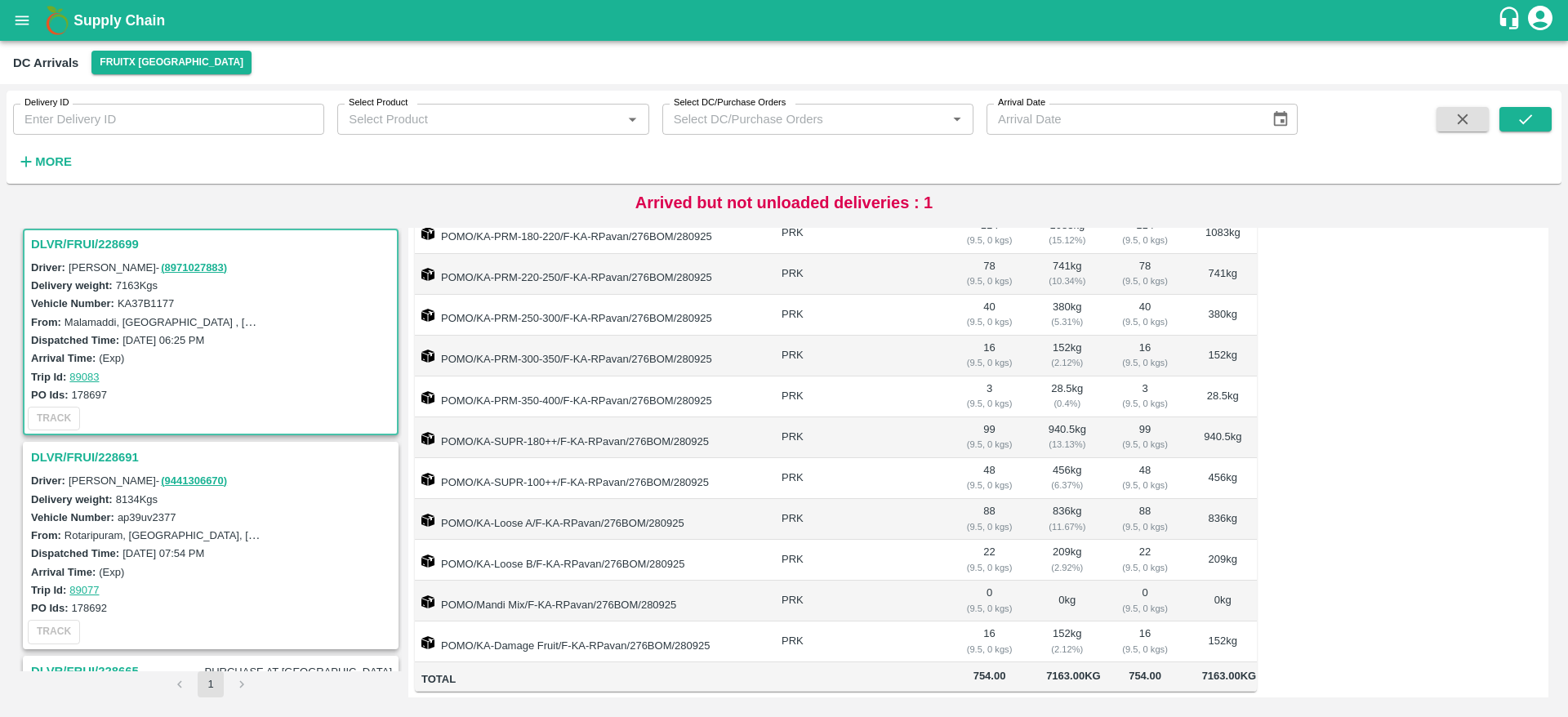
scroll to position [313, 0]
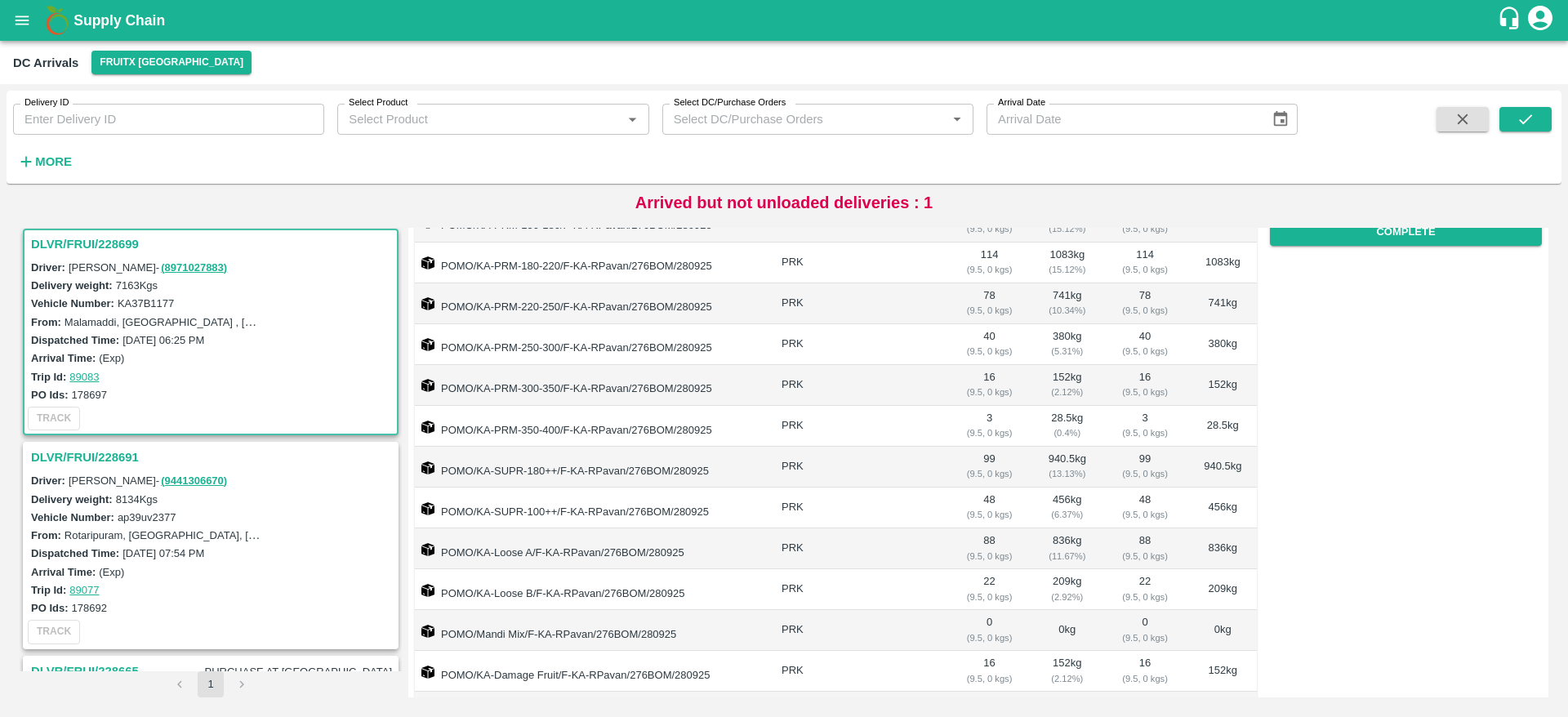
click at [61, 225] on div "DLVR/FRUI/228719 Driver: Kiran - ( 9620604933 ) Delivery weight: 1634 Kgs Vehic…" at bounding box center [784, 462] width 1542 height 483
click at [57, 241] on h3 "DLVR/FRUI/228699" at bounding box center [213, 244] width 364 height 22
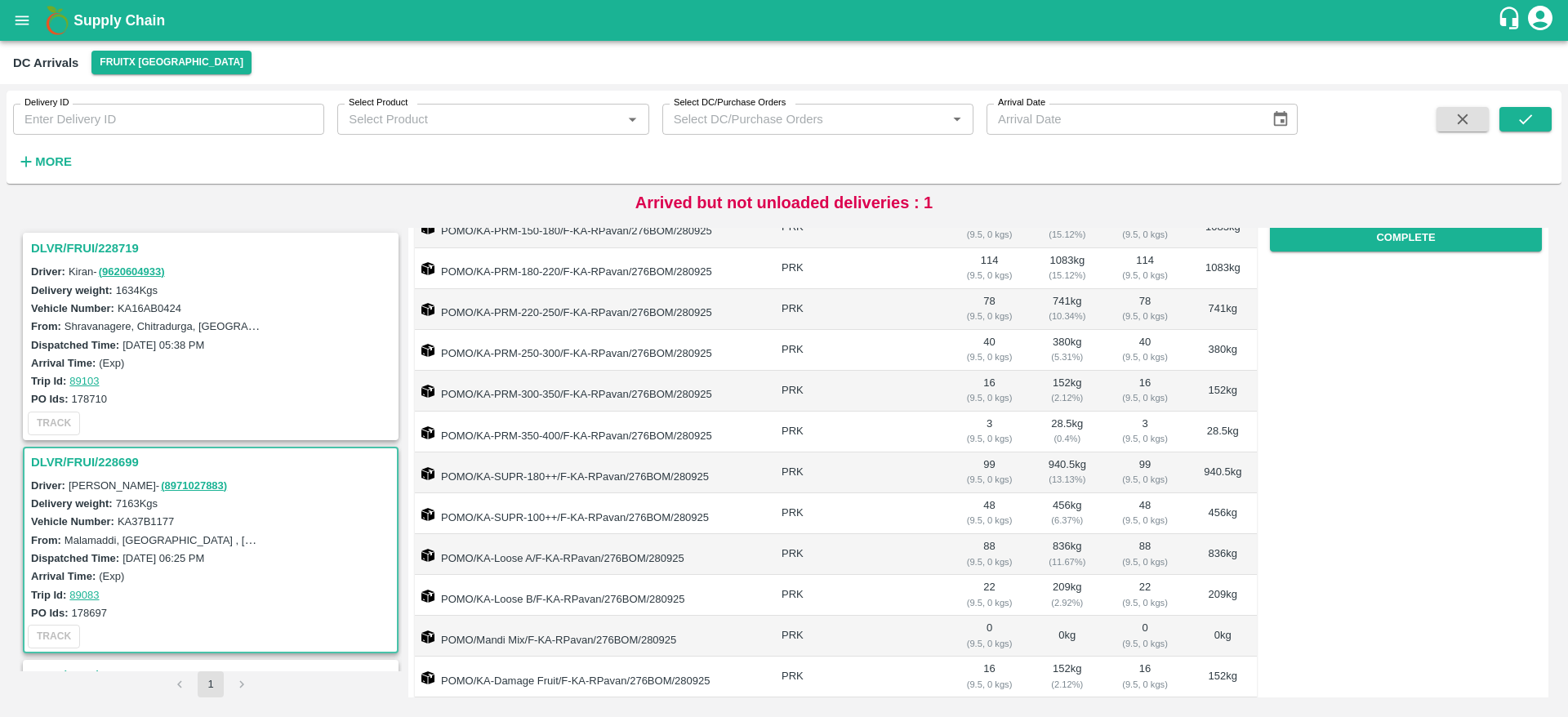
scroll to position [0, 0]
click at [72, 248] on h3 "DLVR/FRUI/228719" at bounding box center [213, 250] width 364 height 22
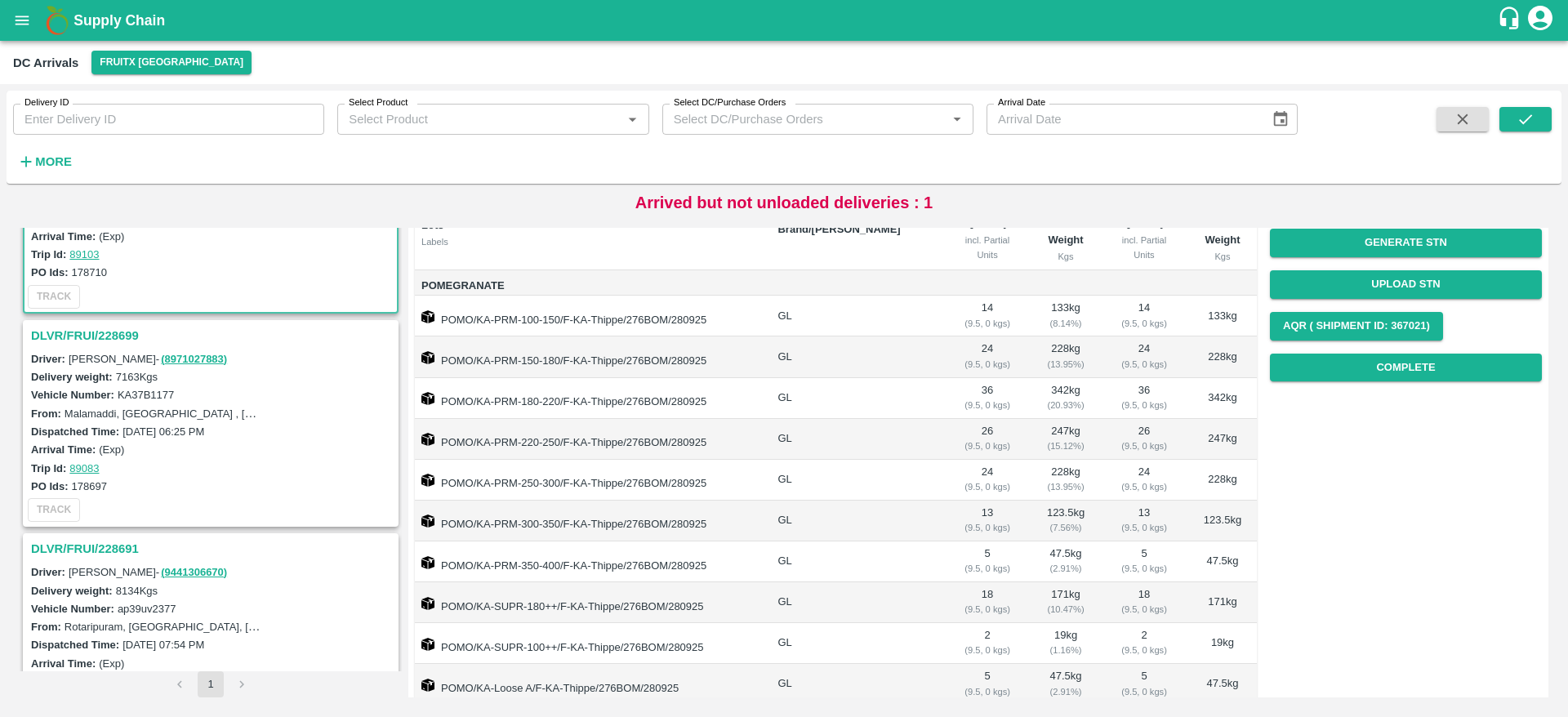
scroll to position [134, 0]
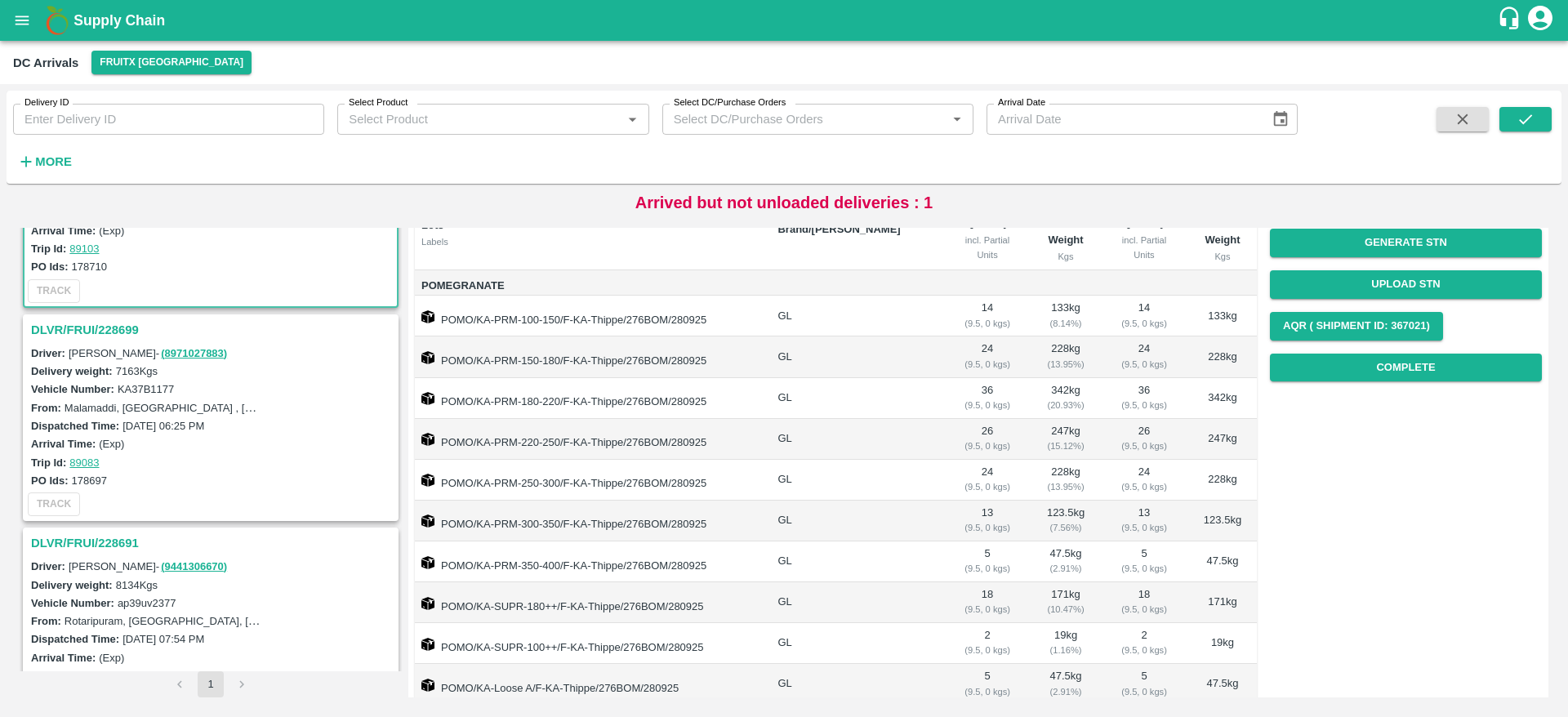
click at [101, 536] on h3 "DLVR/FRUI/228691" at bounding box center [213, 543] width 364 height 22
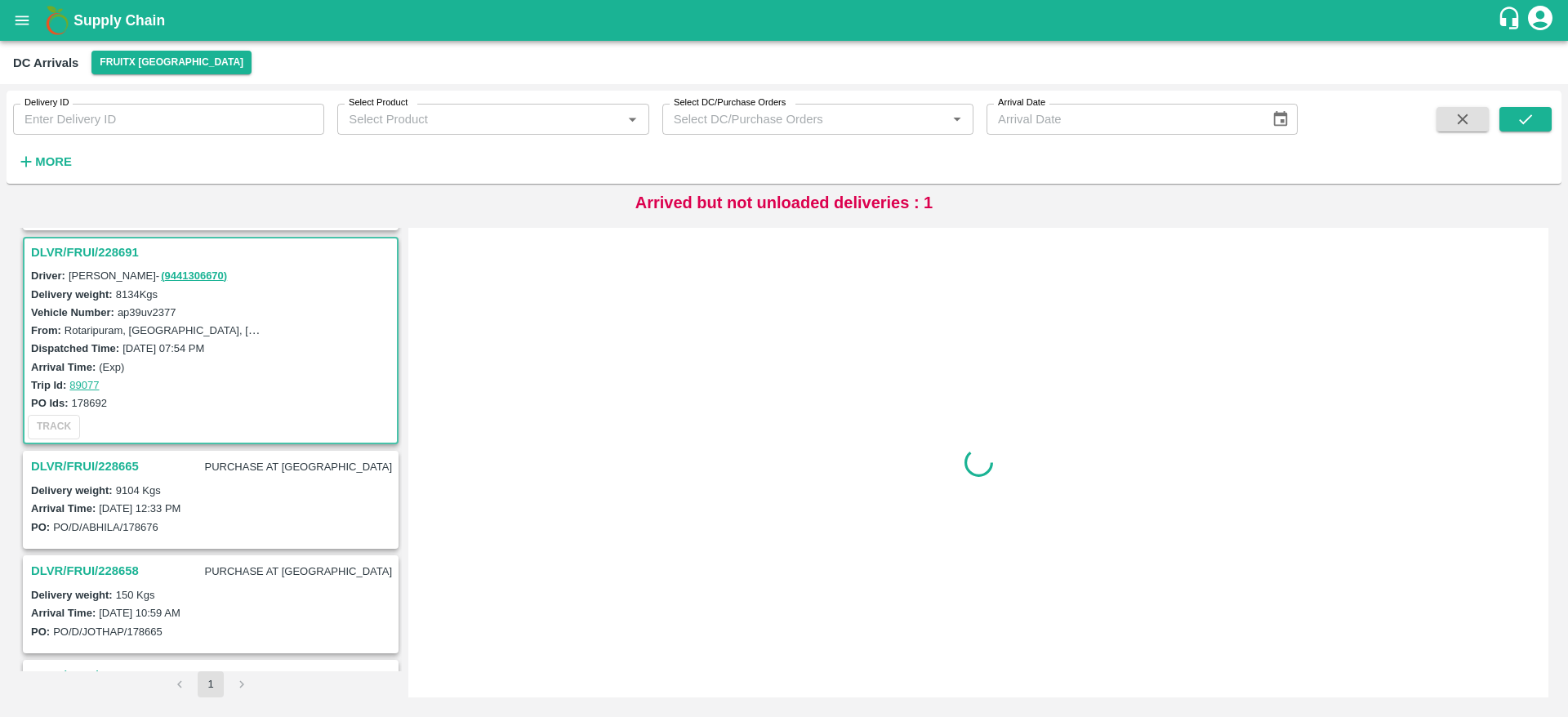
scroll to position [434, 0]
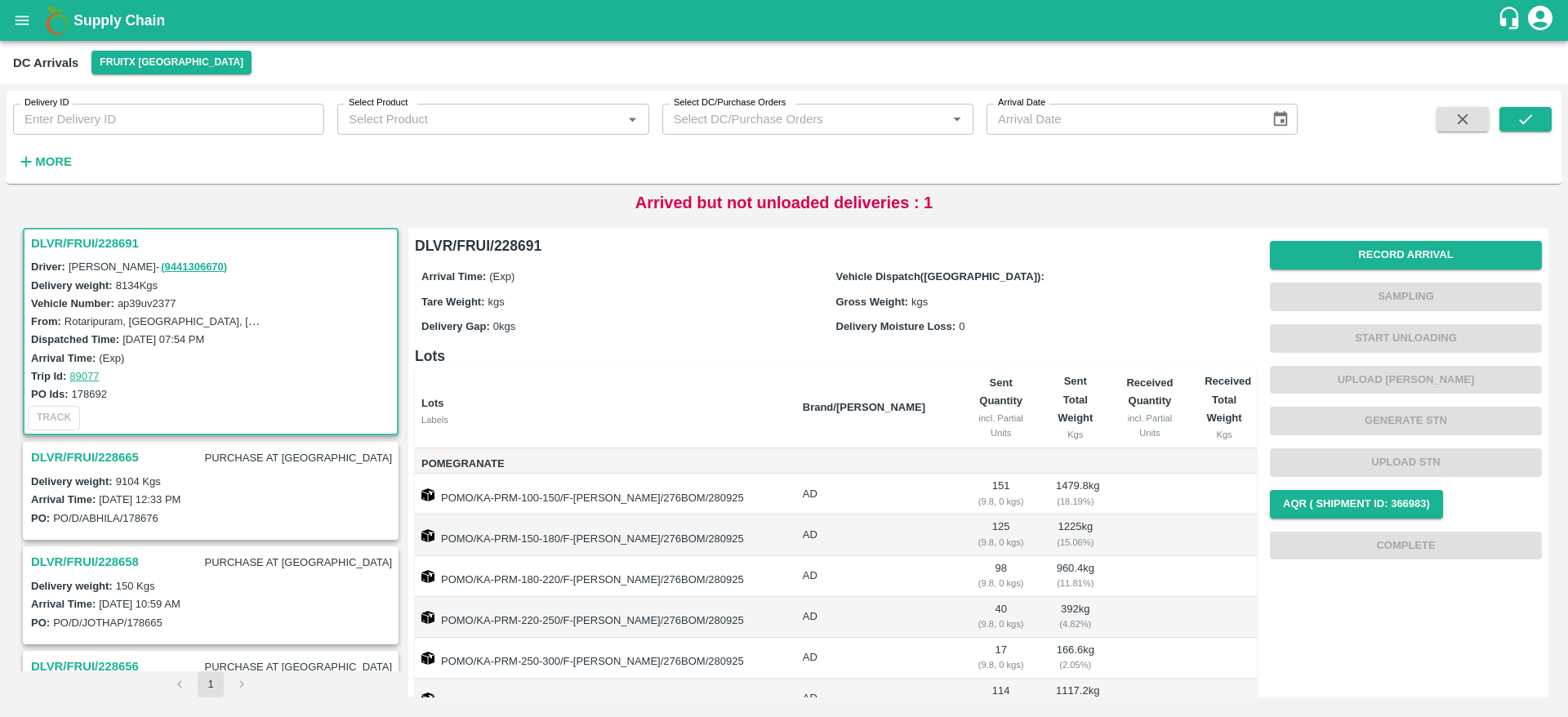
click at [85, 240] on h3 "DLVR/FRUI/228691" at bounding box center [213, 243] width 364 height 22
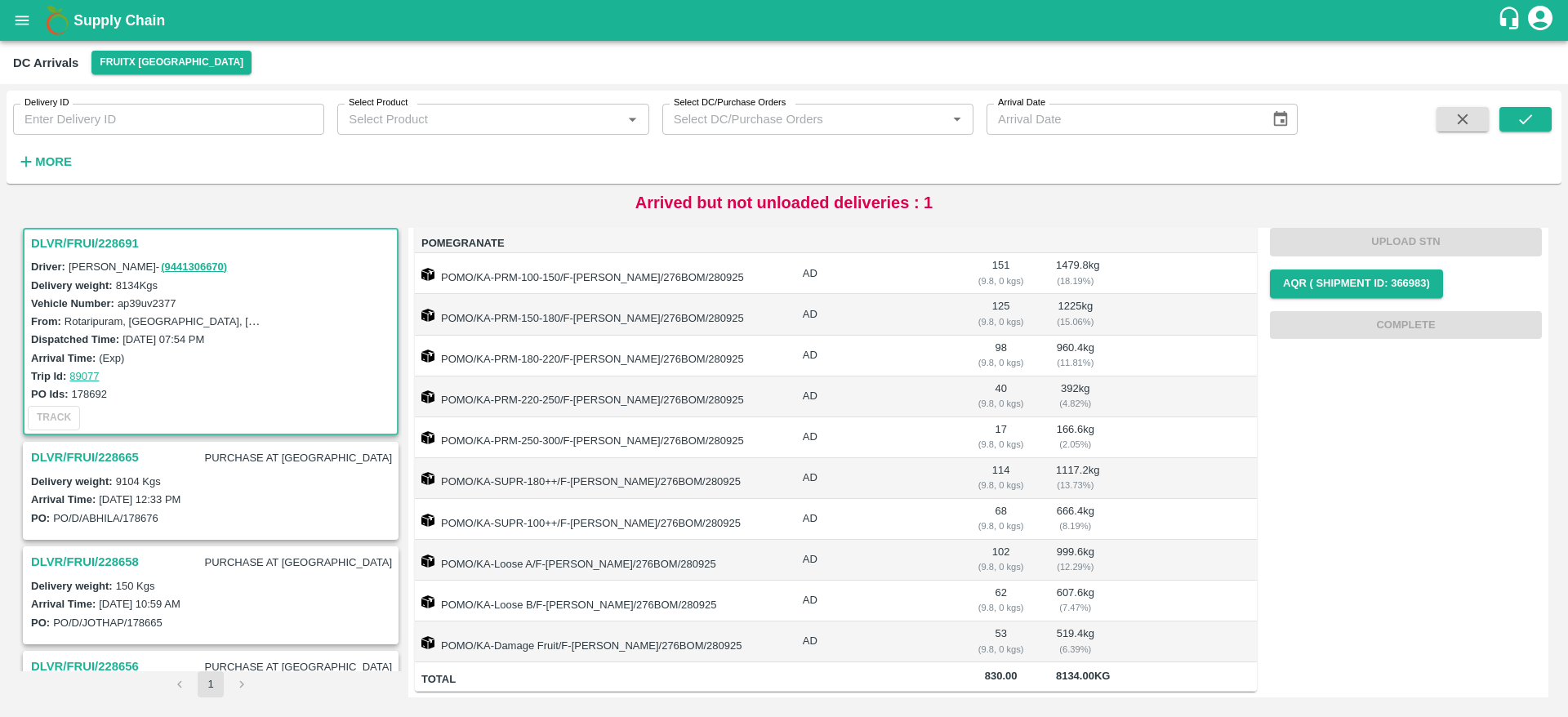
scroll to position [0, 0]
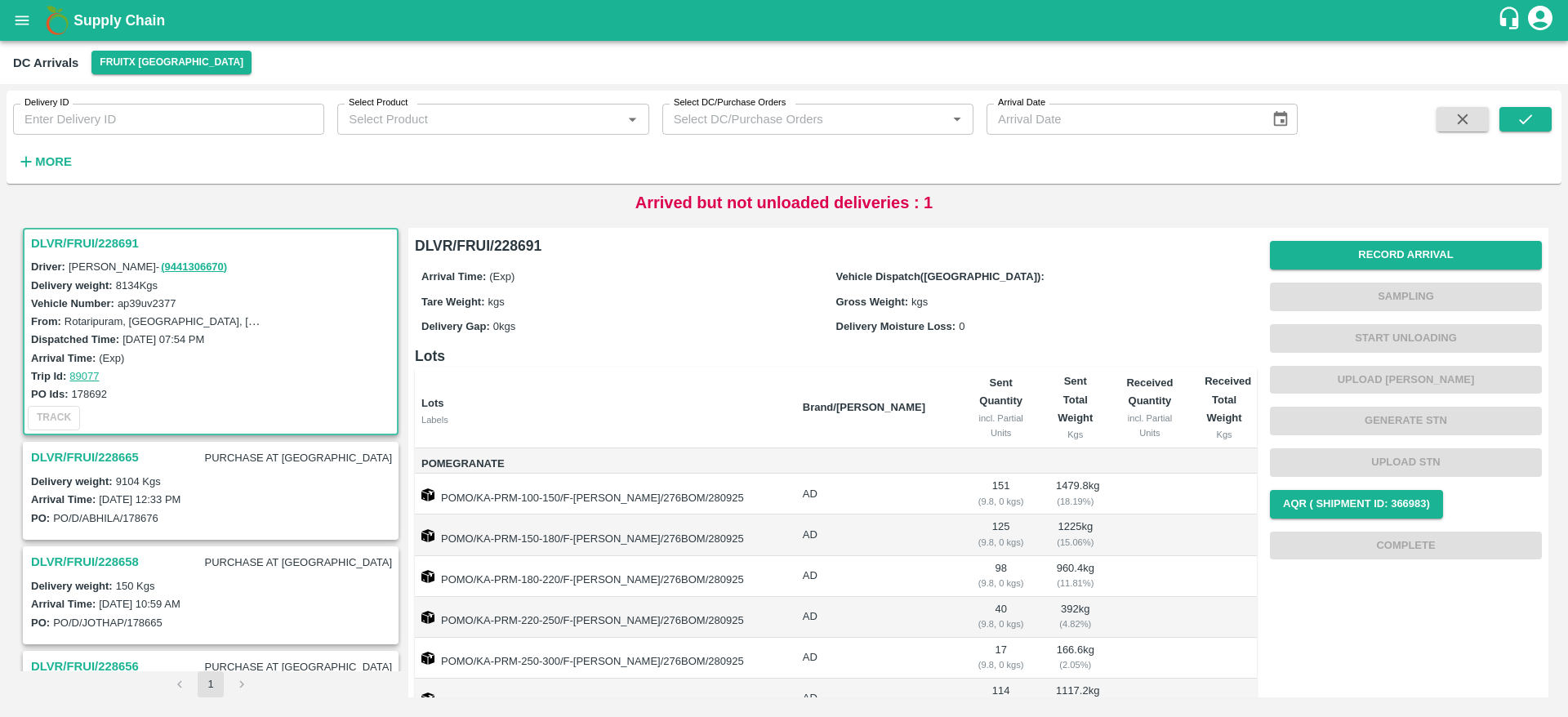
click at [72, 236] on h3 "DLVR/FRUI/228691" at bounding box center [213, 243] width 364 height 22
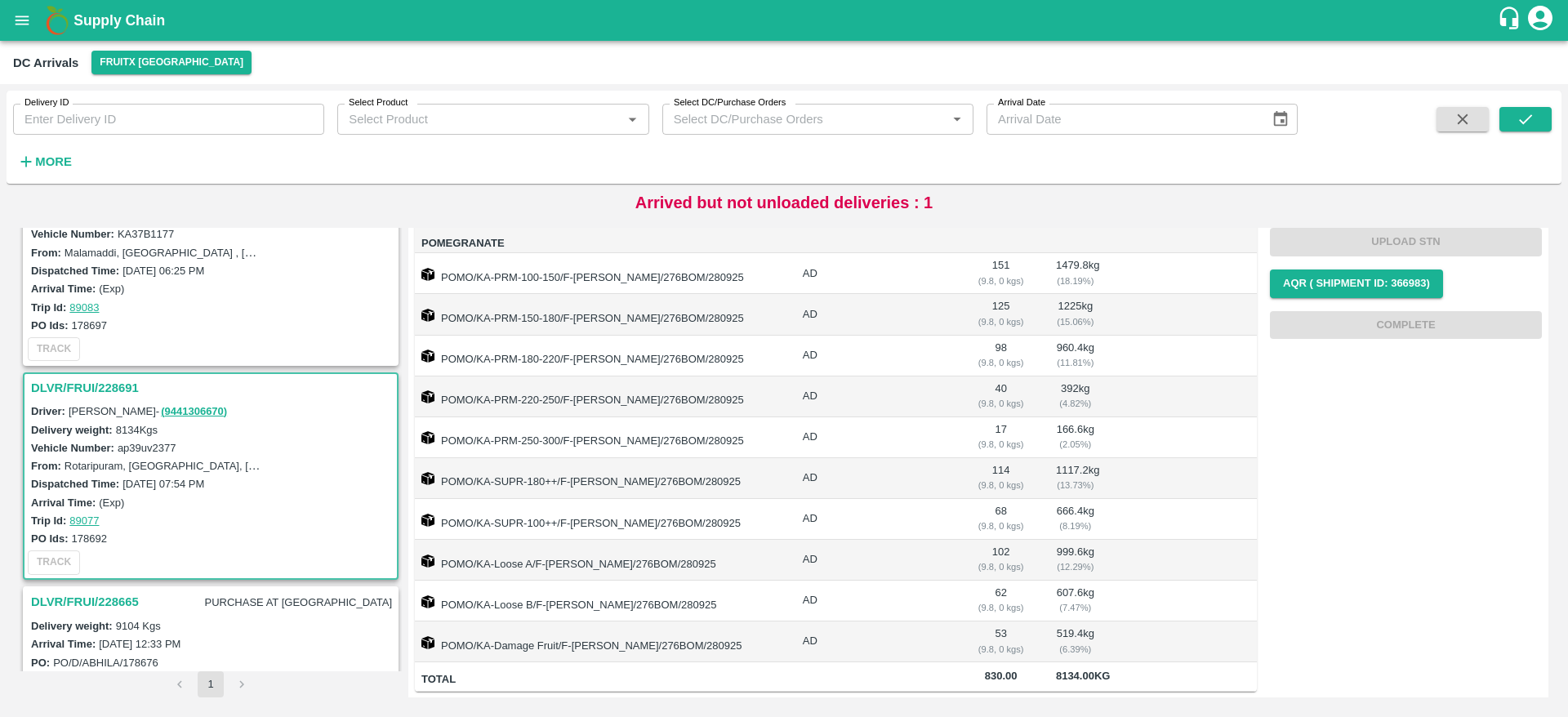
scroll to position [294, 0]
click at [93, 381] on h3 "DLVR/FRUI/228691" at bounding box center [213, 383] width 364 height 22
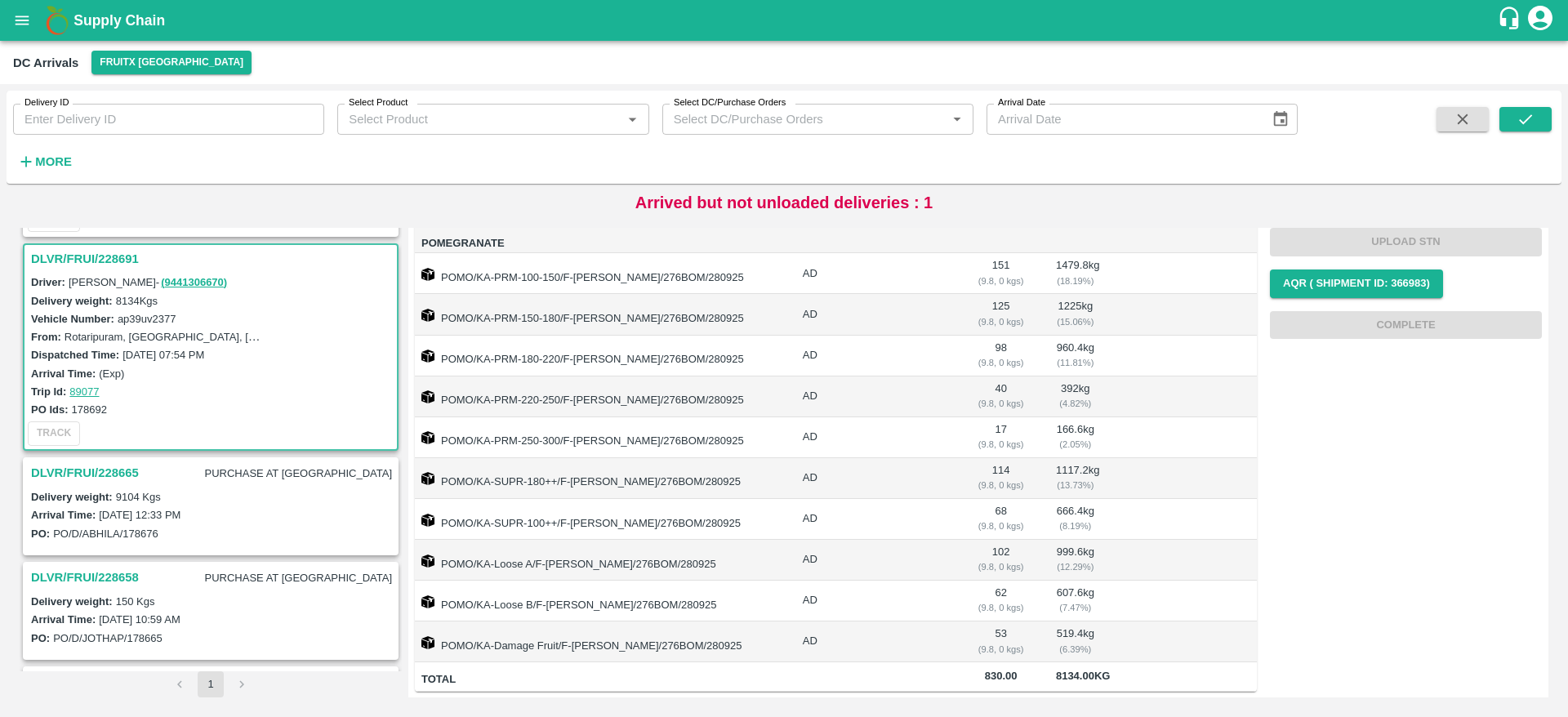
scroll to position [434, 0]
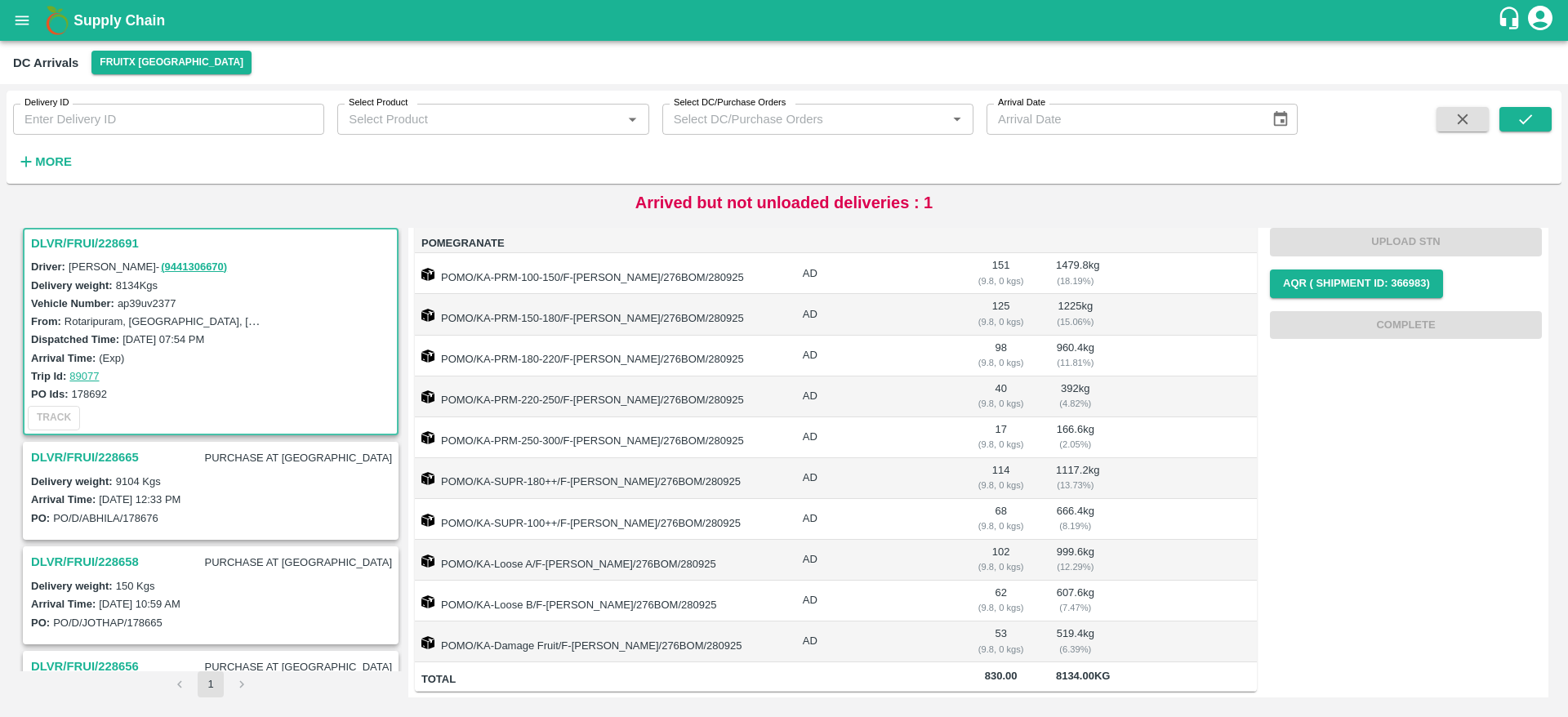
click at [72, 246] on h3 "DLVR/FRUI/228691" at bounding box center [213, 243] width 364 height 22
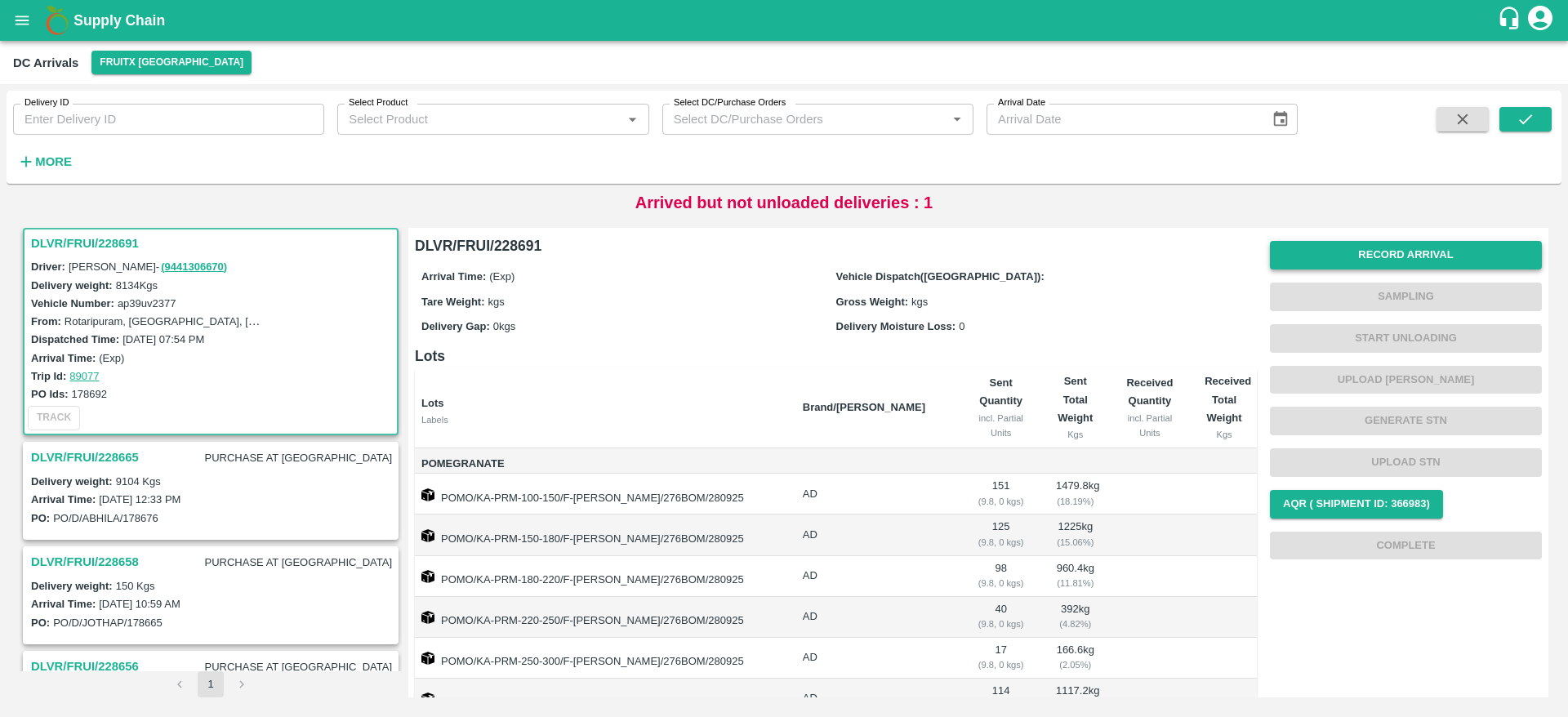
click at [1384, 257] on button "Record Arrival" at bounding box center [1405, 255] width 272 height 28
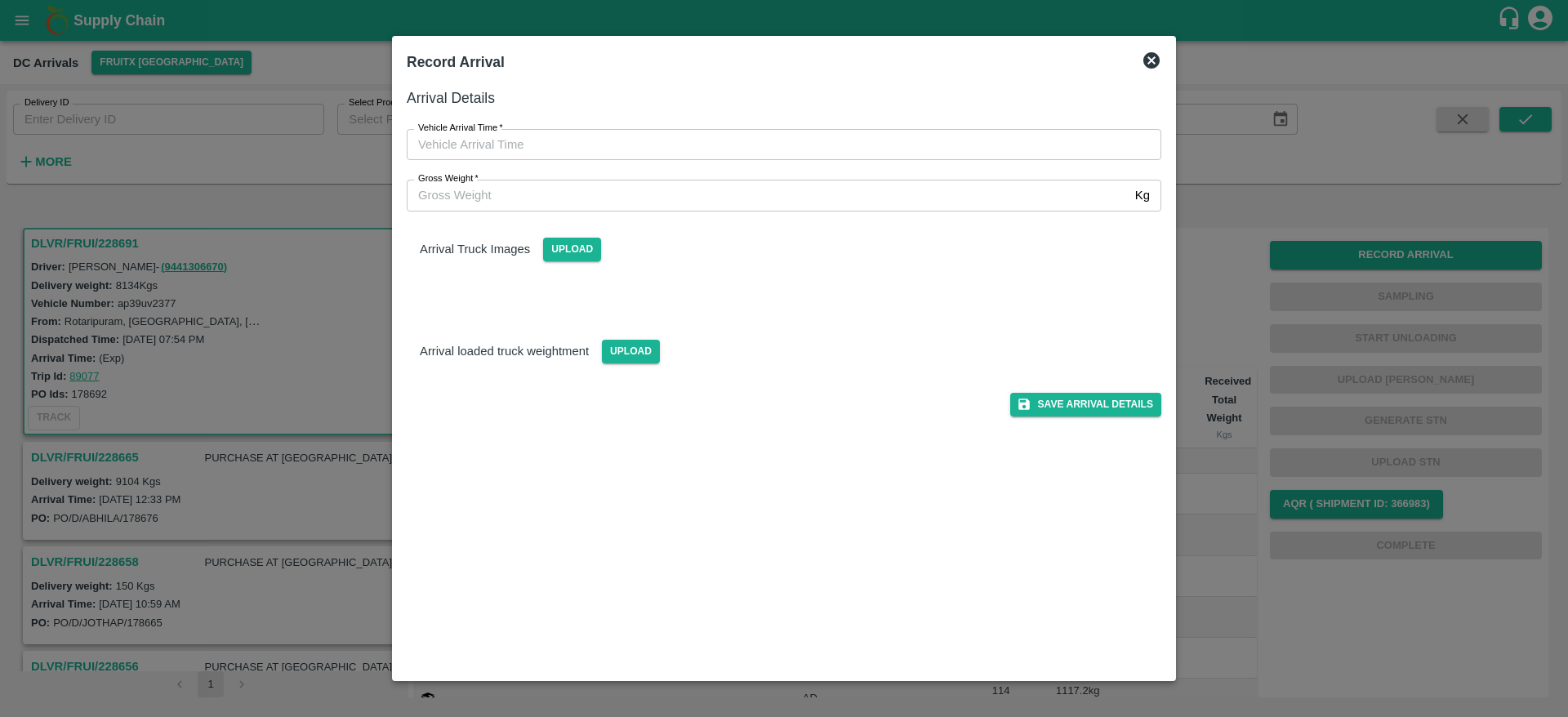
type input "DD/MM/YYYY hh:mm aa"
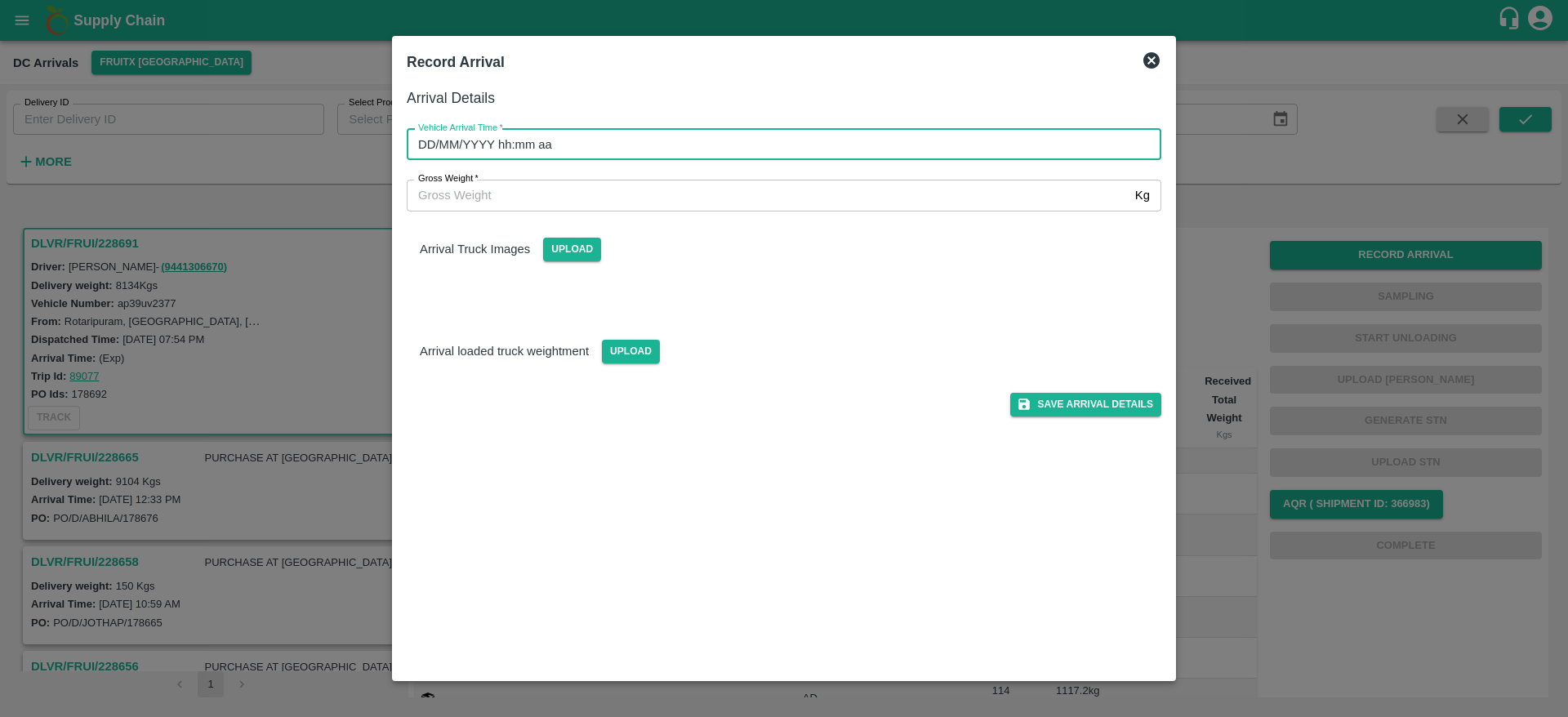
click at [846, 150] on input "DD/MM/YYYY hh:mm aa" at bounding box center [778, 144] width 743 height 31
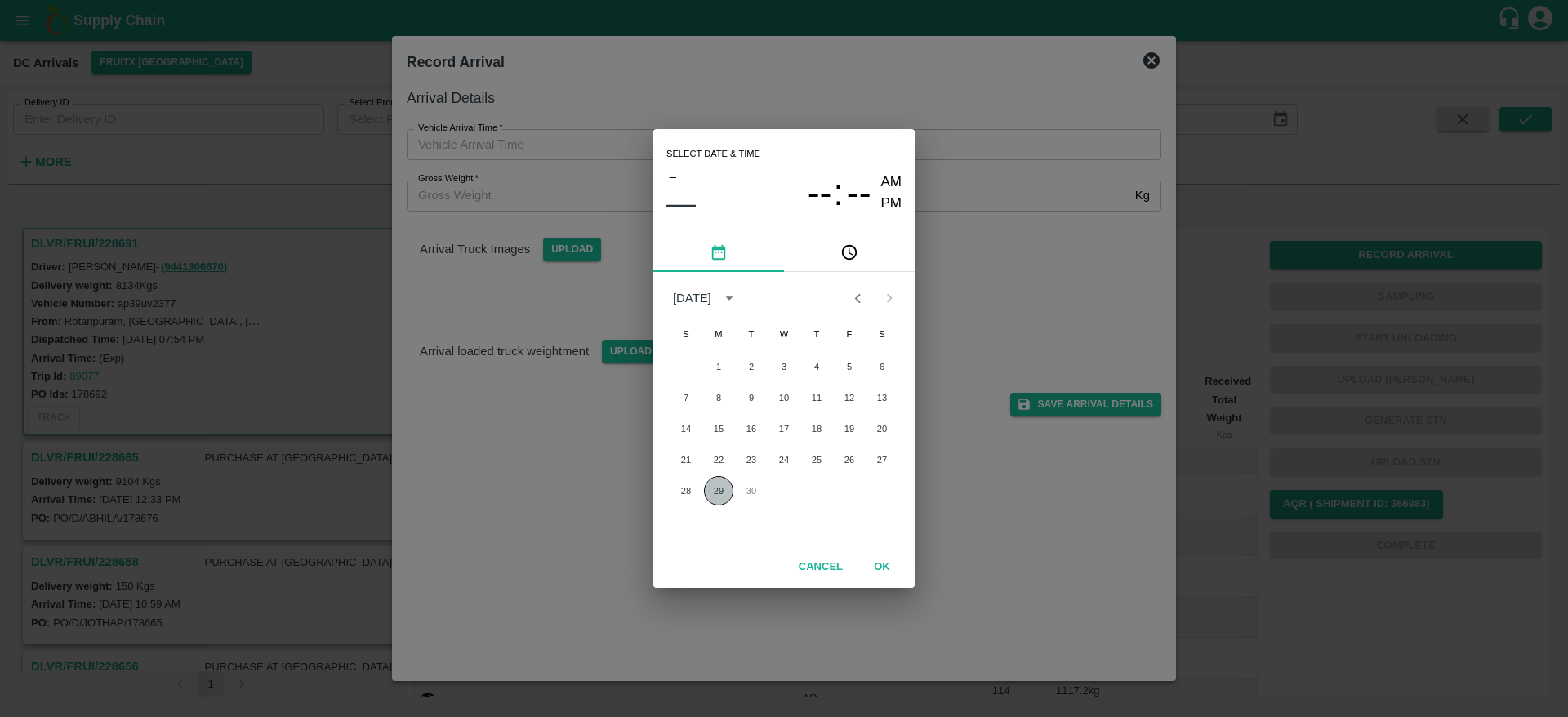
click at [722, 488] on button "29" at bounding box center [718, 490] width 29 height 29
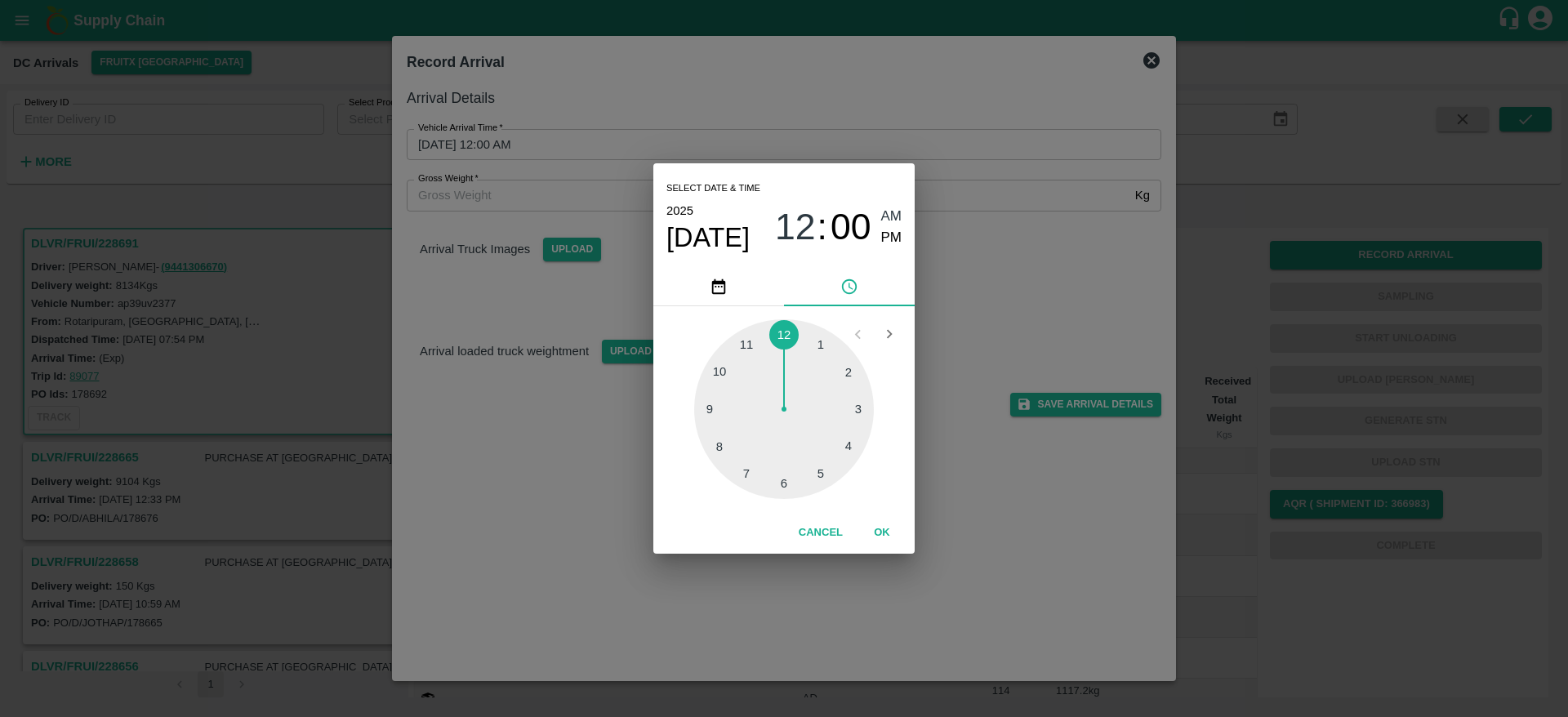
click at [859, 410] on div at bounding box center [784, 409] width 179 height 179
type input "29/09/2025 03:00 AM"
click at [880, 532] on button "OK" at bounding box center [882, 533] width 52 height 28
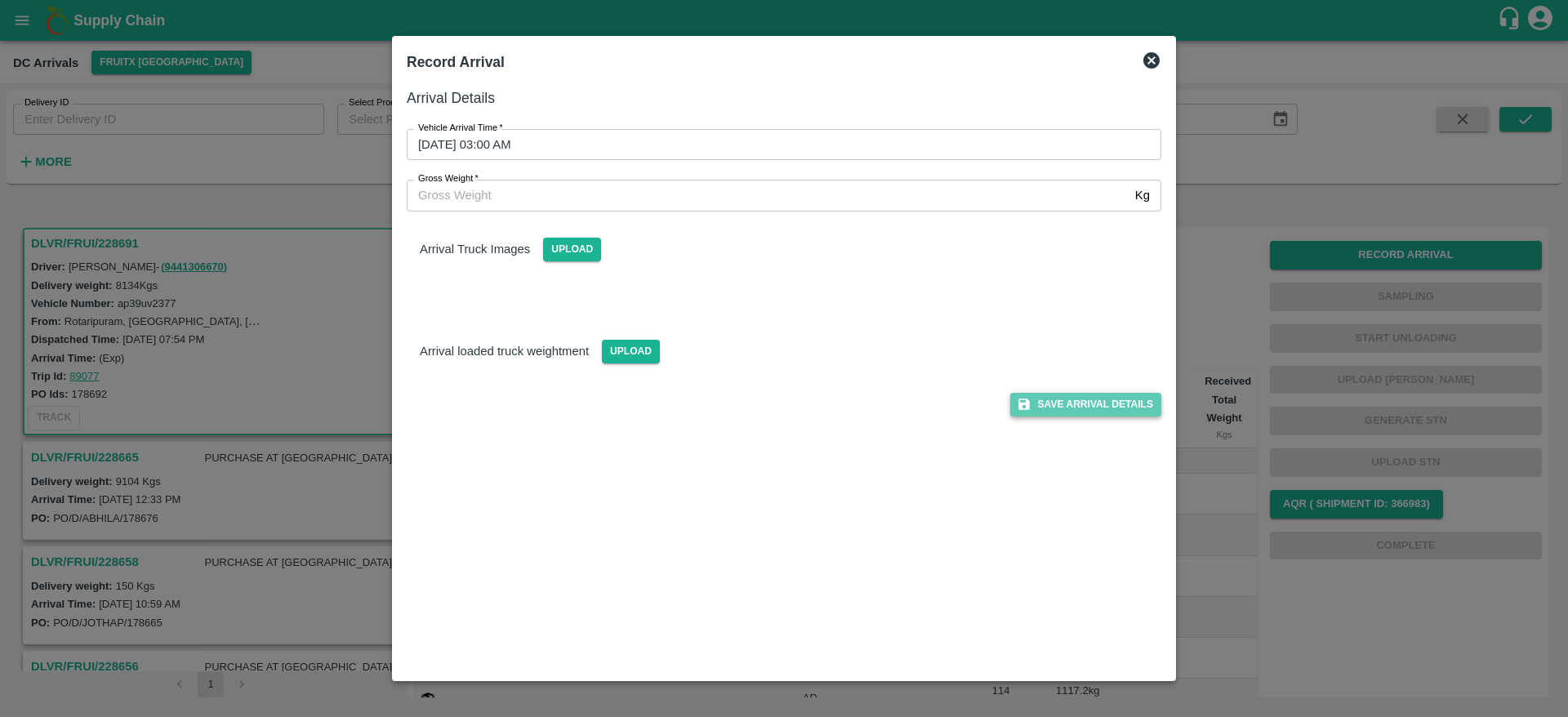
click at [1100, 409] on button "Save Arrival Details" at bounding box center [1086, 405] width 151 height 24
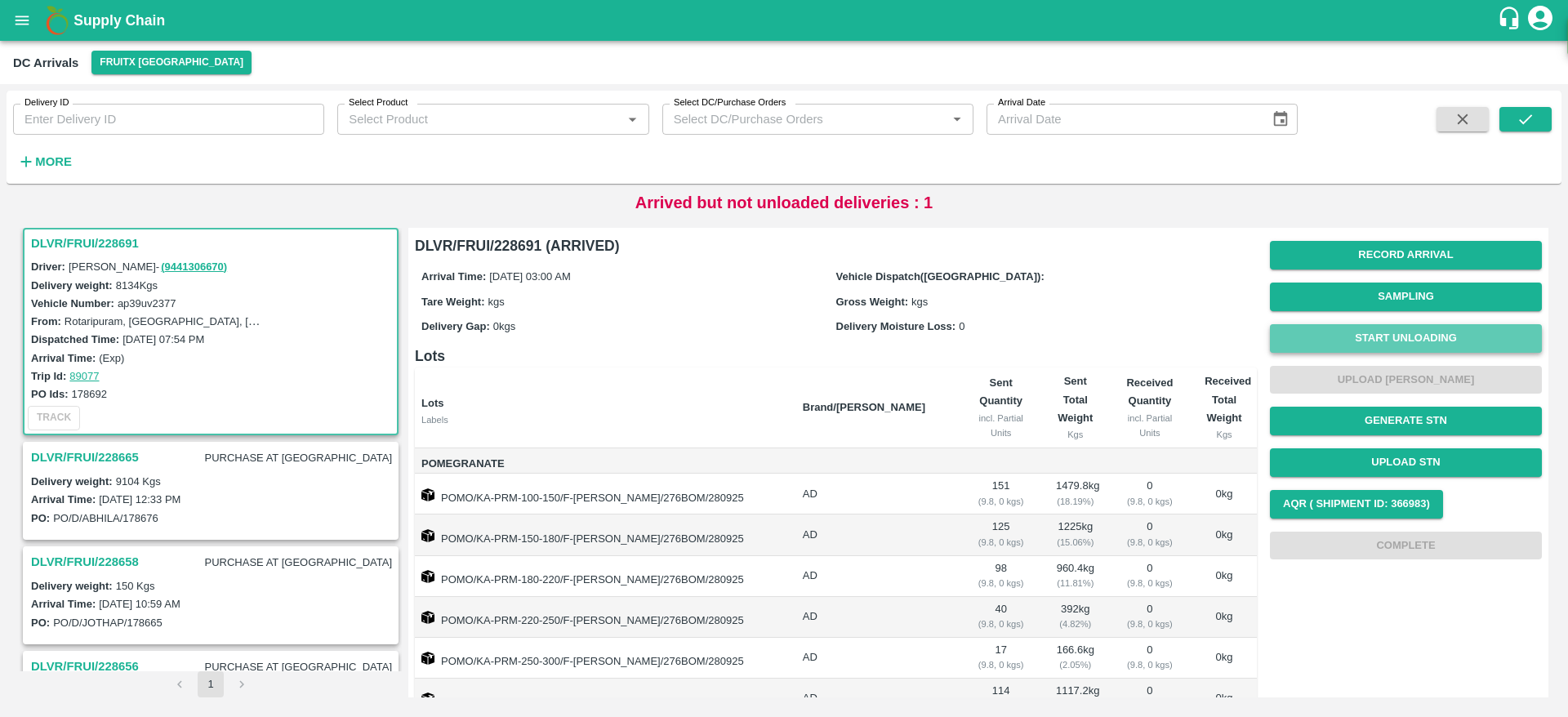
click at [1377, 351] on button "Start Unloading" at bounding box center [1405, 338] width 272 height 28
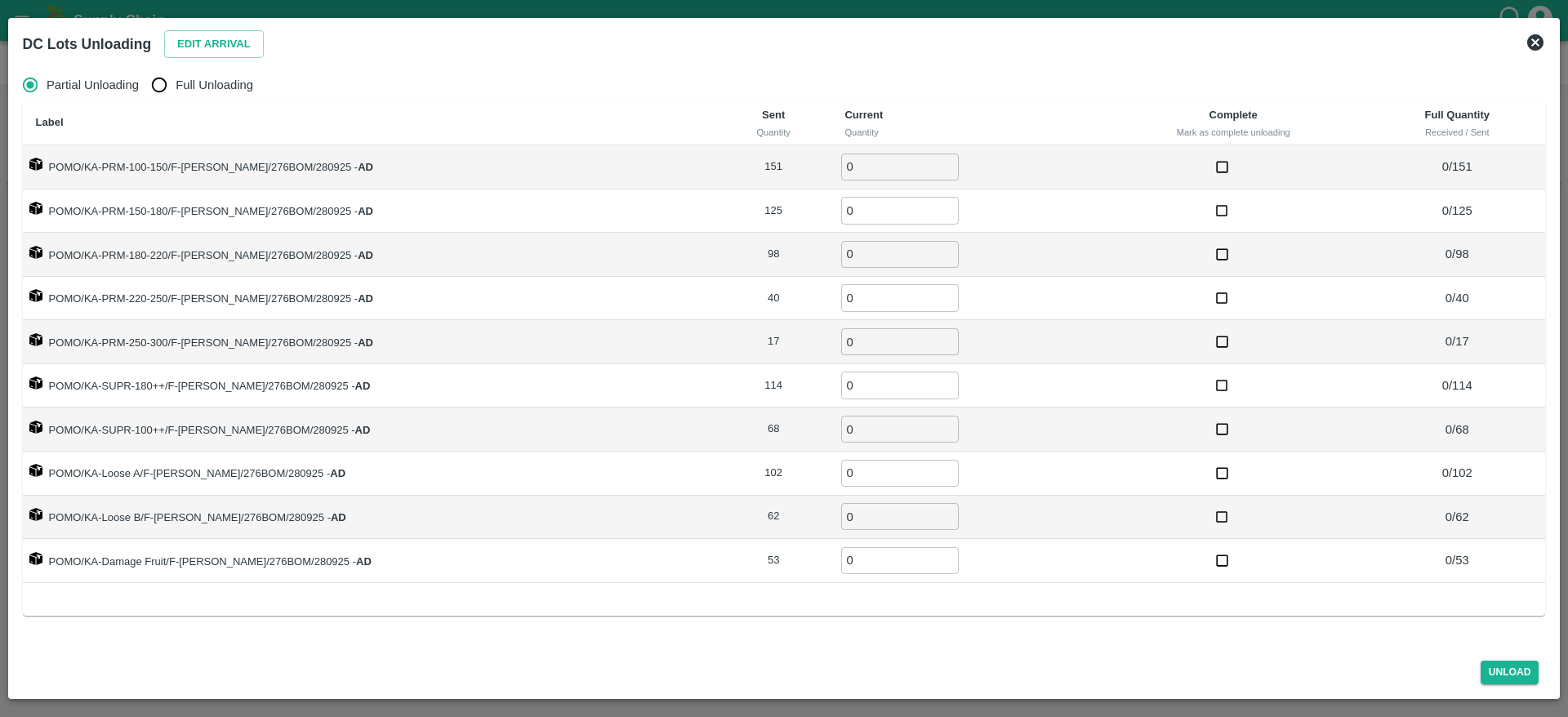
click at [213, 62] on div "Partial Unloading Full Unloading Label Sent Quantity Current Quantity Complete …" at bounding box center [784, 355] width 1536 height 586
click at [210, 66] on div "Partial Unloading Full Unloading Label Sent Quantity Current Quantity Complete …" at bounding box center [784, 355] width 1536 height 586
click at [199, 80] on span "Full Unloading" at bounding box center [214, 85] width 77 height 18
click at [175, 80] on input "Full Unloading" at bounding box center [159, 85] width 32 height 32
radio input "true"
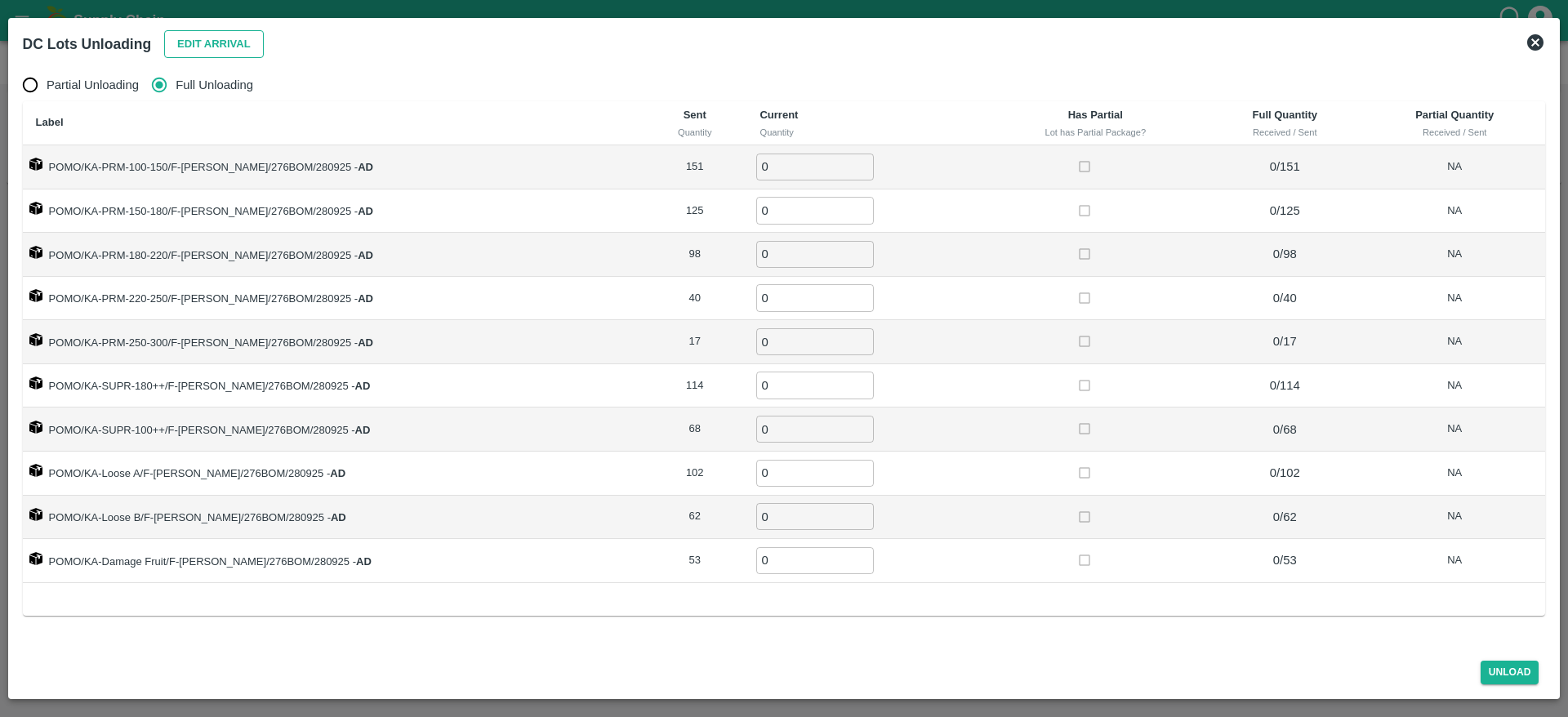
click at [224, 30] on button "Edit Arrival" at bounding box center [214, 44] width 100 height 28
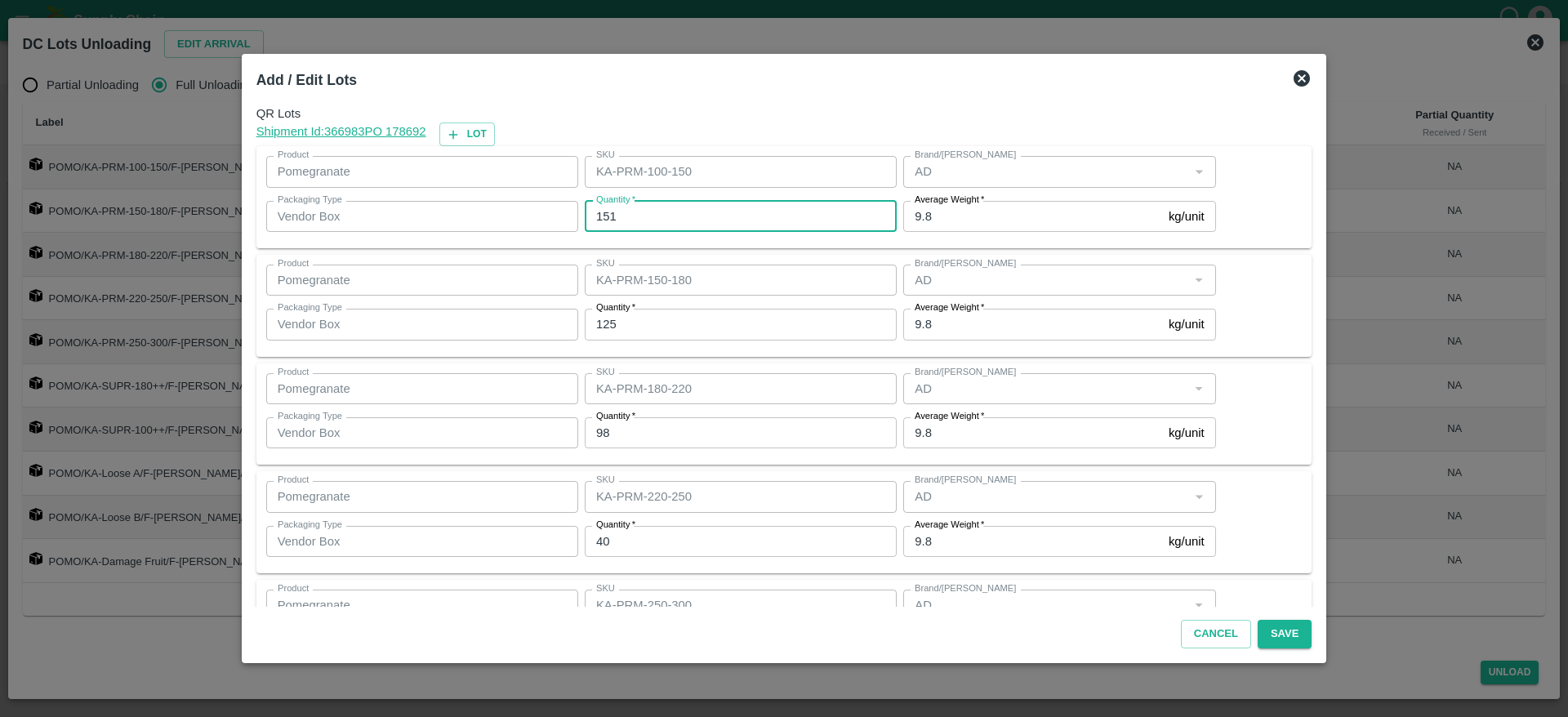
click at [647, 214] on input "151" at bounding box center [740, 216] width 312 height 31
type input "153"
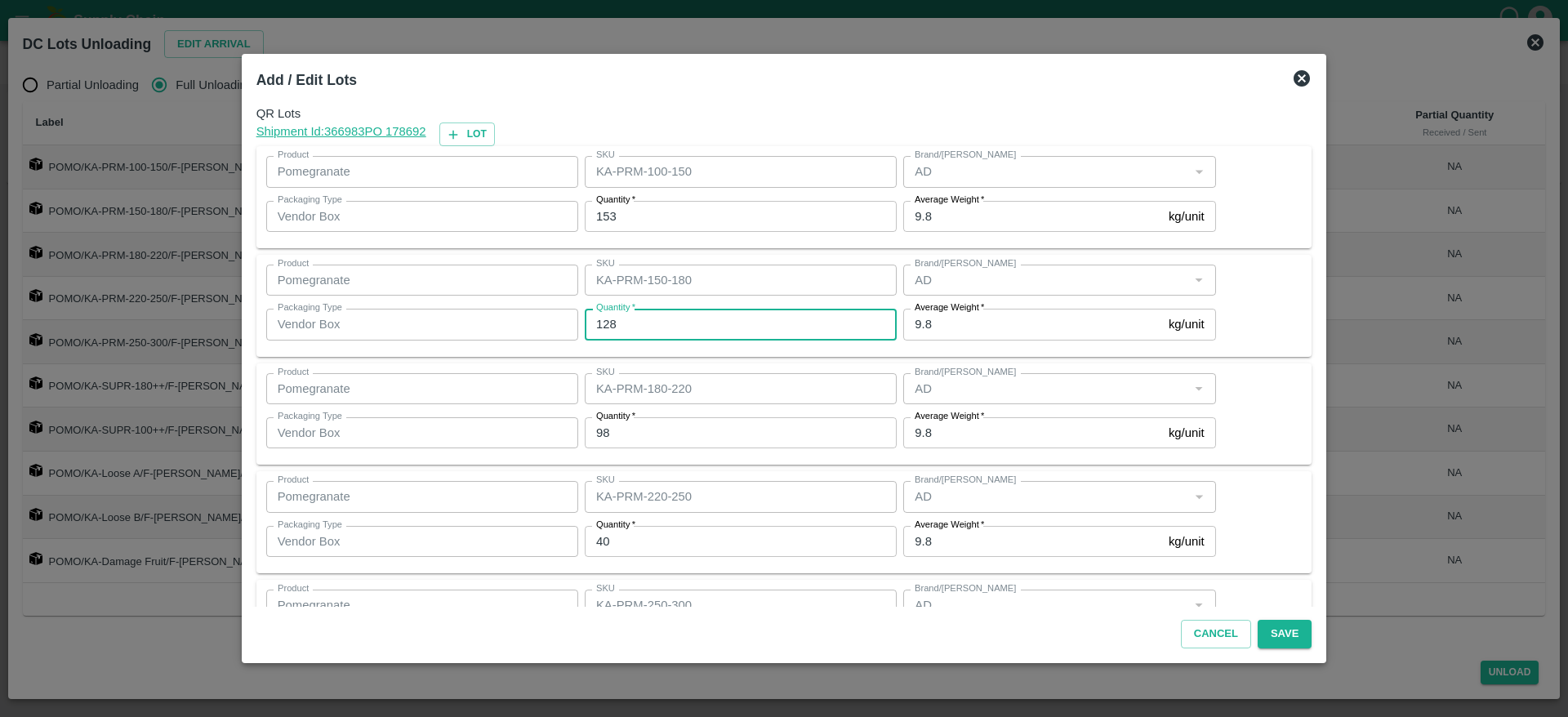
type input "128"
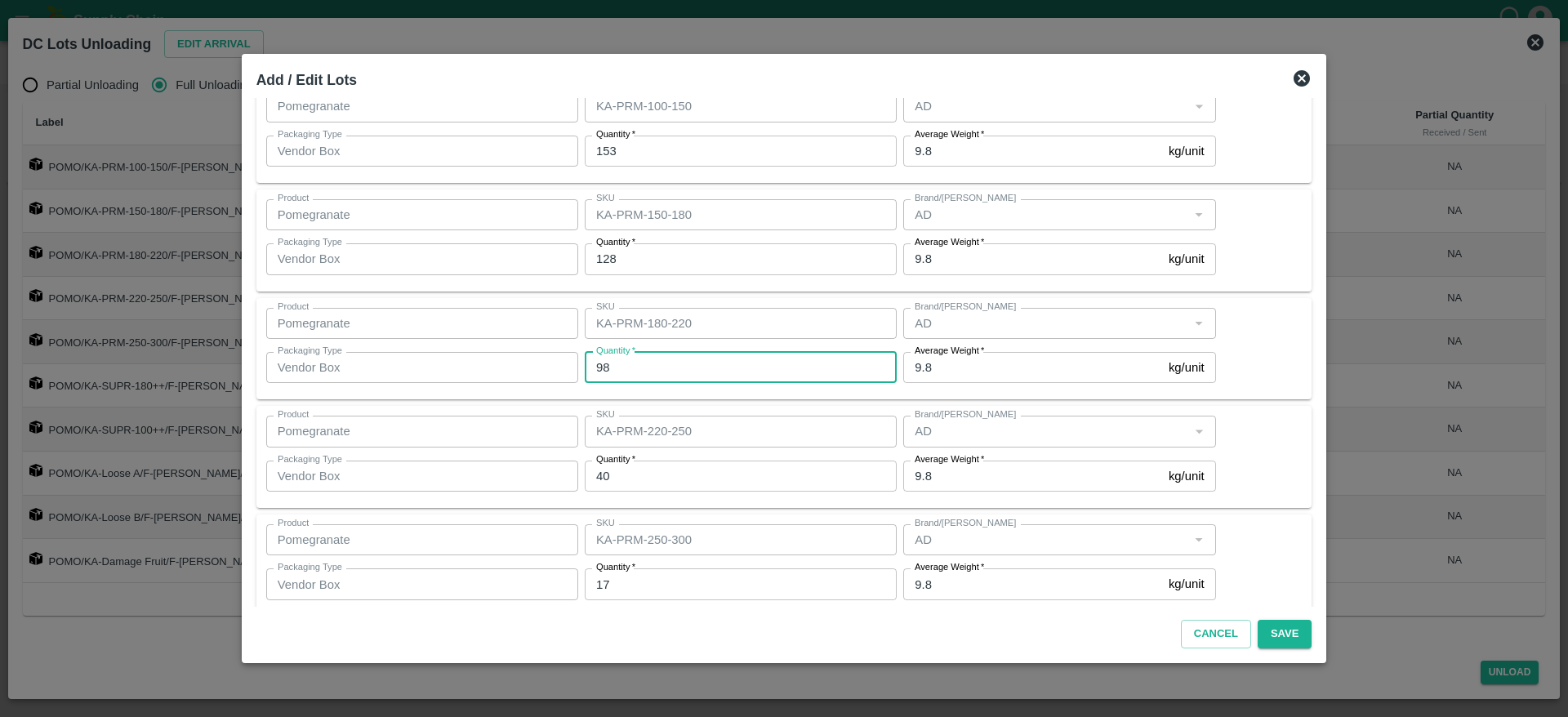
scroll to position [75, 0]
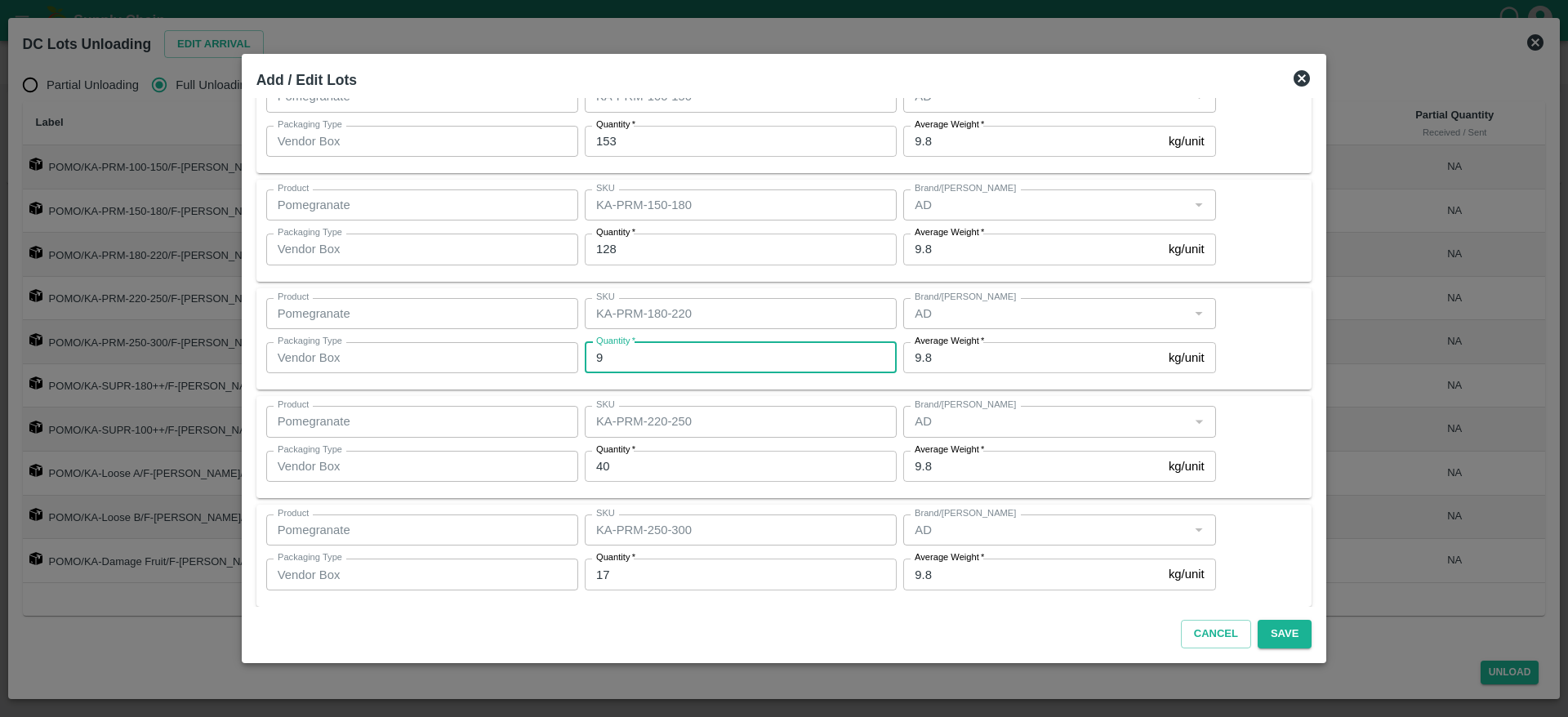
type input "98"
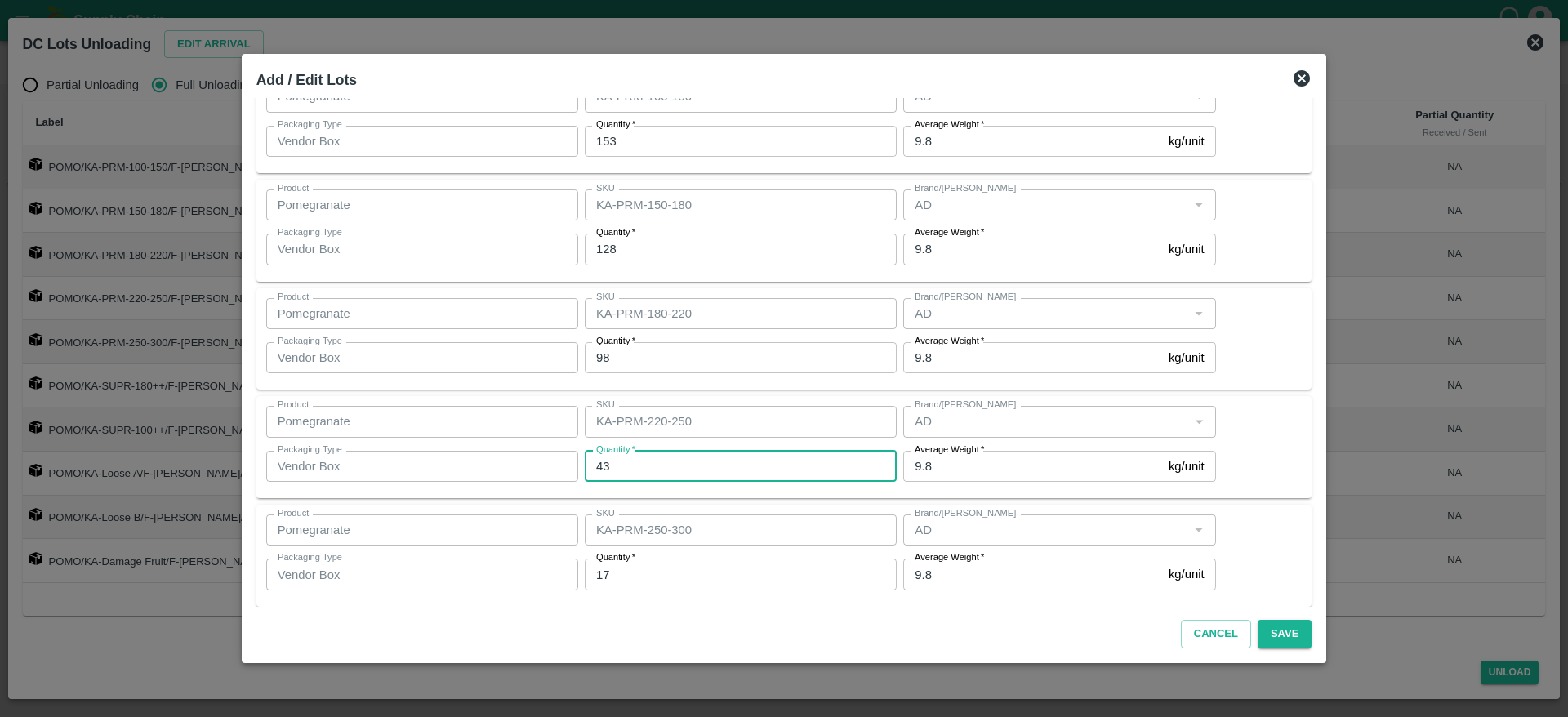
type input "43"
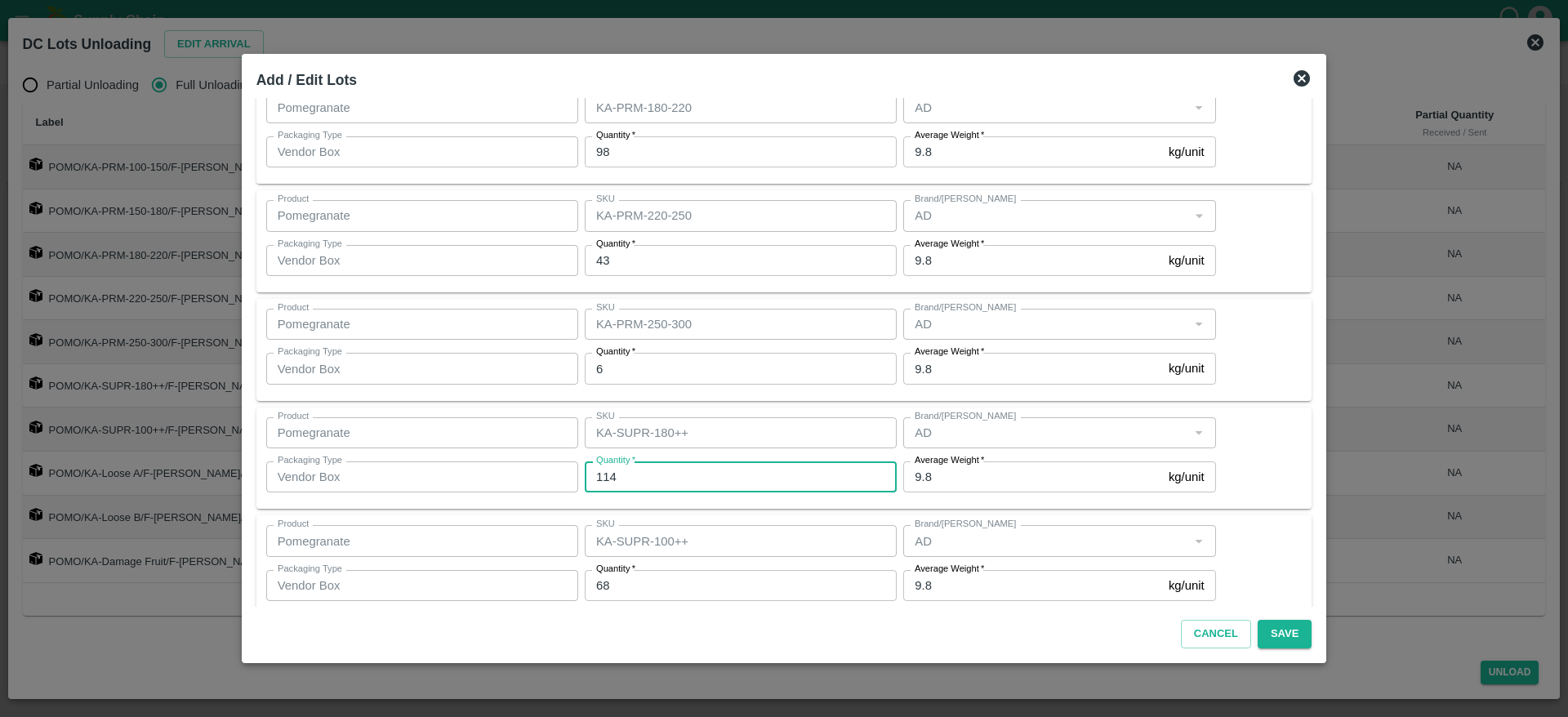
scroll to position [0, 0]
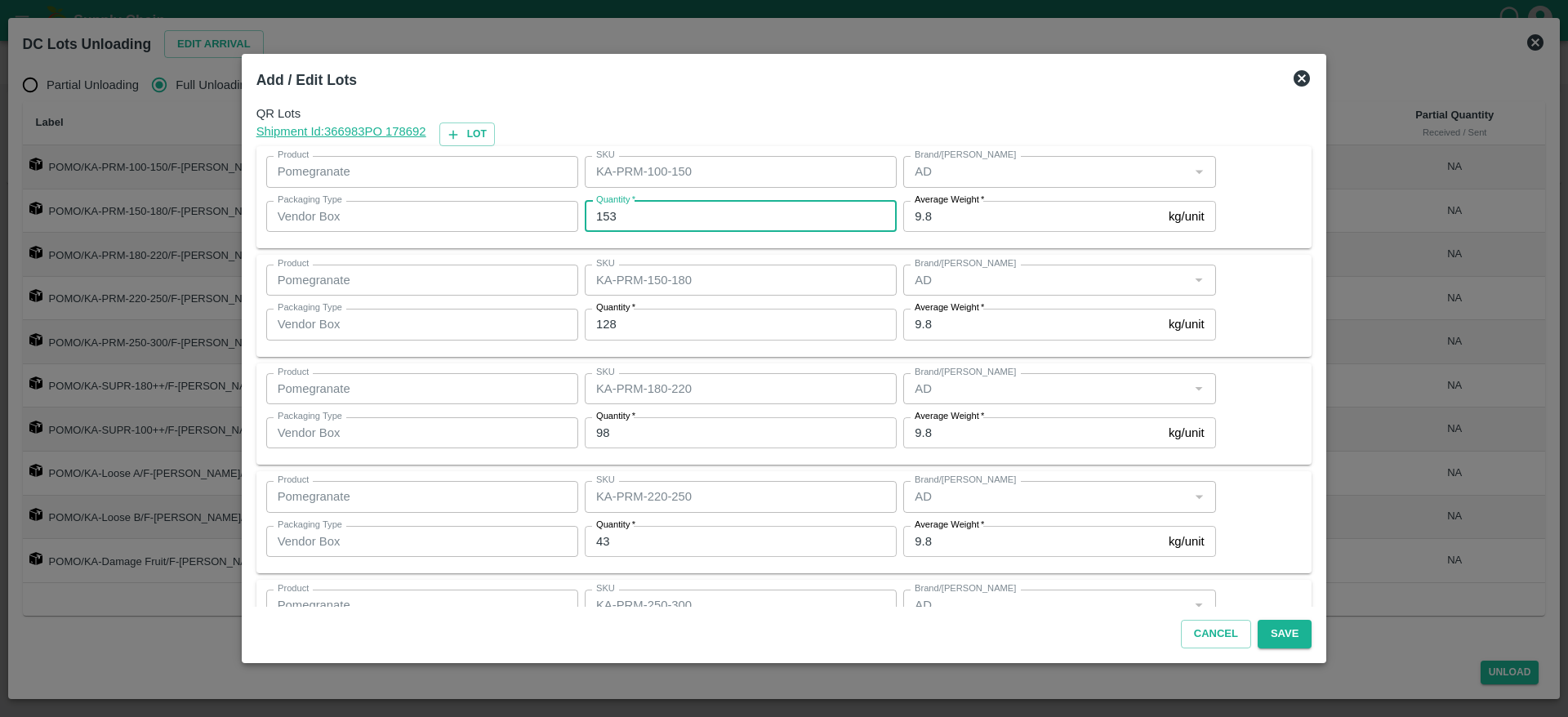
click at [700, 228] on input "153" at bounding box center [740, 216] width 312 height 31
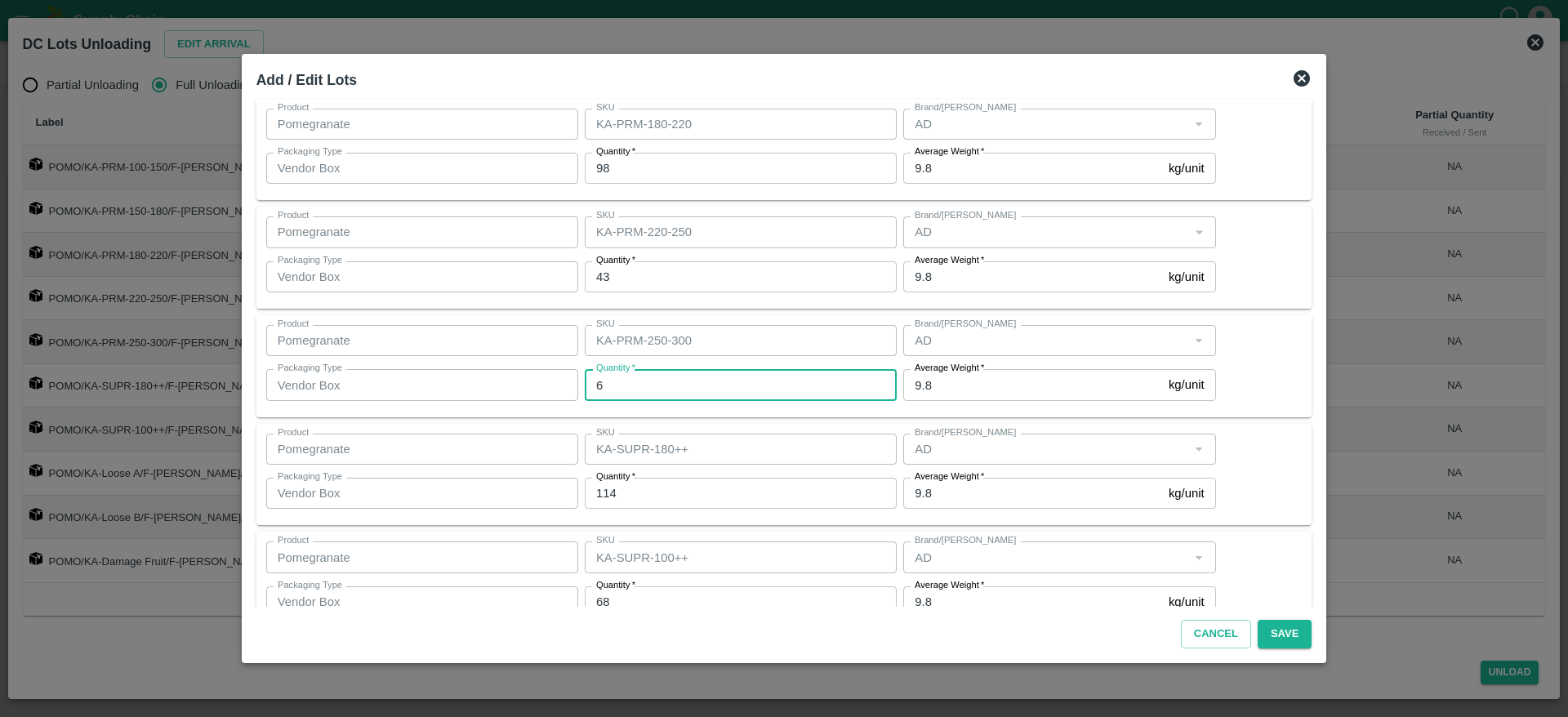
scroll to position [286, 0]
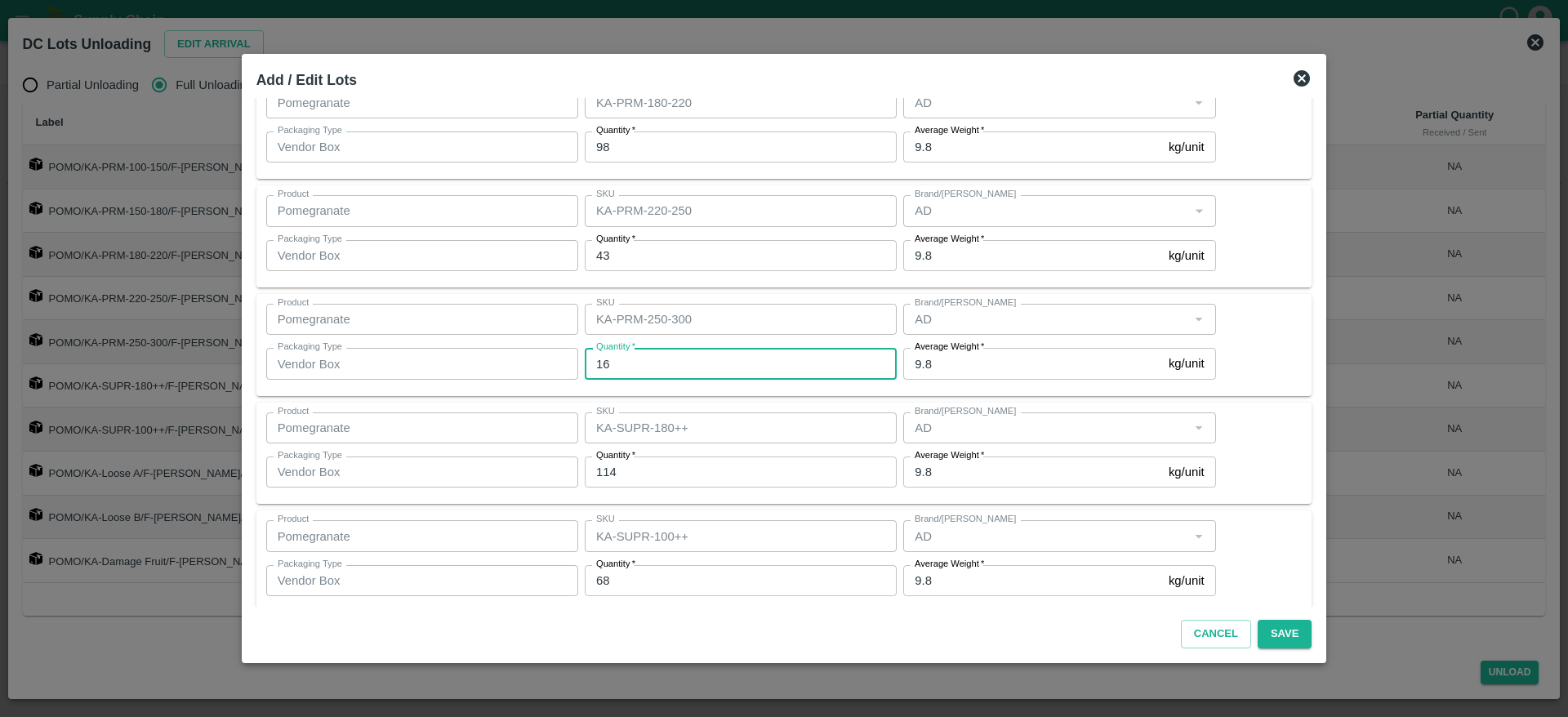
type input "16"
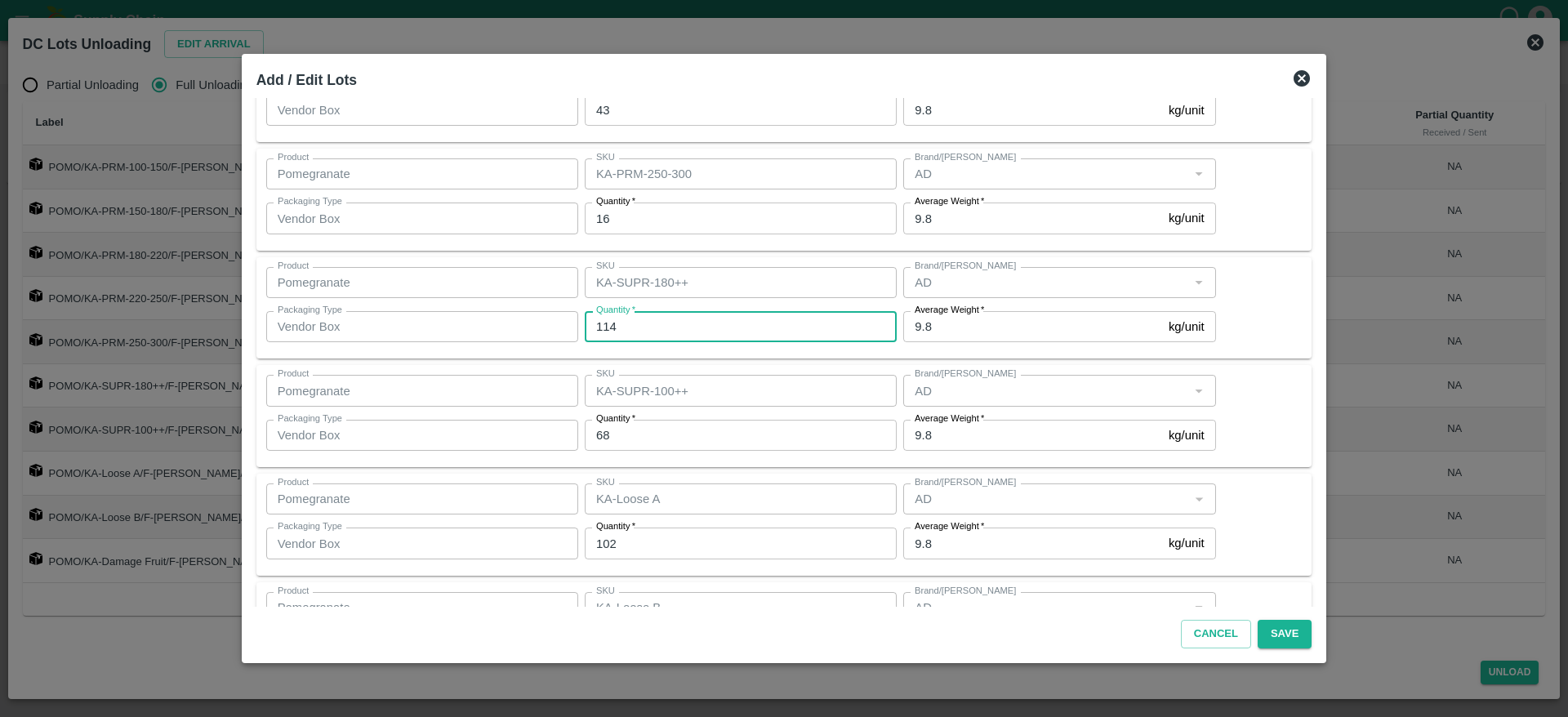
scroll to position [440, 0]
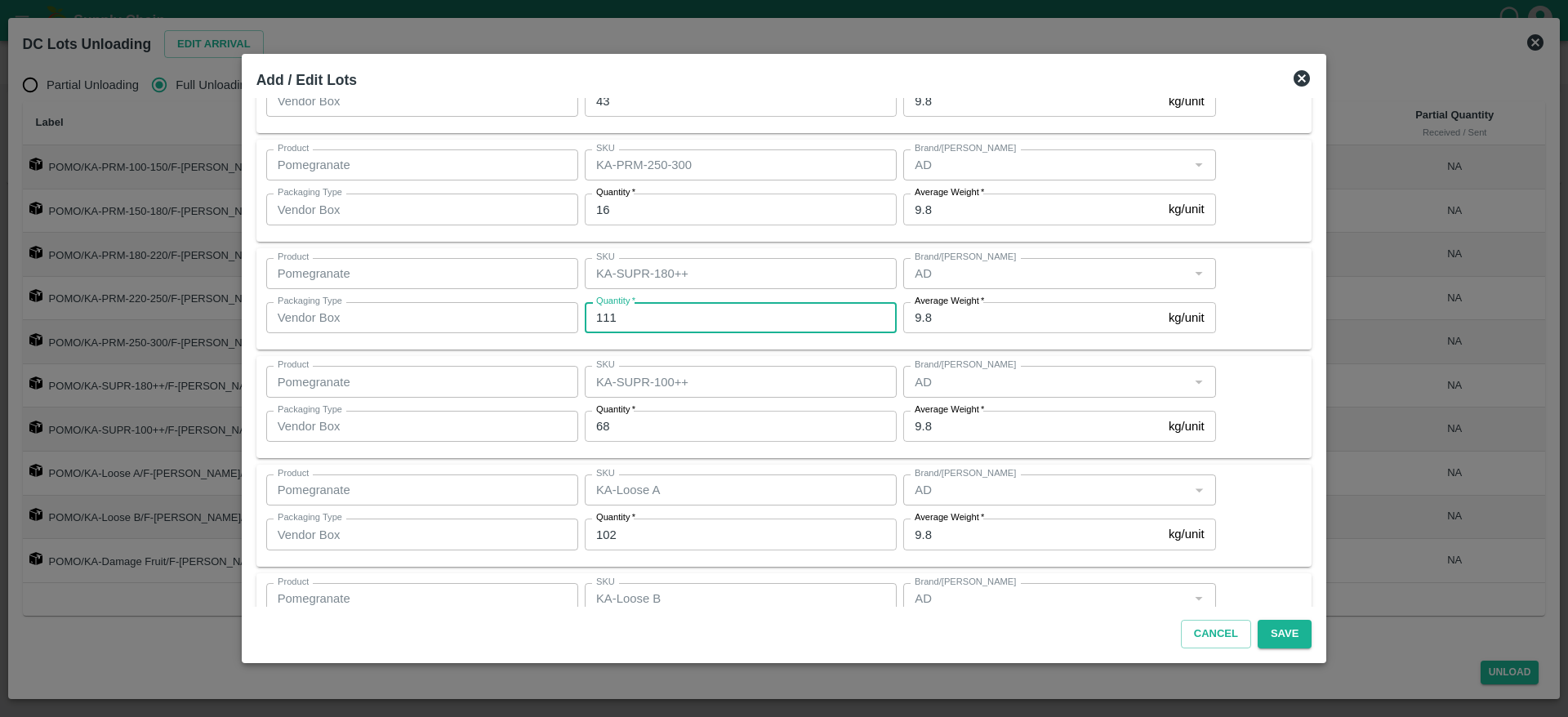
type input "111"
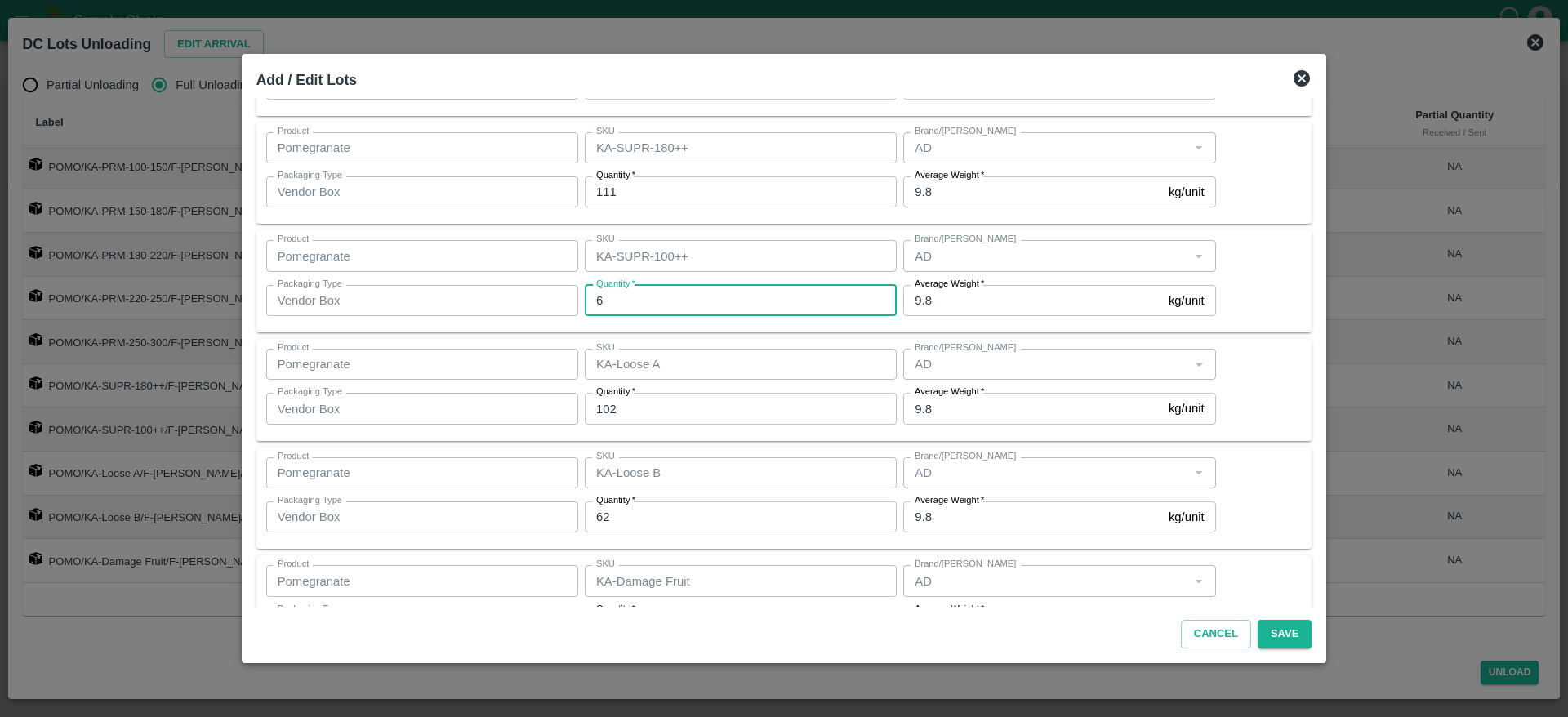
type input "68"
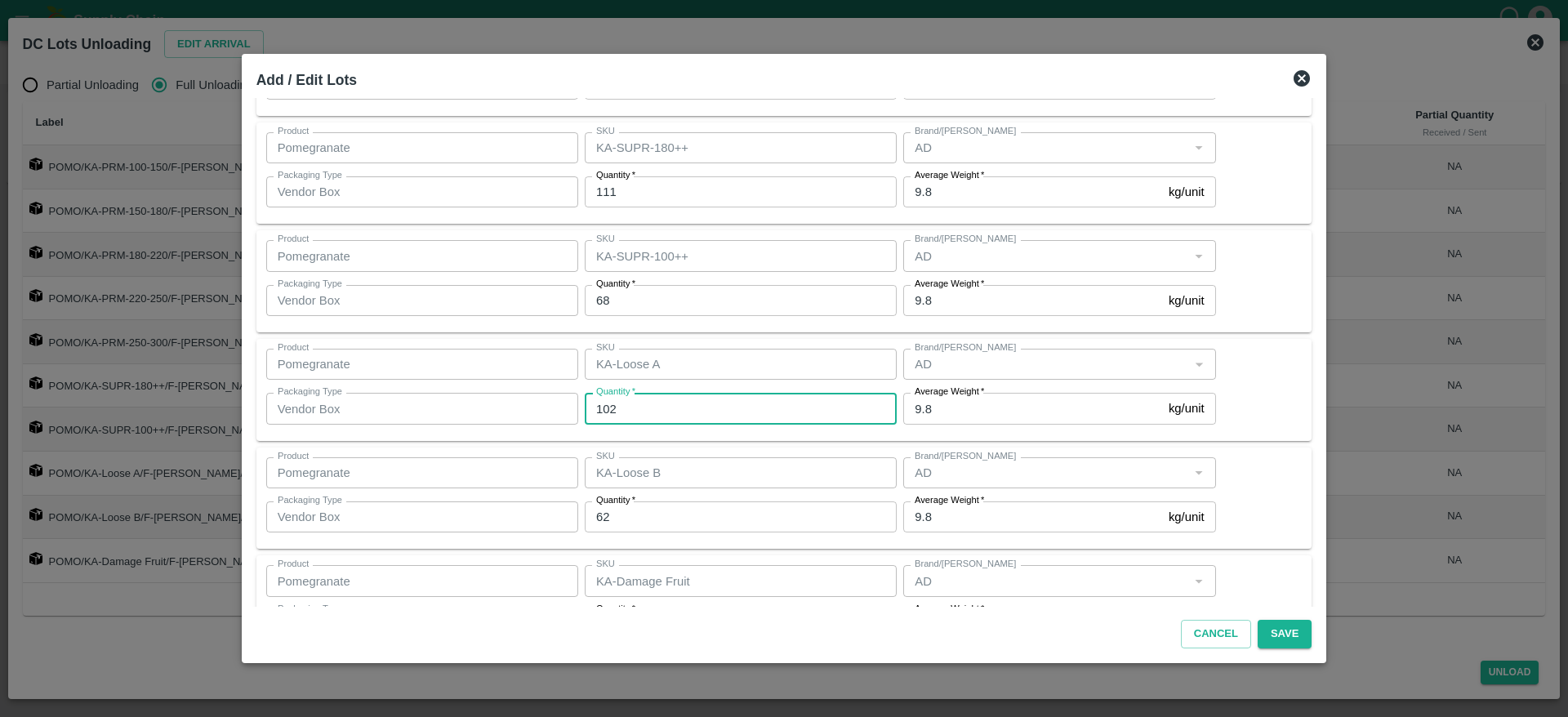
scroll to position [629, 0]
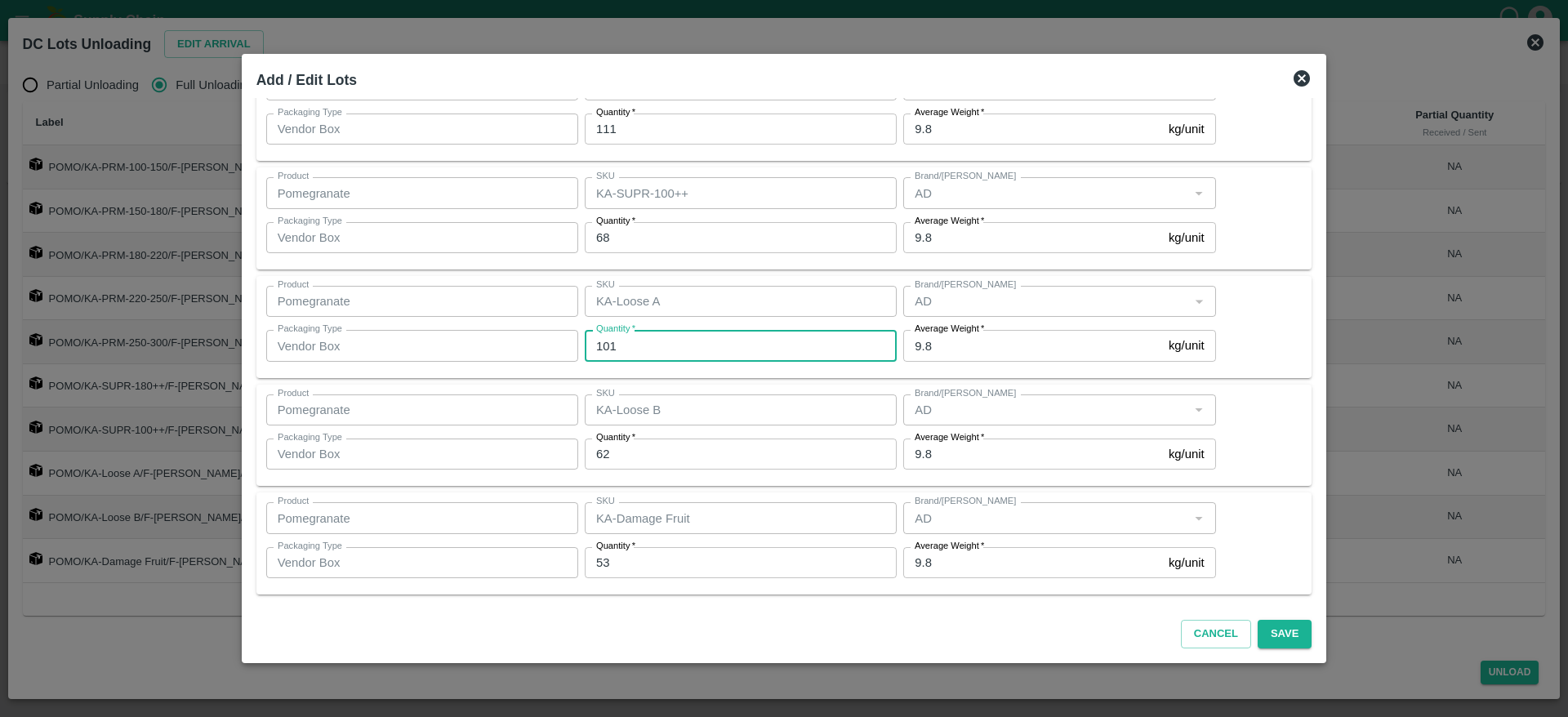
type input "101"
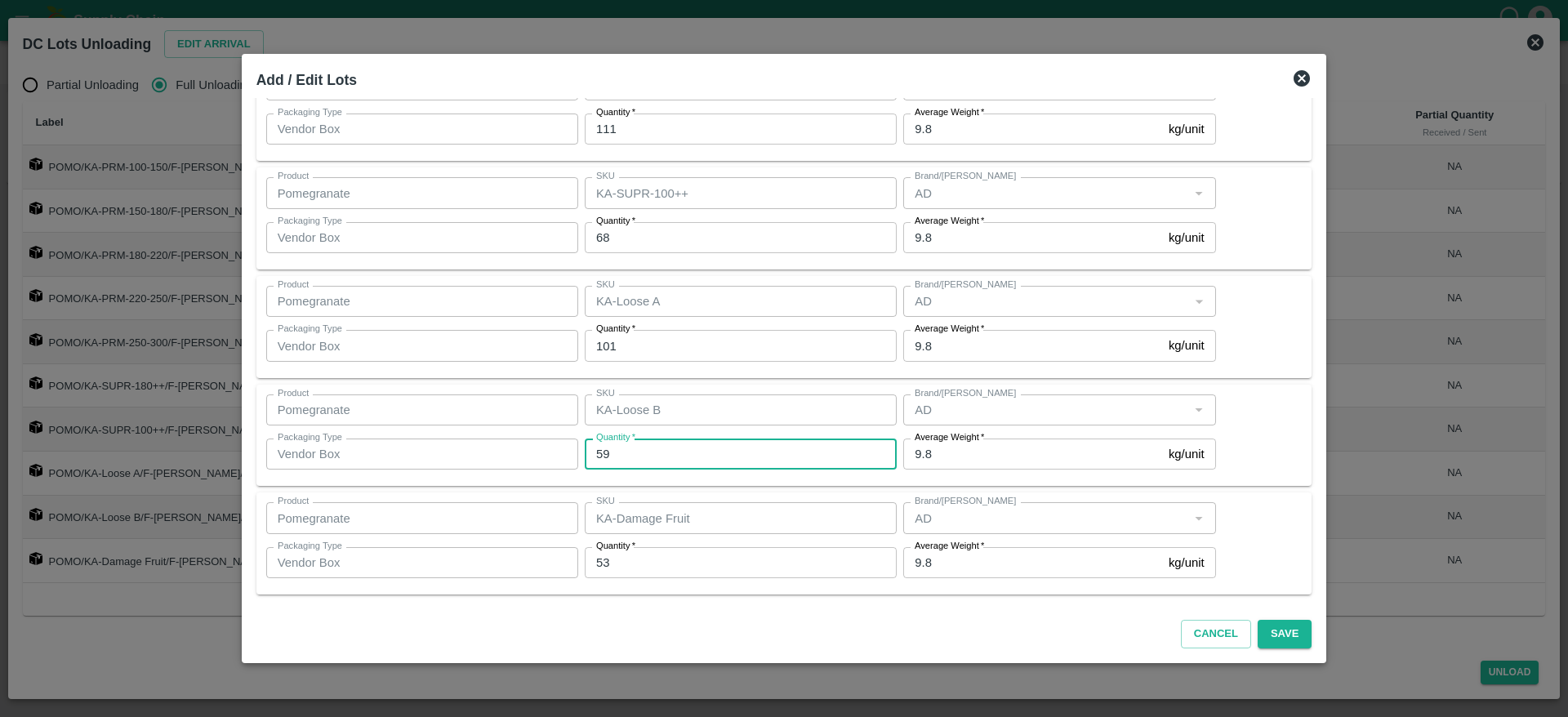
type input "59"
click at [803, 608] on div "Cancel Save" at bounding box center [784, 631] width 1069 height 48
click at [1258, 634] on button "Save" at bounding box center [1285, 634] width 54 height 28
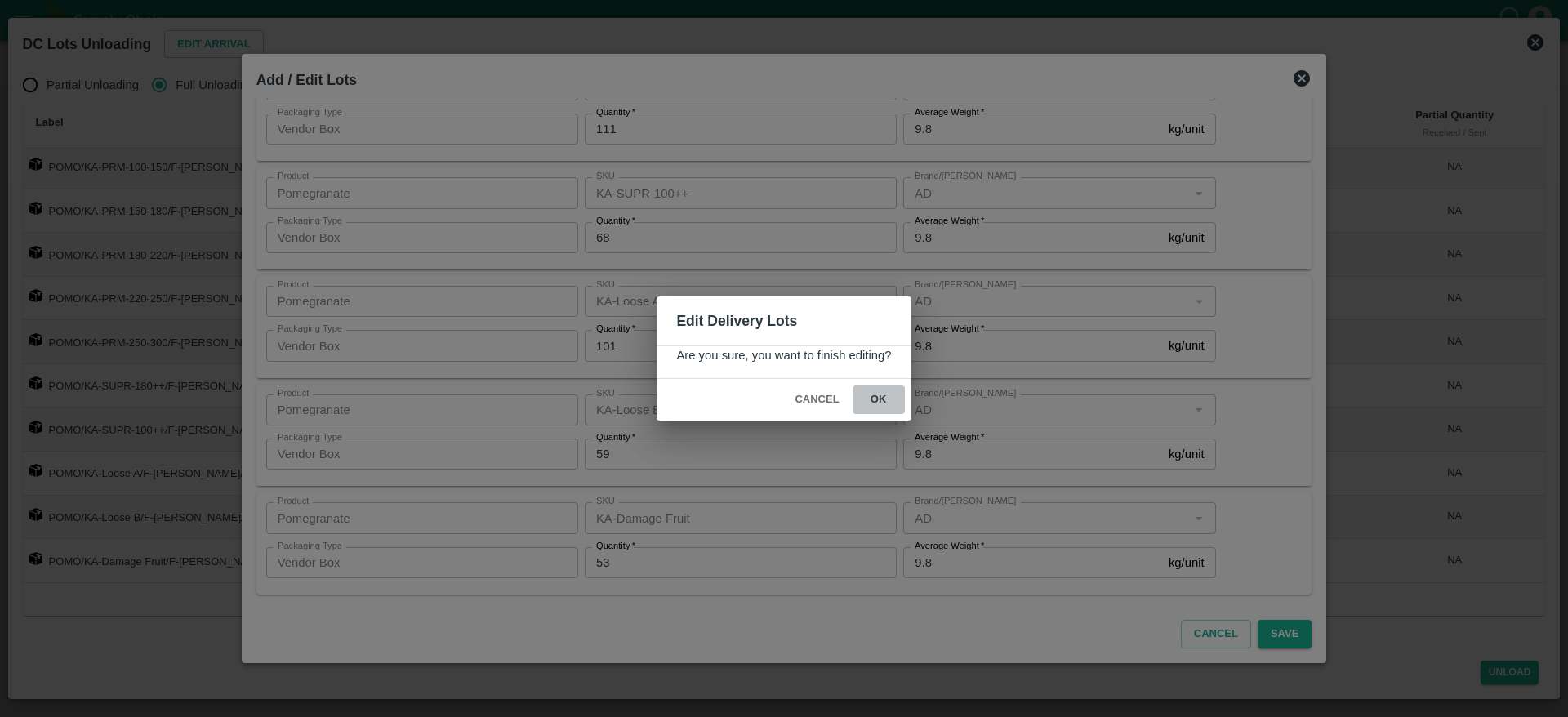
click at [873, 398] on button "ok" at bounding box center [878, 400] width 52 height 28
radio input "true"
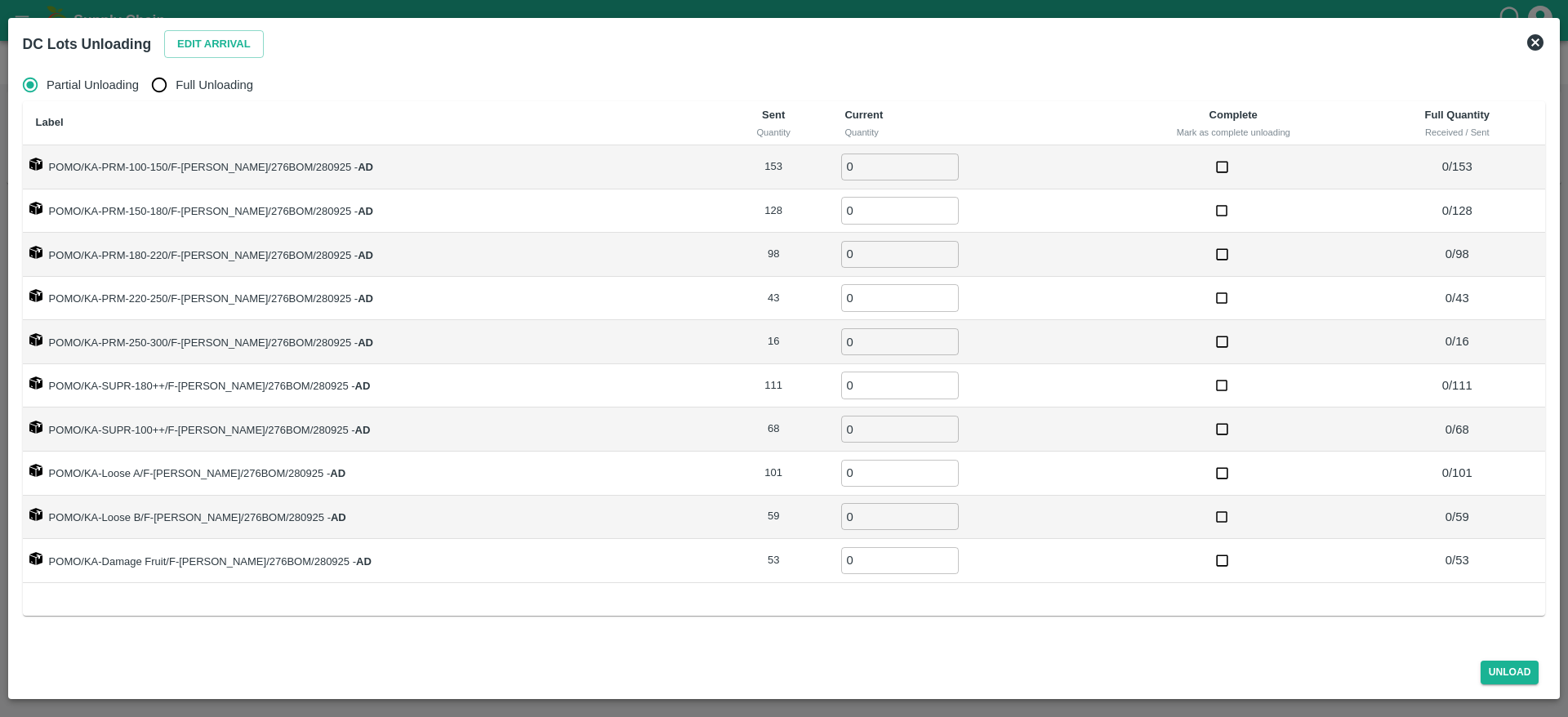
click at [230, 89] on span "Full Unloading" at bounding box center [214, 85] width 77 height 18
click at [175, 89] on input "Full Unloading" at bounding box center [159, 85] width 32 height 32
radio input "true"
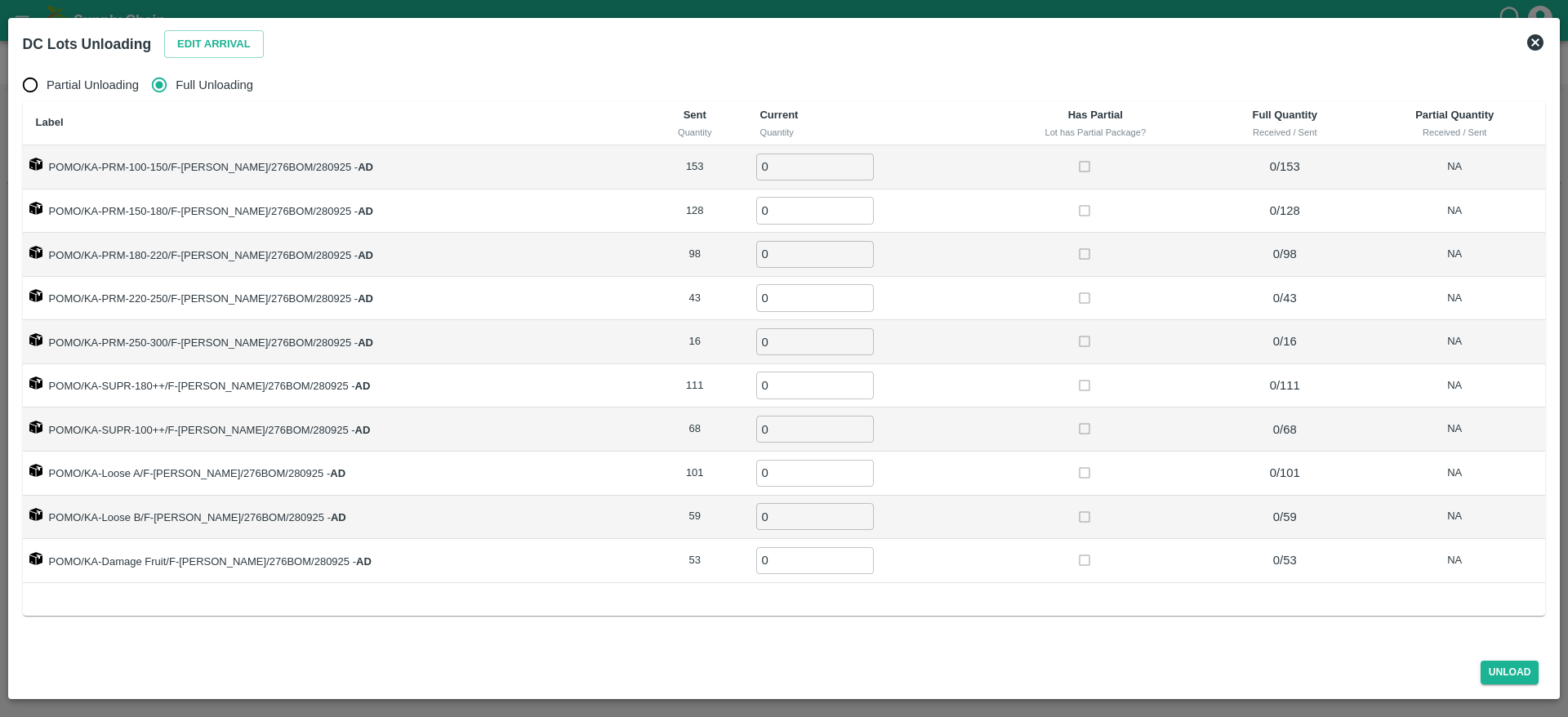
click at [230, 89] on span "Full Unloading" at bounding box center [214, 85] width 77 height 18
click at [175, 89] on input "Full Unloading" at bounding box center [159, 85] width 32 height 32
click at [756, 155] on input "0" at bounding box center [815, 167] width 118 height 27
type input "153"
type input "128"
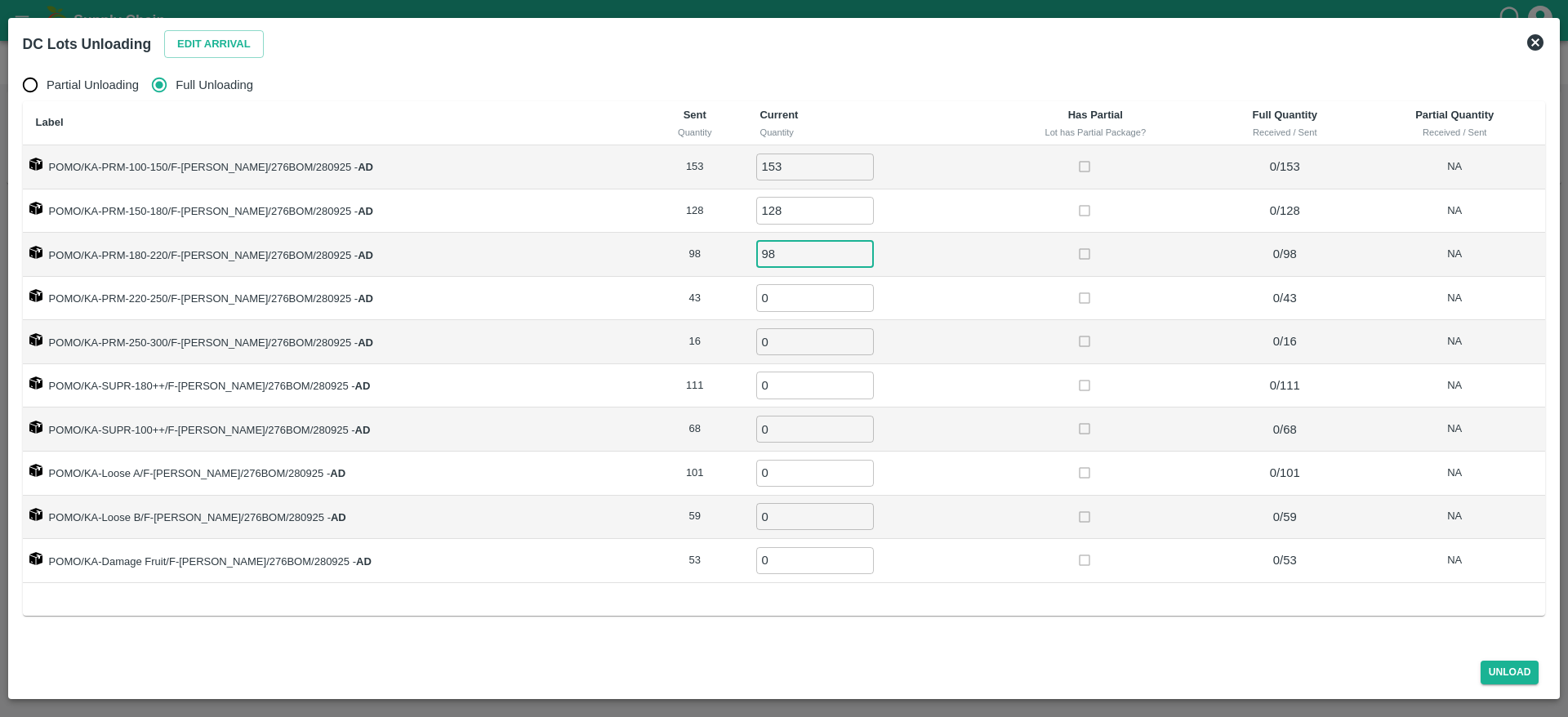
type input "98"
type input "43"
type input "16"
type input "111"
type input "68"
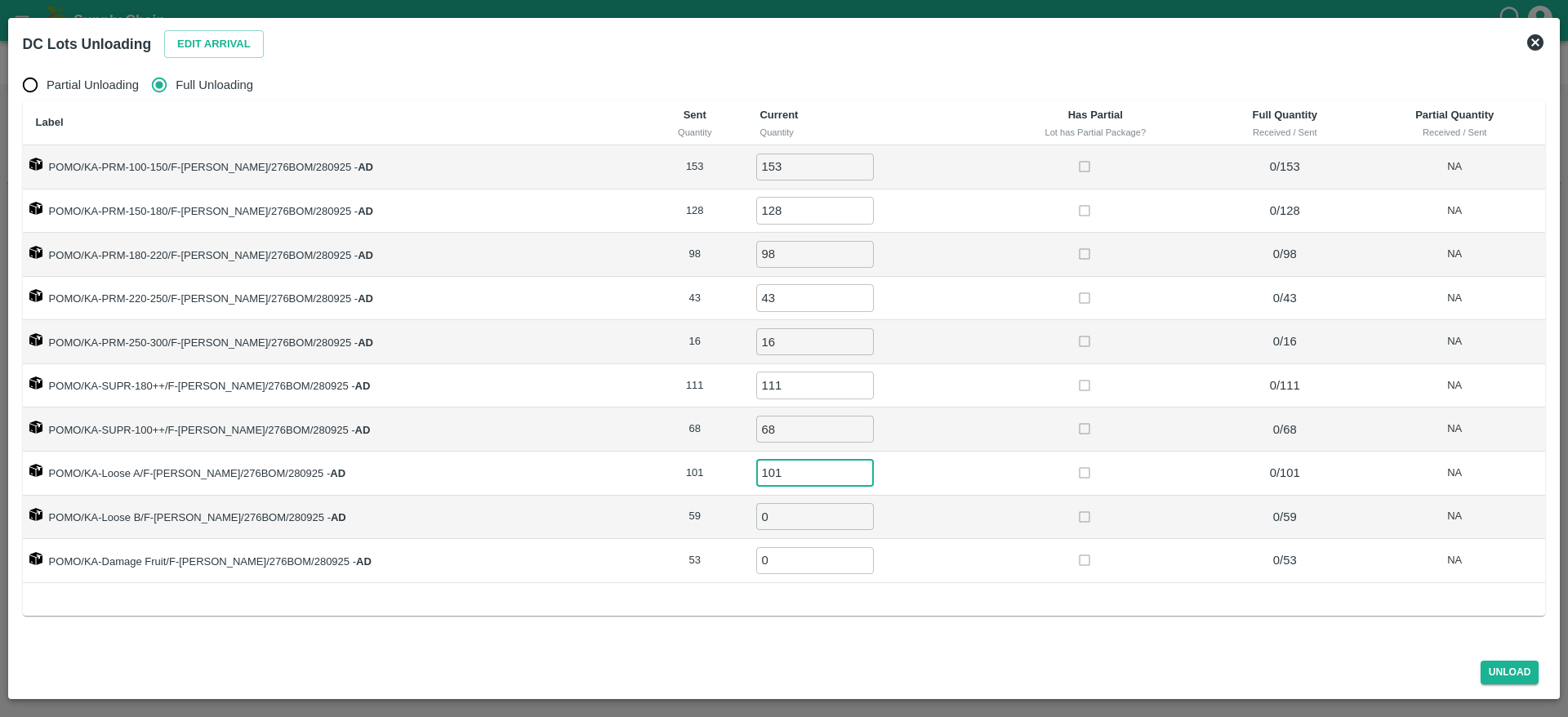
type input "101"
type input "59"
type input "53"
click at [843, 553] on td "53 ​" at bounding box center [865, 561] width 238 height 44
click at [1508, 669] on button "Unload" at bounding box center [1510, 672] width 59 height 24
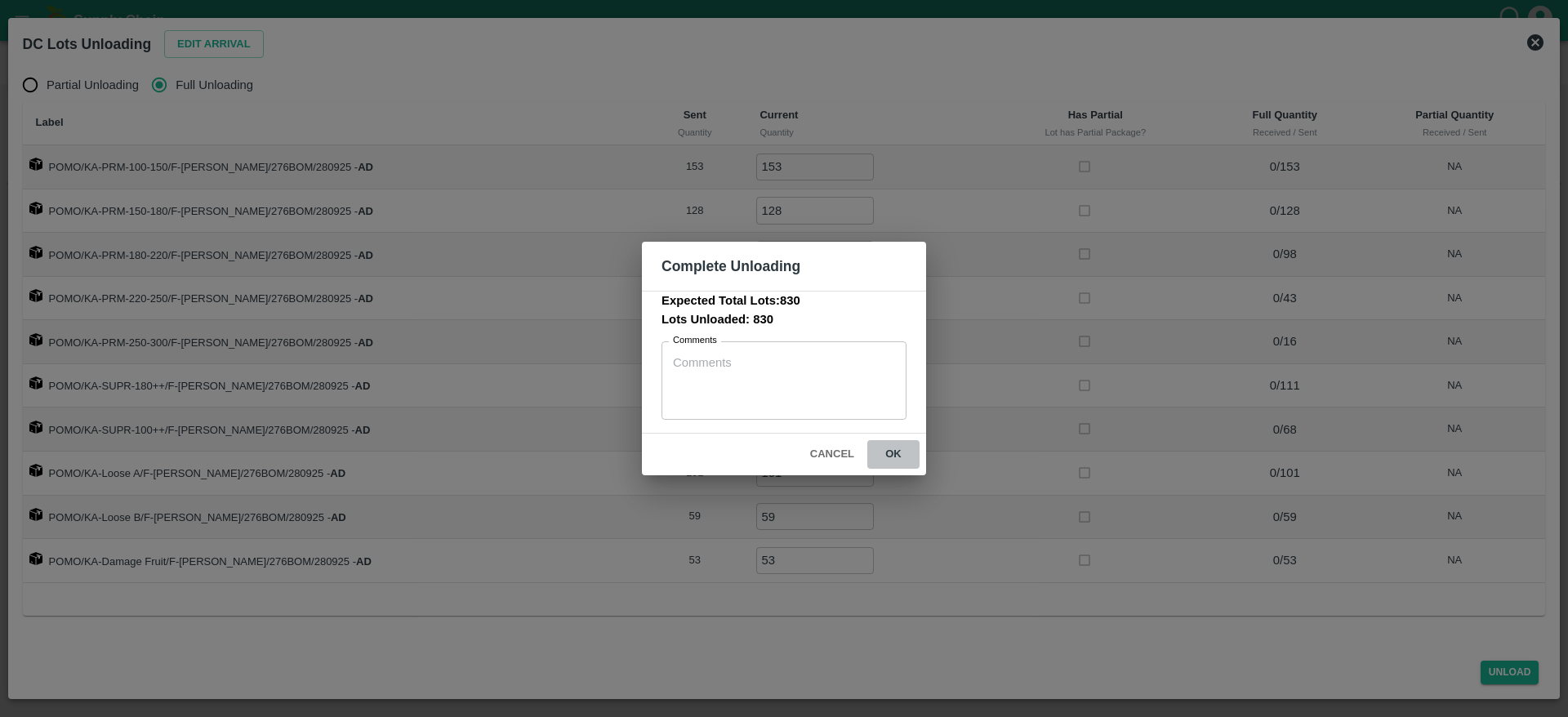
click at [895, 452] on button "ok" at bounding box center [893, 454] width 52 height 28
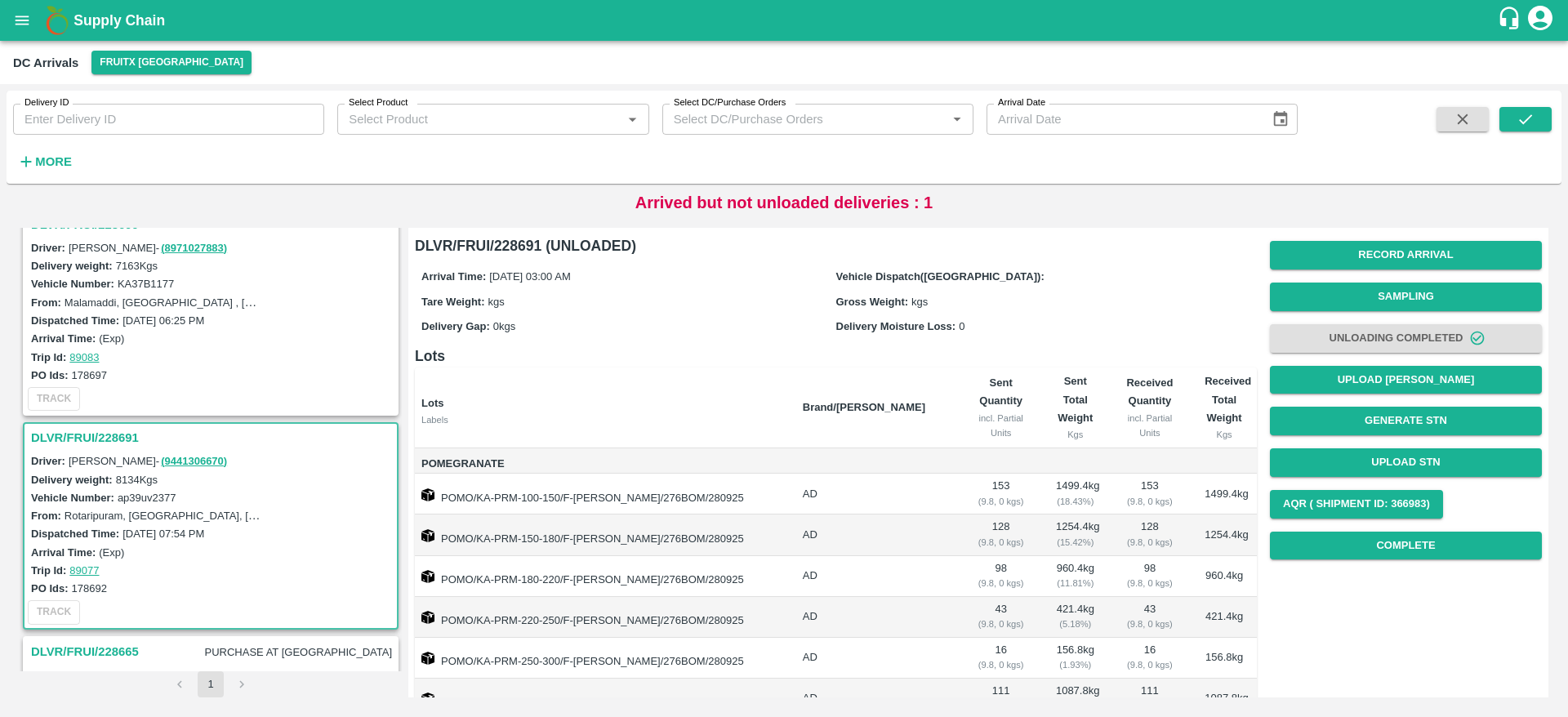
scroll to position [240, 0]
click at [69, 429] on h3 "DLVR/FRUI/228691" at bounding box center [213, 437] width 364 height 22
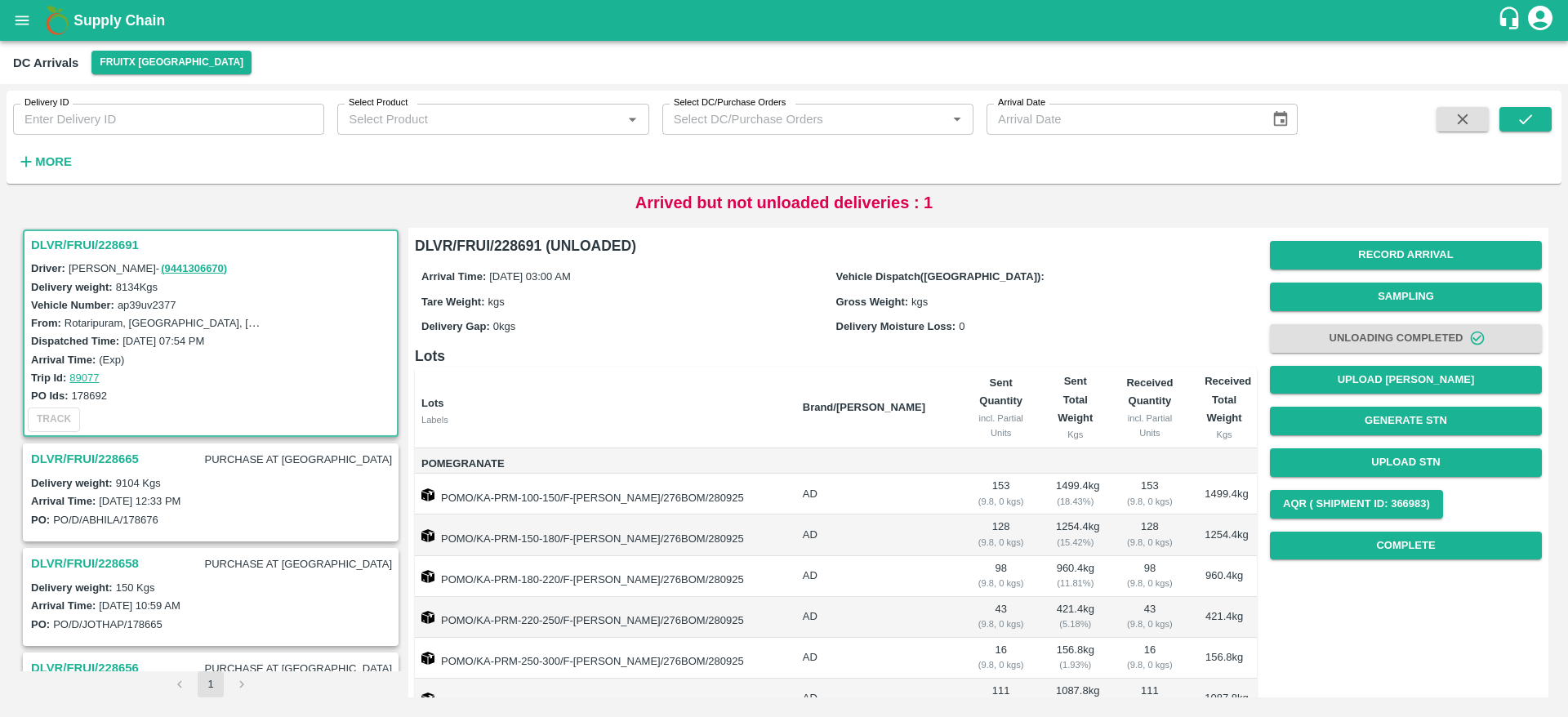
scroll to position [434, 0]
click at [1419, 420] on button "Generate STN" at bounding box center [1405, 420] width 272 height 28
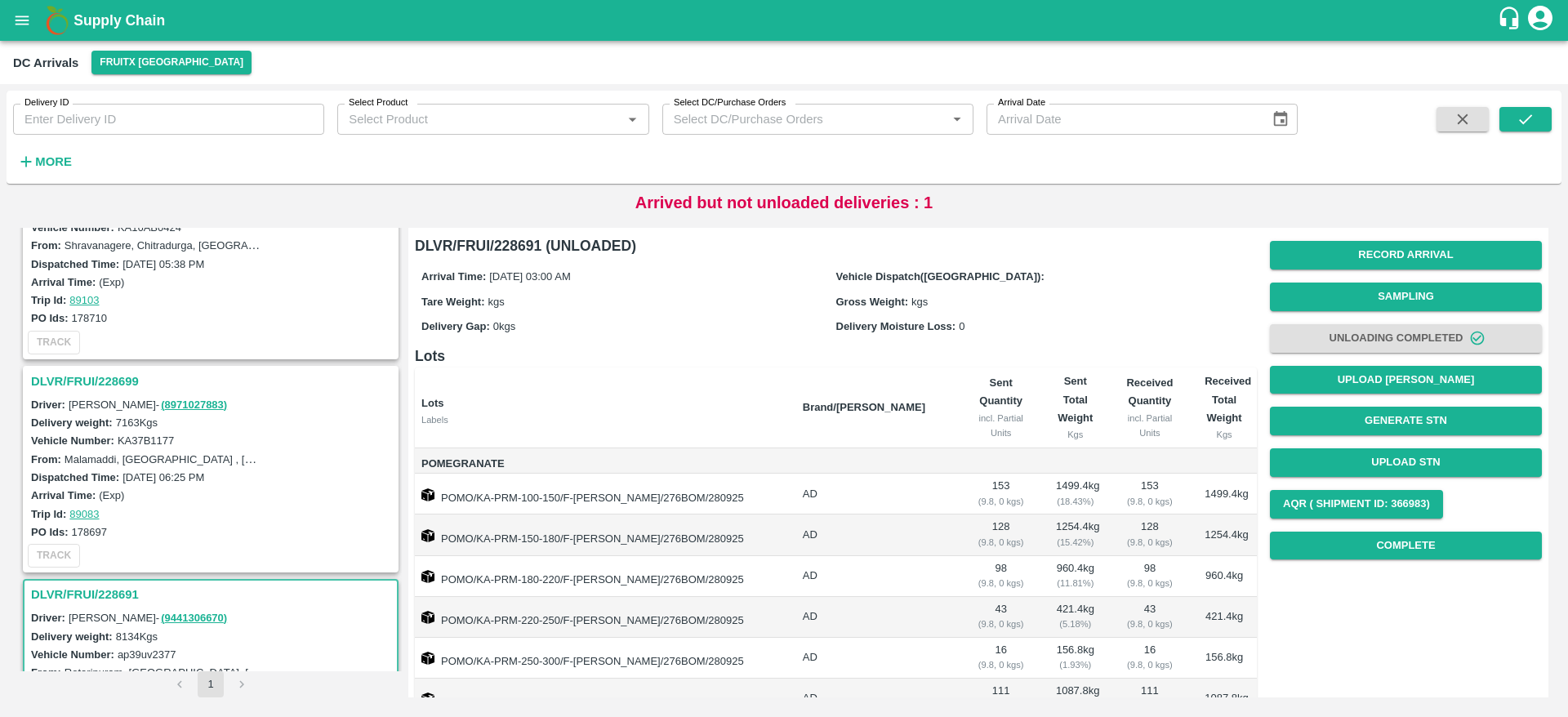
scroll to position [0, 0]
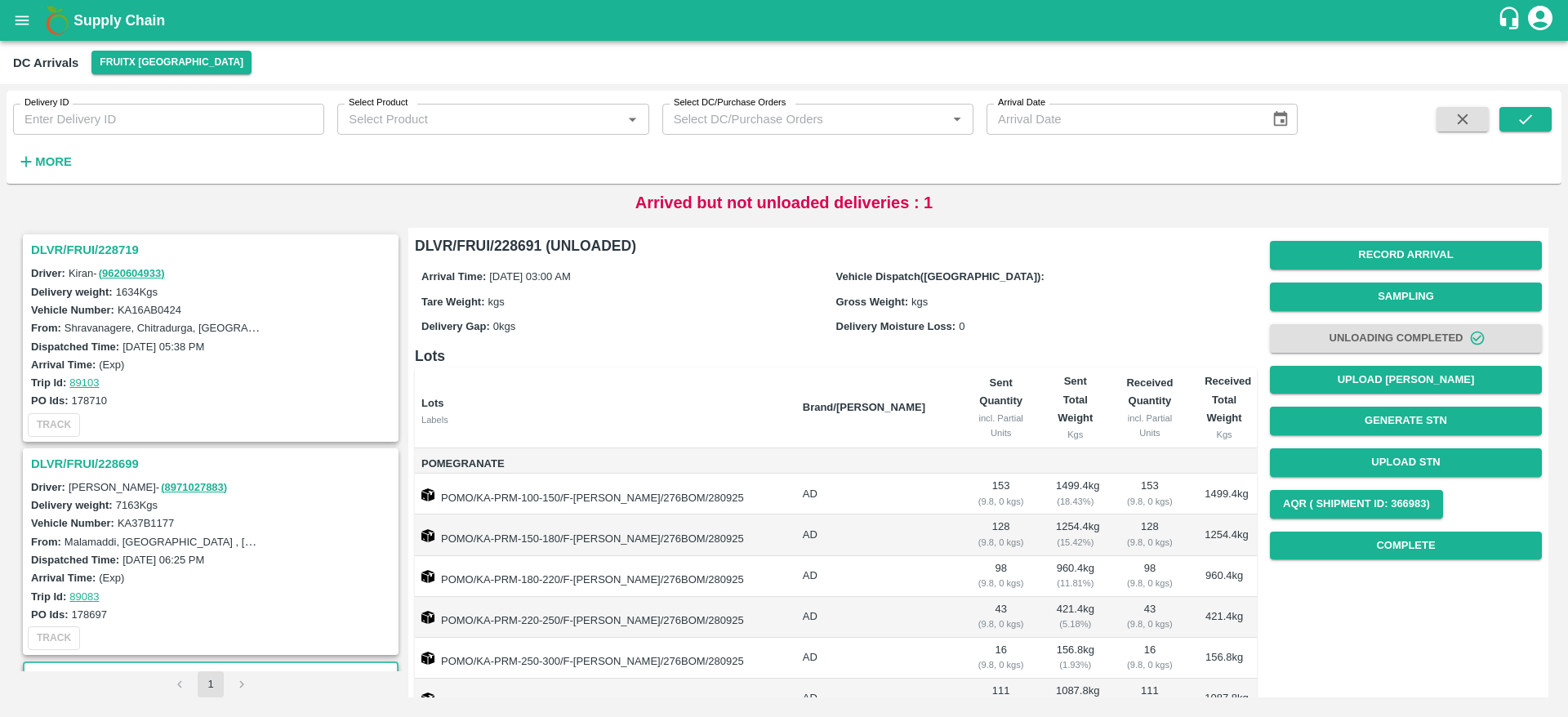
click at [108, 249] on h3 "DLVR/FRUI/228719" at bounding box center [213, 250] width 364 height 22
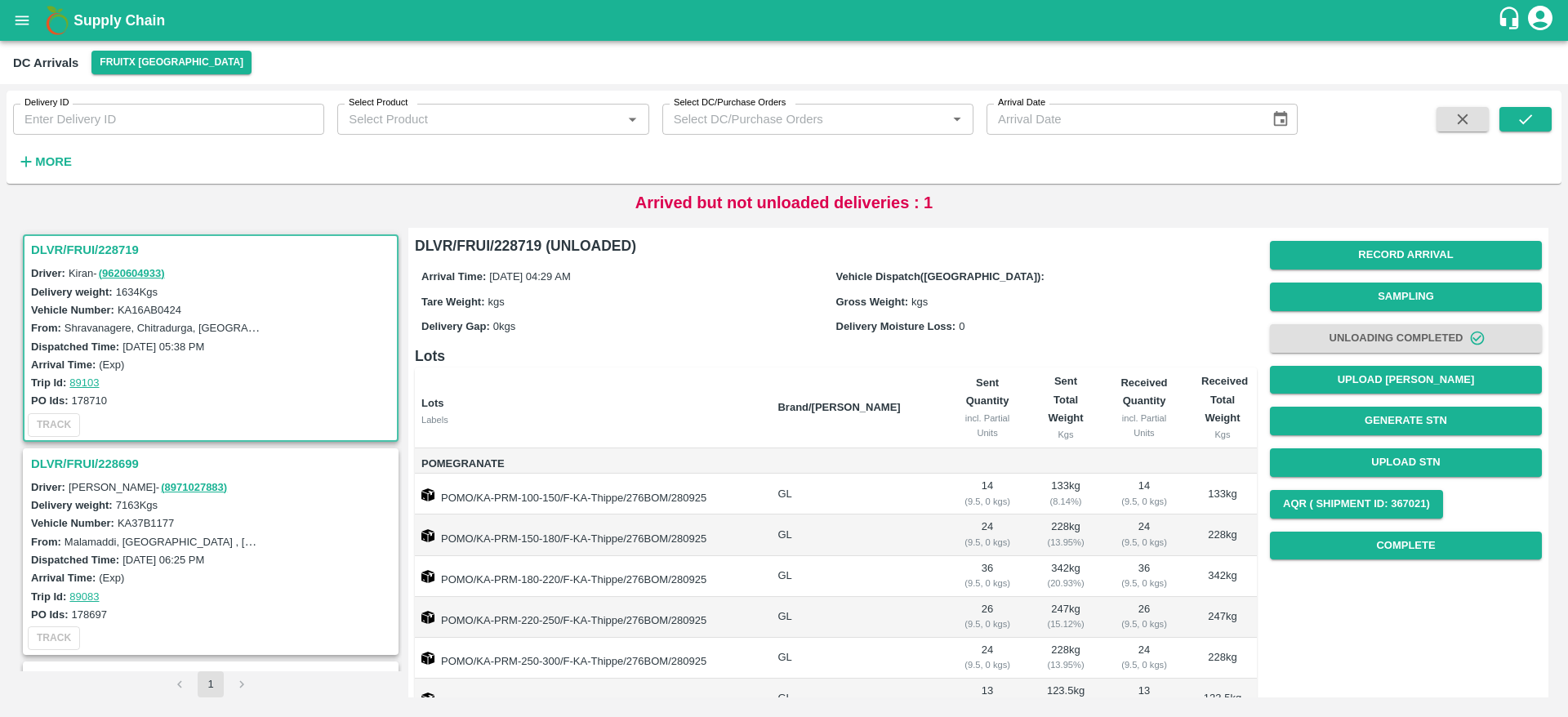
click at [83, 247] on h3 "DLVR/FRUI/228719" at bounding box center [213, 250] width 364 height 22
click at [65, 245] on h3 "DLVR/FRUI/228719" at bounding box center [213, 250] width 364 height 22
click at [113, 238] on div "DLVR/FRUI/228719" at bounding box center [210, 249] width 372 height 27
click at [104, 242] on h3 "DLVR/FRUI/228719" at bounding box center [213, 250] width 364 height 22
click at [89, 246] on h3 "DLVR/FRUI/228719" at bounding box center [213, 250] width 364 height 22
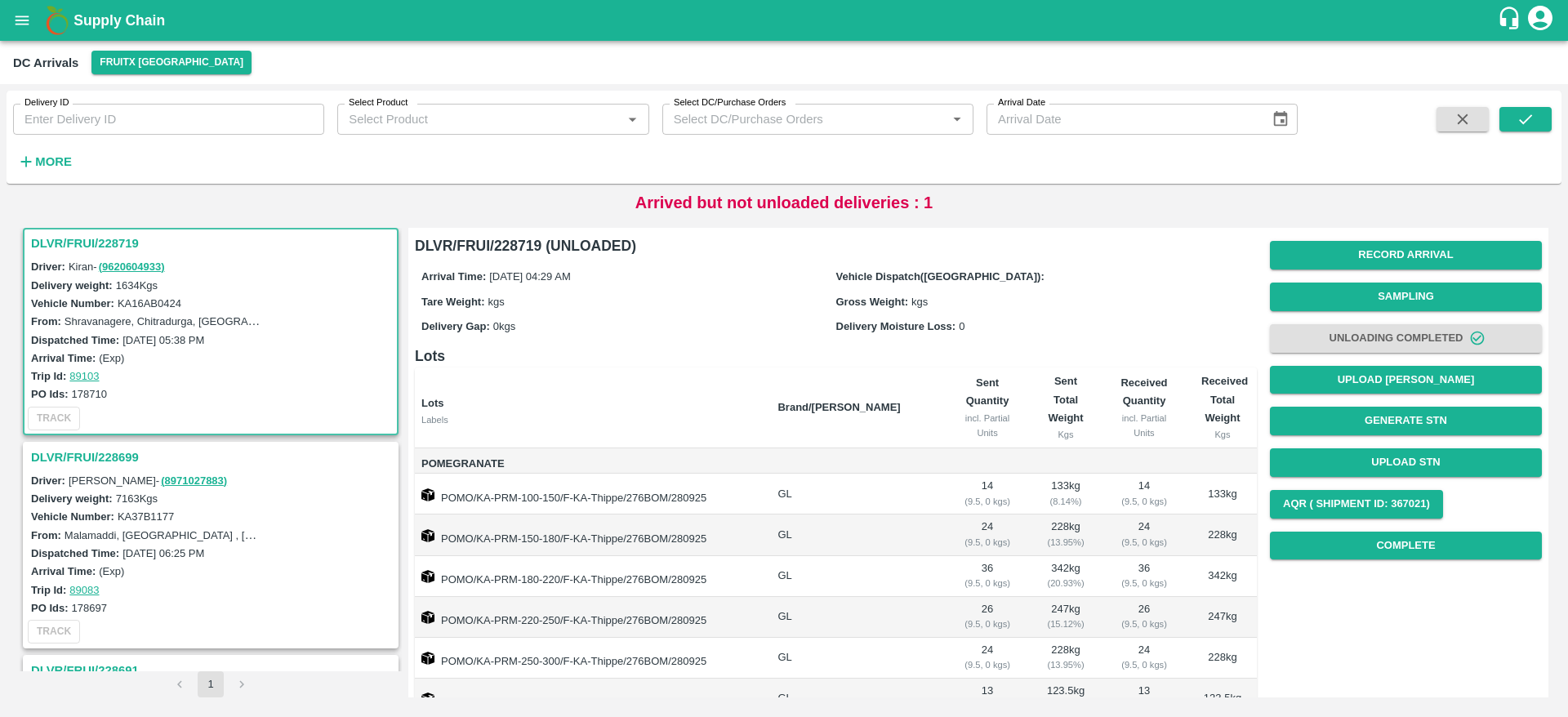
scroll to position [2, 0]
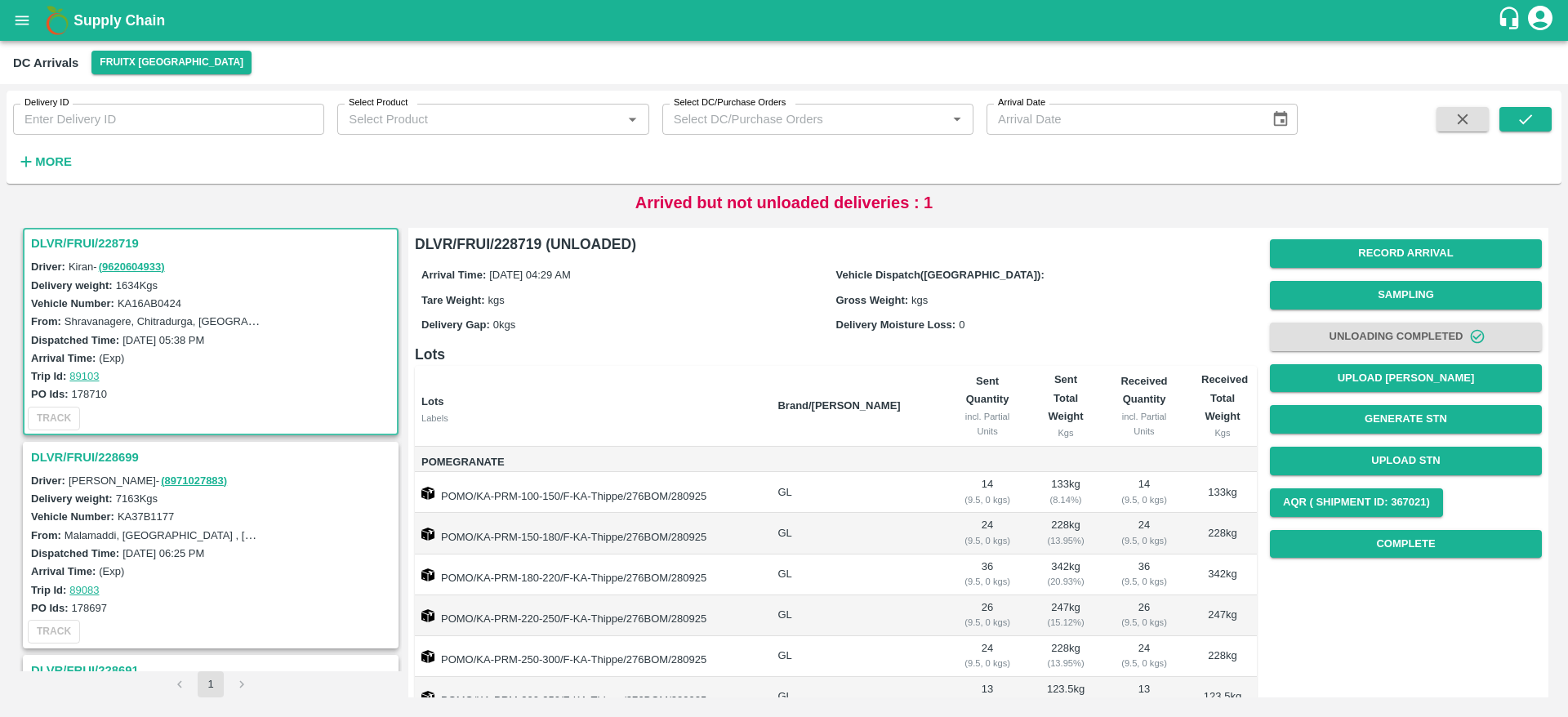
click at [55, 231] on div "DLVR/FRUI/228719" at bounding box center [210, 243] width 372 height 27
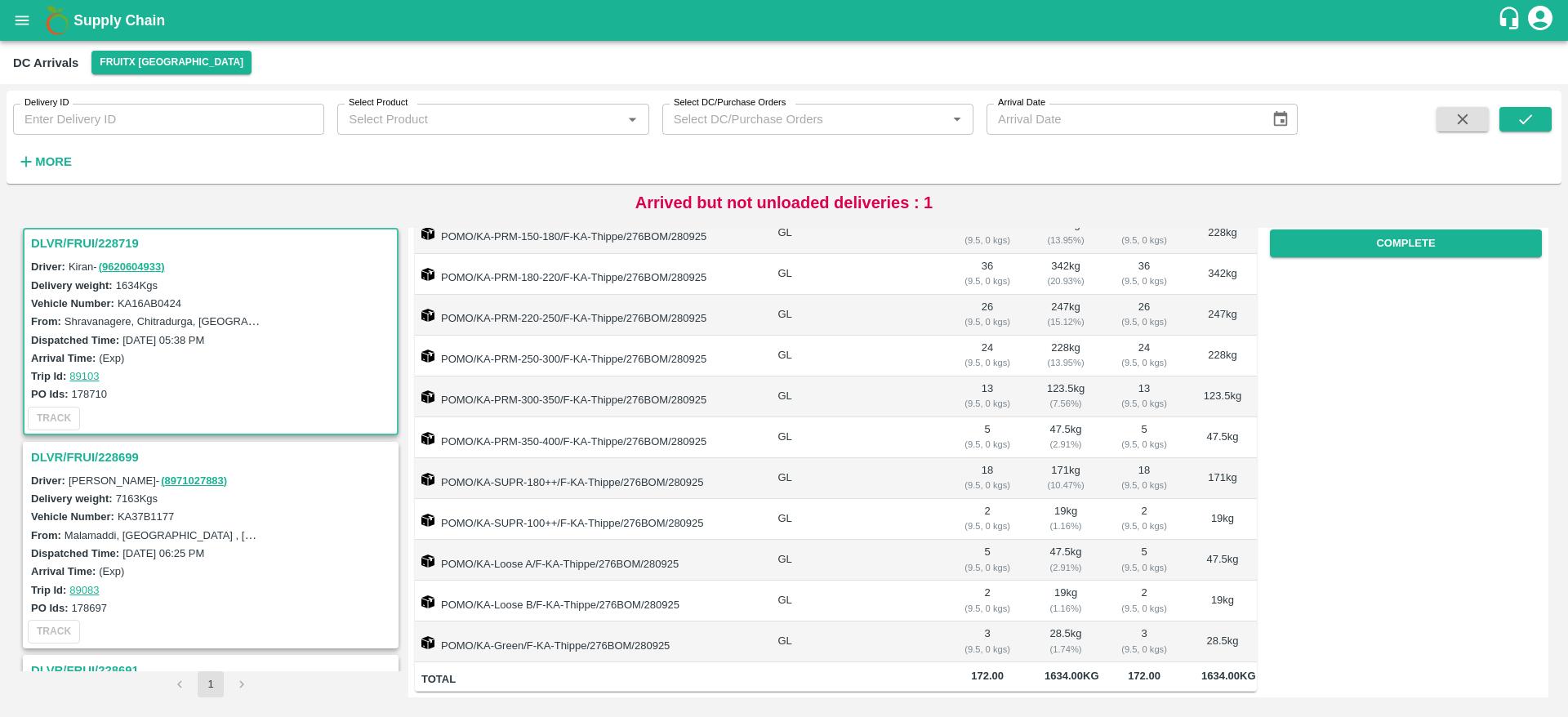
scroll to position [0, 0]
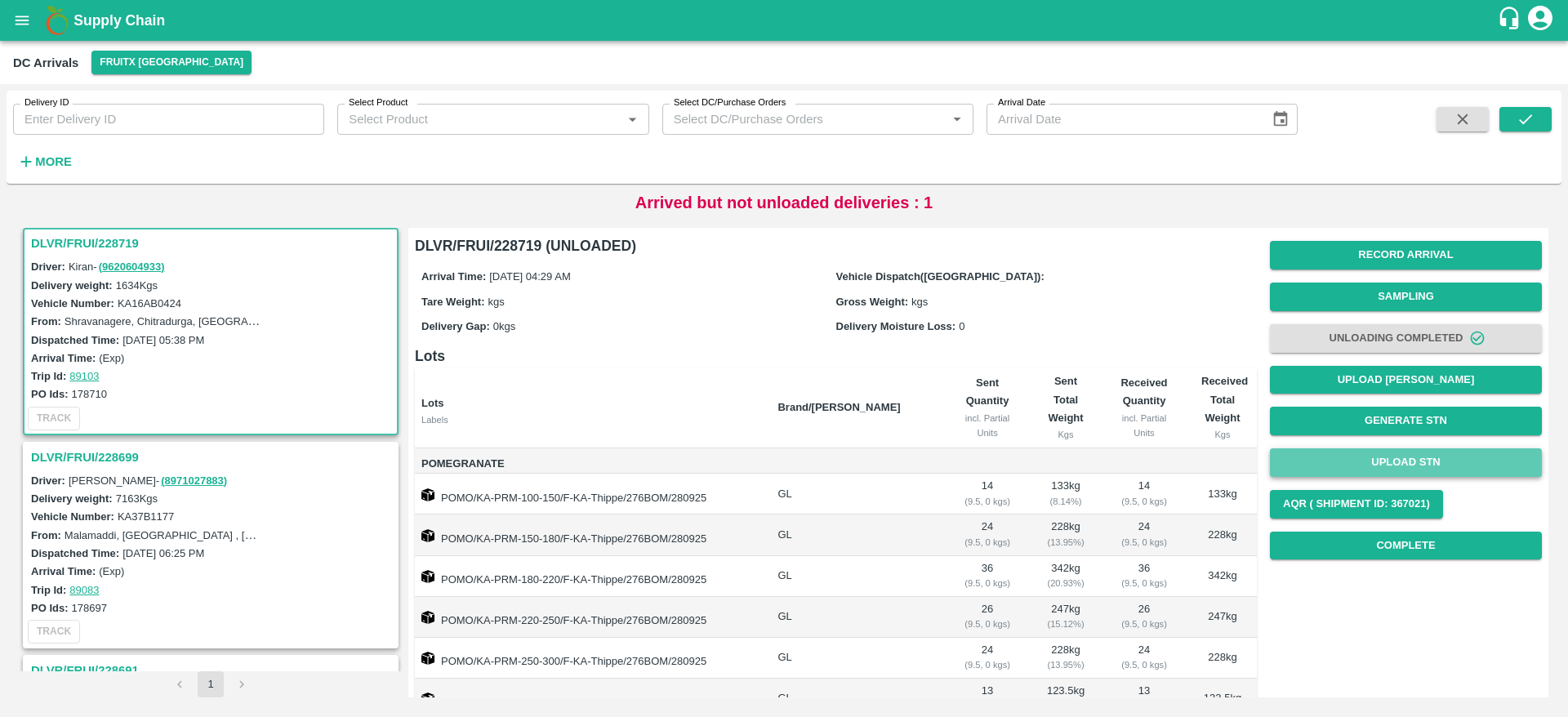
click at [1392, 458] on button "Upload STN" at bounding box center [1405, 463] width 272 height 28
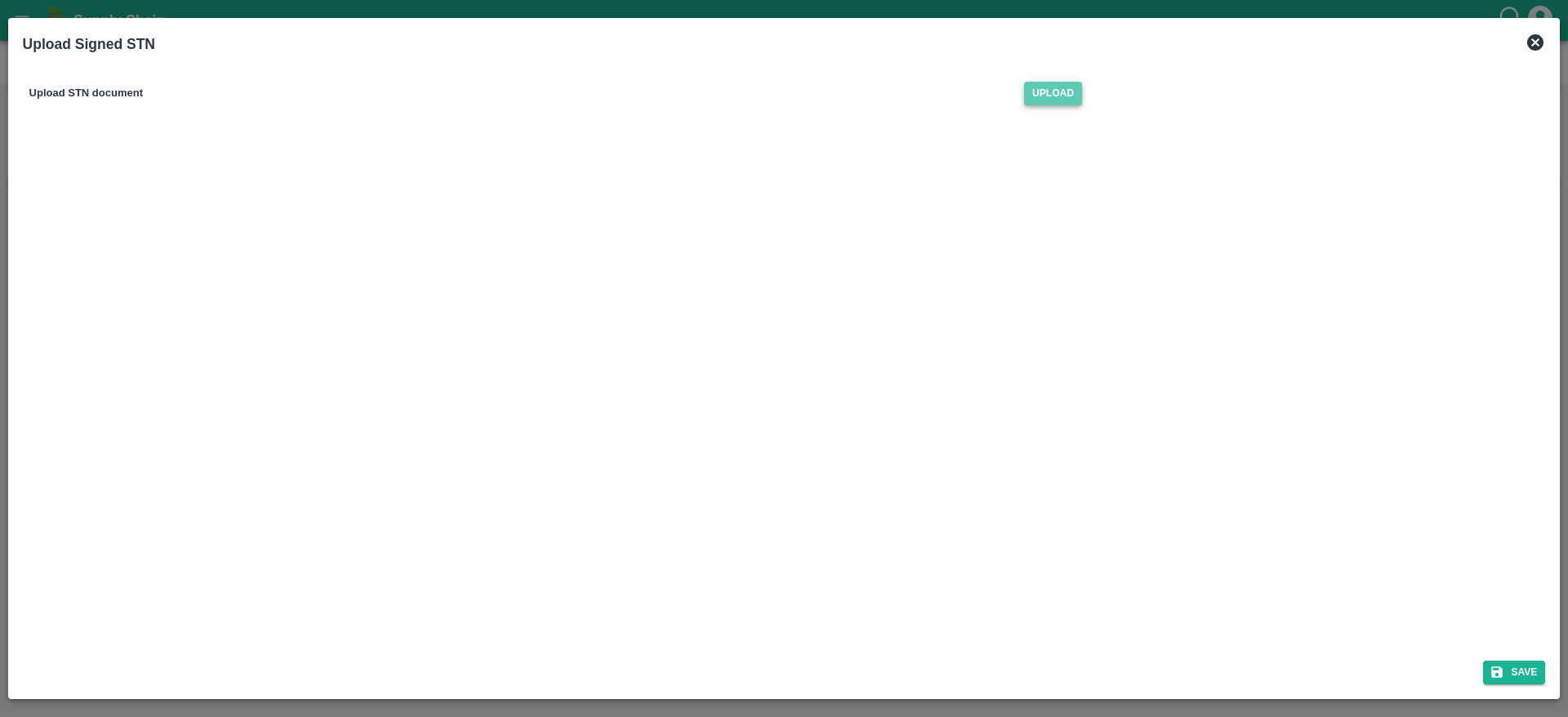
click at [1059, 88] on span "Upload" at bounding box center [1053, 93] width 58 height 24
click at [0, 0] on input "Upload" at bounding box center [0, 0] width 0 height 0
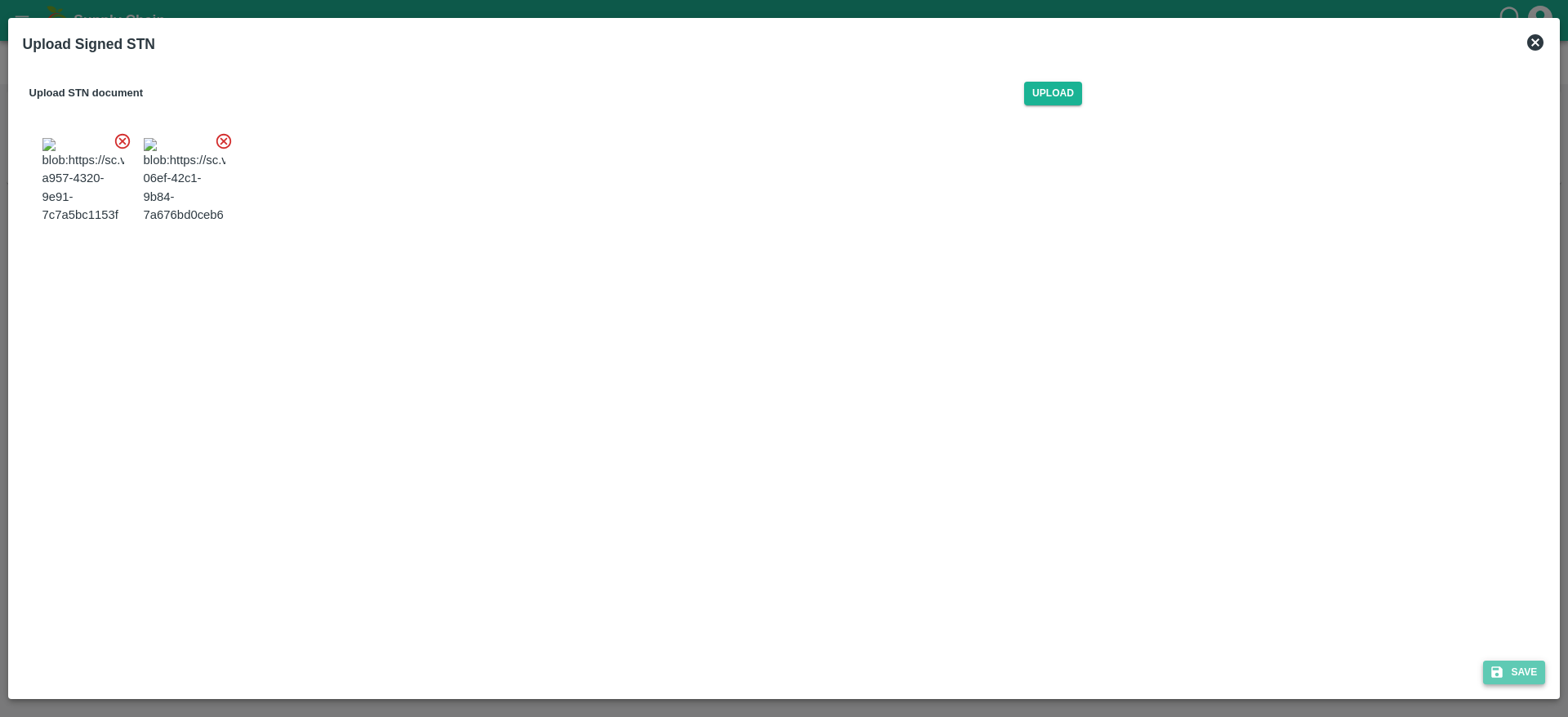
click at [1497, 661] on button "Save" at bounding box center [1514, 672] width 62 height 24
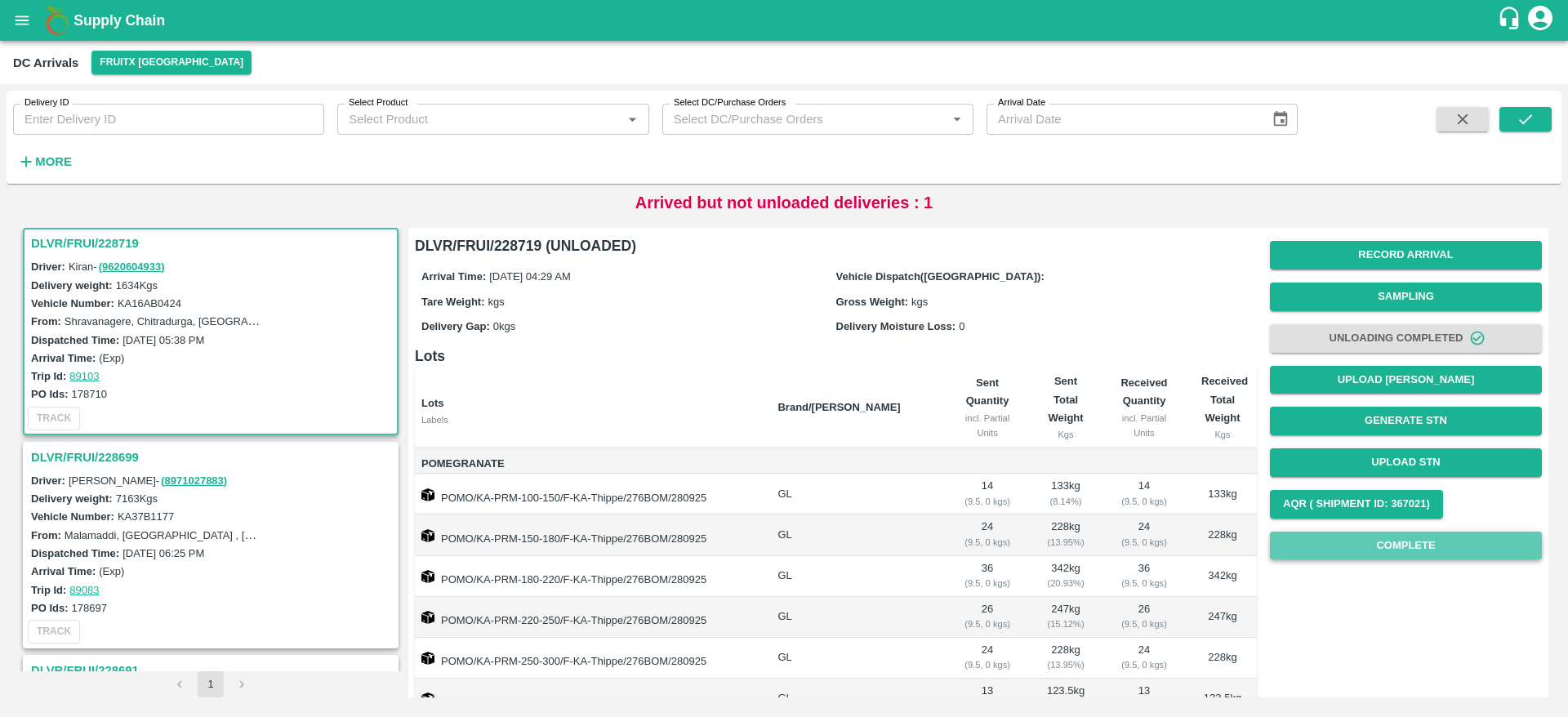
click at [1417, 547] on button "Complete" at bounding box center [1405, 546] width 272 height 28
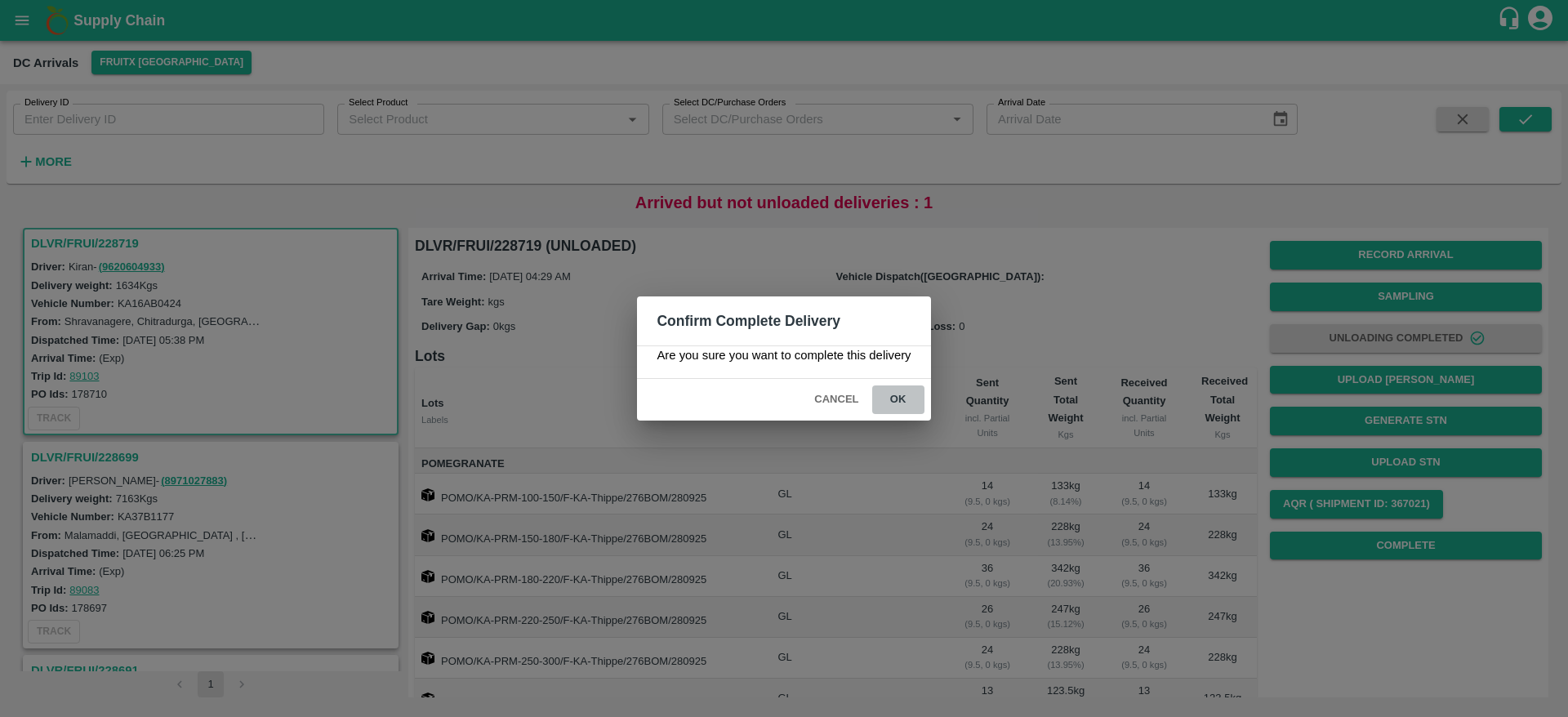
click at [914, 392] on button "ok" at bounding box center [898, 400] width 52 height 28
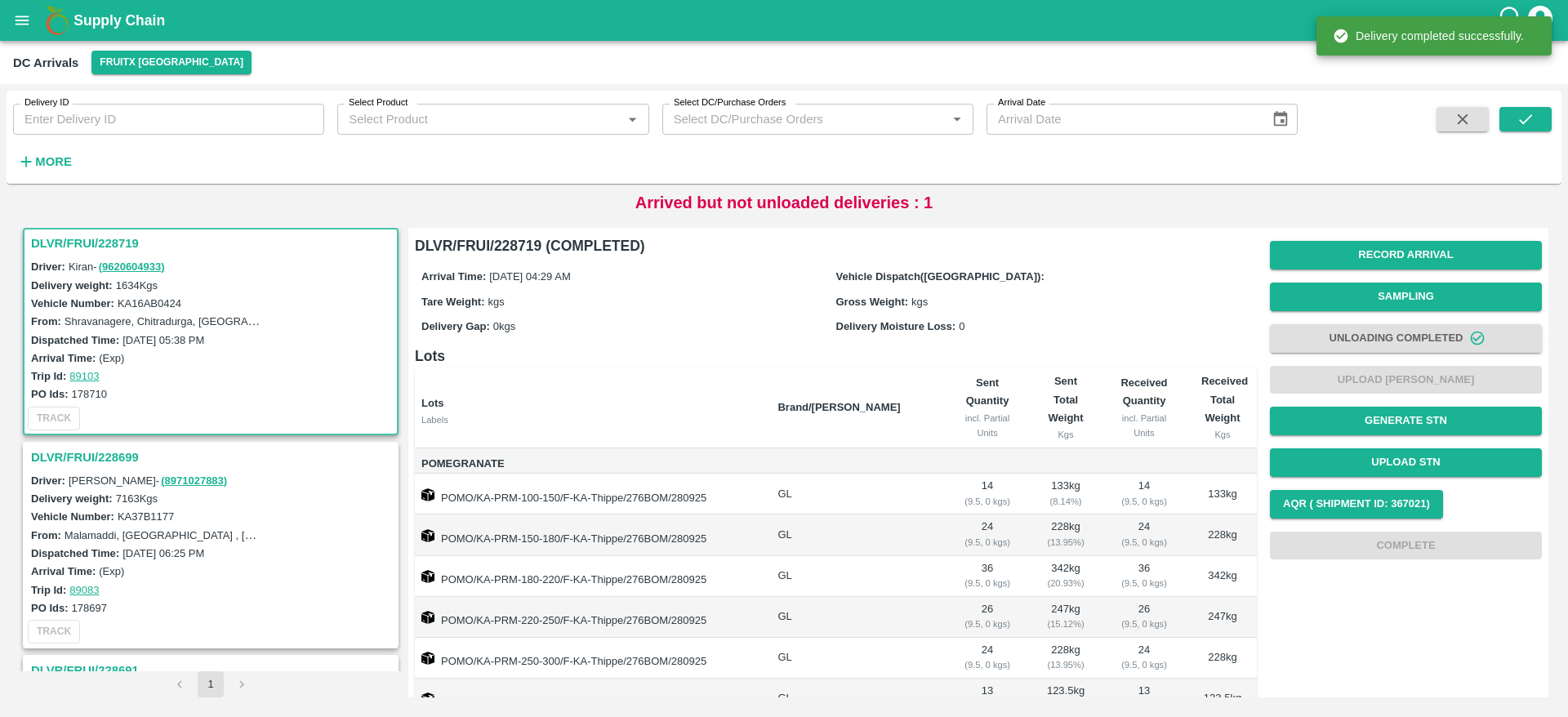
click at [59, 452] on h3 "DLVR/FRUI/228699" at bounding box center [213, 458] width 364 height 22
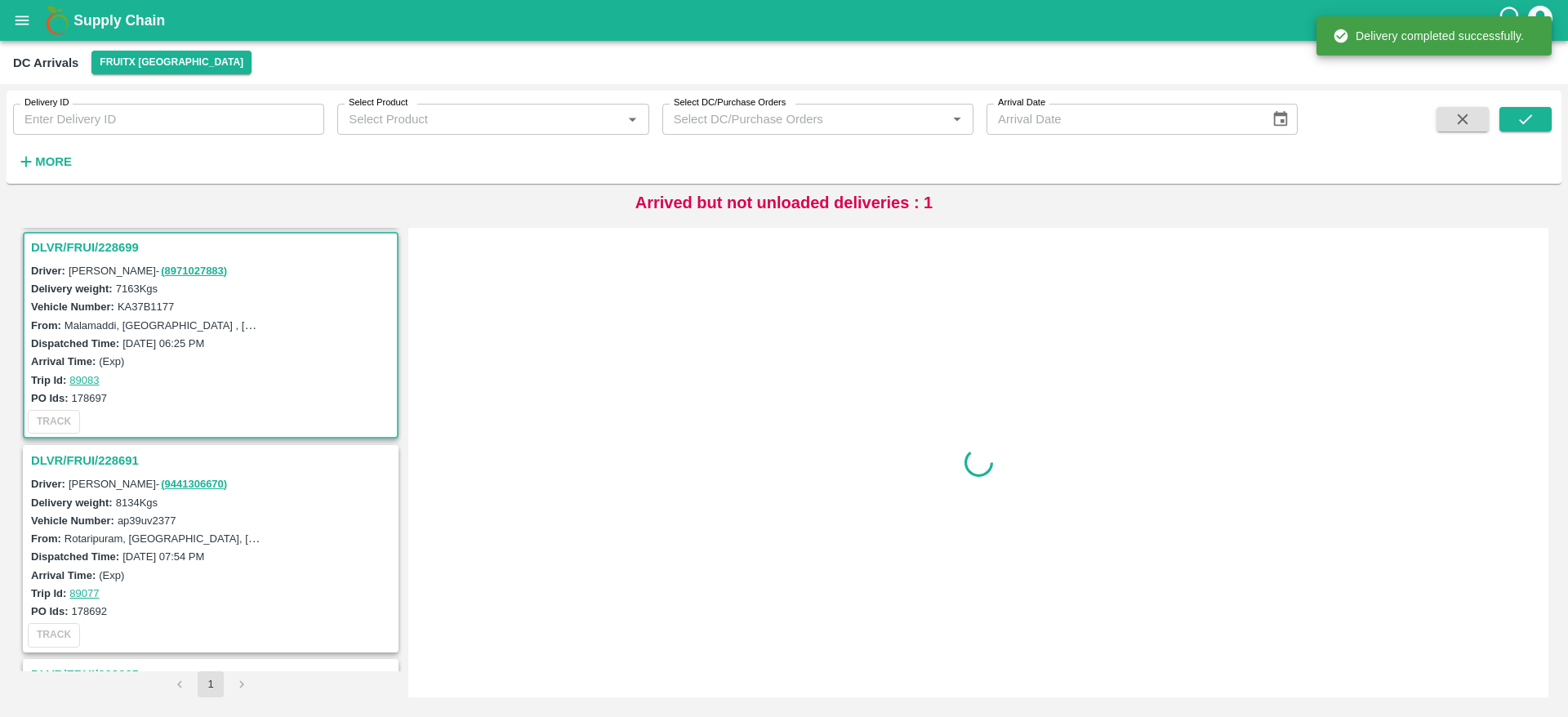
scroll to position [219, 0]
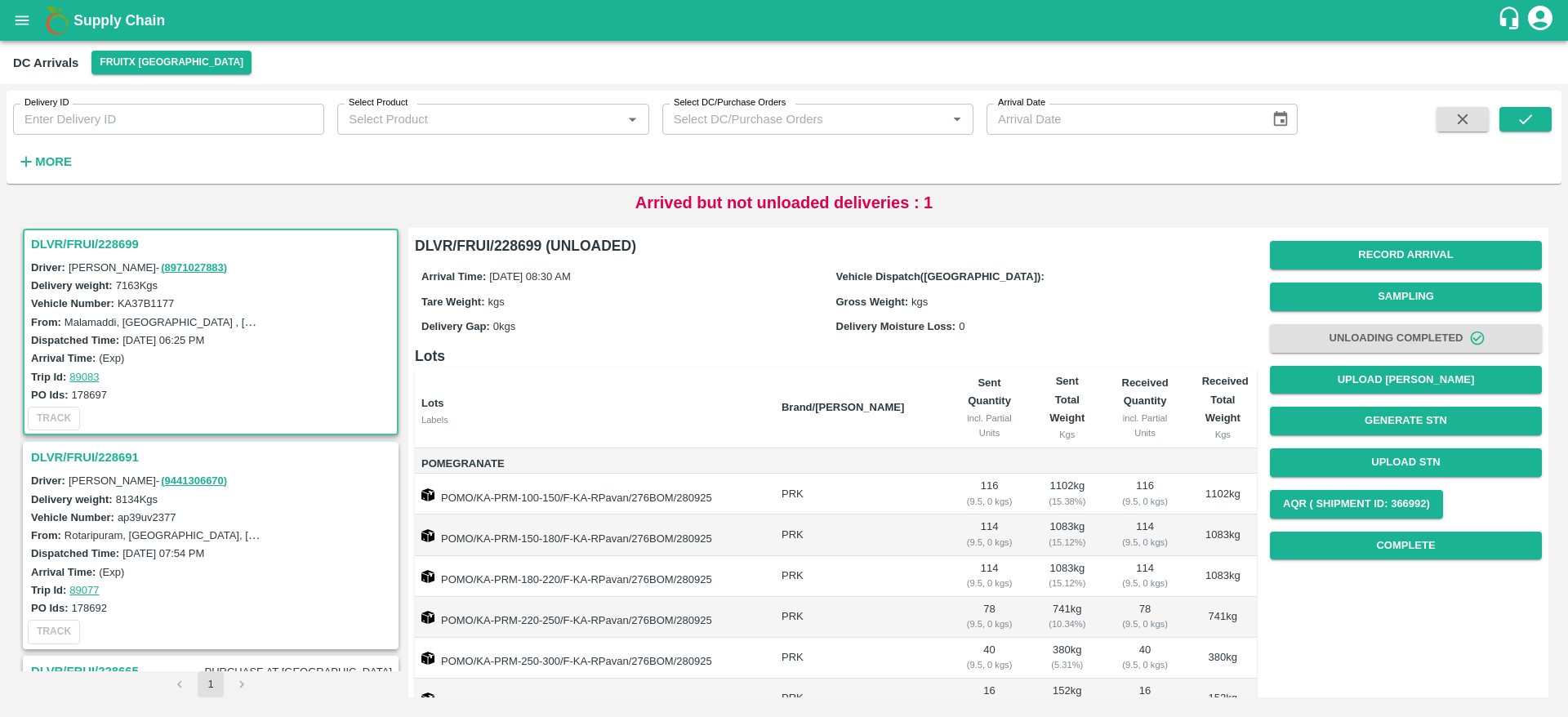
click at [67, 241] on h3 "DLVR/FRUI/228699" at bounding box center [213, 244] width 364 height 22
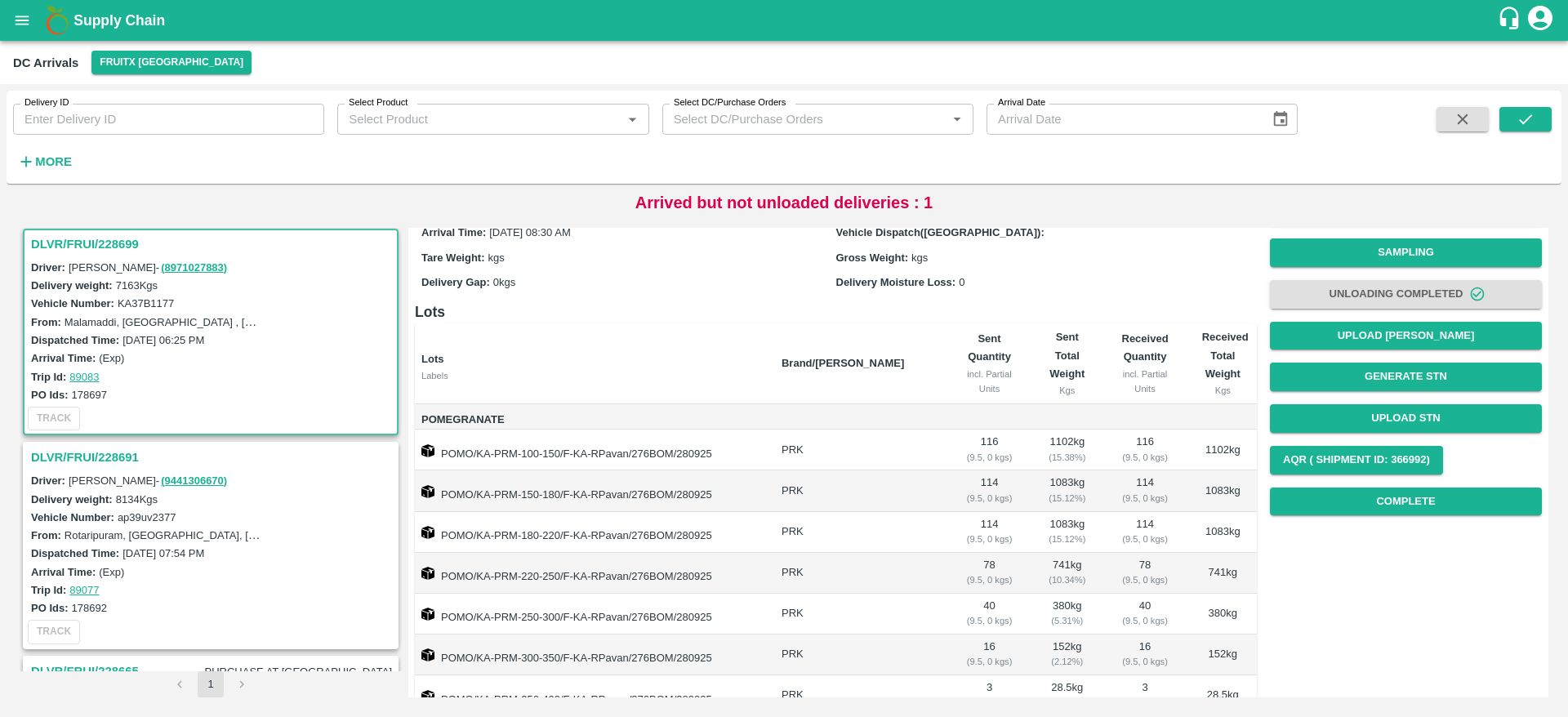
scroll to position [32, 0]
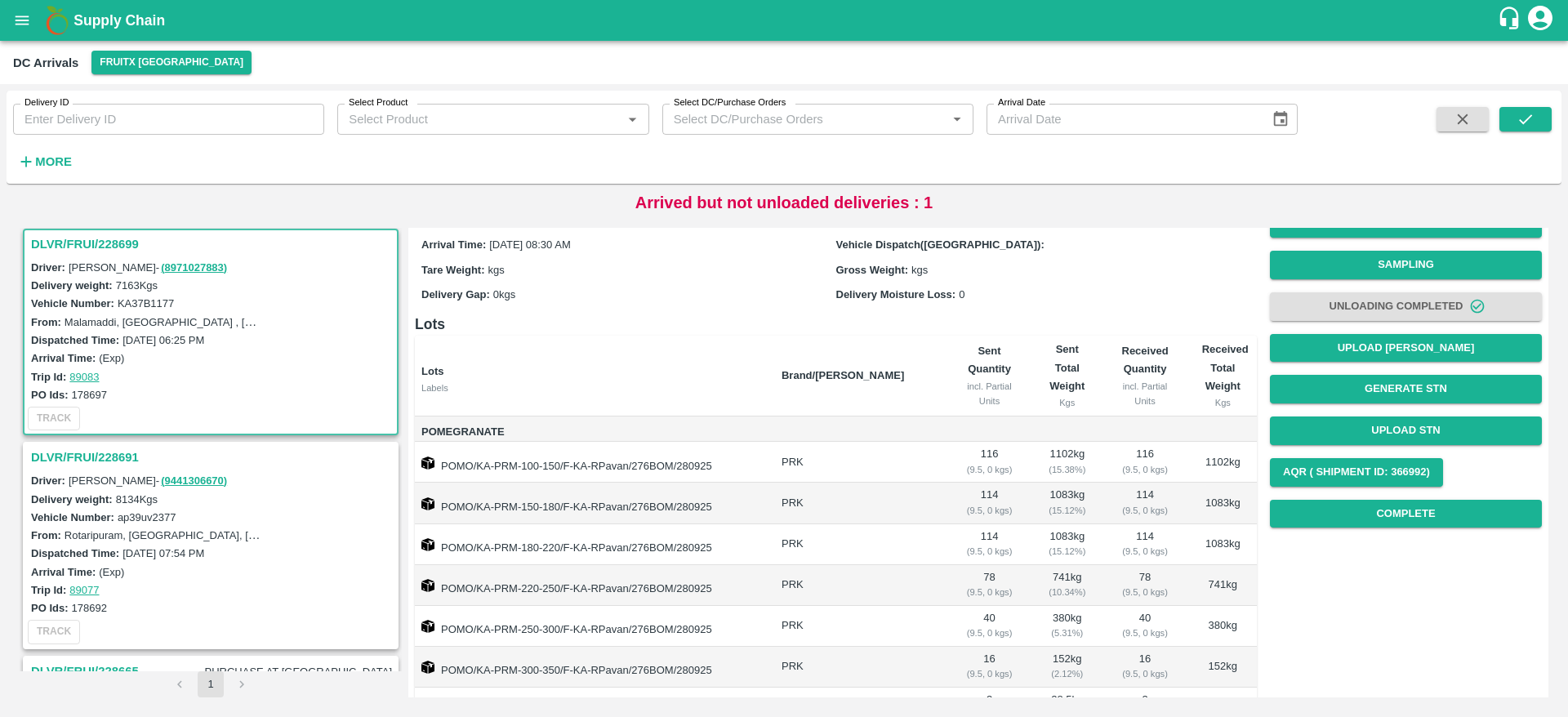
click at [86, 253] on h3 "DLVR/FRUI/228699" at bounding box center [213, 244] width 364 height 22
click at [53, 242] on h3 "DLVR/FRUI/228699" at bounding box center [213, 244] width 364 height 22
click at [76, 238] on h3 "DLVR/FRUI/228699" at bounding box center [213, 244] width 364 height 22
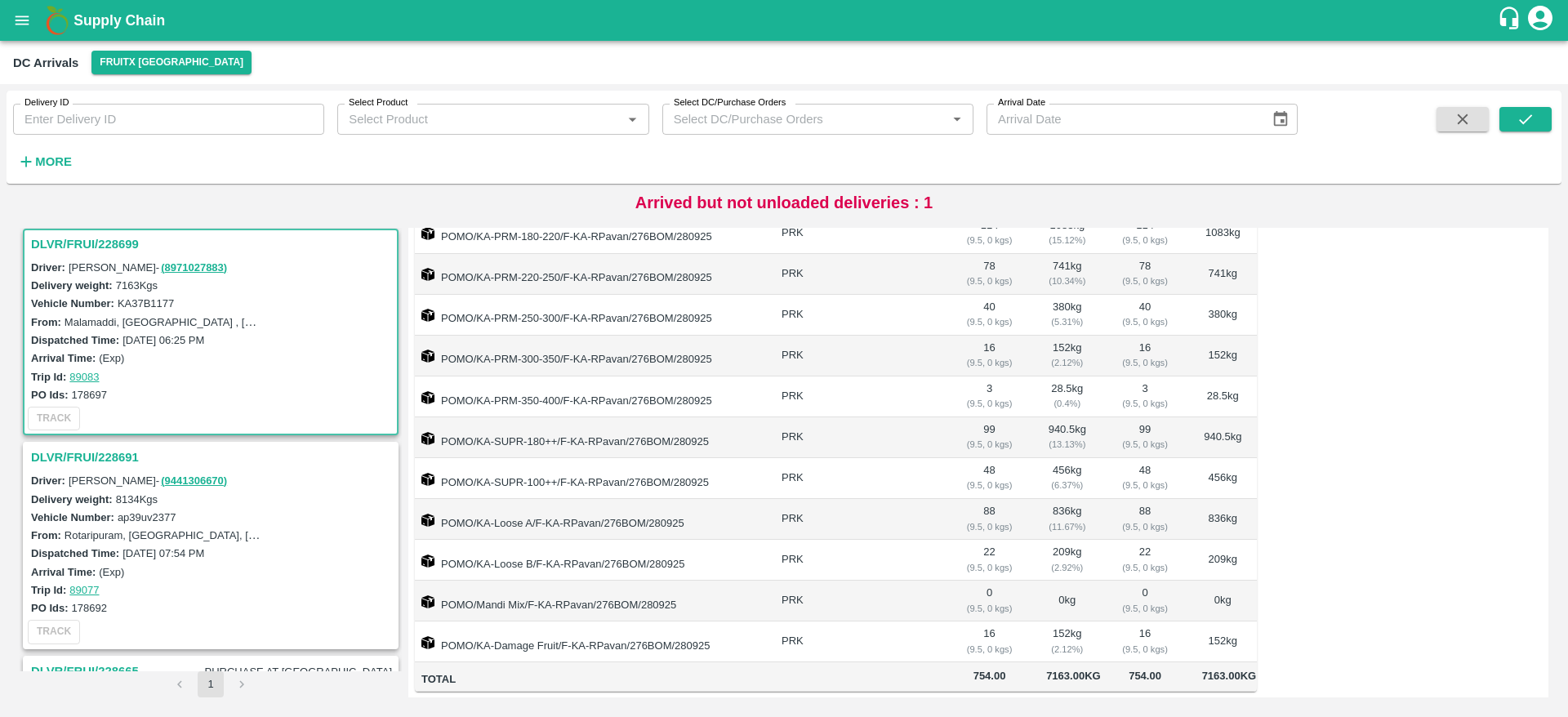
scroll to position [0, 0]
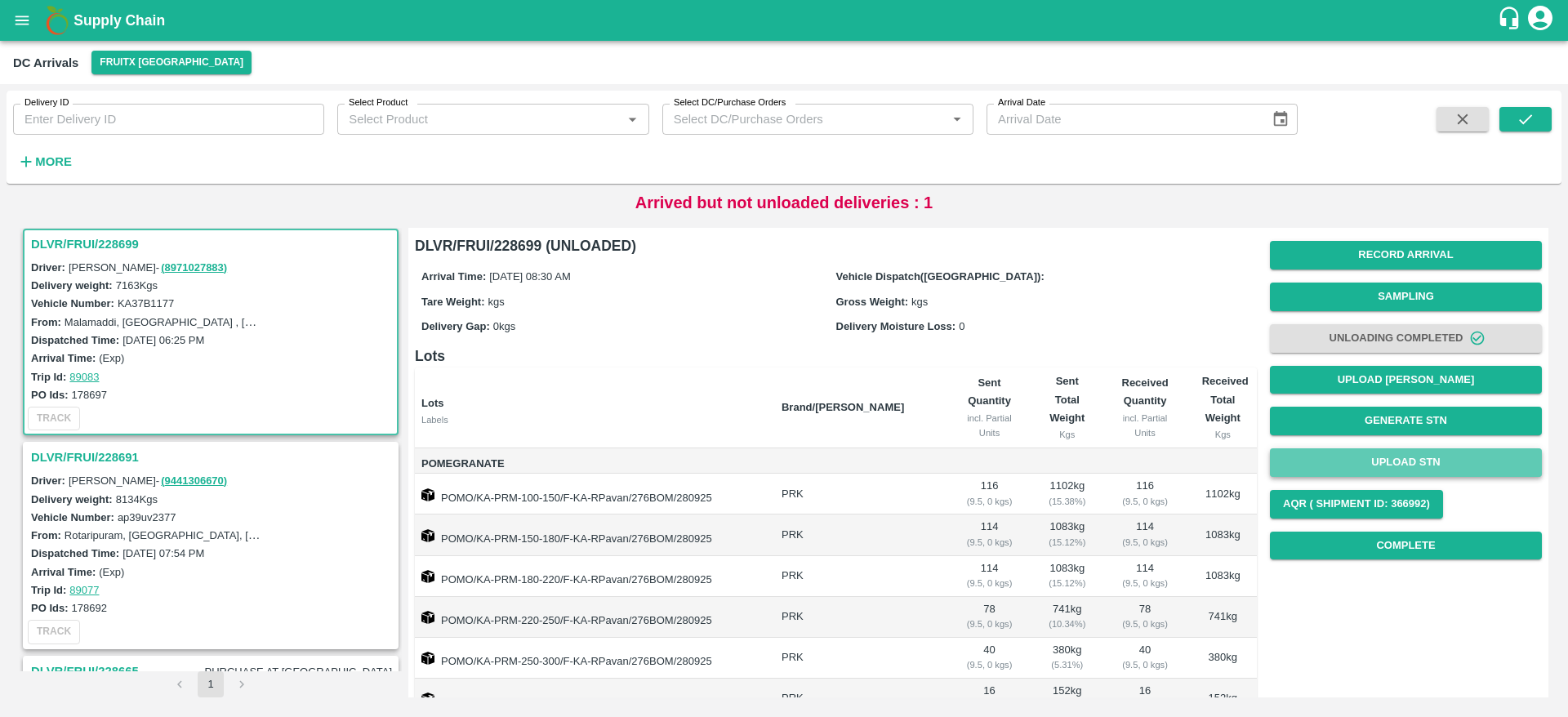
click at [1408, 469] on button "Upload STN" at bounding box center [1405, 463] width 272 height 28
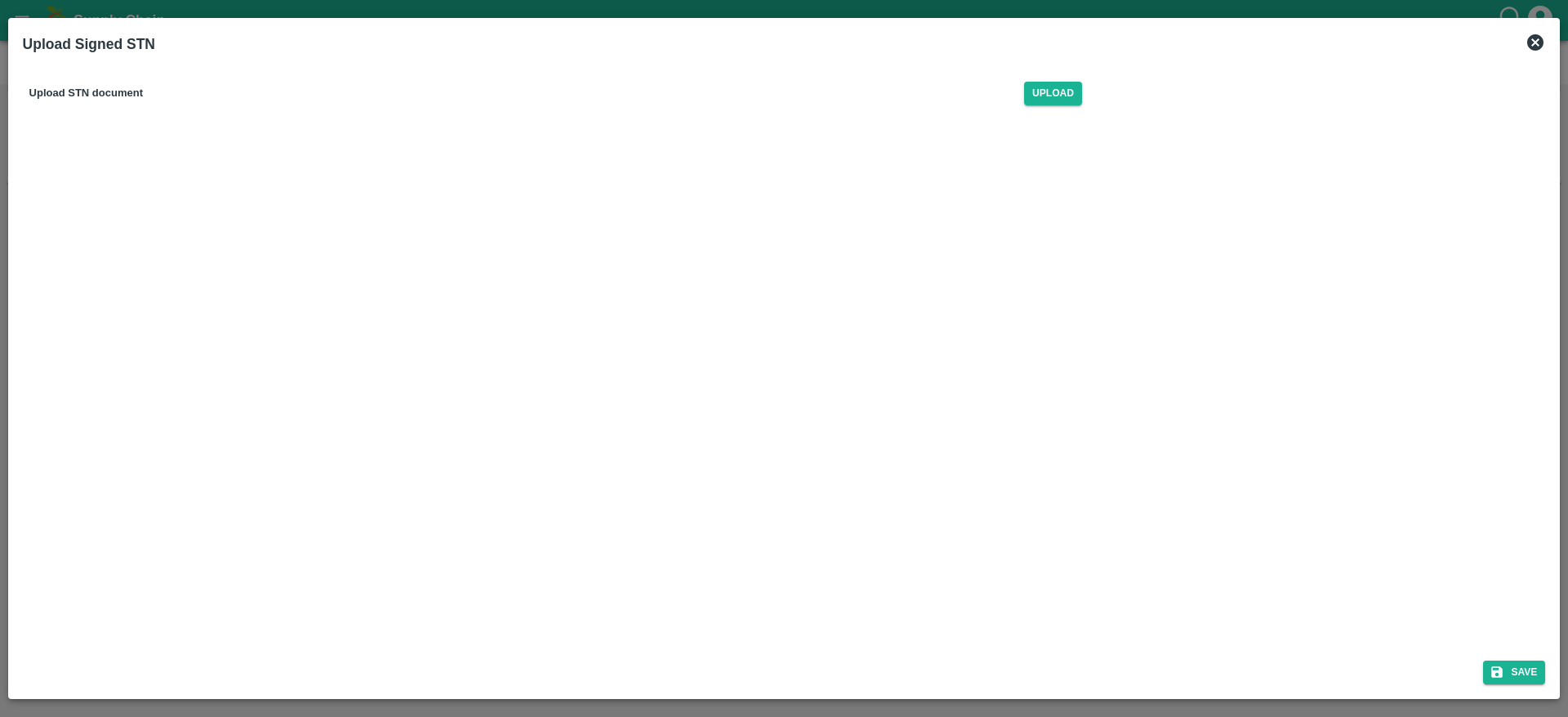
click at [1535, 46] on icon at bounding box center [1536, 42] width 17 height 17
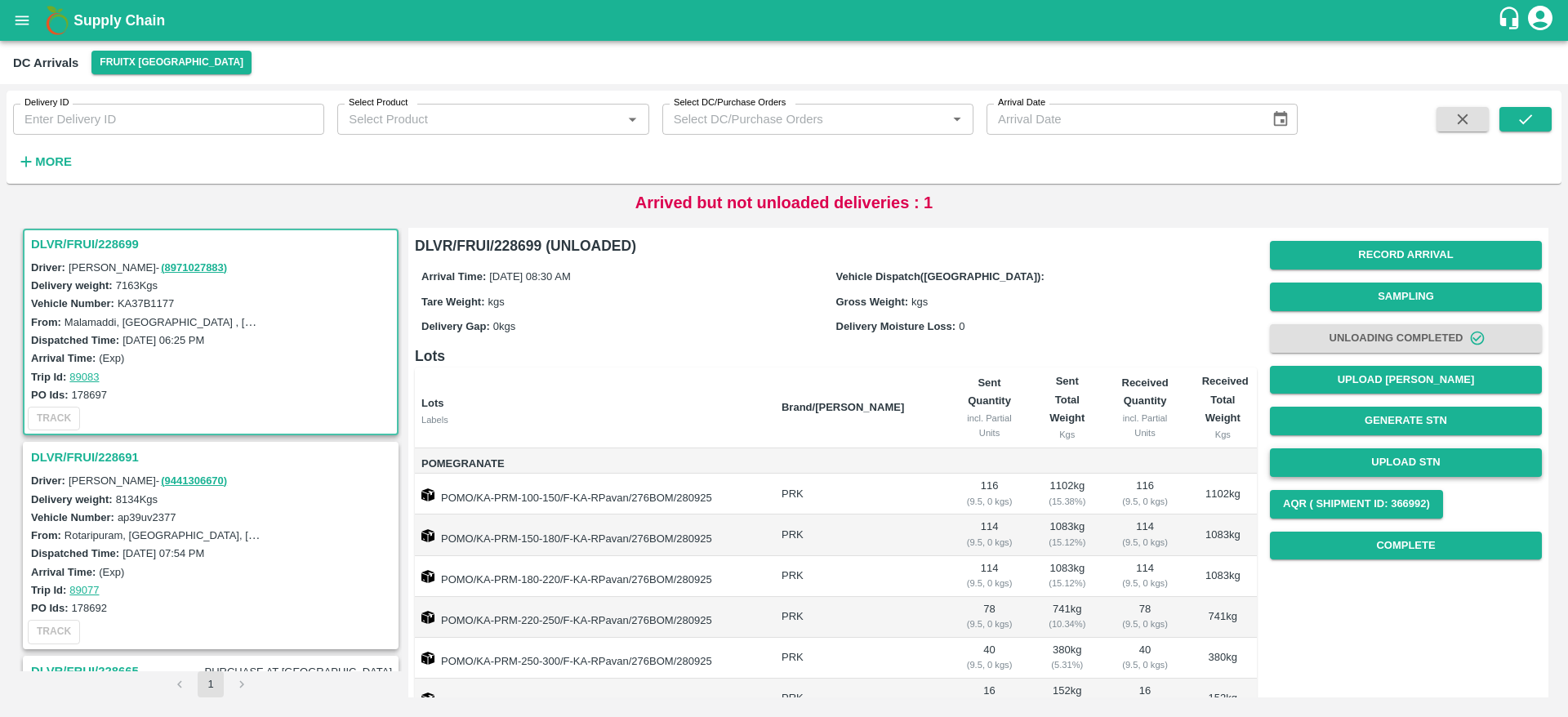
click at [1391, 449] on button "Upload STN" at bounding box center [1405, 463] width 272 height 28
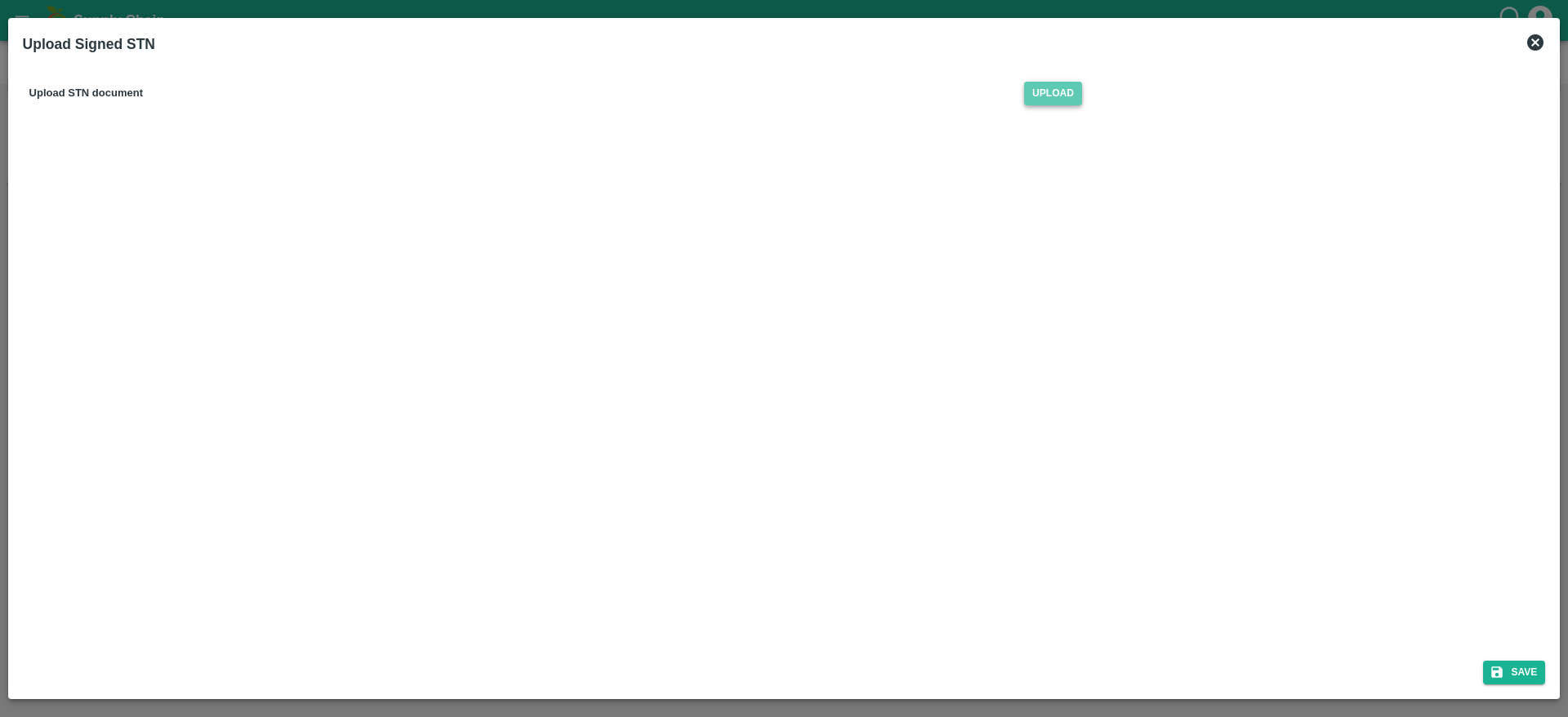
click at [1030, 87] on span "Upload" at bounding box center [1053, 93] width 58 height 24
click at [0, 0] on input "Upload" at bounding box center [0, 0] width 0 height 0
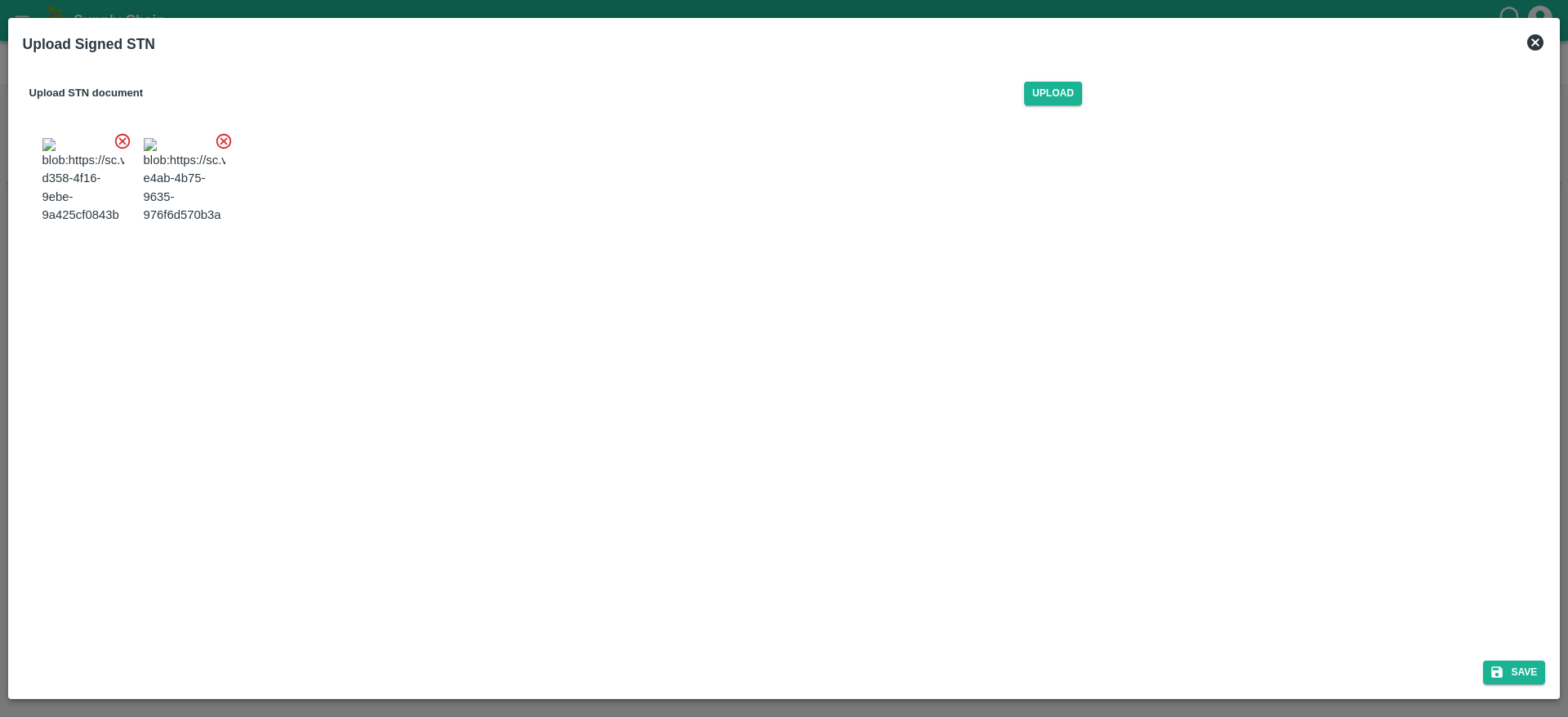
click at [1492, 656] on div "Save" at bounding box center [784, 669] width 1536 height 43
click at [1492, 680] on button "Save" at bounding box center [1514, 672] width 62 height 24
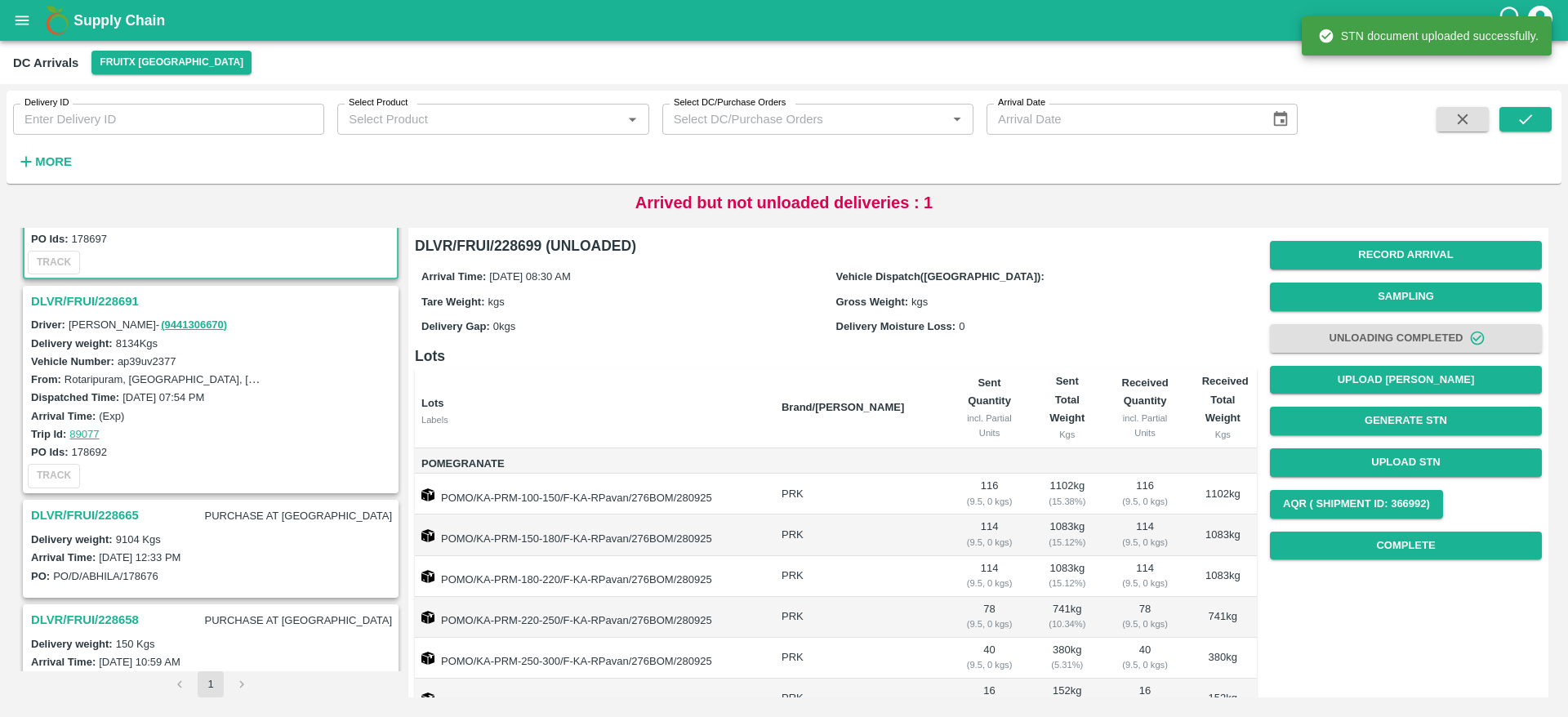
scroll to position [376, 0]
click at [110, 297] on h3 "DLVR/FRUI/228691" at bounding box center [213, 301] width 364 height 22
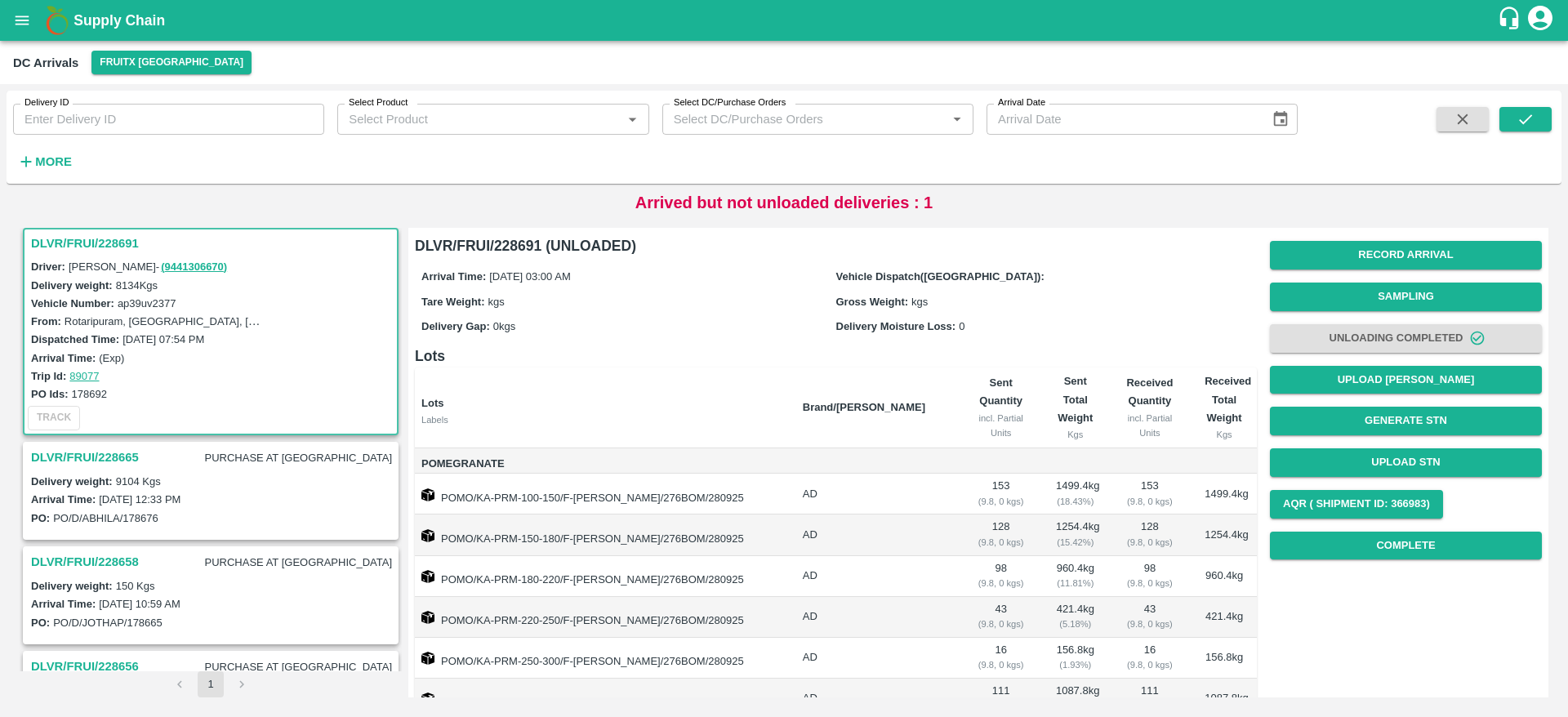
scroll to position [2, 0]
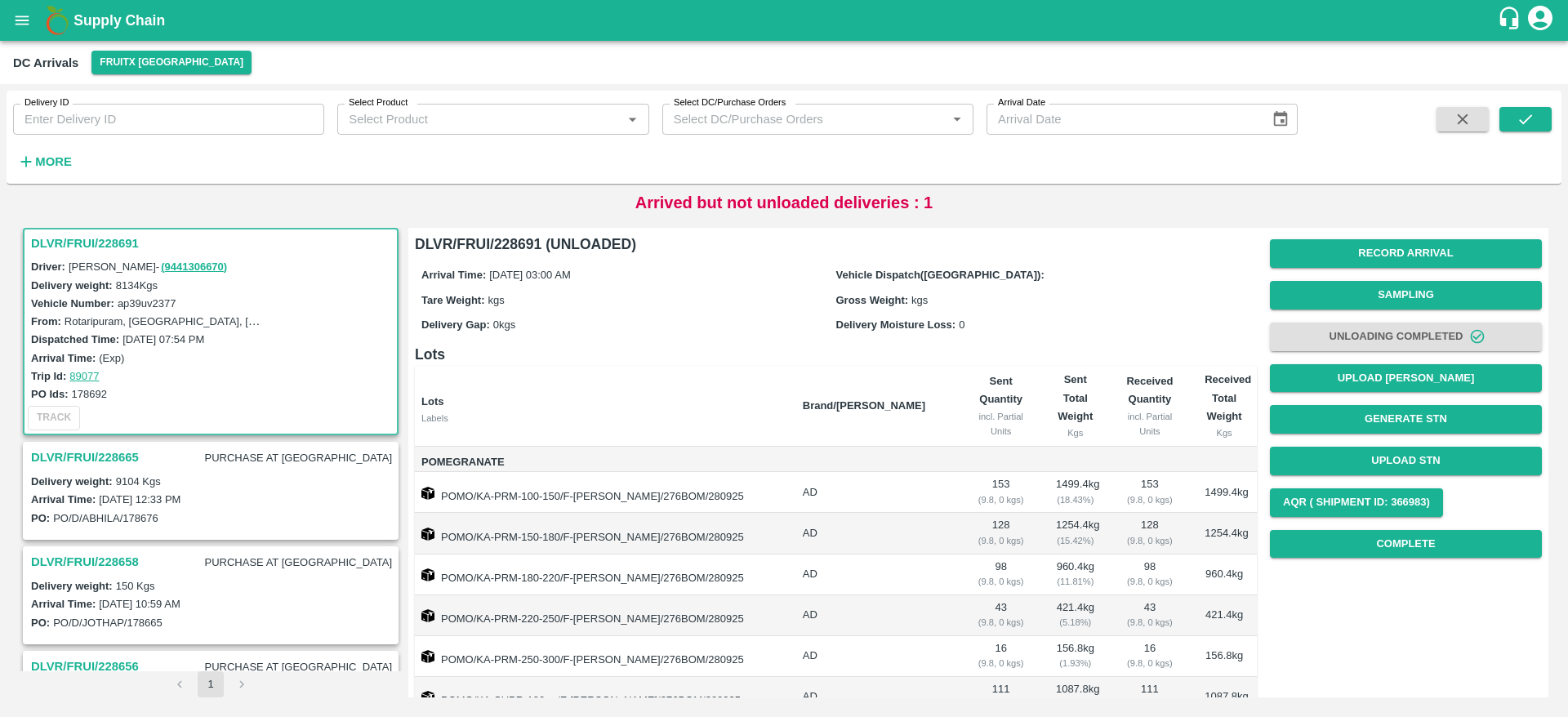
click at [1393, 444] on div "Record Arrival Sampling Unloading Completed Upload Tare Weight Generate STN Upl…" at bounding box center [1405, 398] width 272 height 331
click at [1392, 453] on button "Upload STN" at bounding box center [1405, 461] width 272 height 28
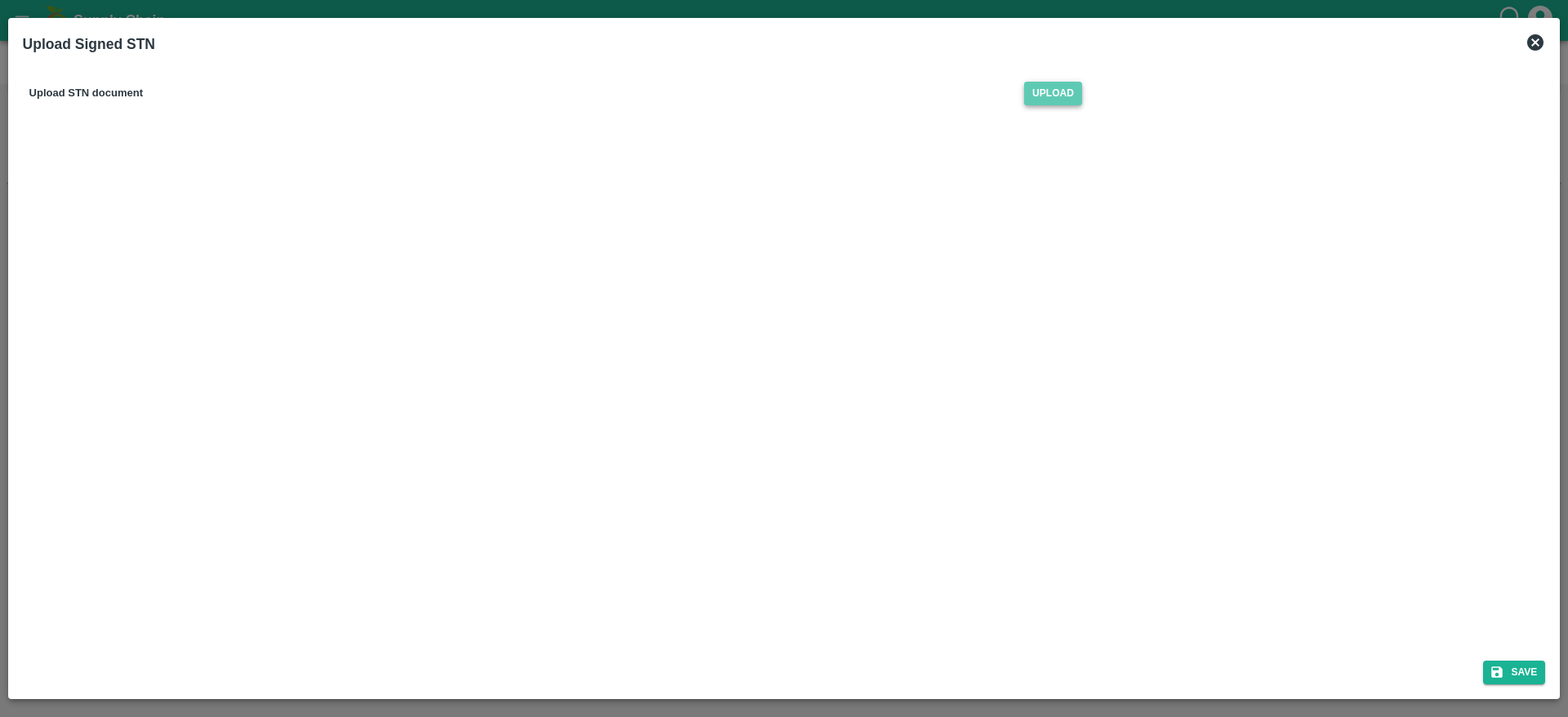
click at [1048, 86] on span "Upload" at bounding box center [1053, 93] width 58 height 24
click at [0, 0] on input "Upload" at bounding box center [0, 0] width 0 height 0
click at [1523, 681] on button "Save" at bounding box center [1514, 672] width 62 height 24
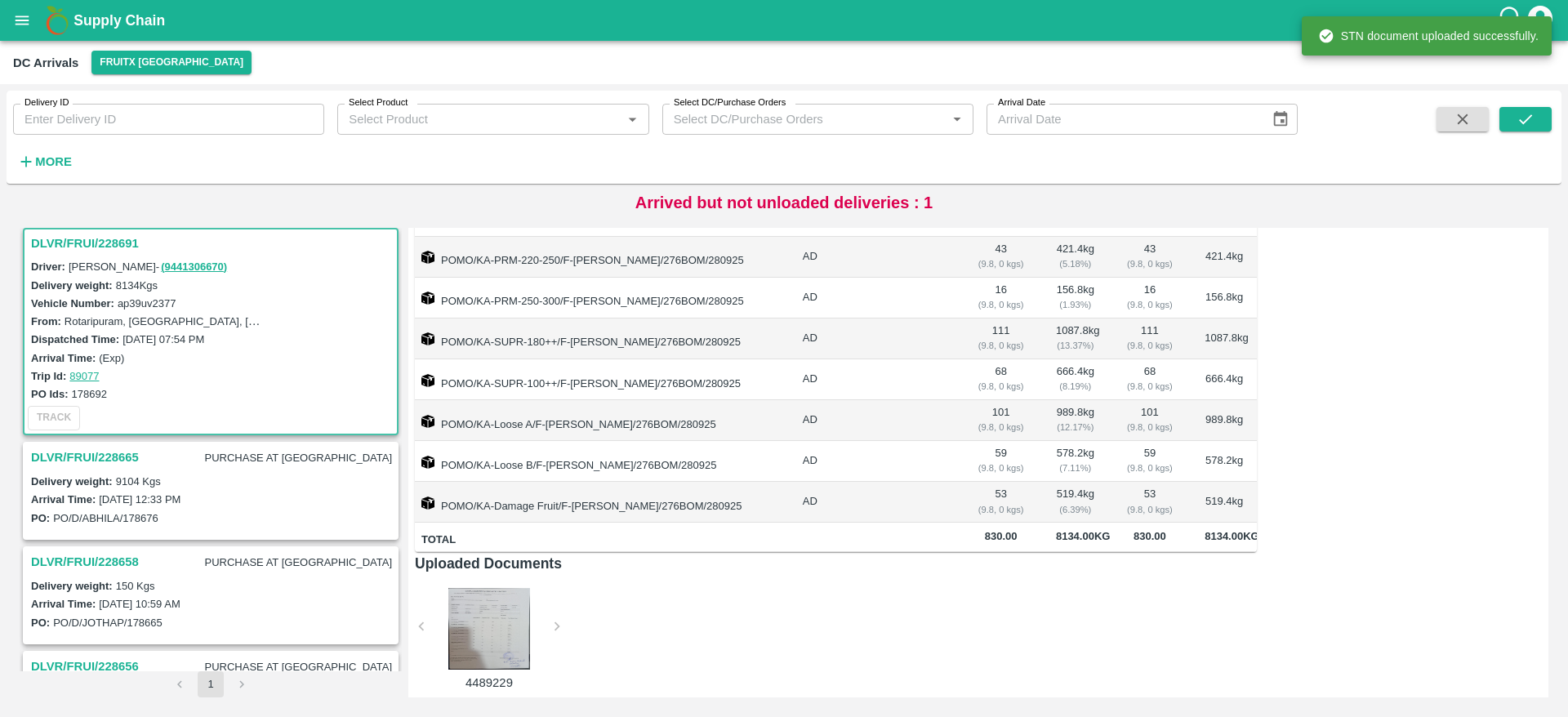
scroll to position [0, 0]
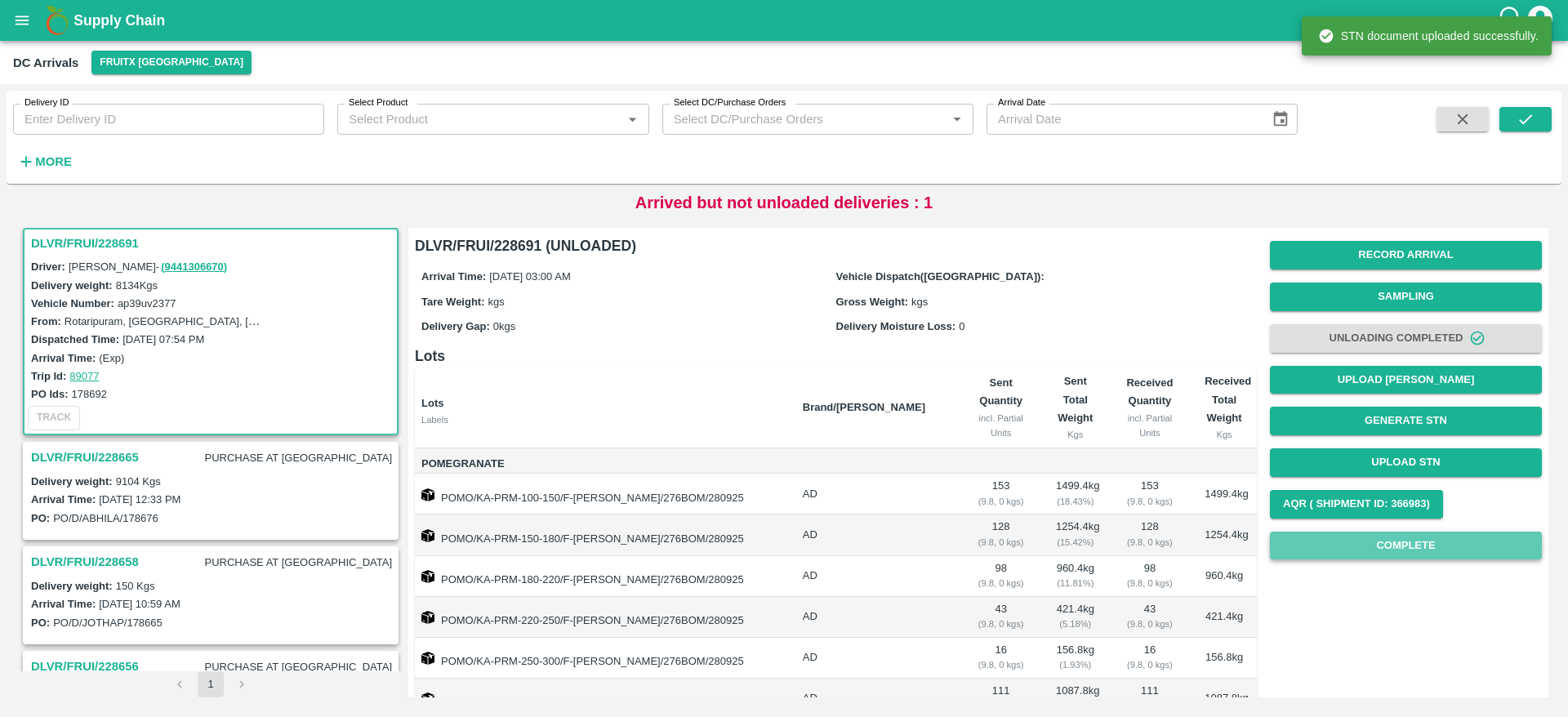
click at [1359, 557] on button "Complete" at bounding box center [1405, 546] width 272 height 28
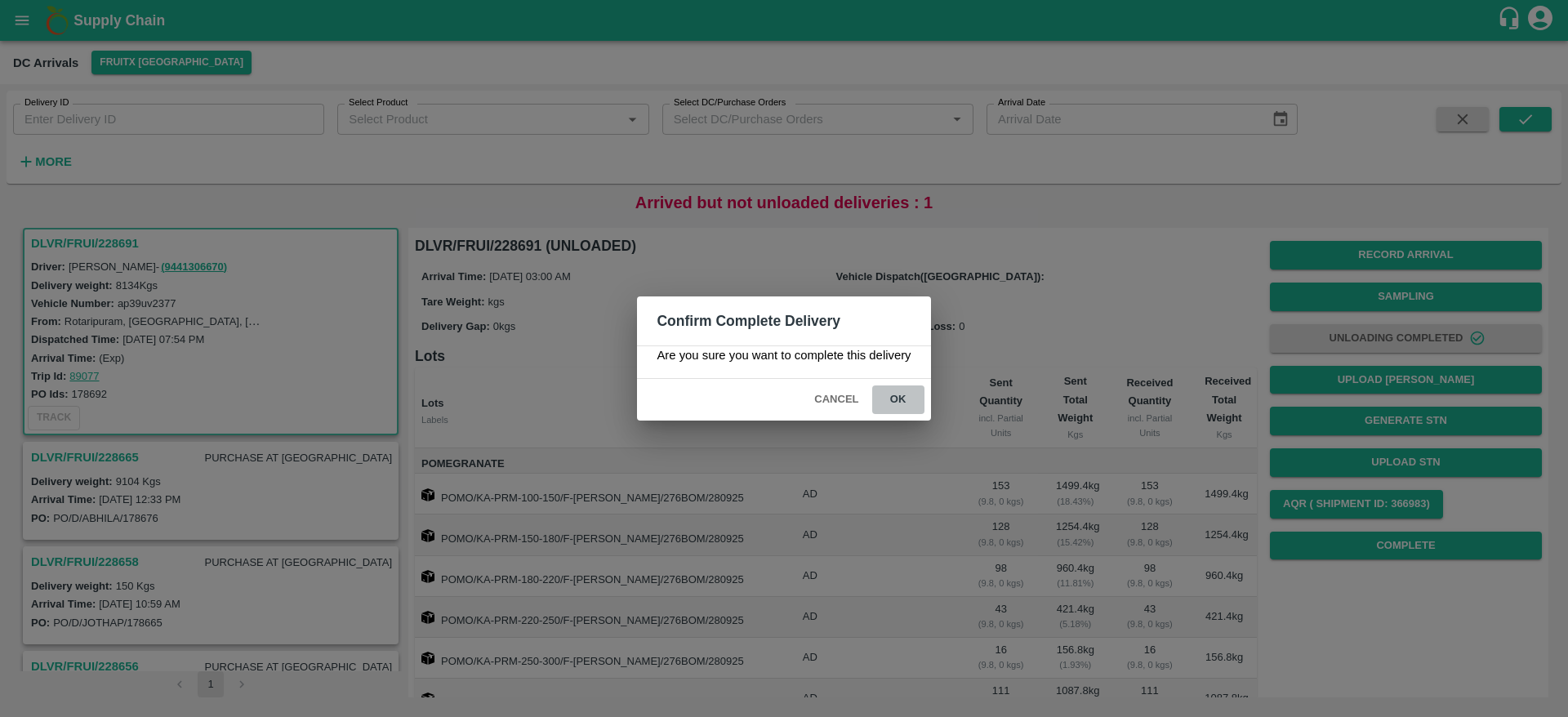
click at [908, 393] on button "ok" at bounding box center [898, 400] width 52 height 28
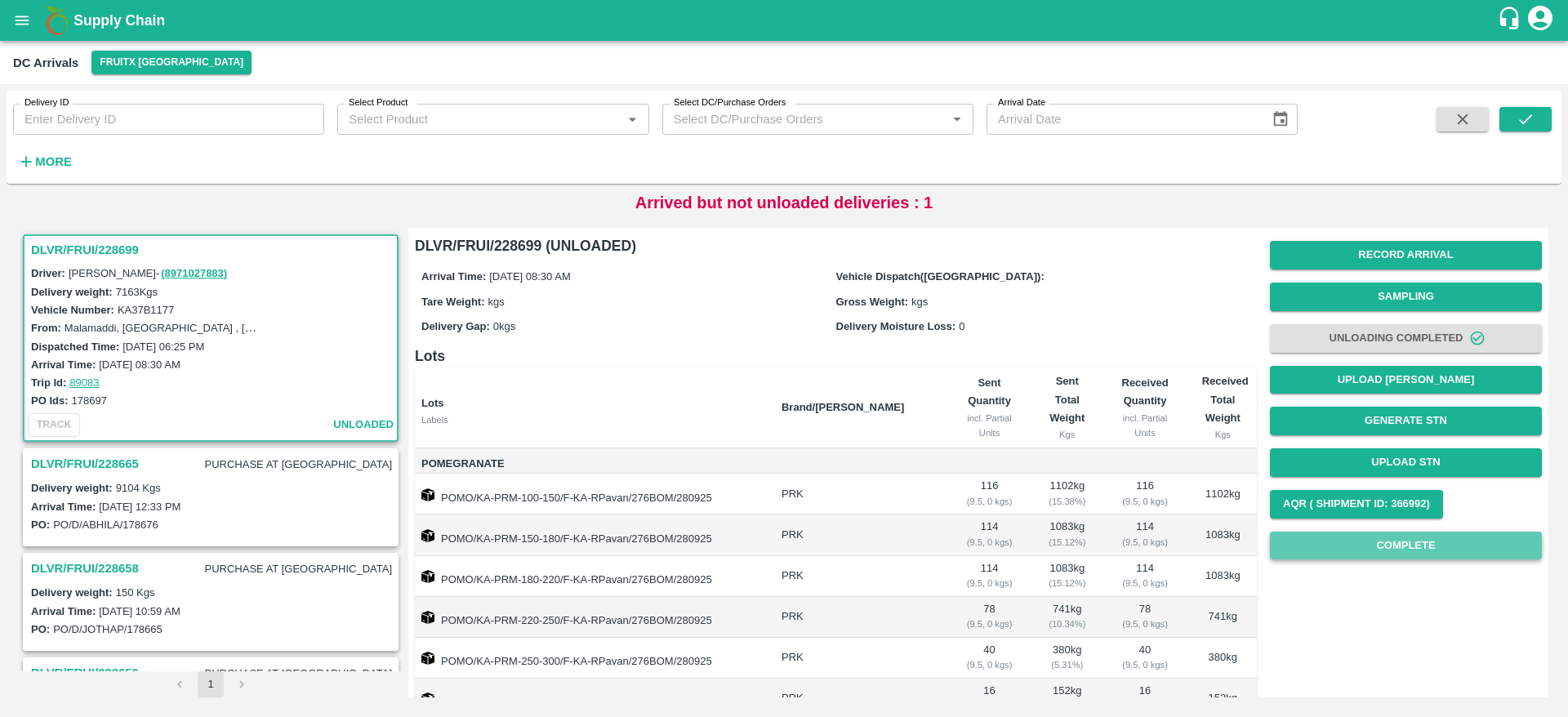
click at [1372, 549] on button "Complete" at bounding box center [1405, 546] width 272 height 28
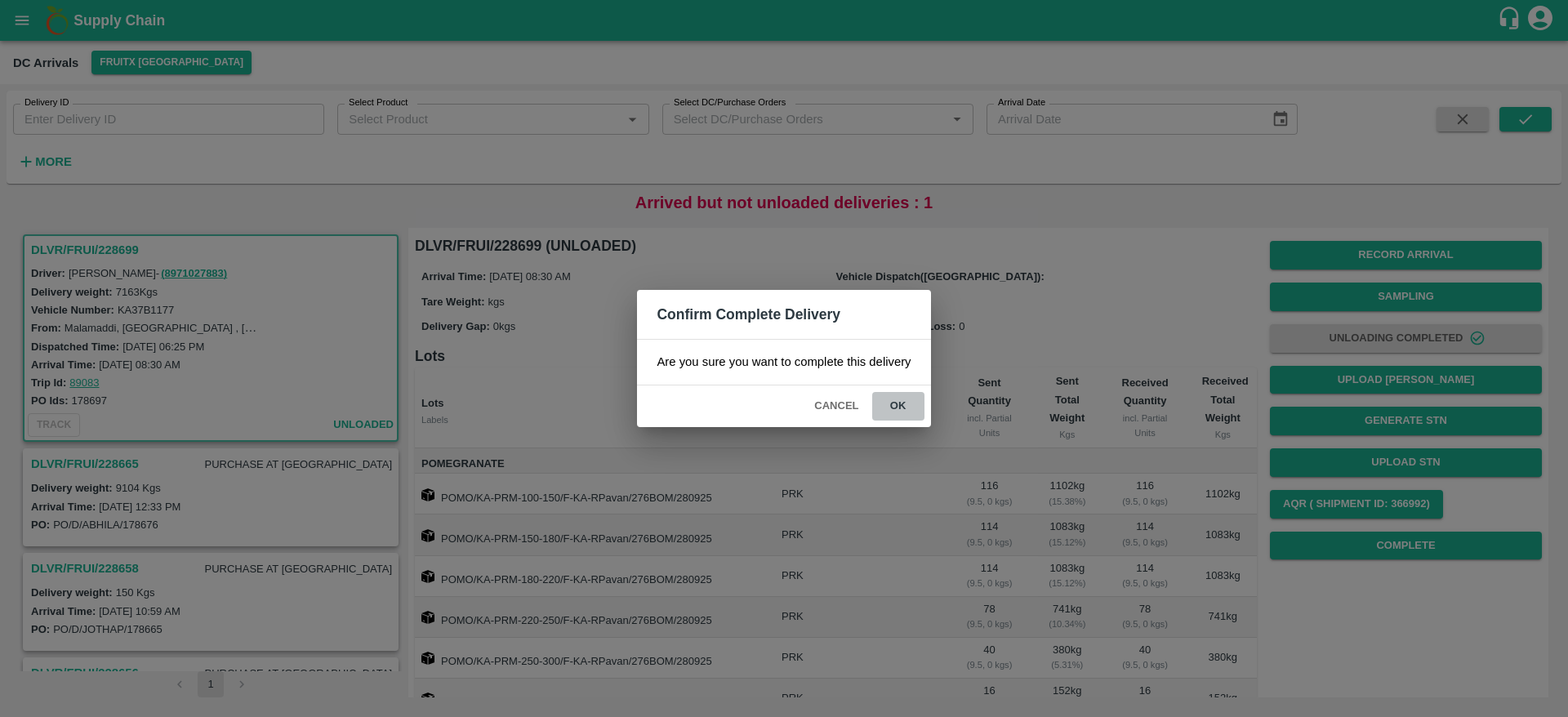
click at [902, 402] on button "ok" at bounding box center [898, 406] width 52 height 28
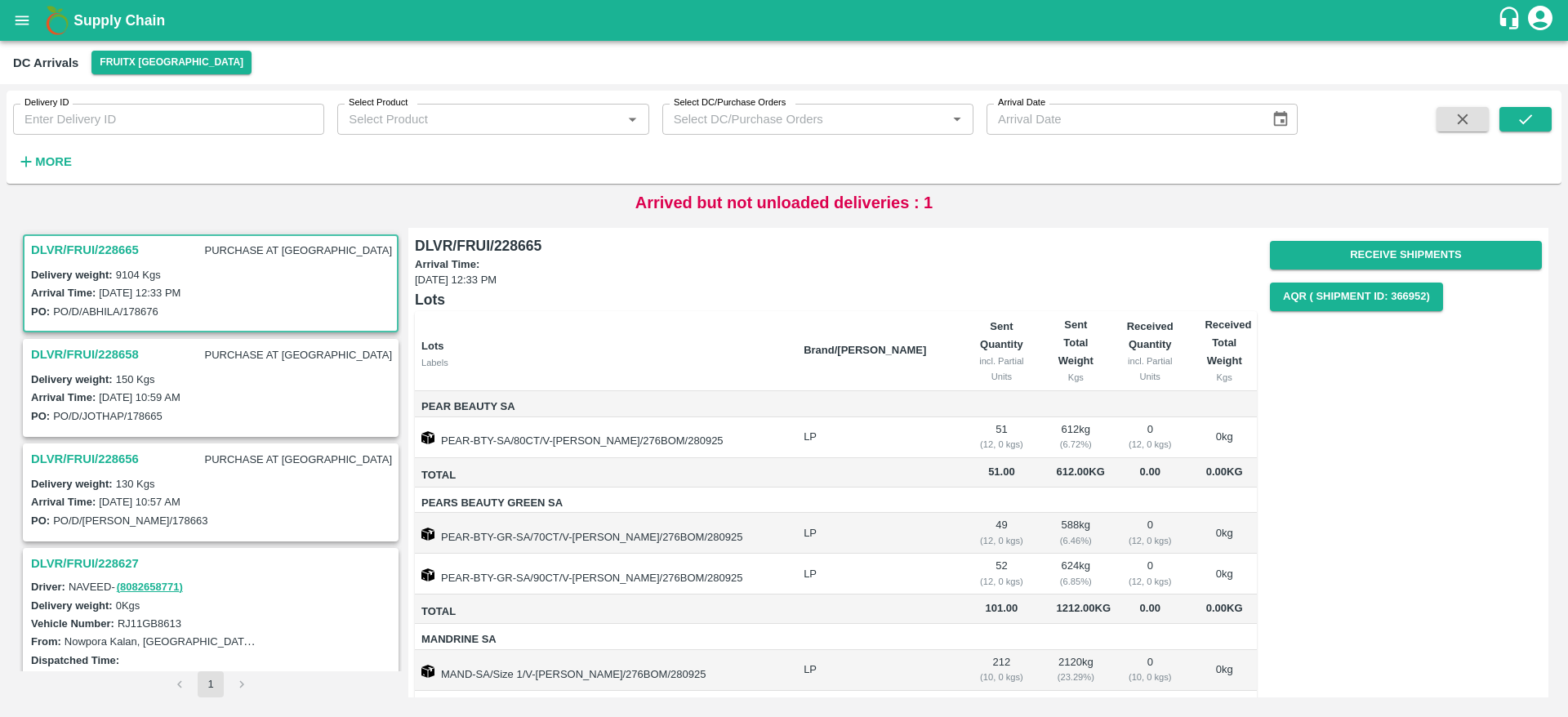
click at [75, 242] on h3 "DLVR/FRUI/228665" at bounding box center [85, 250] width 108 height 22
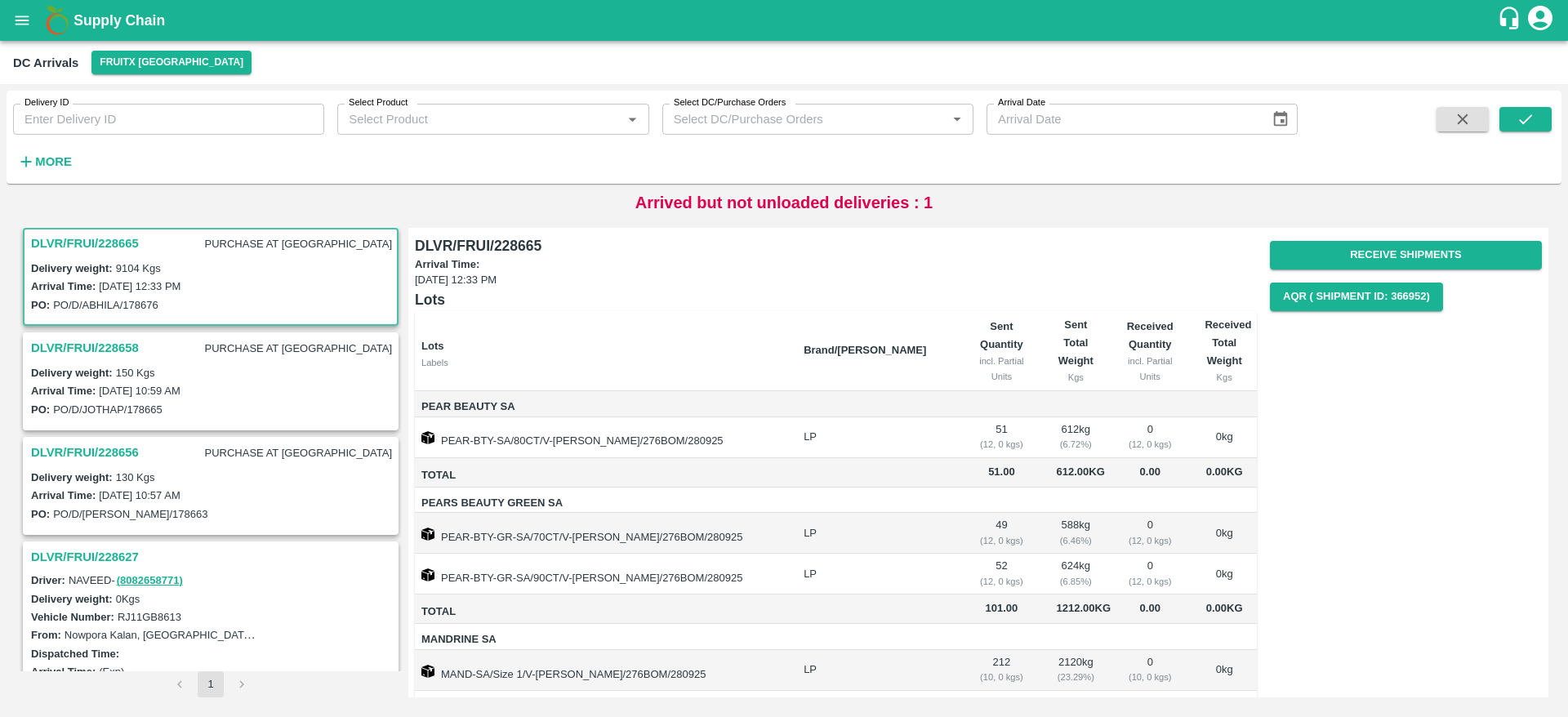
click at [1380, 235] on div "Receive Shipments AQR ( Shipment Id: 366952)" at bounding box center [1405, 276] width 272 height 83
click at [1387, 248] on button "Receive Shipments" at bounding box center [1405, 255] width 272 height 28
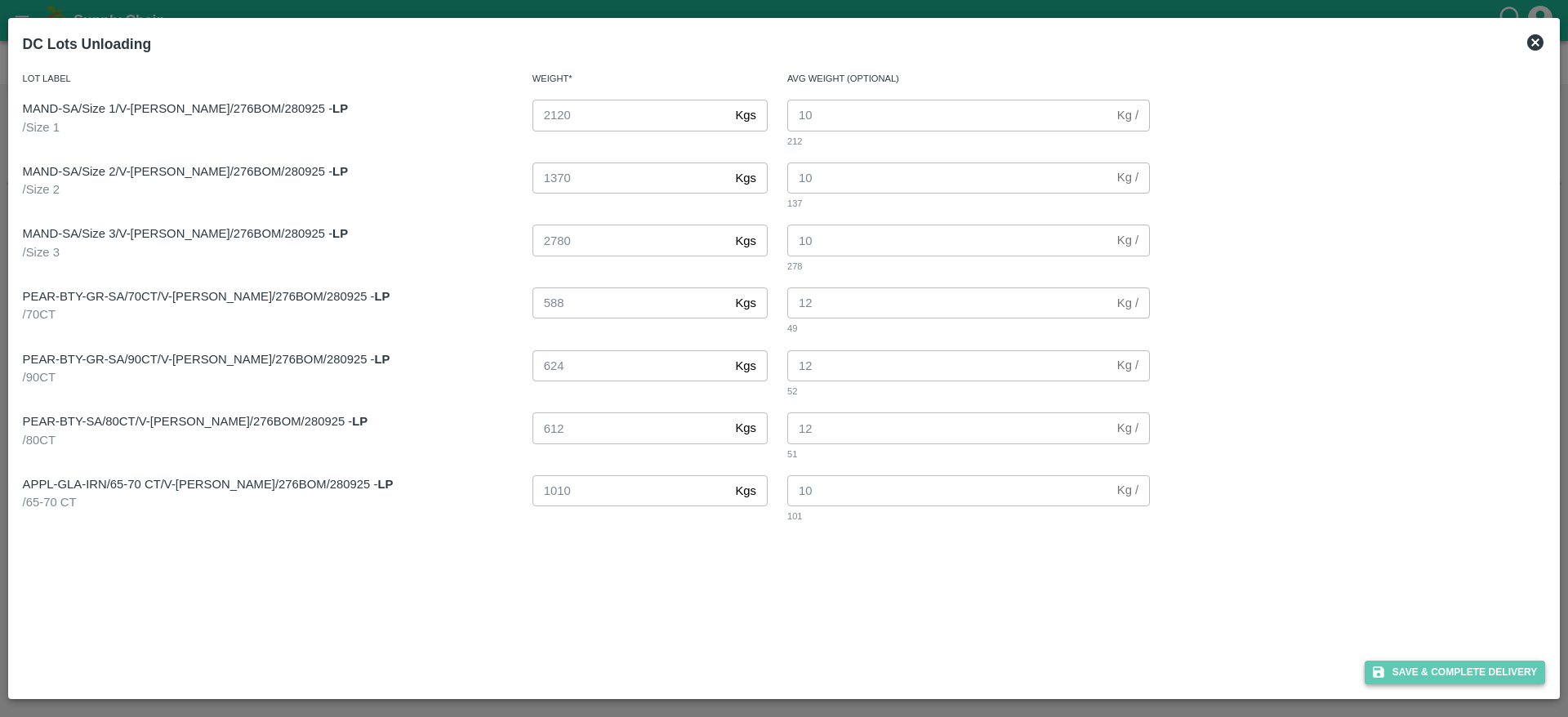
click at [1421, 674] on button "Save & Complete Delivery" at bounding box center [1455, 672] width 181 height 24
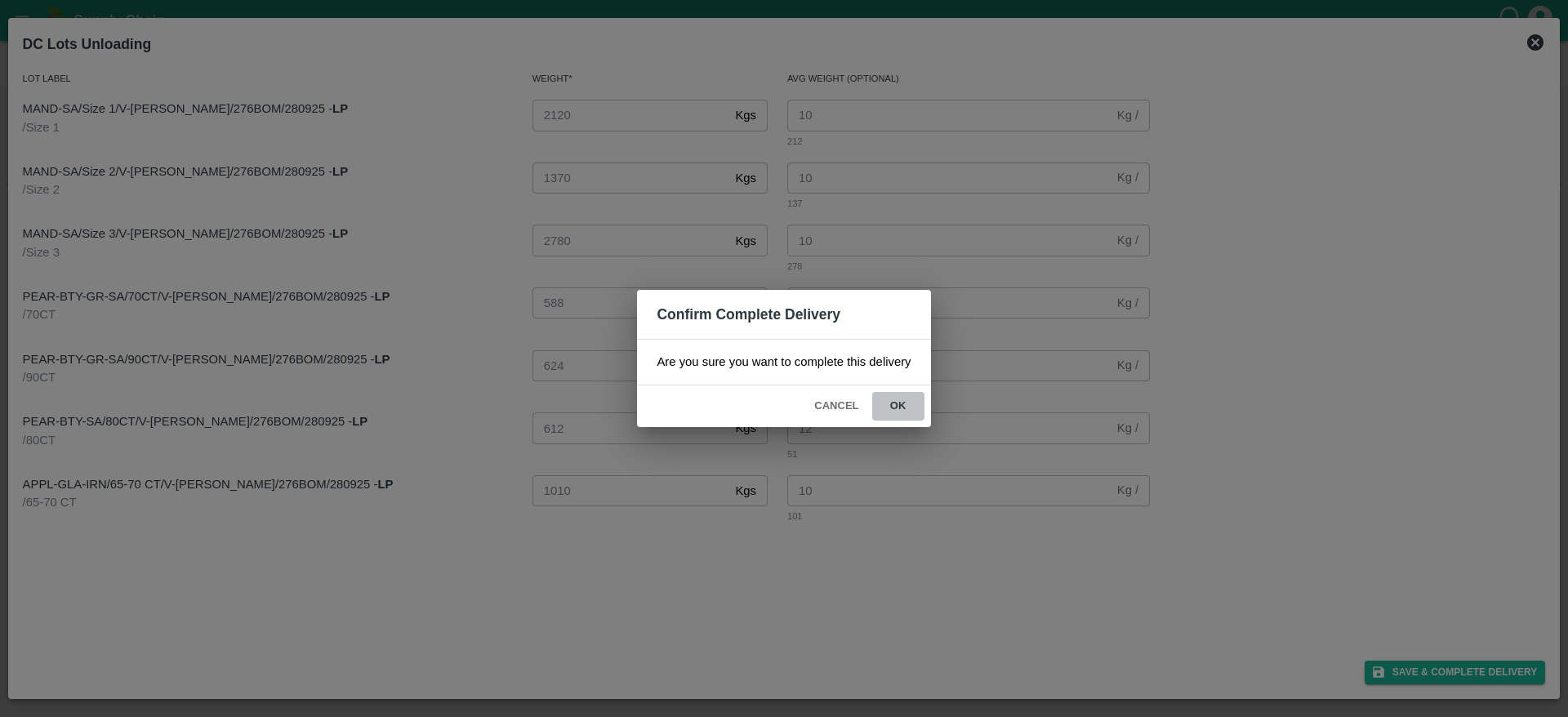
click at [897, 404] on button "ok" at bounding box center [898, 406] width 52 height 28
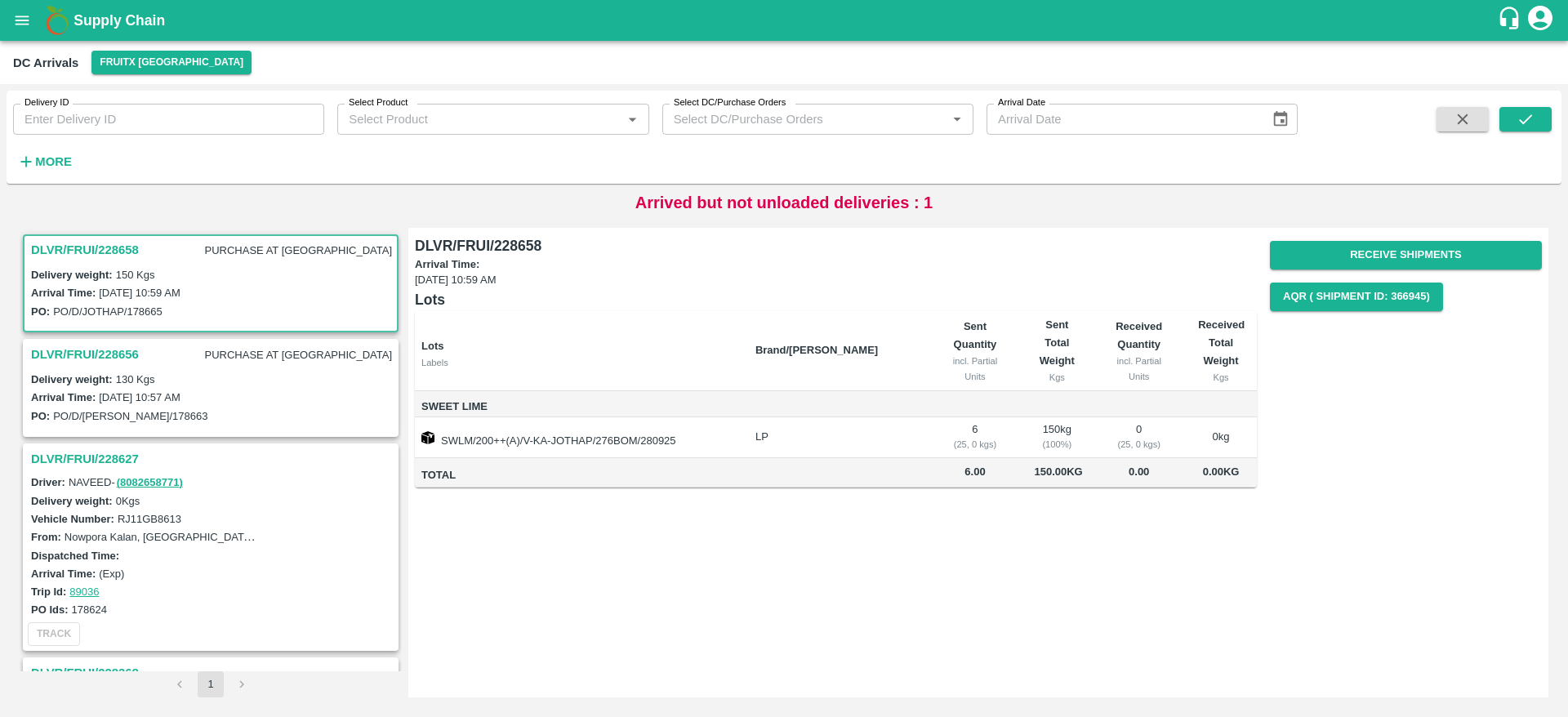
click at [60, 248] on h3 "DLVR/FRUI/228658" at bounding box center [85, 250] width 108 height 22
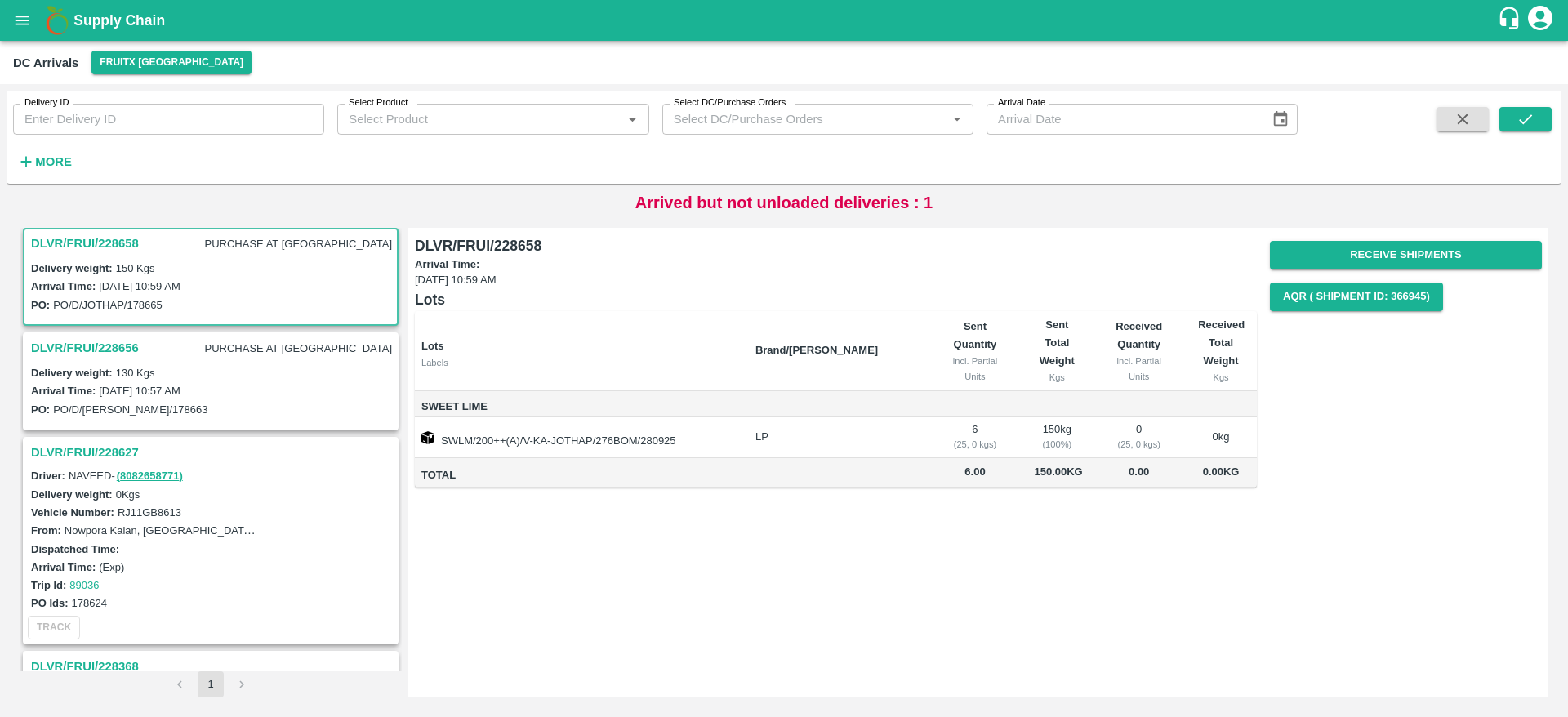
click at [111, 347] on h3 "DLVR/FRUI/228656" at bounding box center [85, 348] width 108 height 22
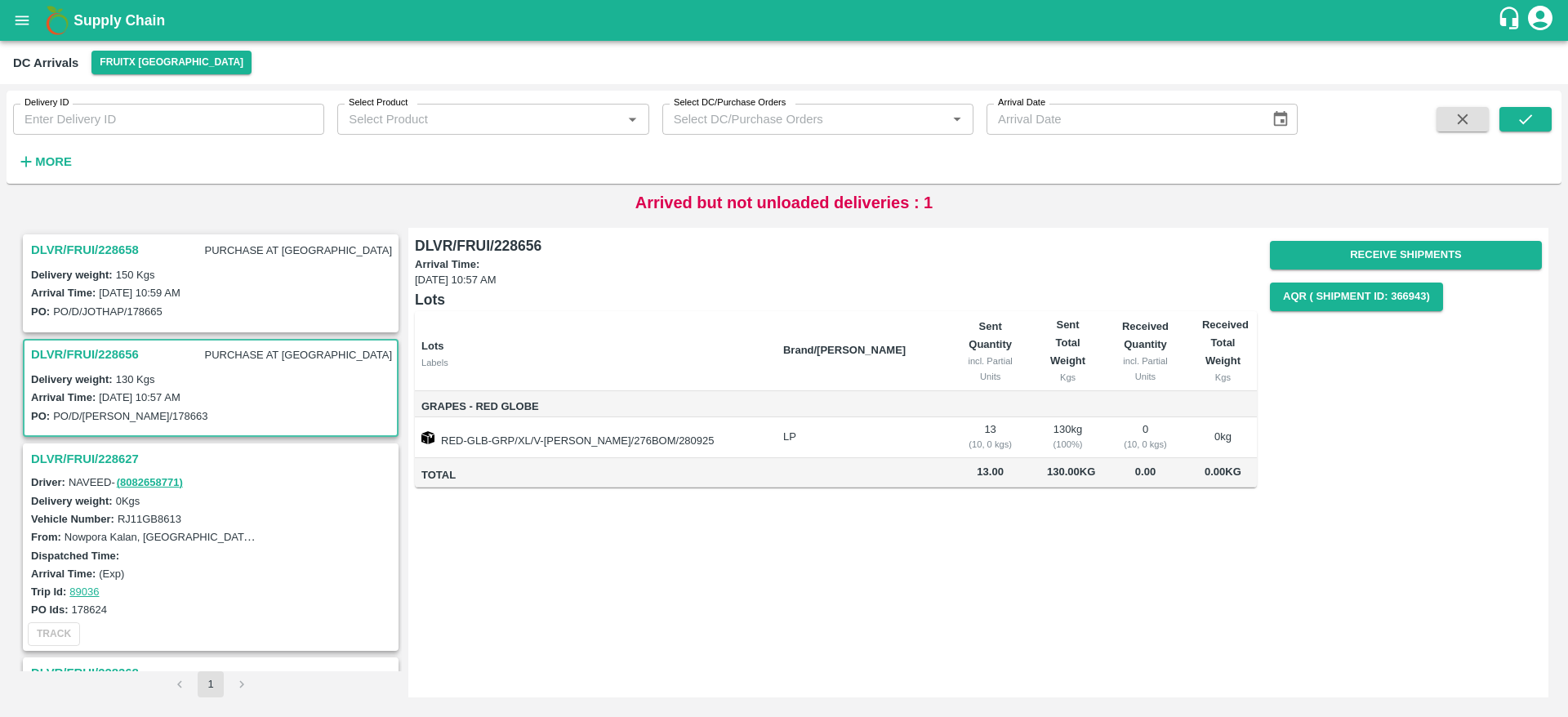
click at [63, 462] on h3 "DLVR/FRUI/228627" at bounding box center [213, 459] width 364 height 22
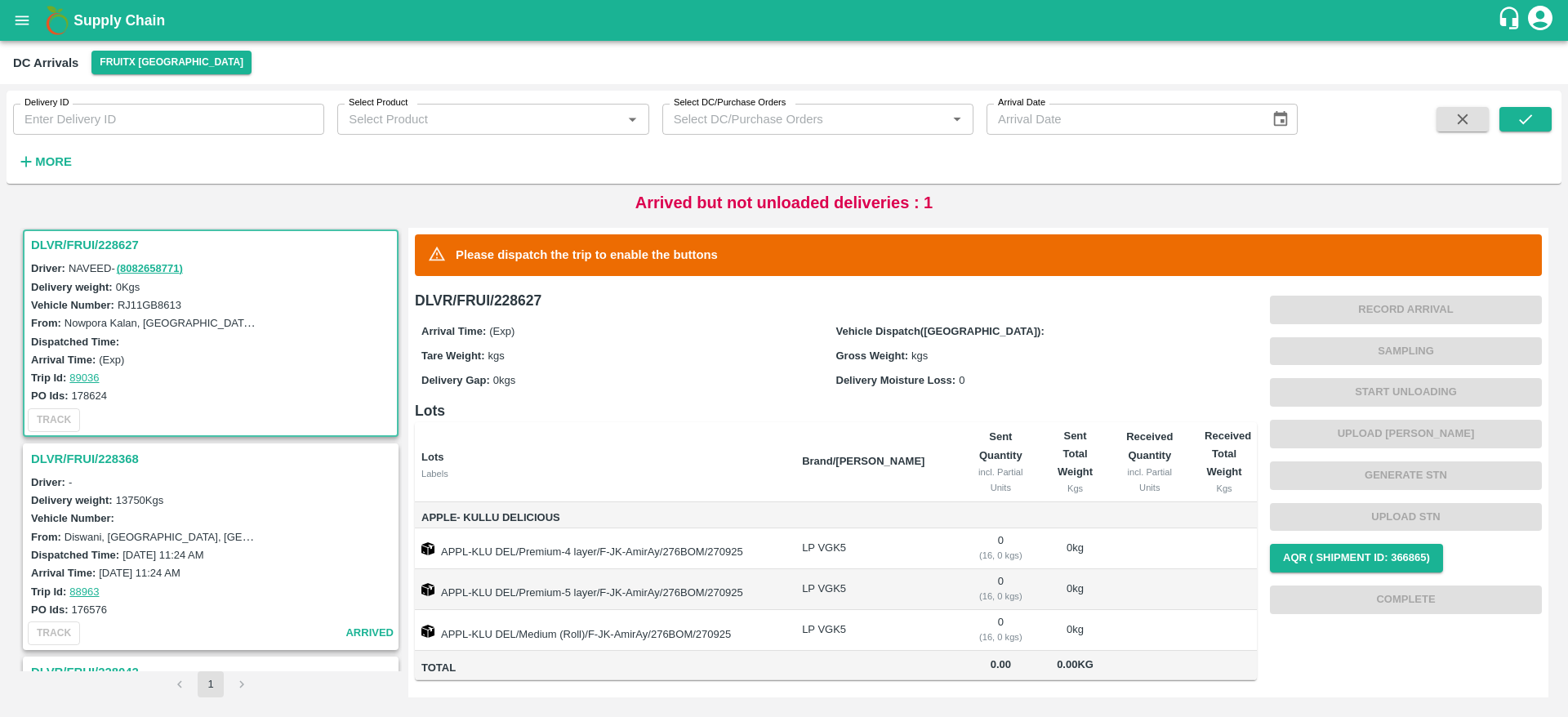
scroll to position [215, 0]
click at [60, 462] on h3 "DLVR/FRUI/228368" at bounding box center [213, 458] width 364 height 22
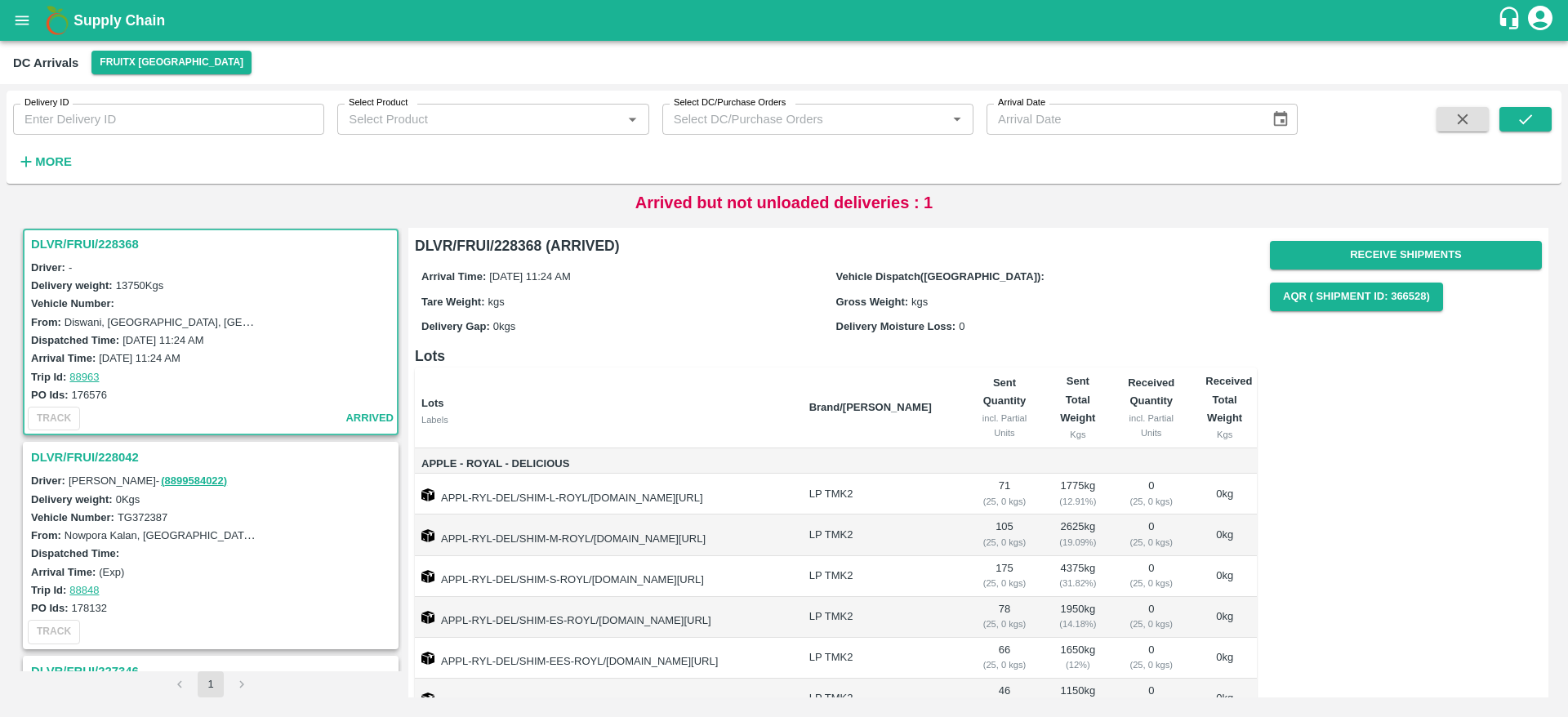
scroll to position [117, 0]
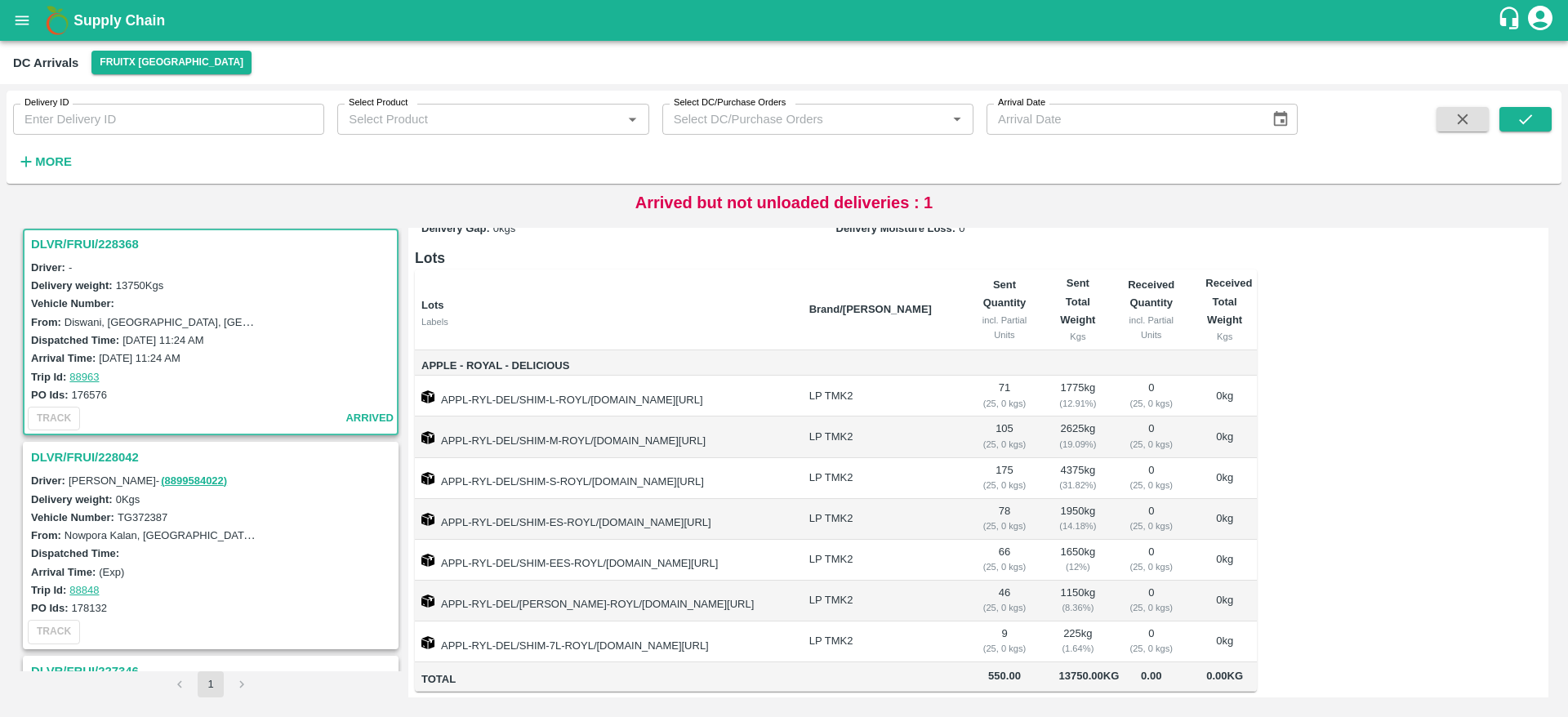
click at [85, 459] on h3 "DLVR/FRUI/228042" at bounding box center [213, 458] width 364 height 22
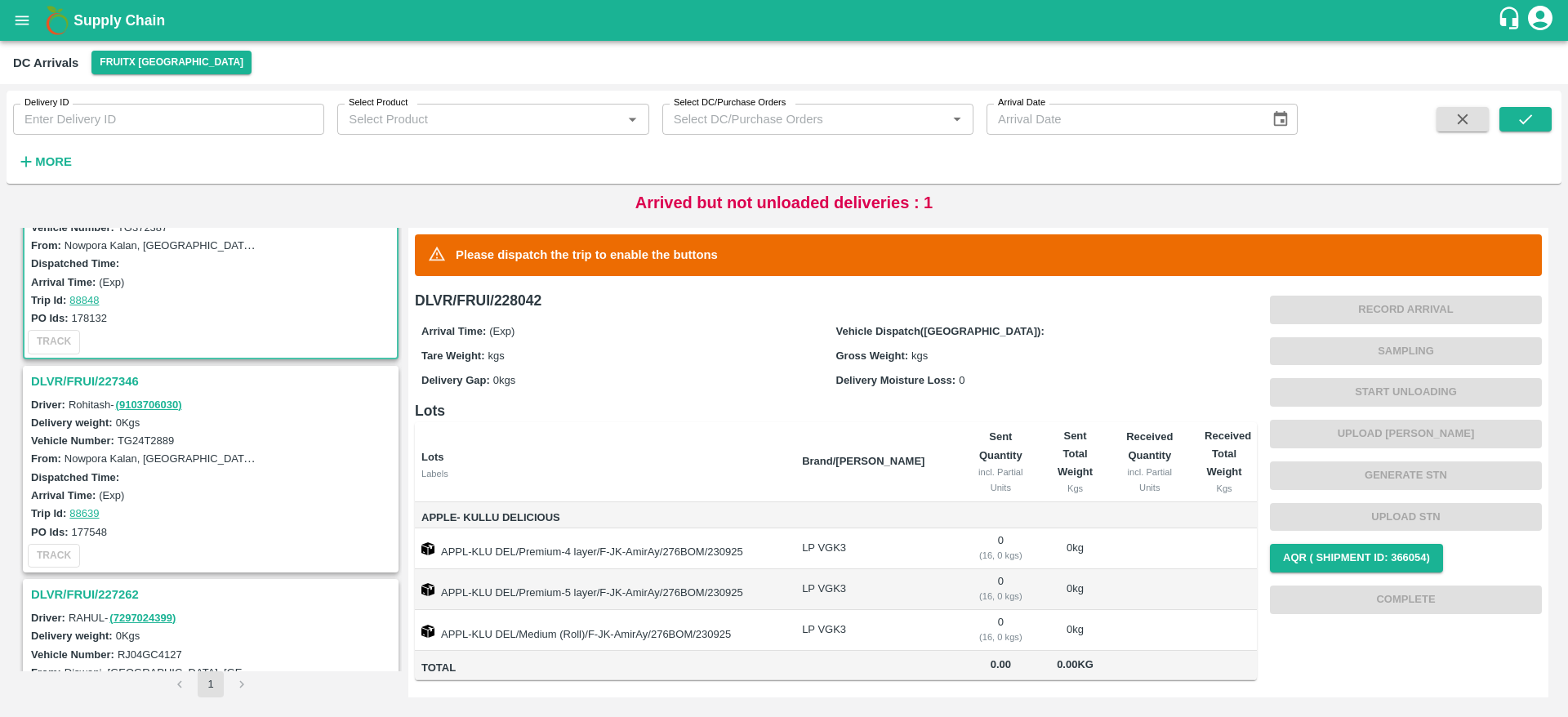
scroll to position [725, 0]
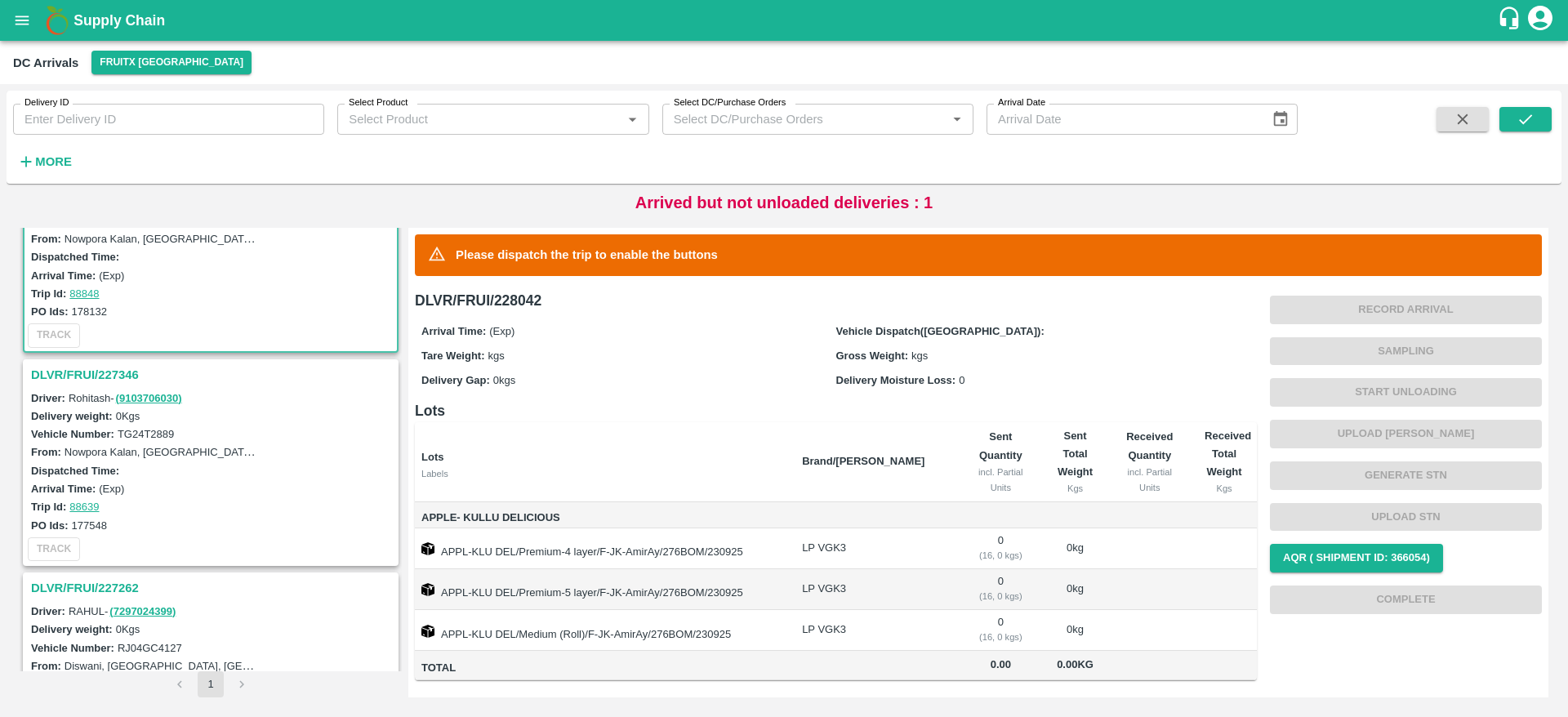
click at [81, 381] on h3 "DLVR/FRUI/227346" at bounding box center [213, 375] width 364 height 22
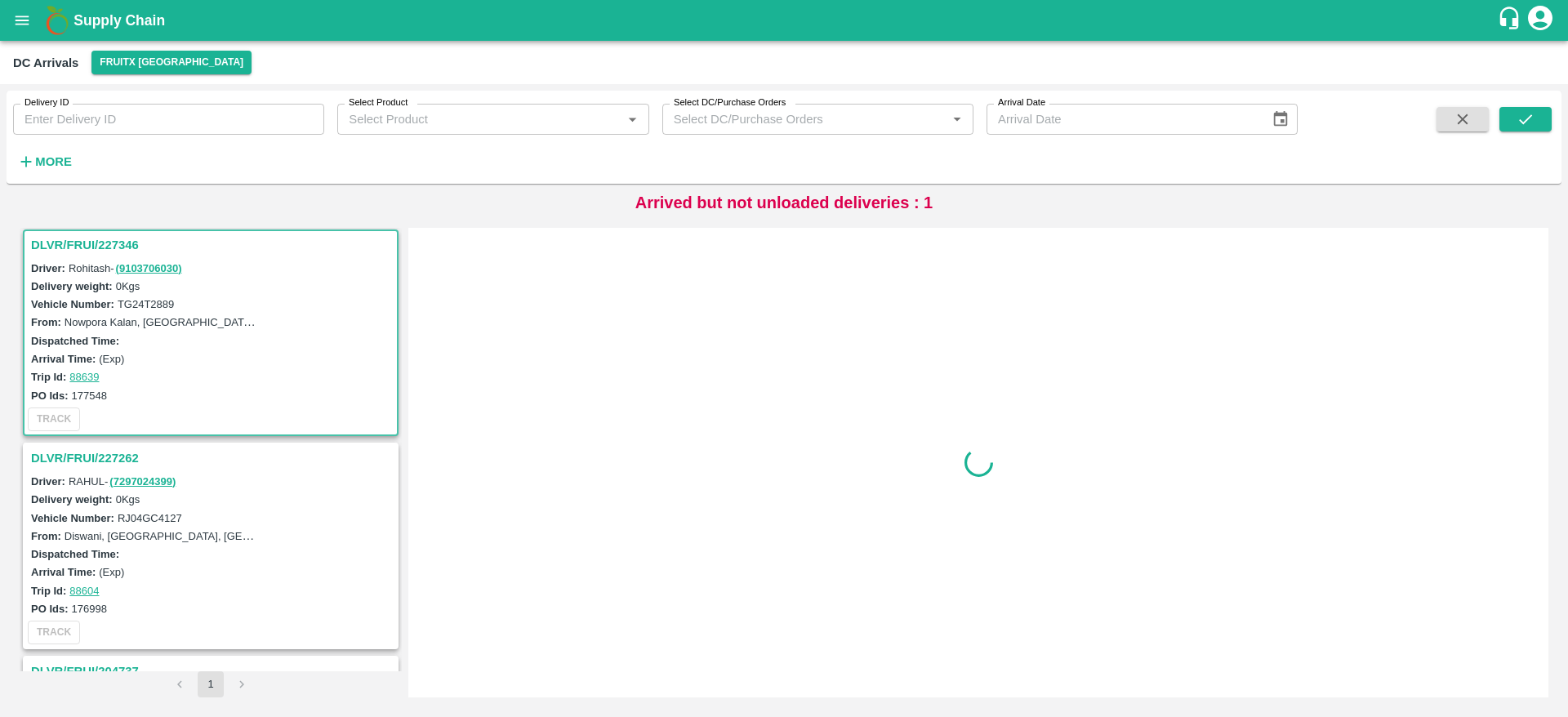
scroll to position [856, 0]
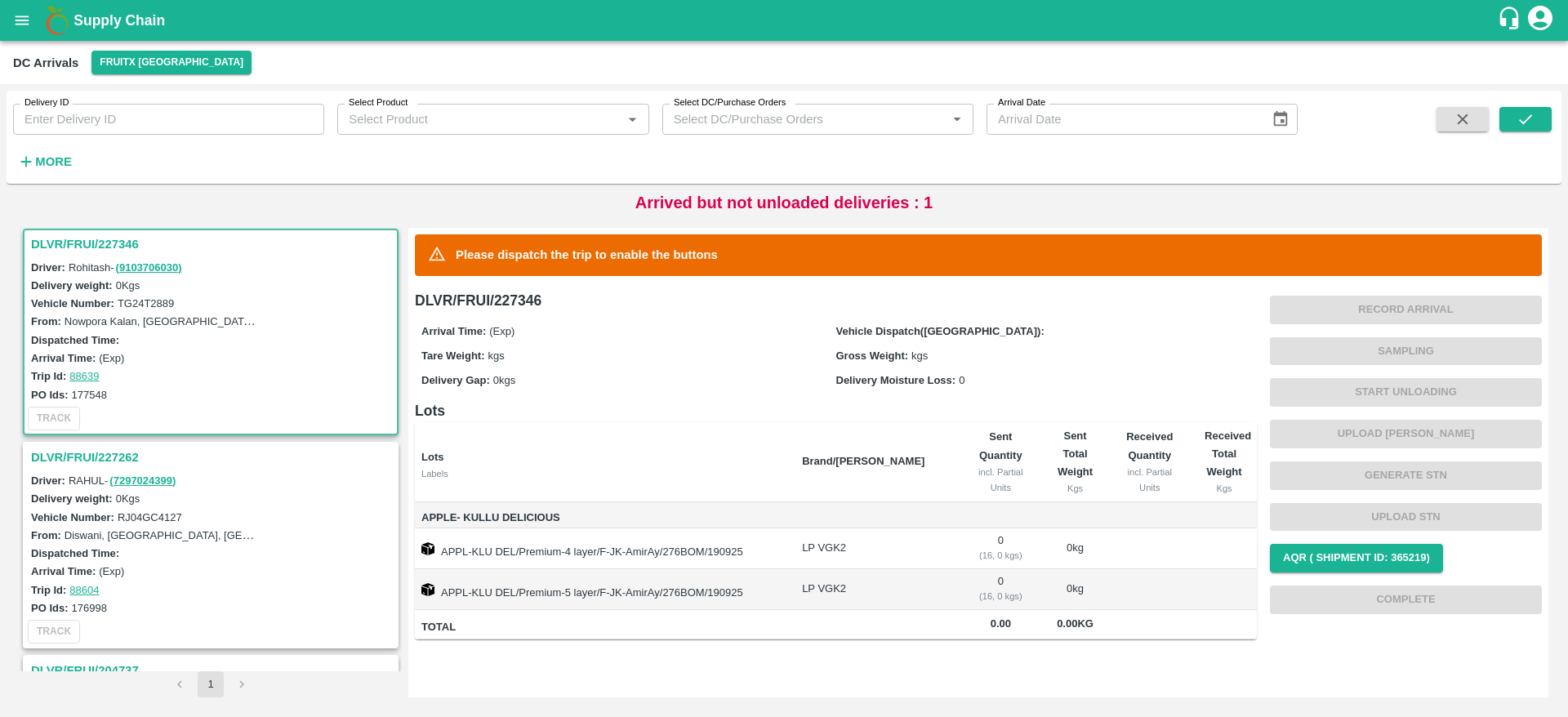
click at [116, 453] on h3 "DLVR/FRUI/227262" at bounding box center [213, 458] width 364 height 22
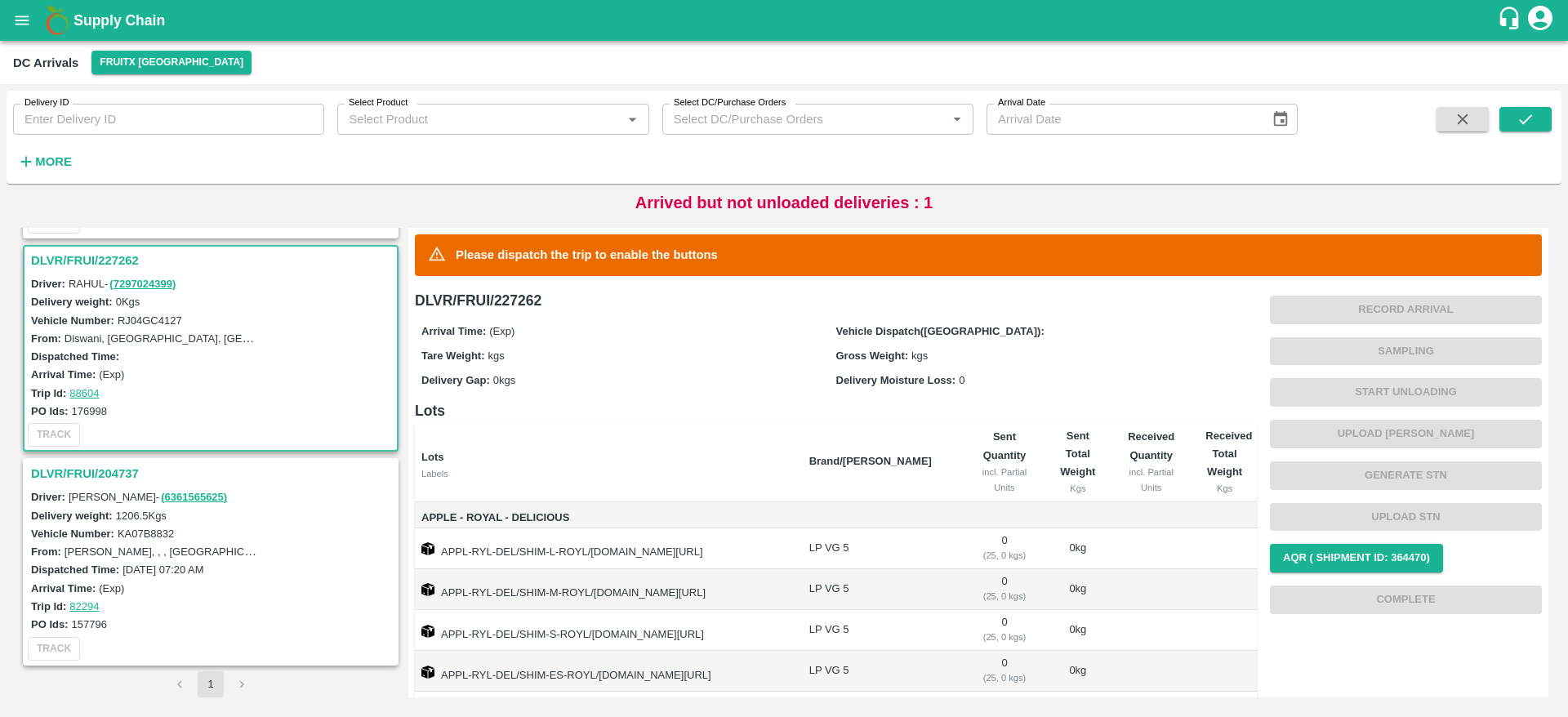
scroll to position [152, 0]
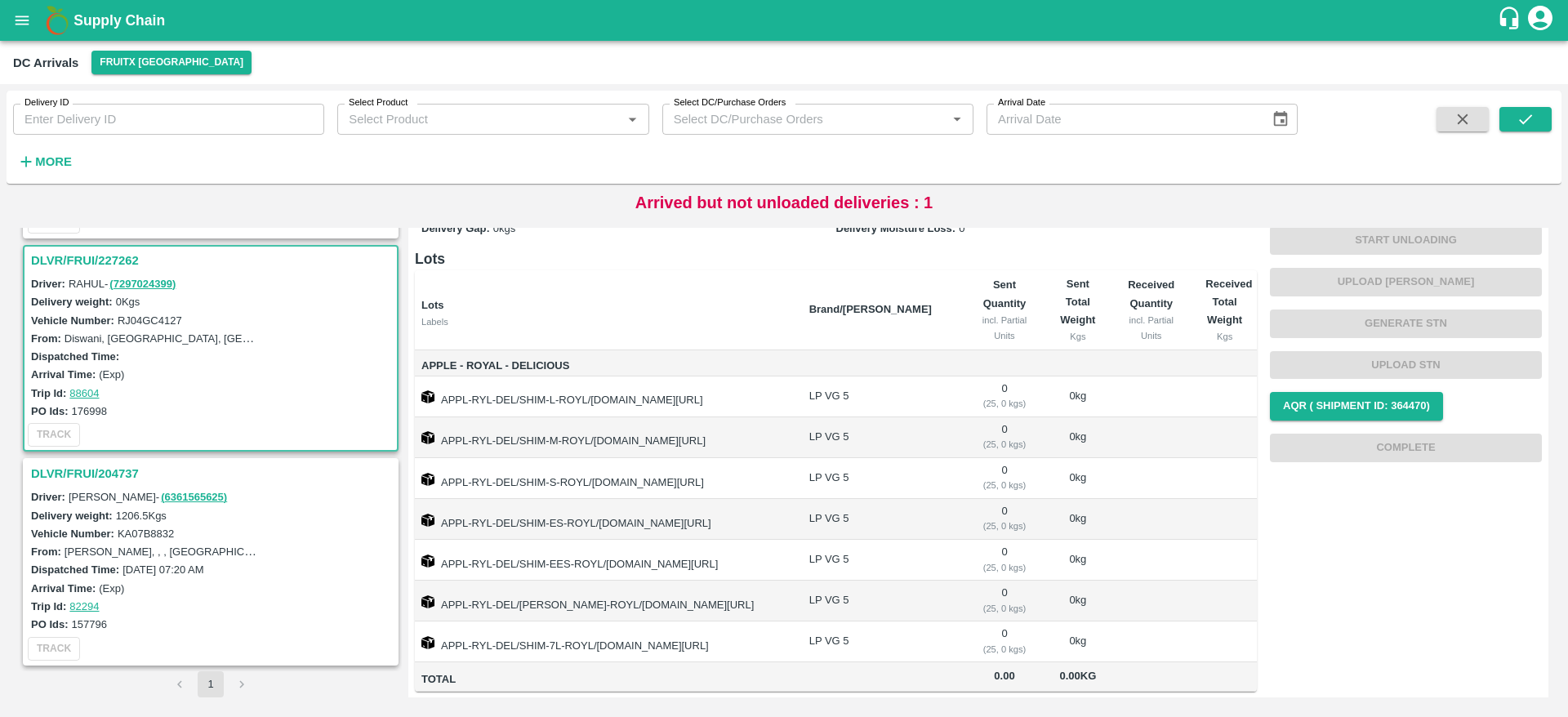
click at [88, 475] on h3 "DLVR/FRUI/204737" at bounding box center [213, 474] width 364 height 22
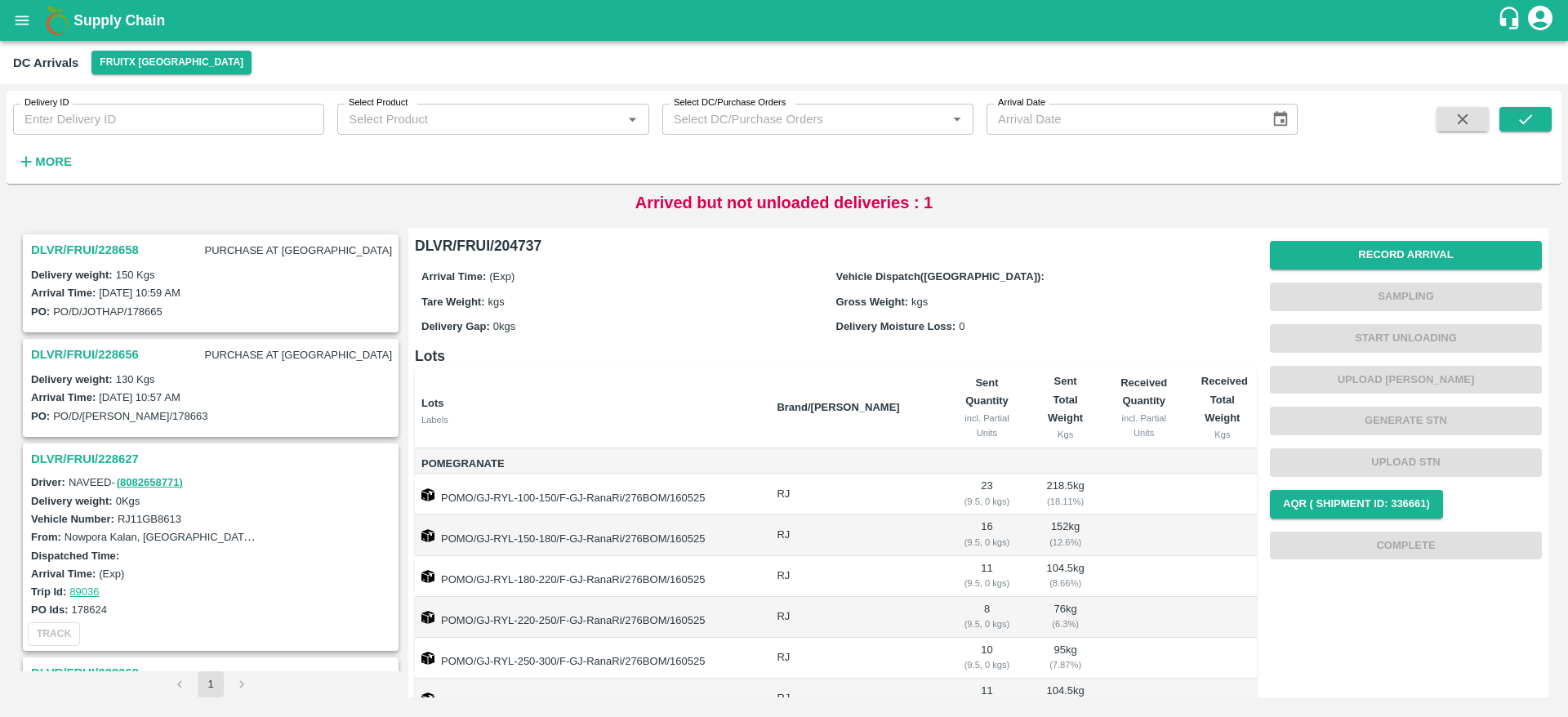
click at [119, 25] on b "Supply Chain" at bounding box center [119, 21] width 91 height 17
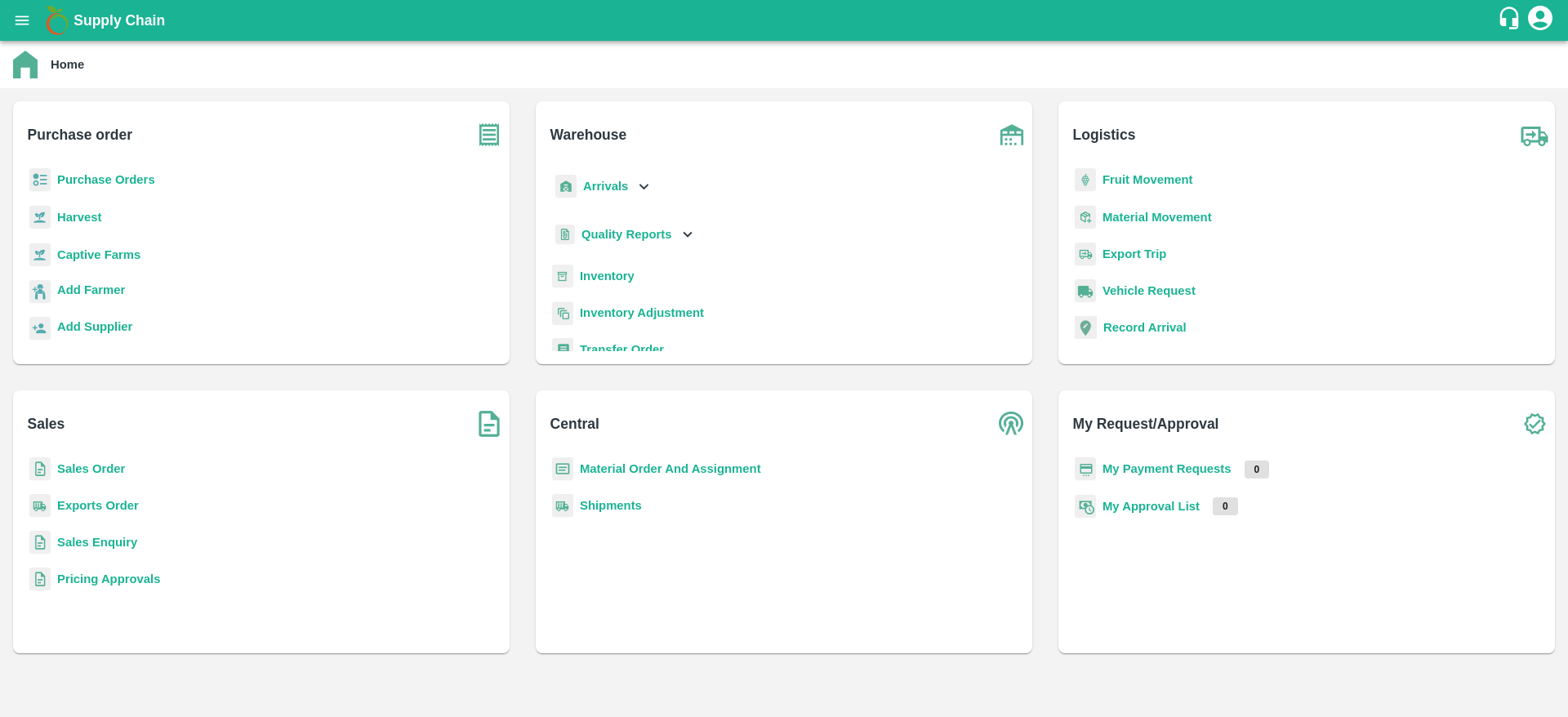
click at [119, 25] on b "Supply Chain" at bounding box center [119, 21] width 91 height 17
click at [87, 472] on b "Sales Order" at bounding box center [91, 469] width 68 height 13
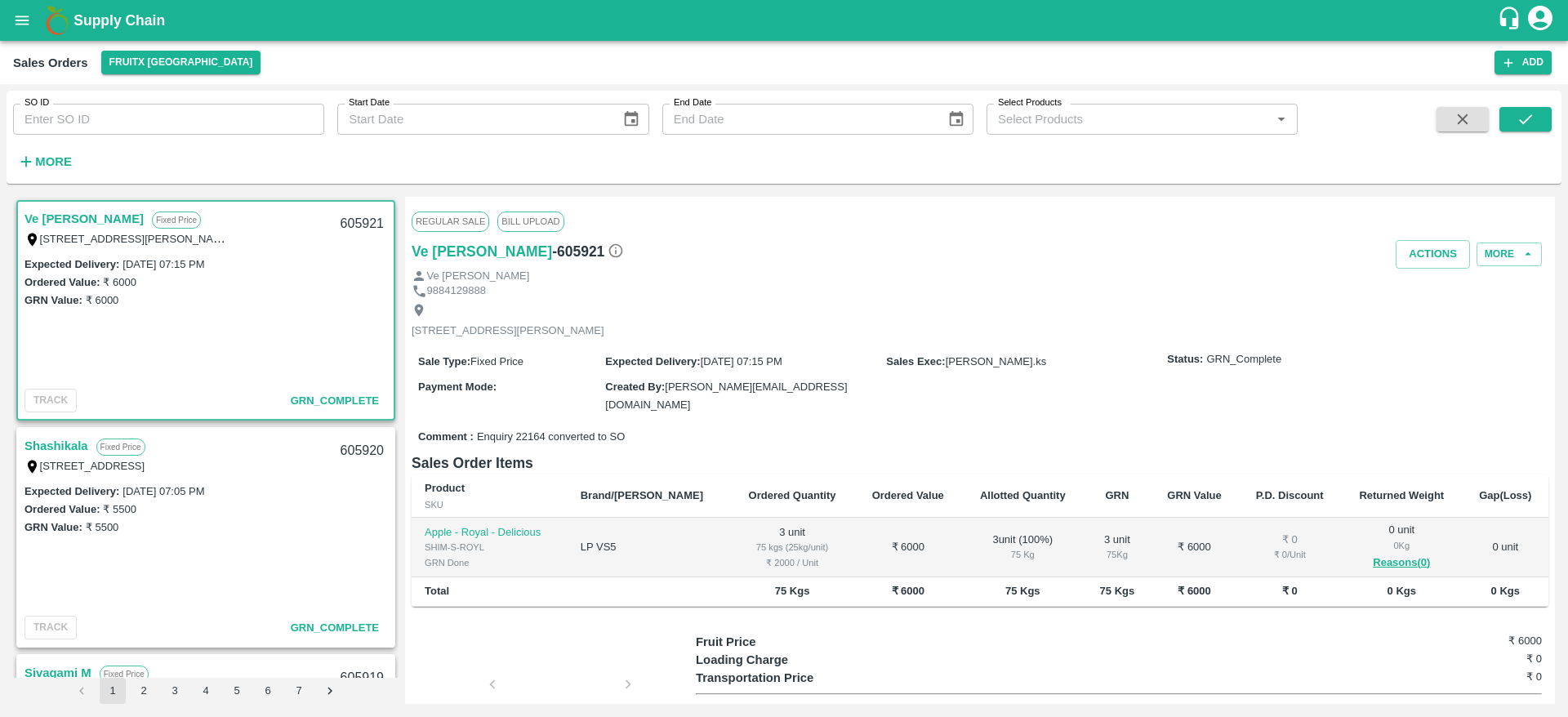
click at [91, 24] on b "Supply Chain" at bounding box center [119, 21] width 91 height 17
